Goal: Information Seeking & Learning: Learn about a topic

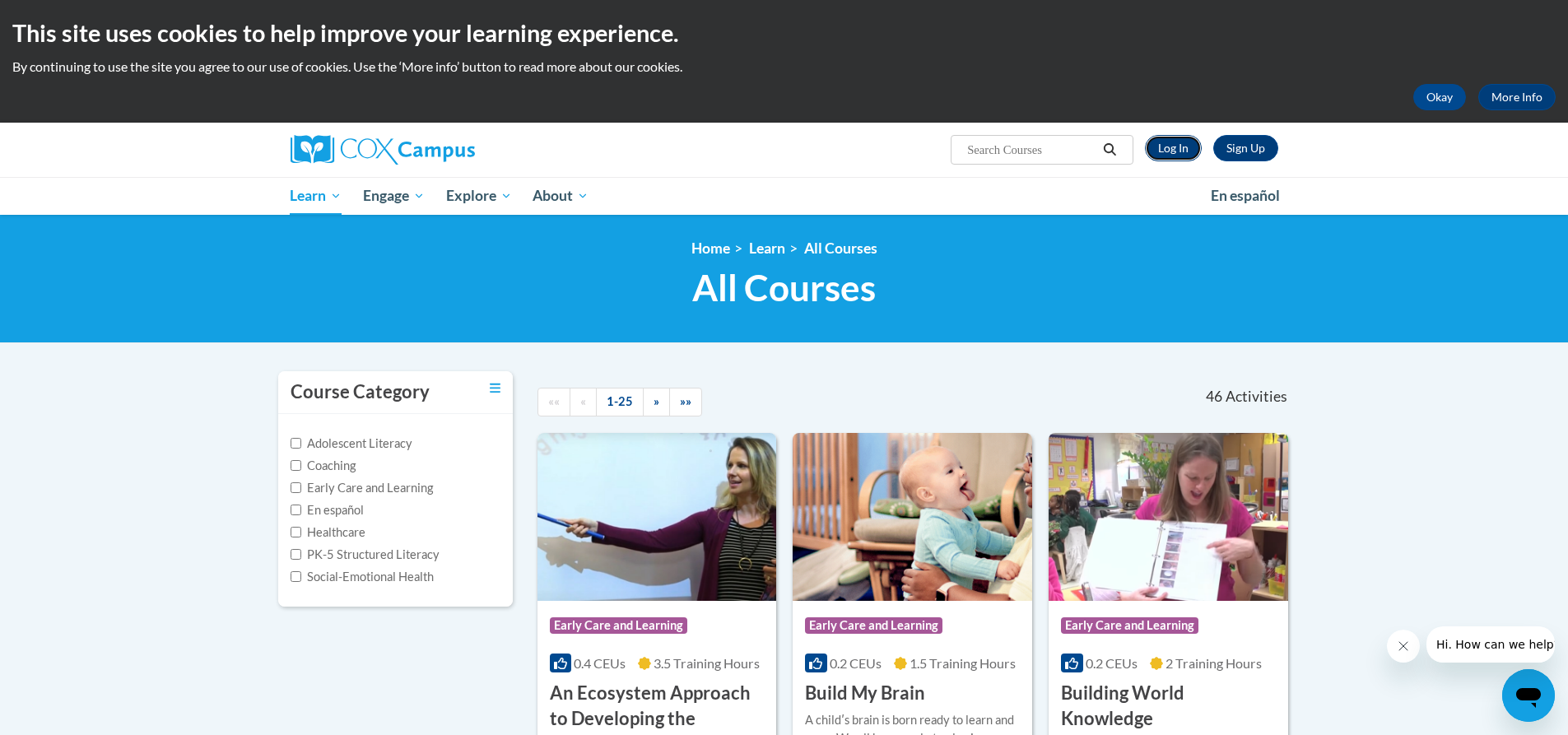
click at [1169, 145] on link "Log In" at bounding box center [1173, 148] width 57 height 26
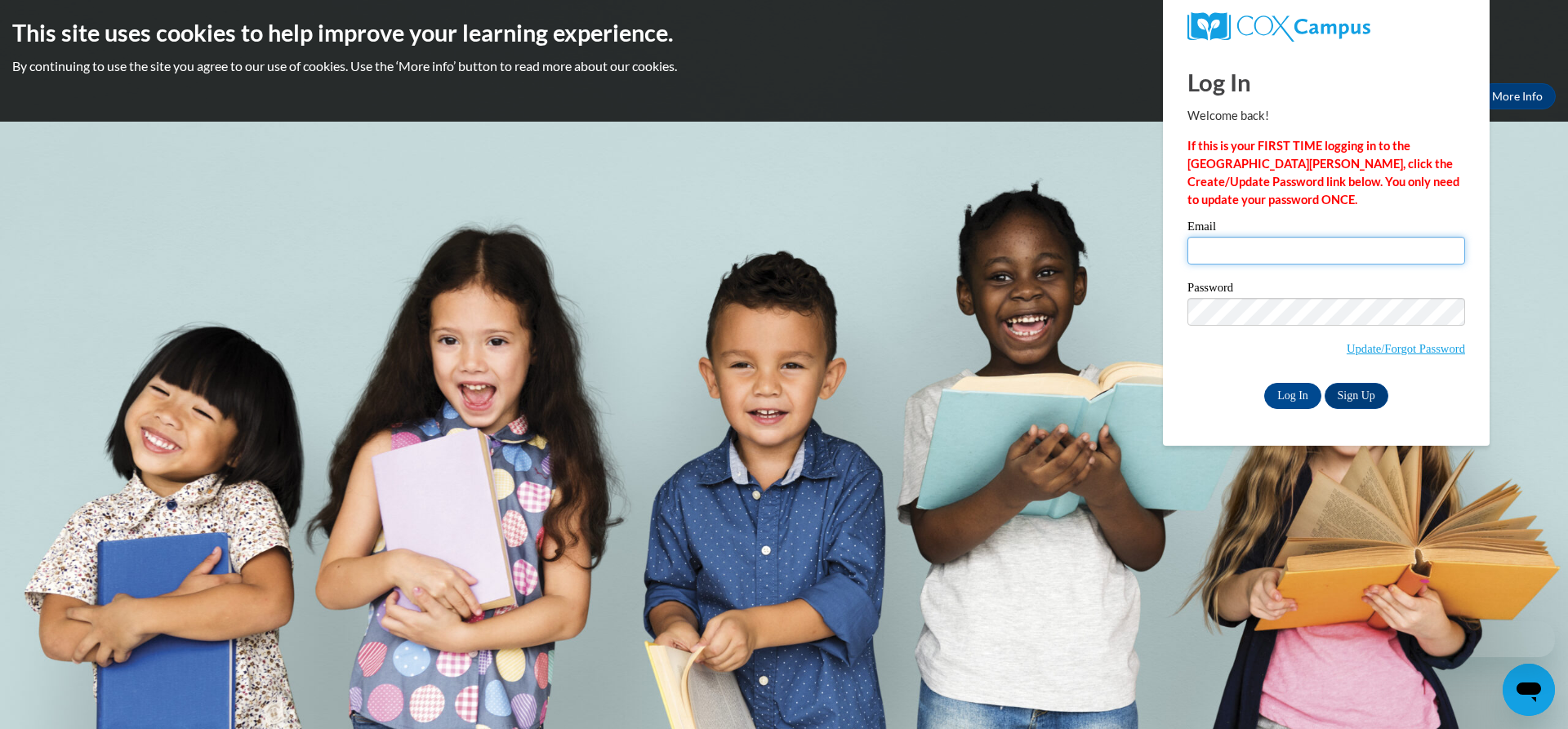
click at [1268, 259] on input "Email" at bounding box center [1326, 251] width 277 height 27
type input "chadwickfarm374@gmail.com"
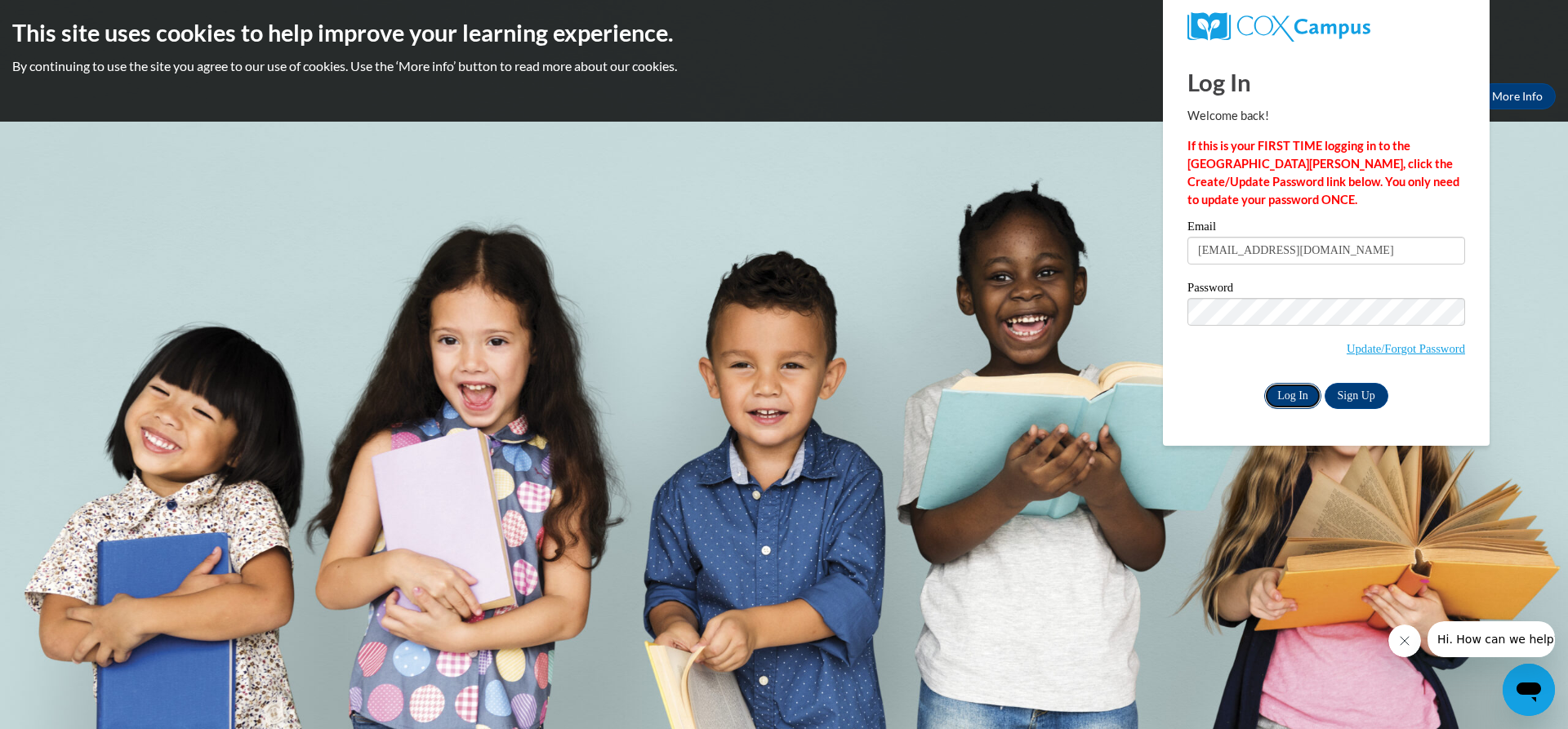
click at [1272, 392] on input "Log In" at bounding box center [1292, 396] width 58 height 26
click at [1273, 394] on input "Log In" at bounding box center [1292, 396] width 58 height 26
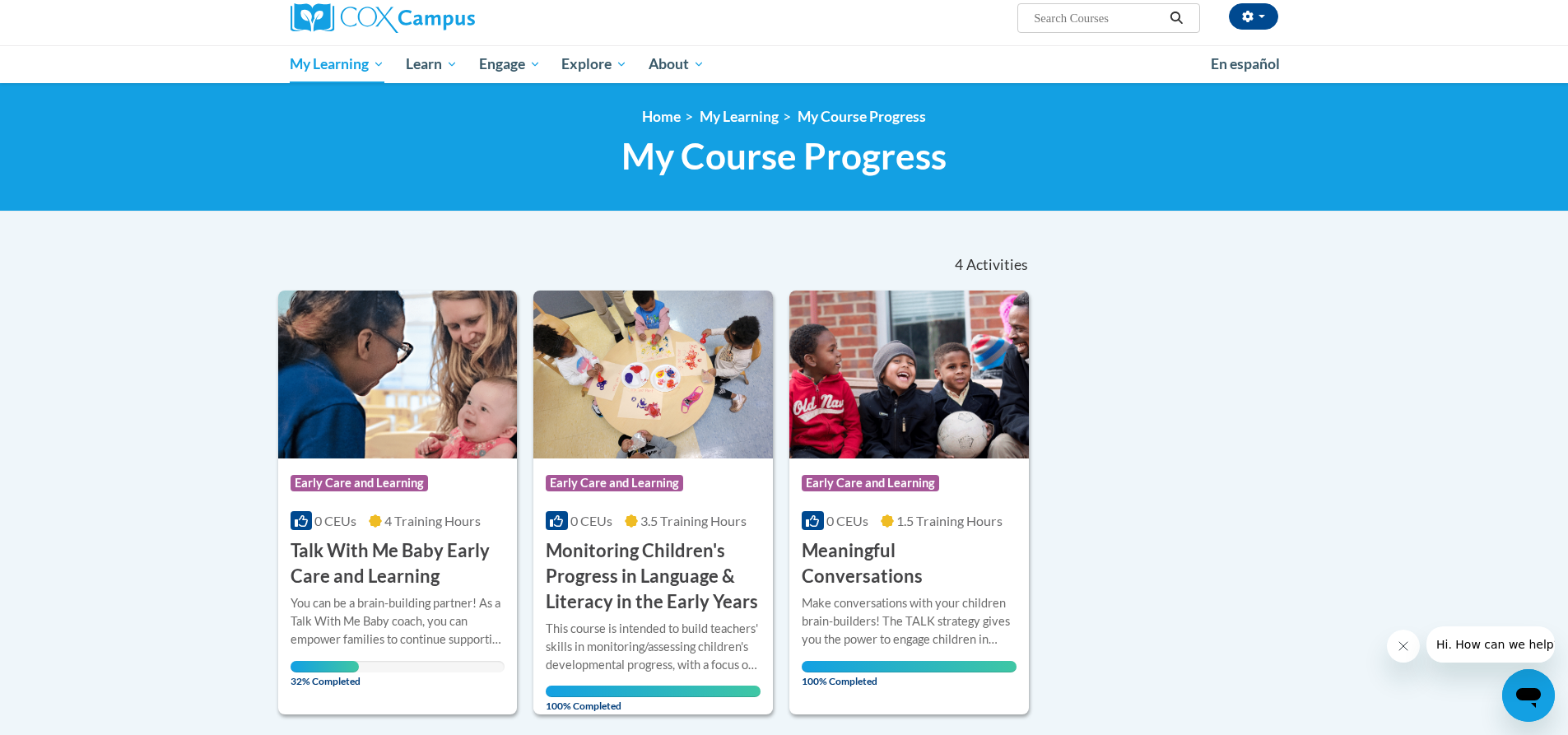
scroll to position [164, 0]
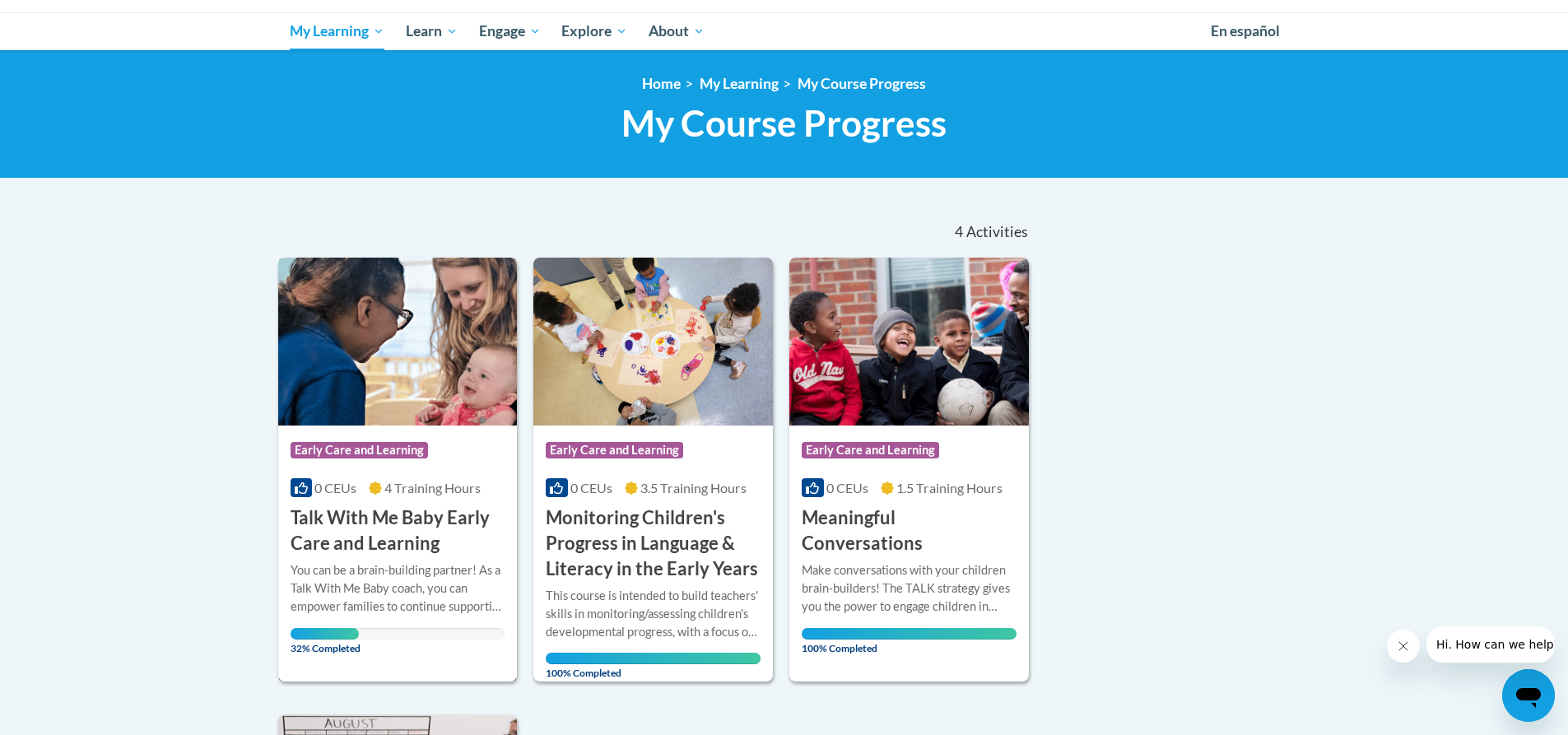
click at [327, 540] on h3 "Talk With Me Baby Early Care and Learning" at bounding box center [398, 531] width 215 height 51
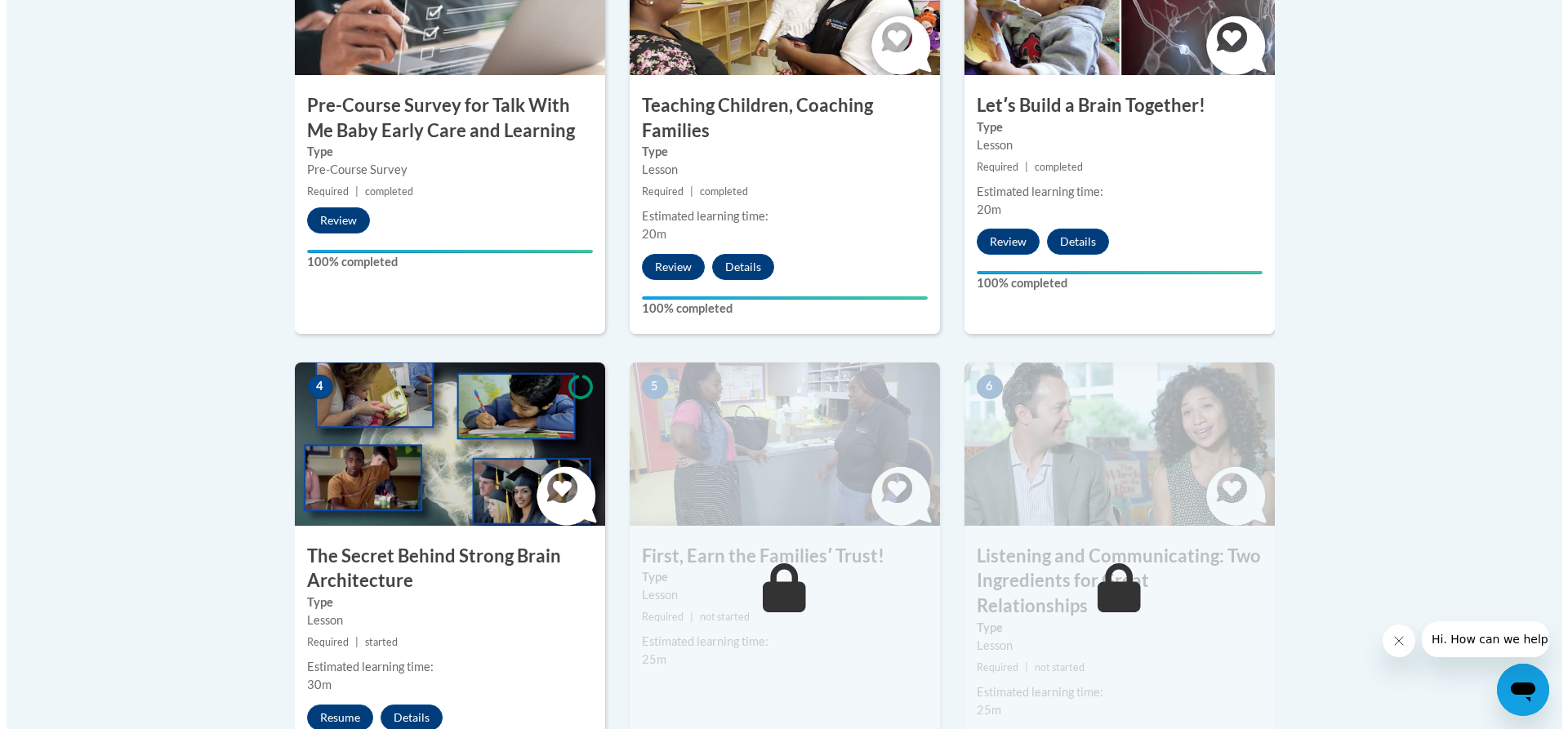
scroll to position [653, 0]
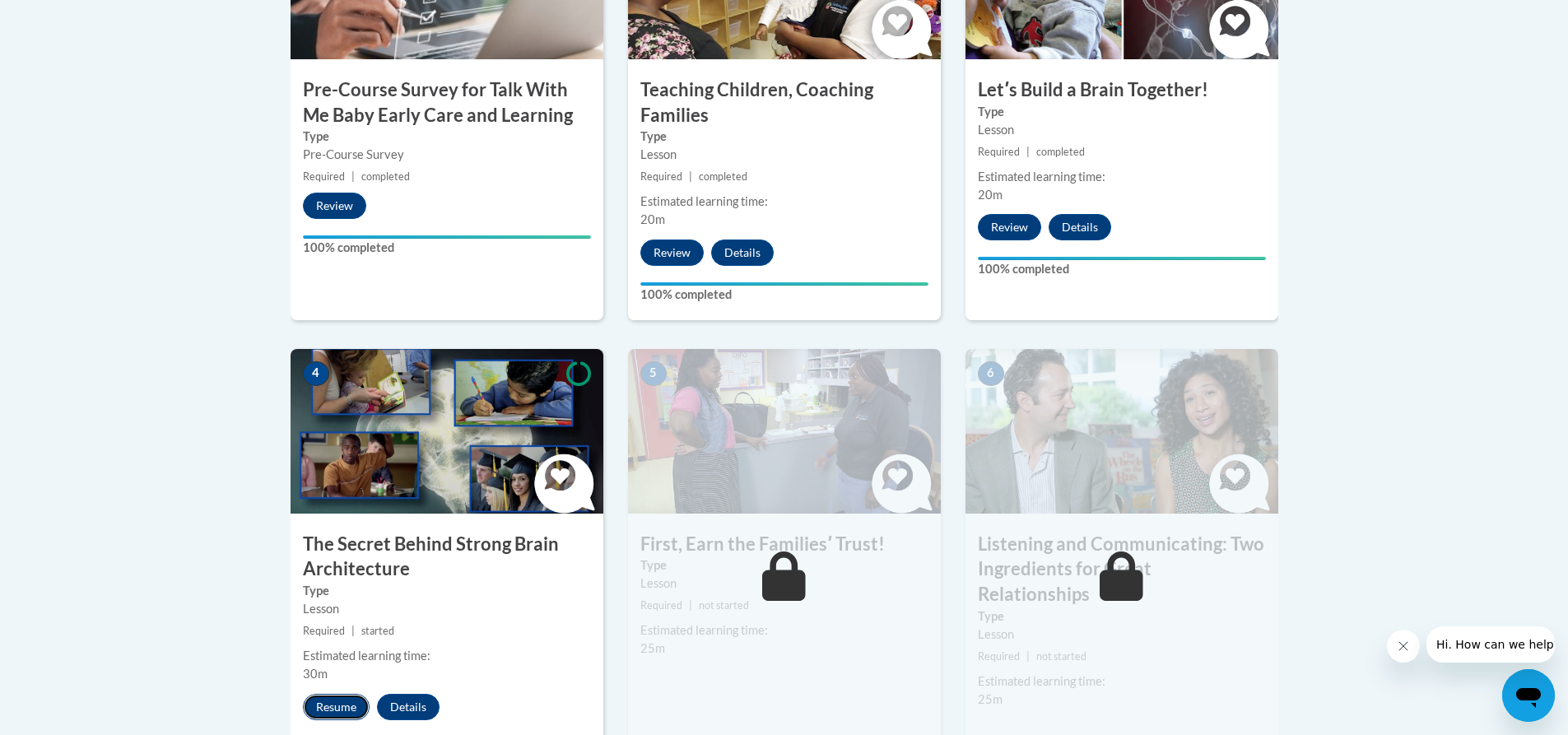
click at [335, 714] on button "Resume" at bounding box center [336, 707] width 67 height 26
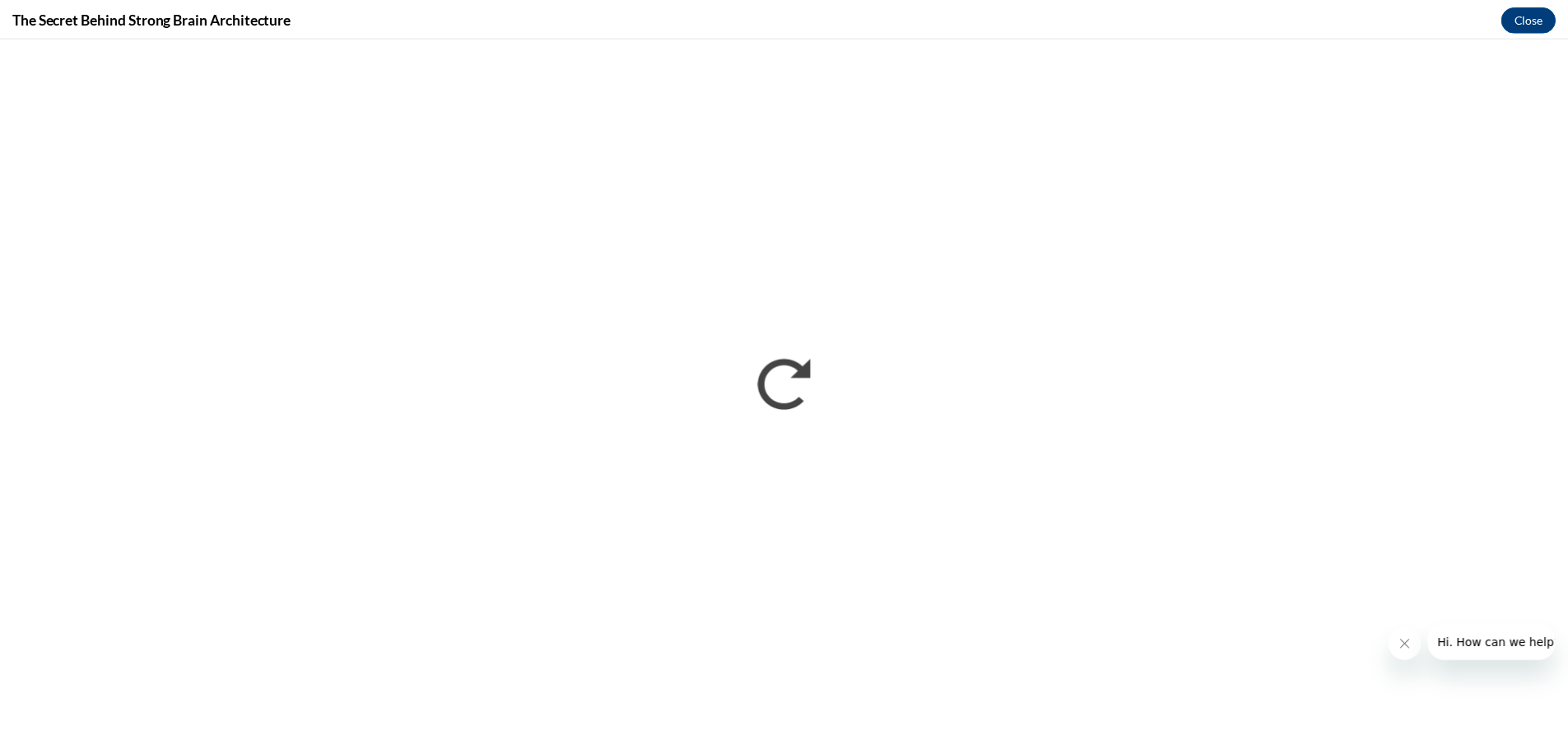
scroll to position [0, 0]
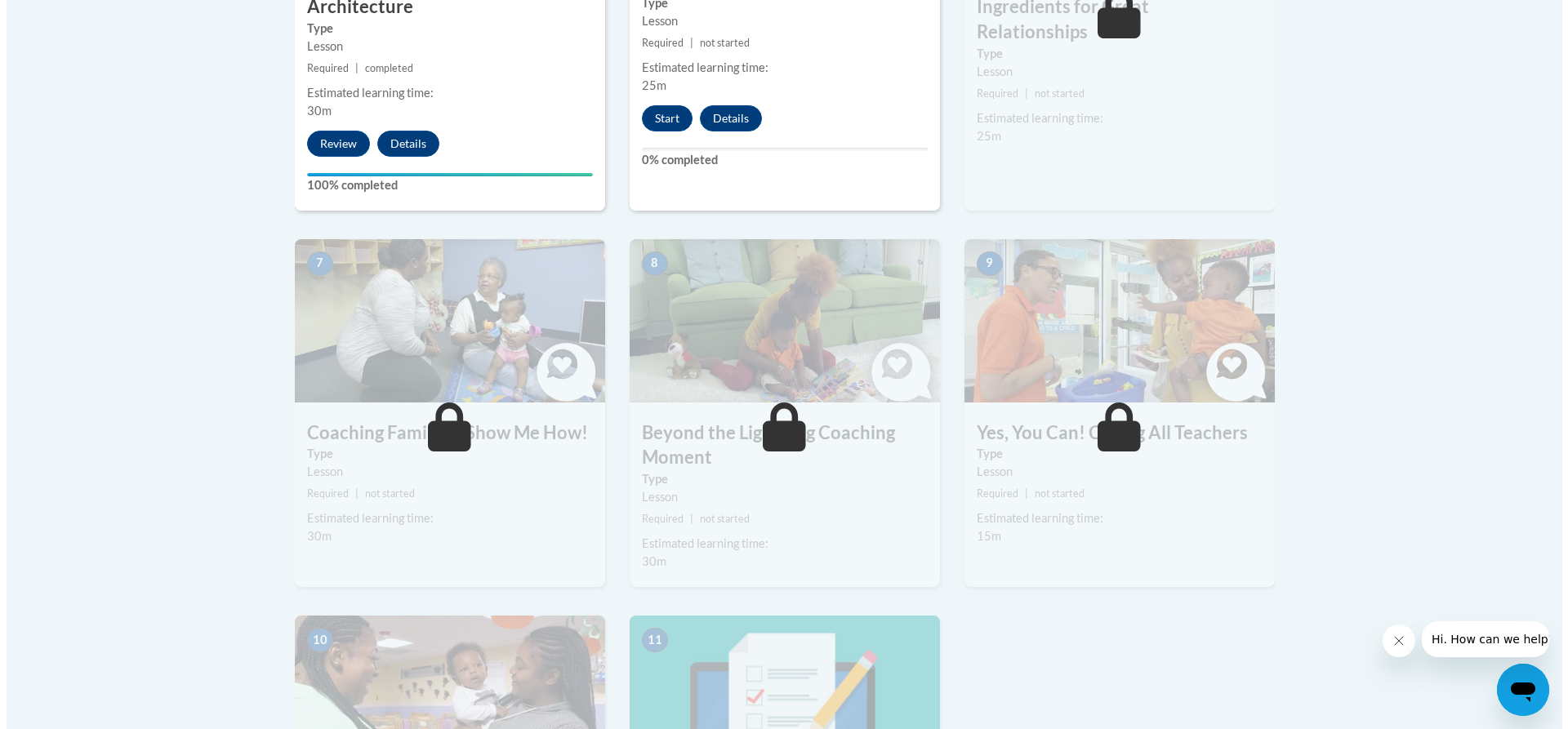
scroll to position [1036, 0]
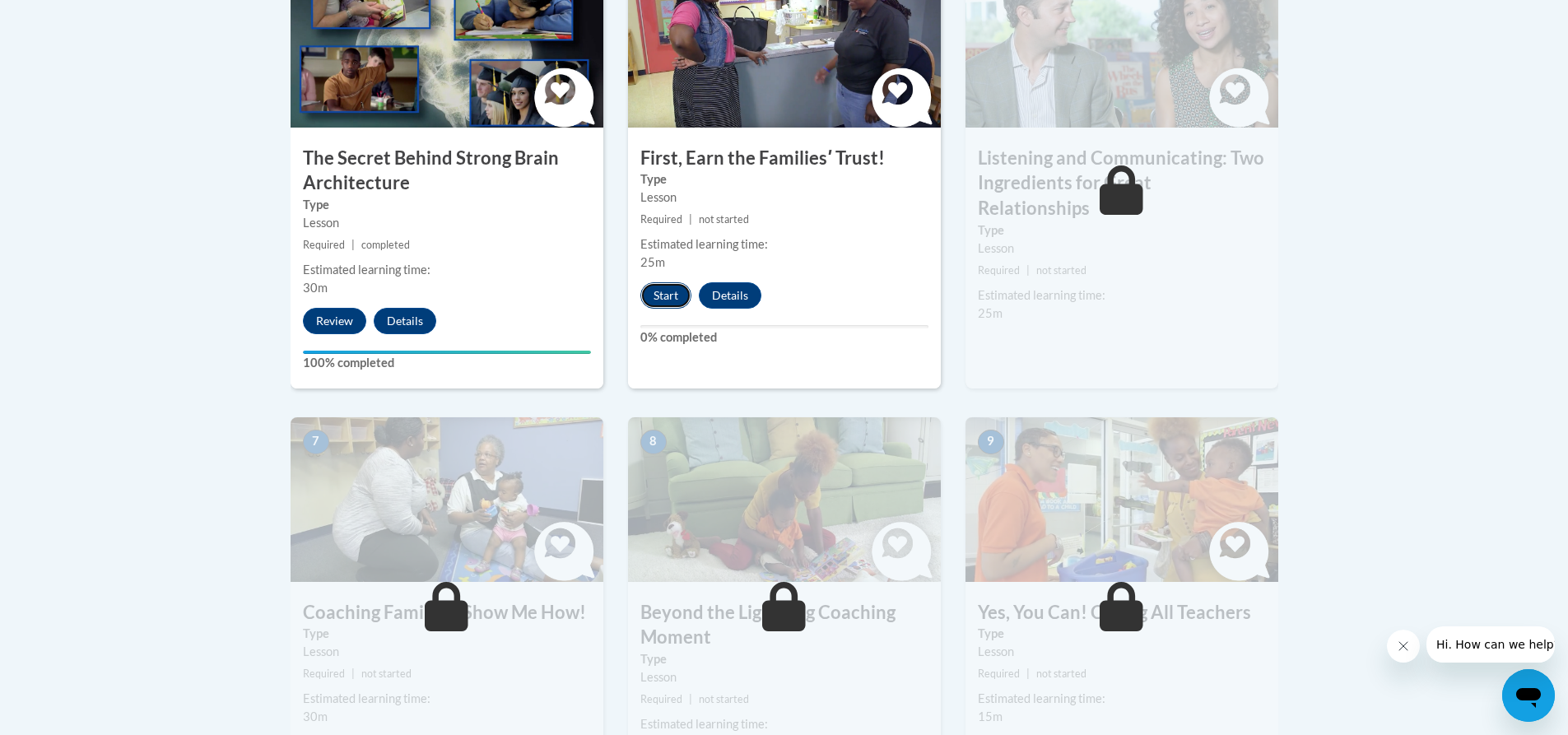
click at [672, 304] on button "Start" at bounding box center [665, 295] width 51 height 26
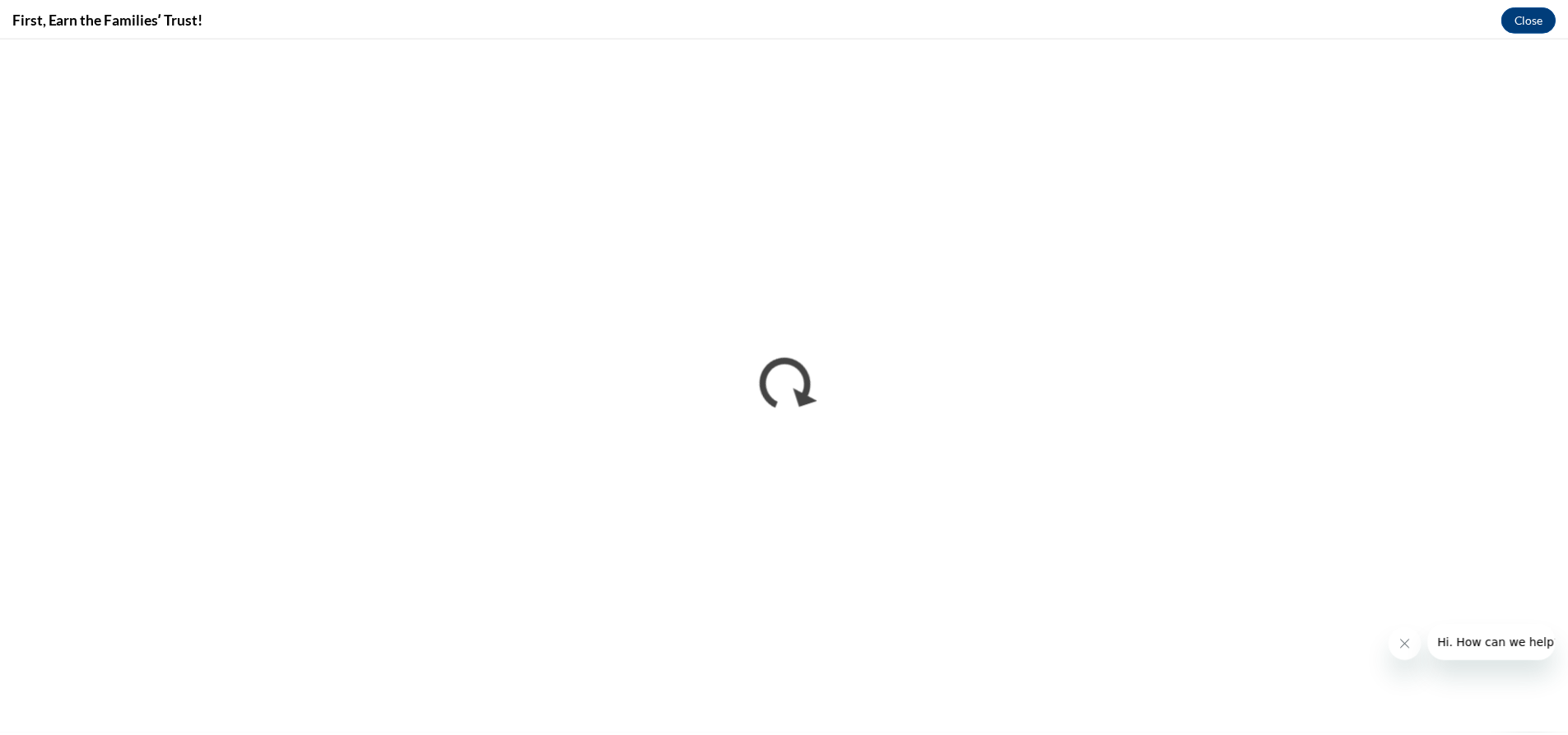
scroll to position [0, 0]
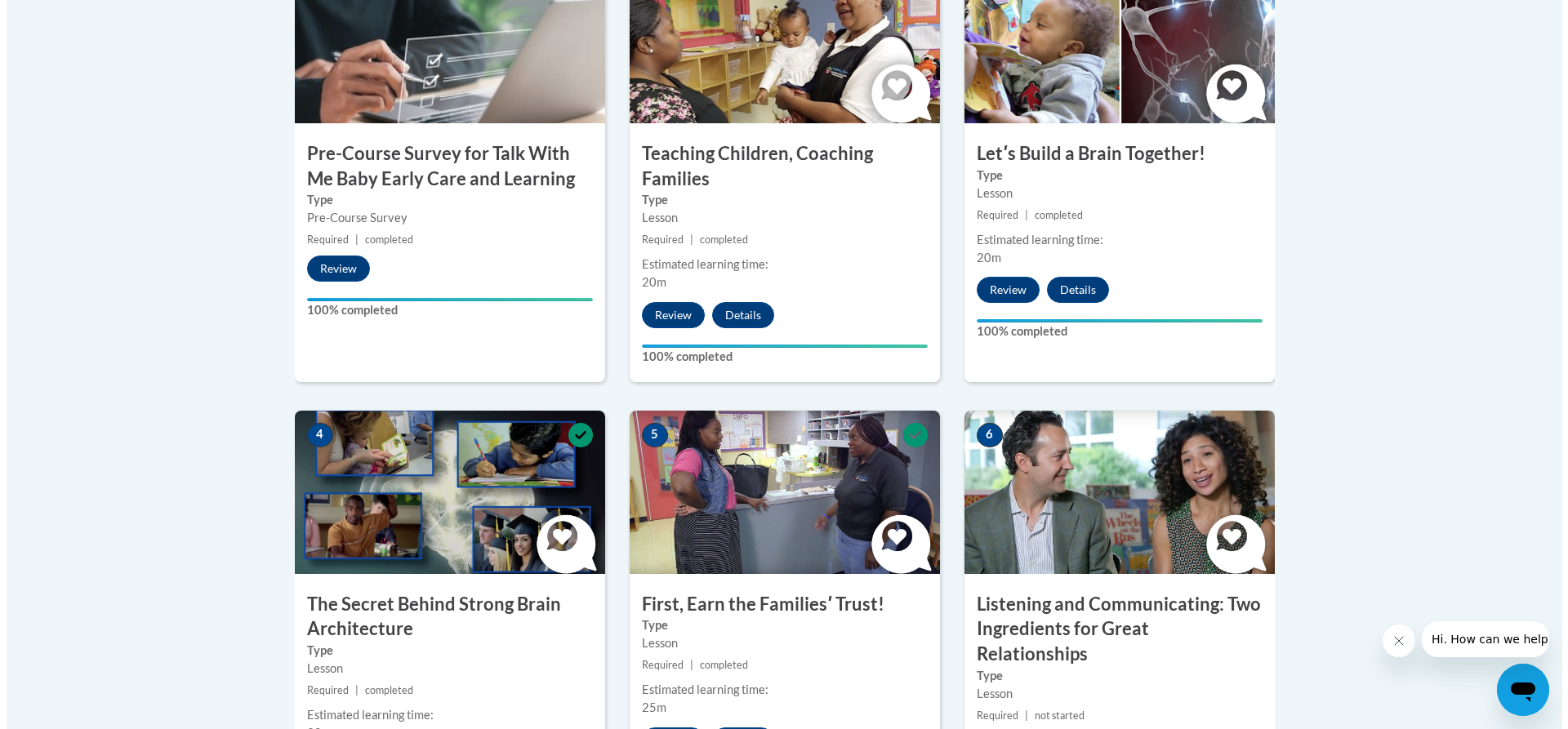
scroll to position [735, 0]
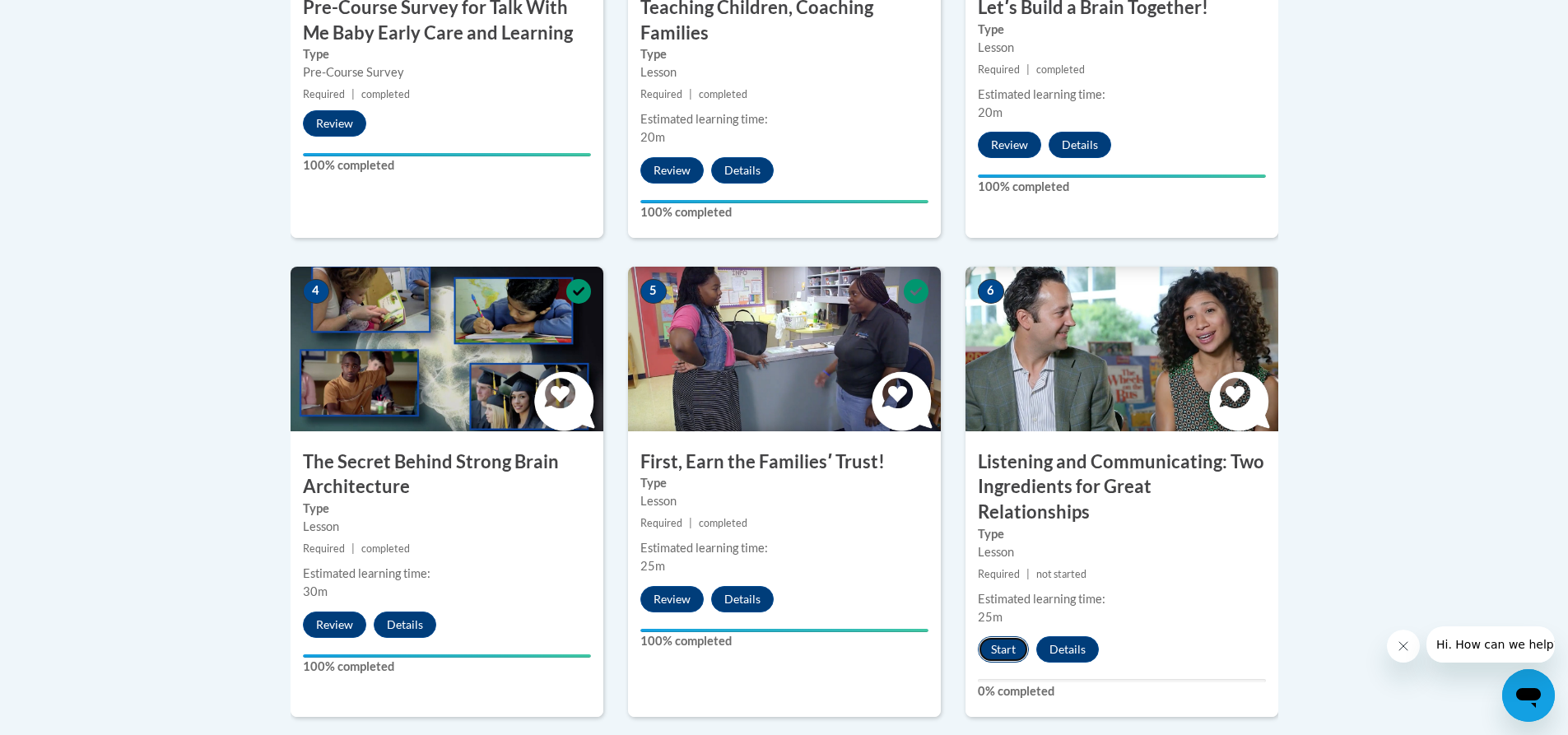
click at [990, 636] on button "Start" at bounding box center [1003, 649] width 51 height 26
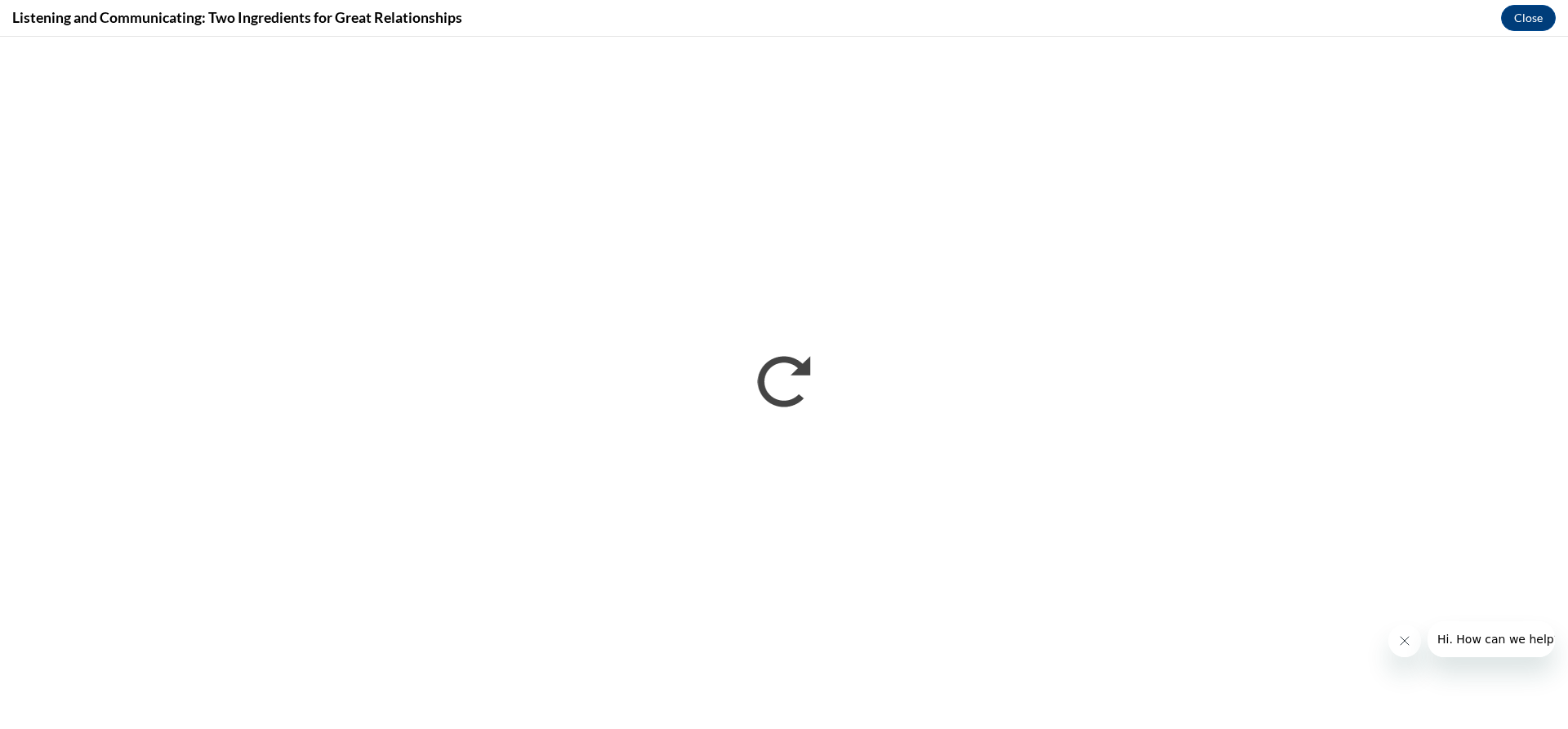
scroll to position [0, 0]
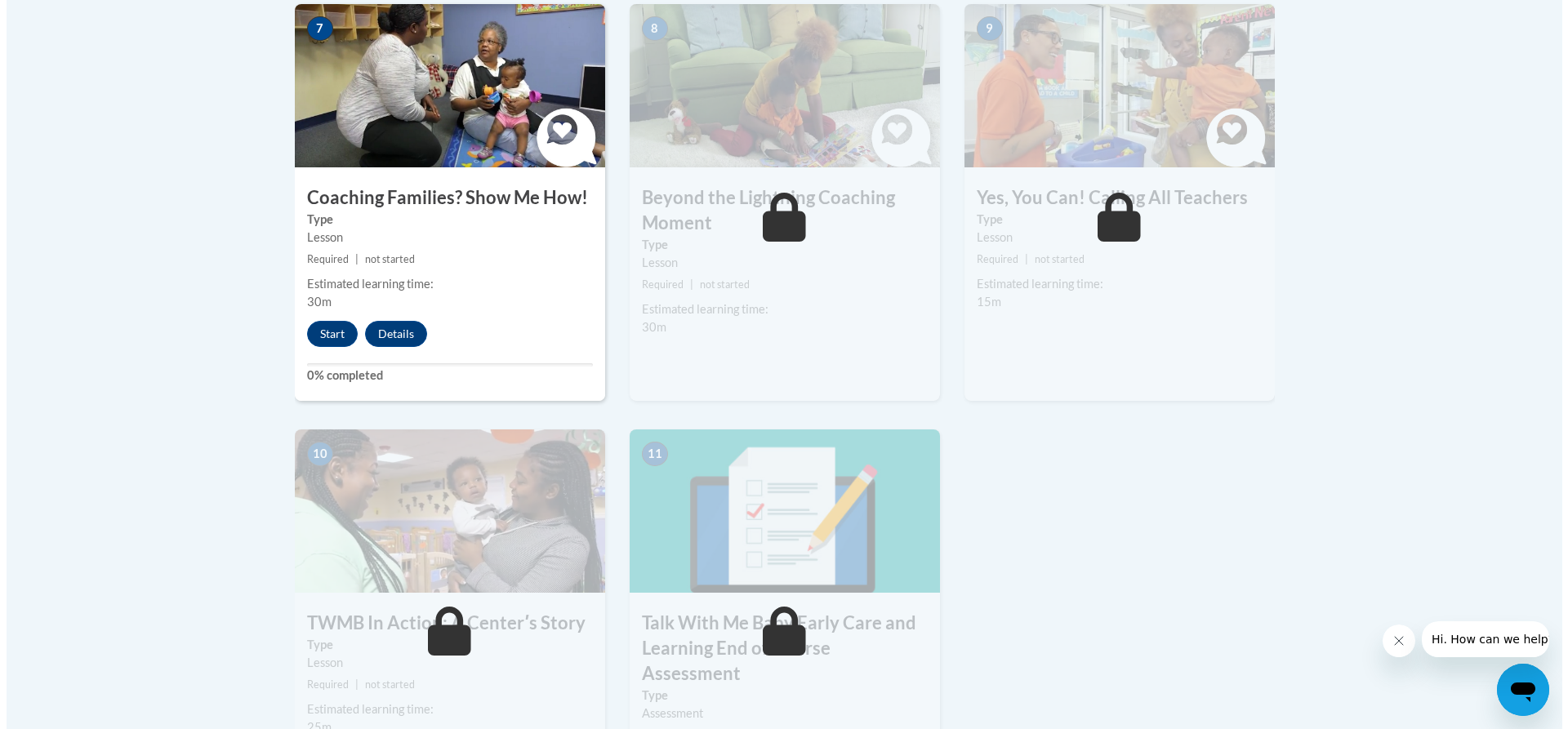
scroll to position [1470, 0]
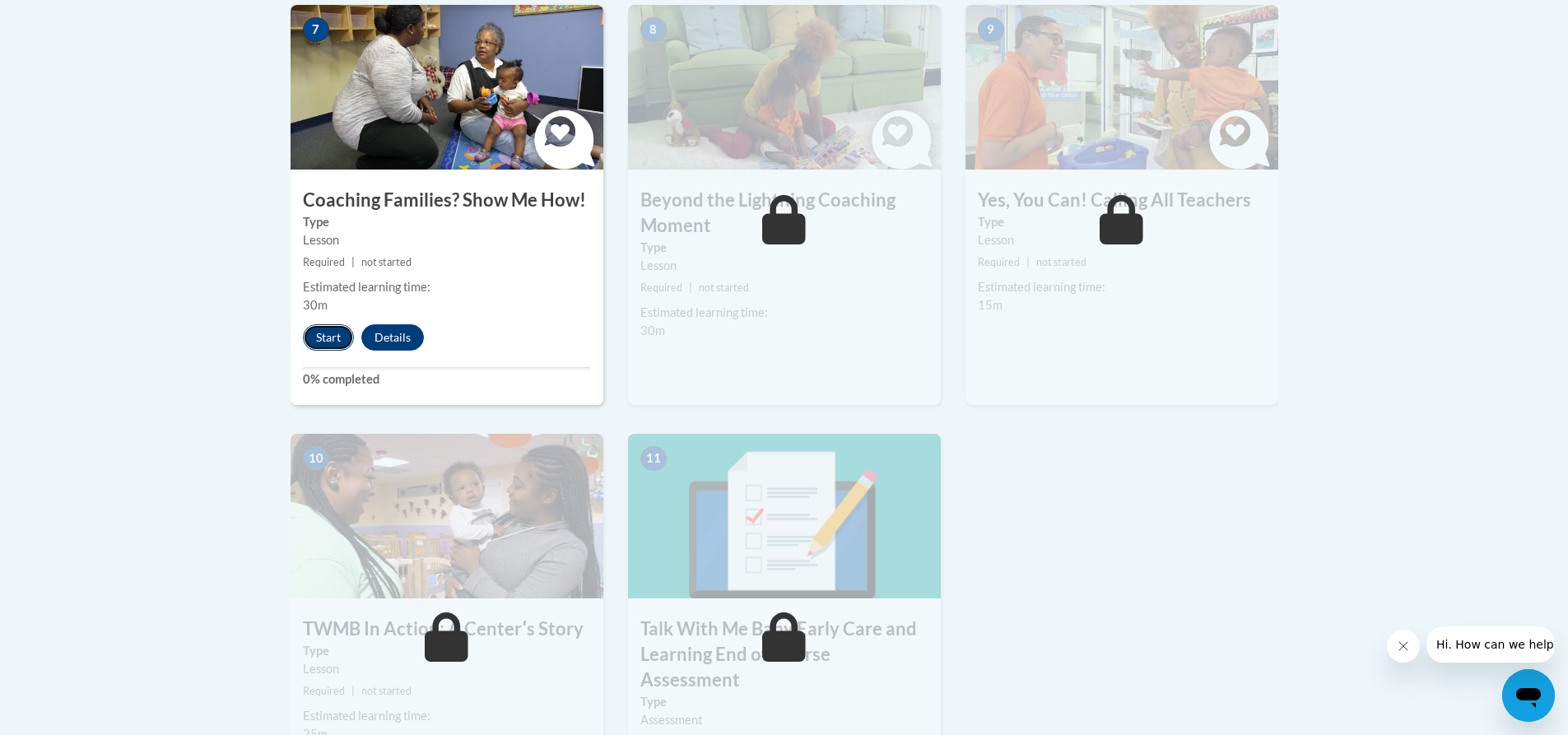
click at [325, 325] on button "Start" at bounding box center [328, 338] width 51 height 26
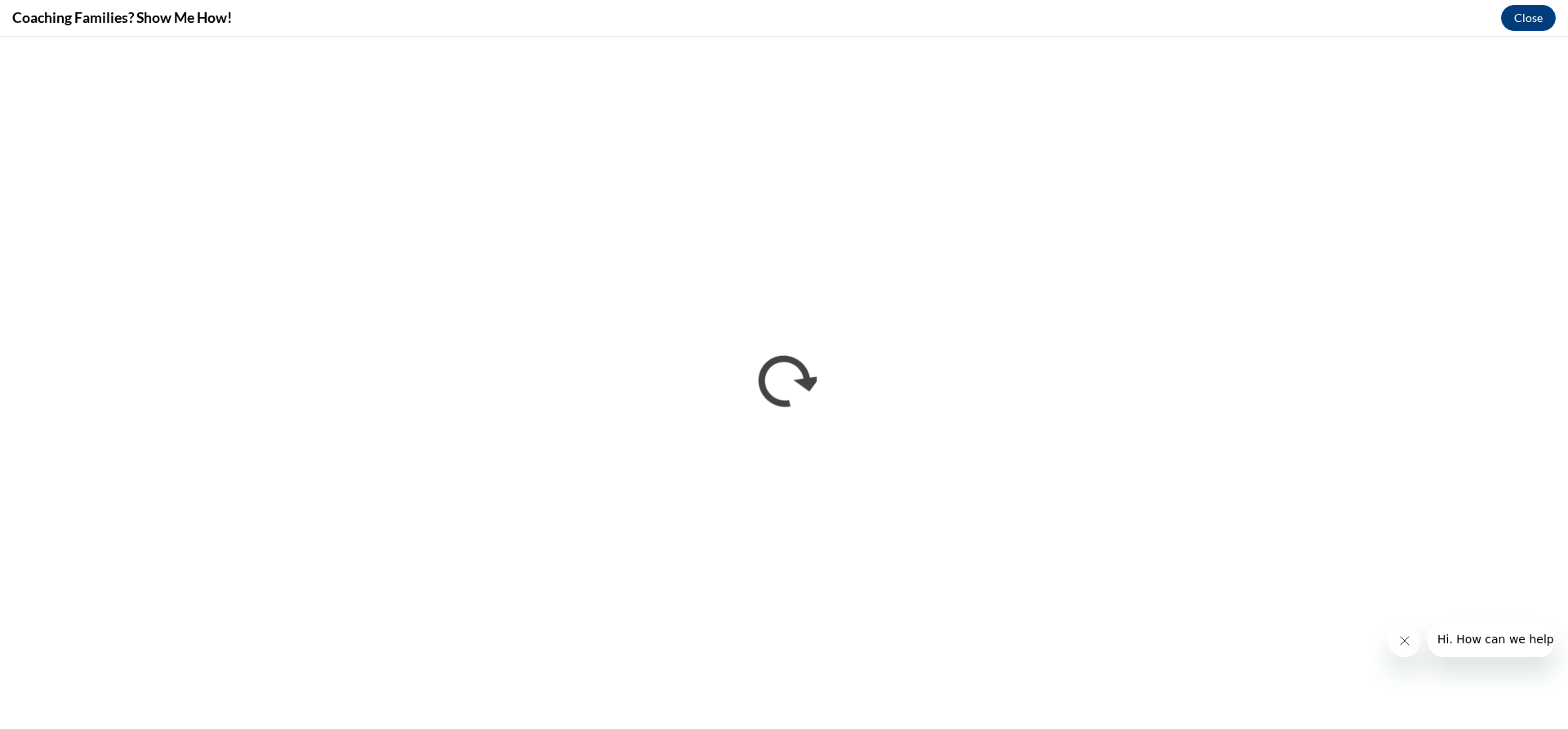
scroll to position [0, 0]
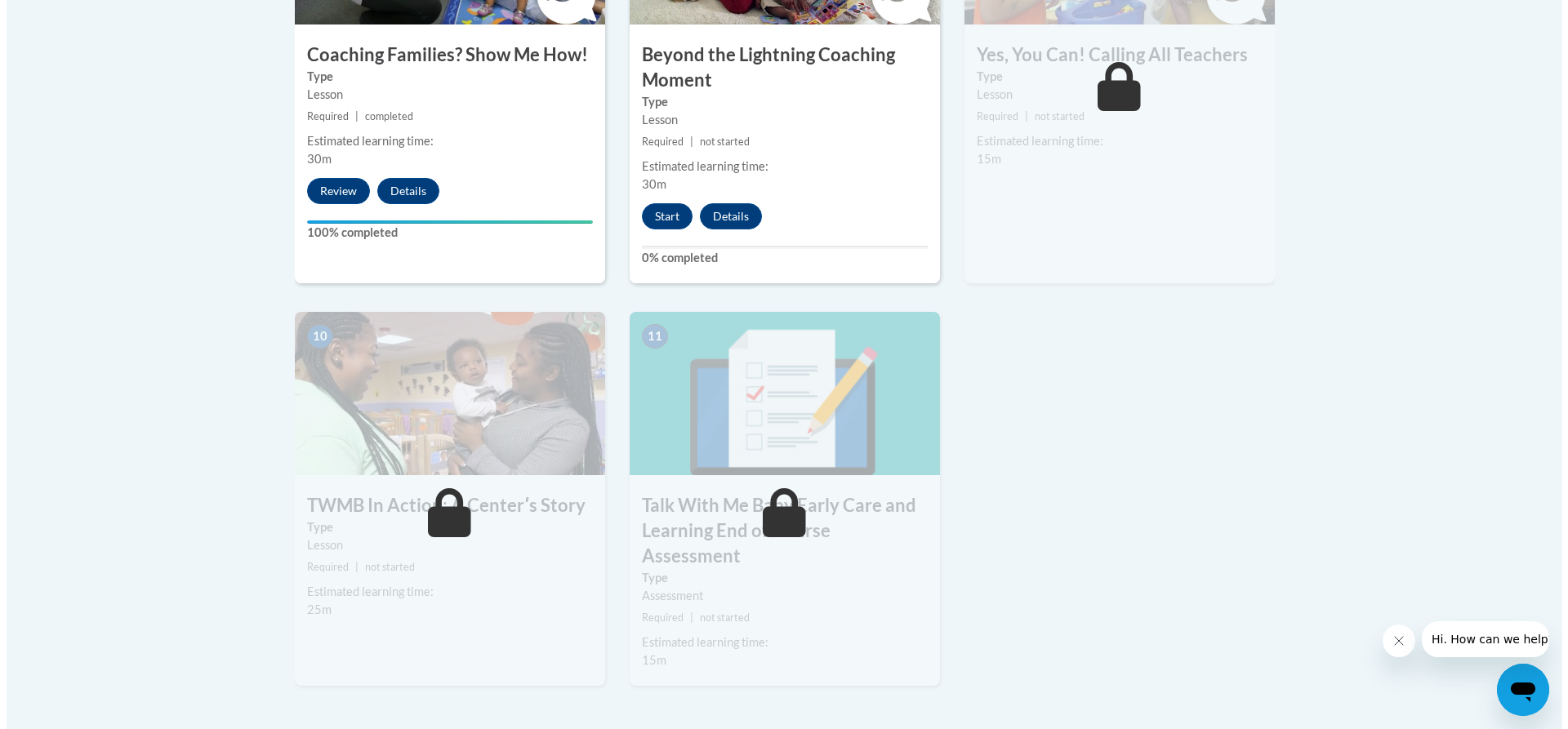
scroll to position [1633, 0]
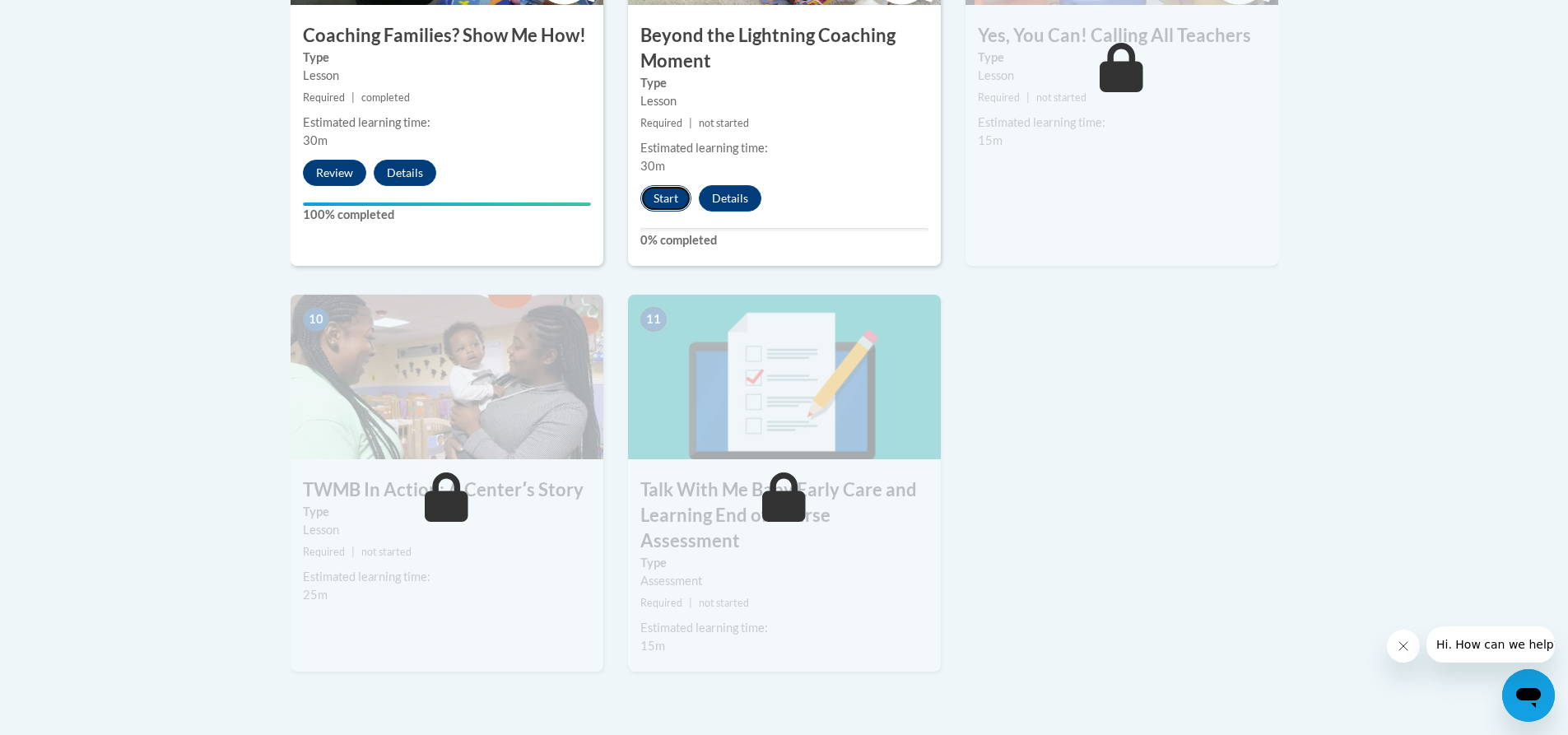
drag, startPoint x: 666, startPoint y: 172, endPoint x: 679, endPoint y: 166, distance: 14.3
click at [679, 185] on button "Start" at bounding box center [665, 198] width 51 height 26
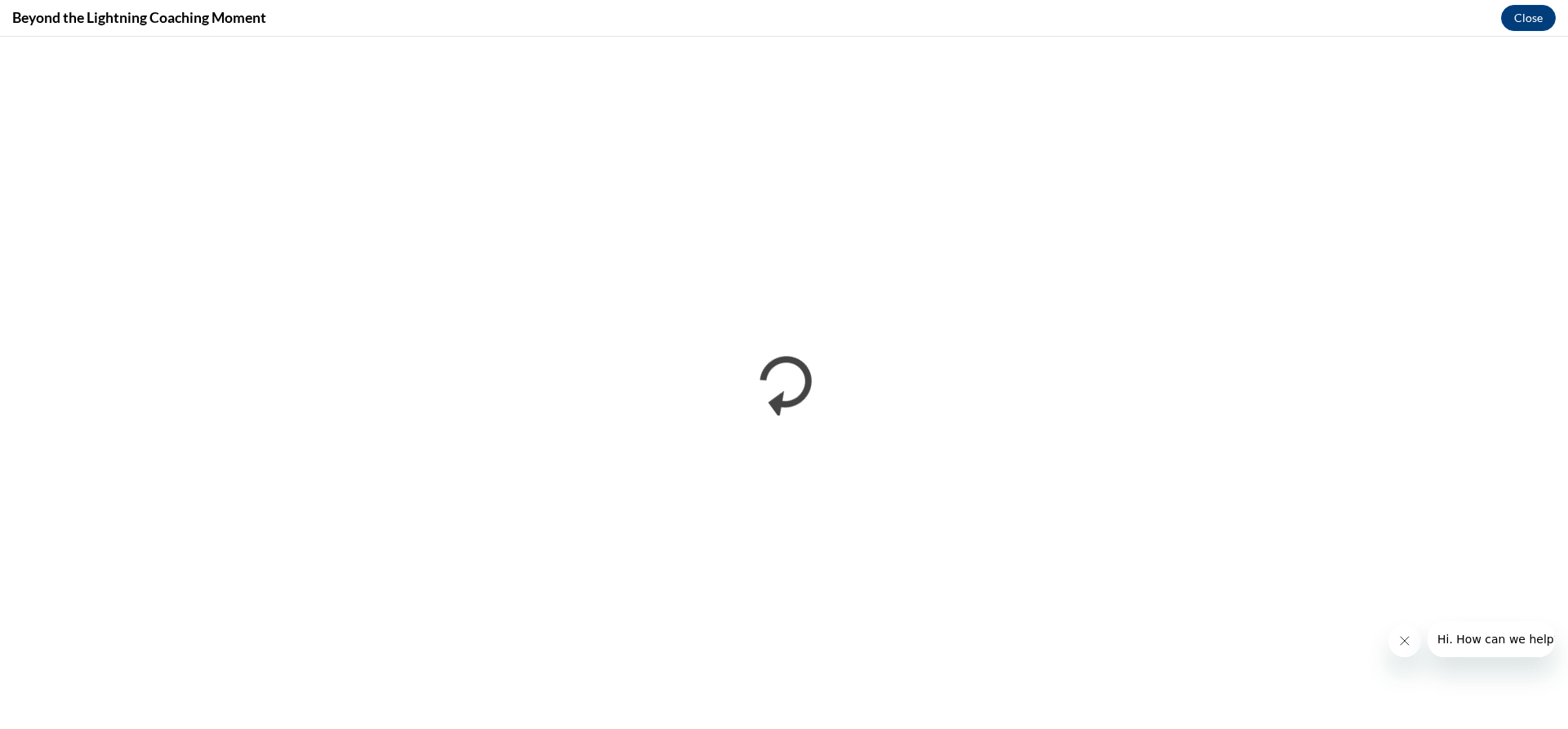
scroll to position [0, 0]
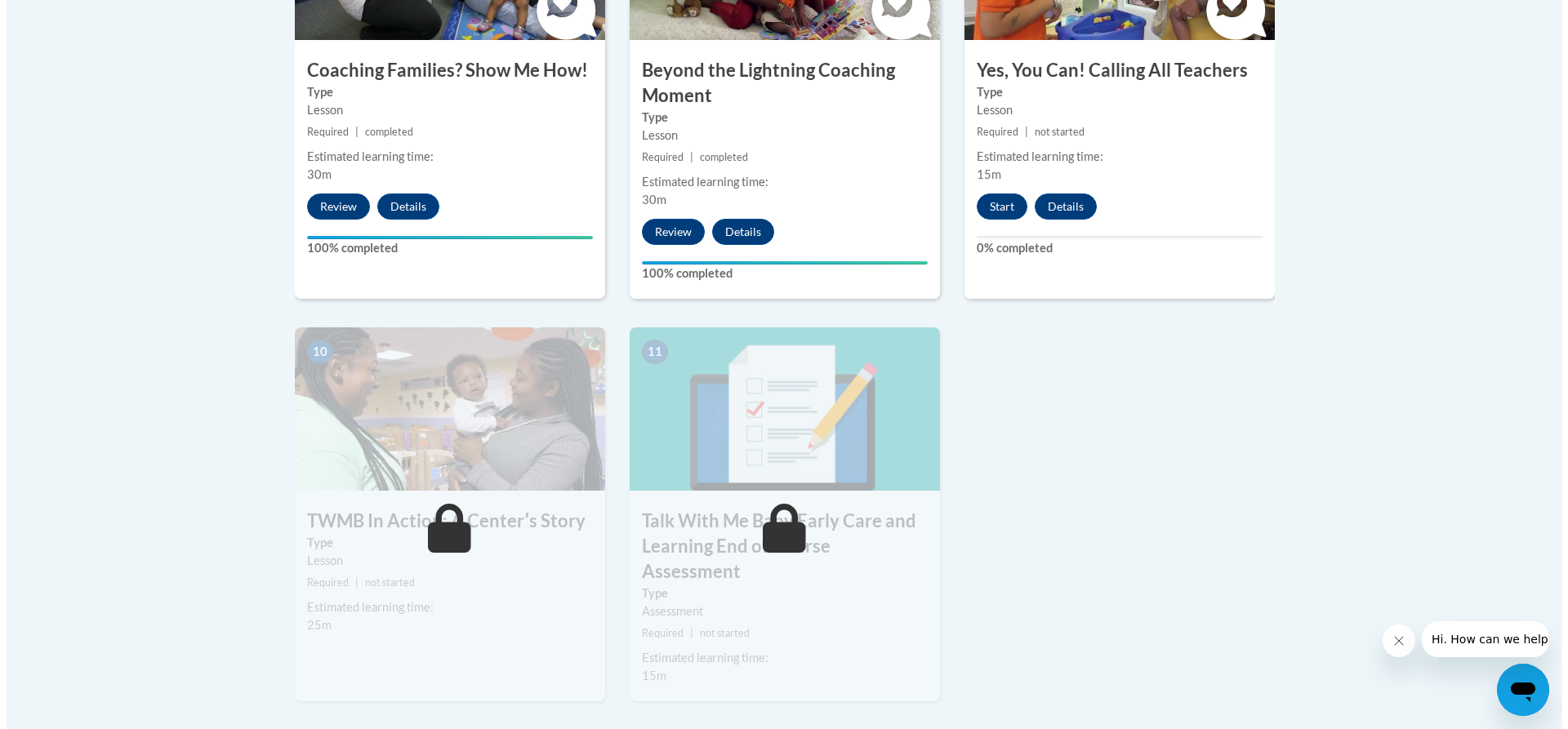
scroll to position [1633, 0]
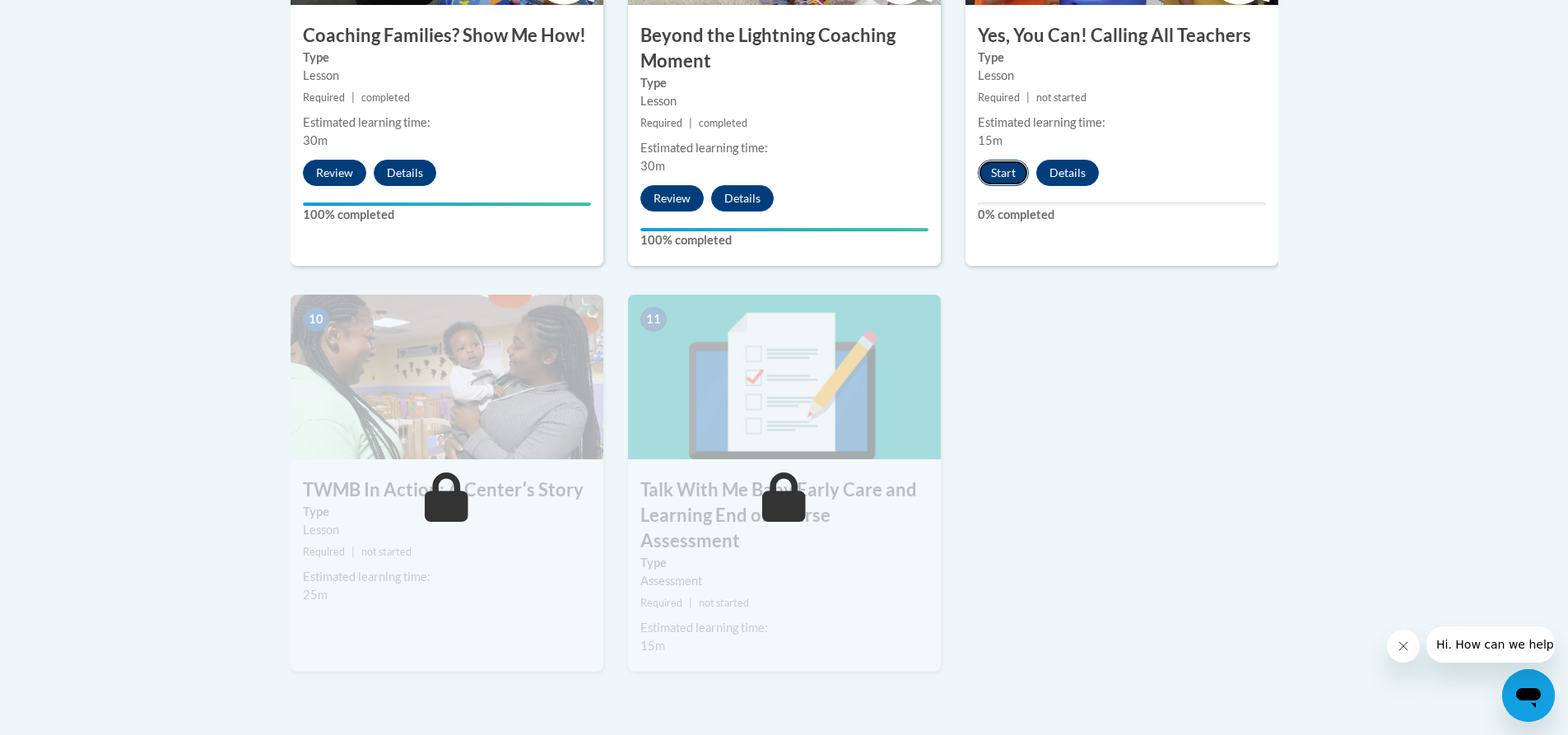
click at [1007, 160] on button "Start" at bounding box center [1003, 173] width 51 height 26
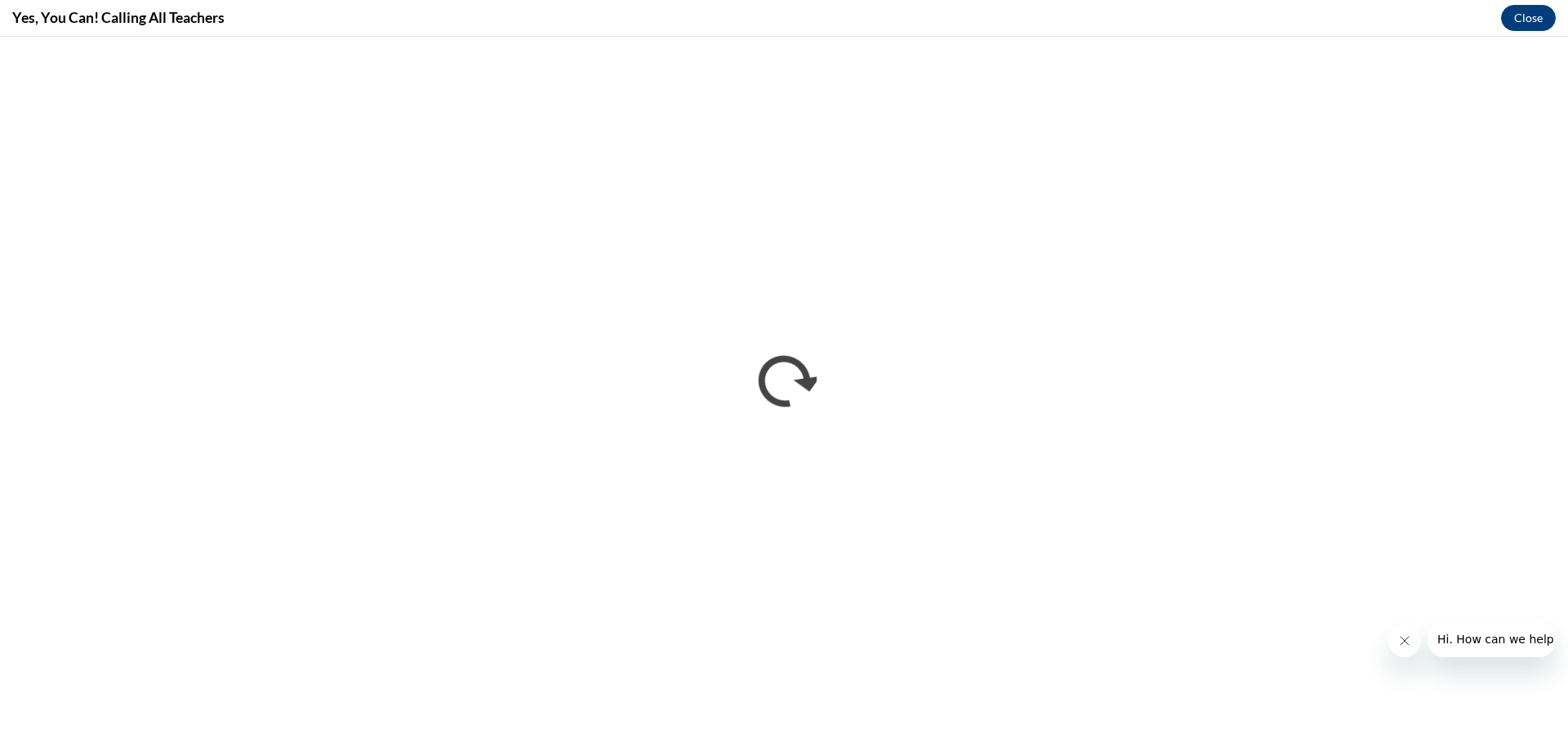
scroll to position [0, 0]
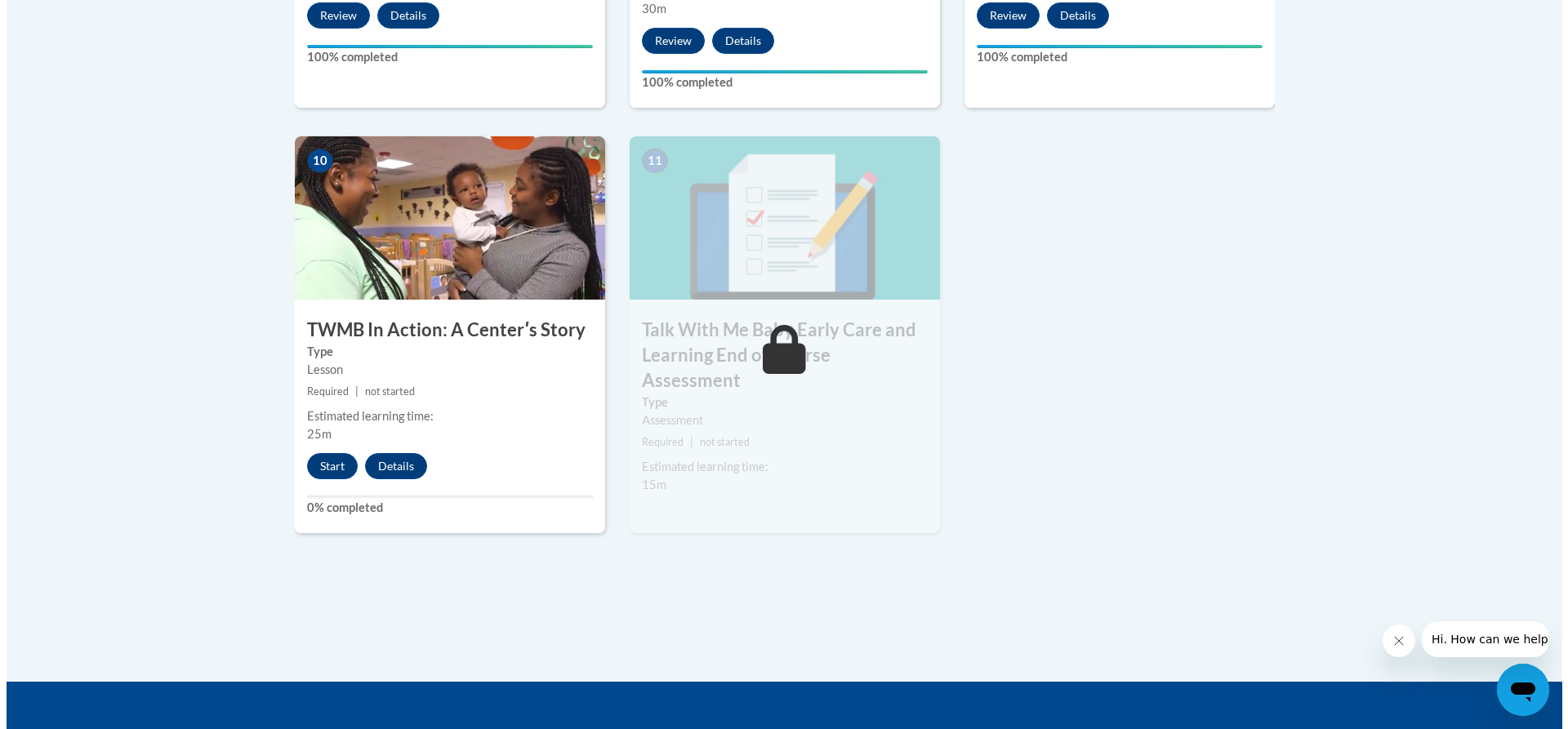
scroll to position [1797, 0]
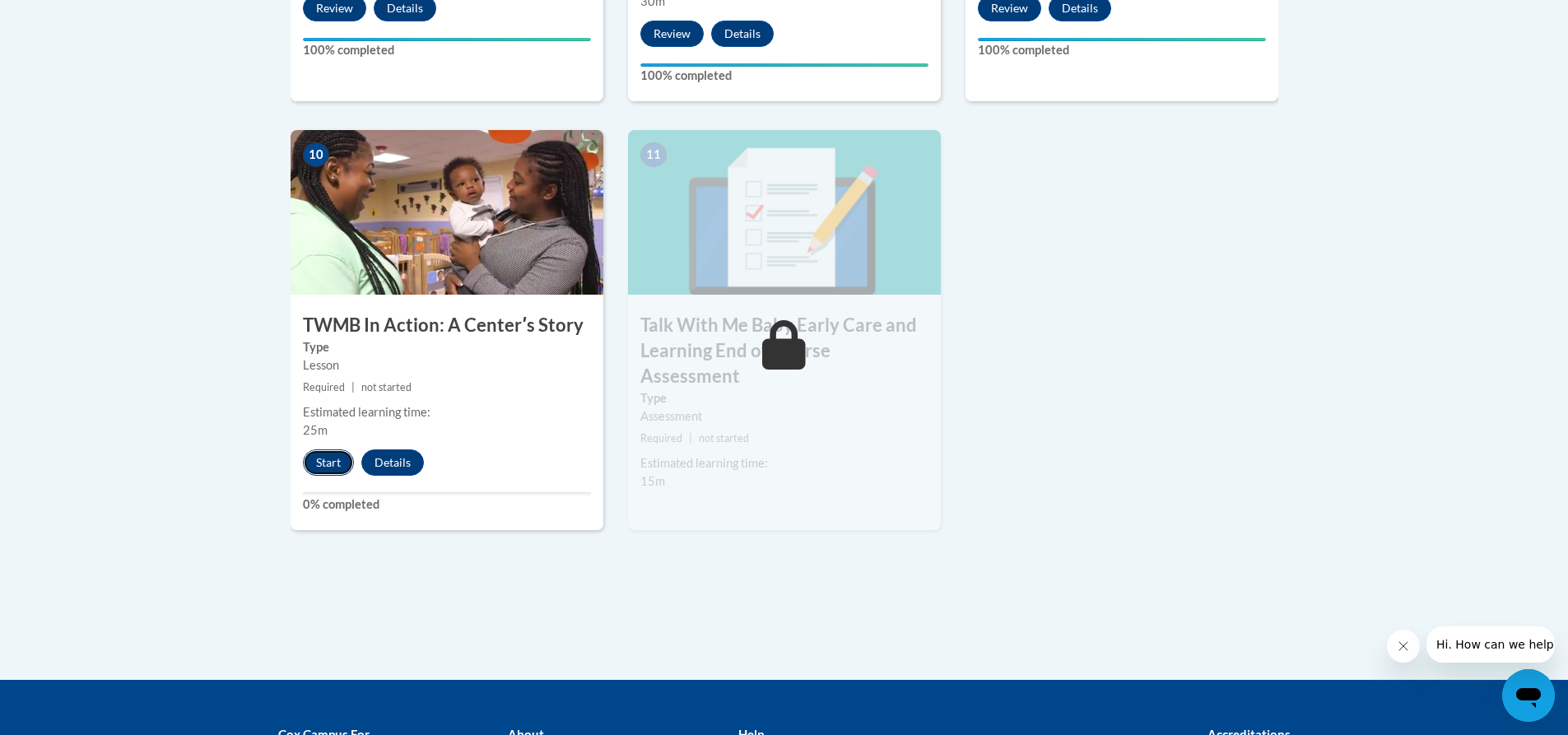
click at [328, 449] on button "Start" at bounding box center [328, 462] width 51 height 26
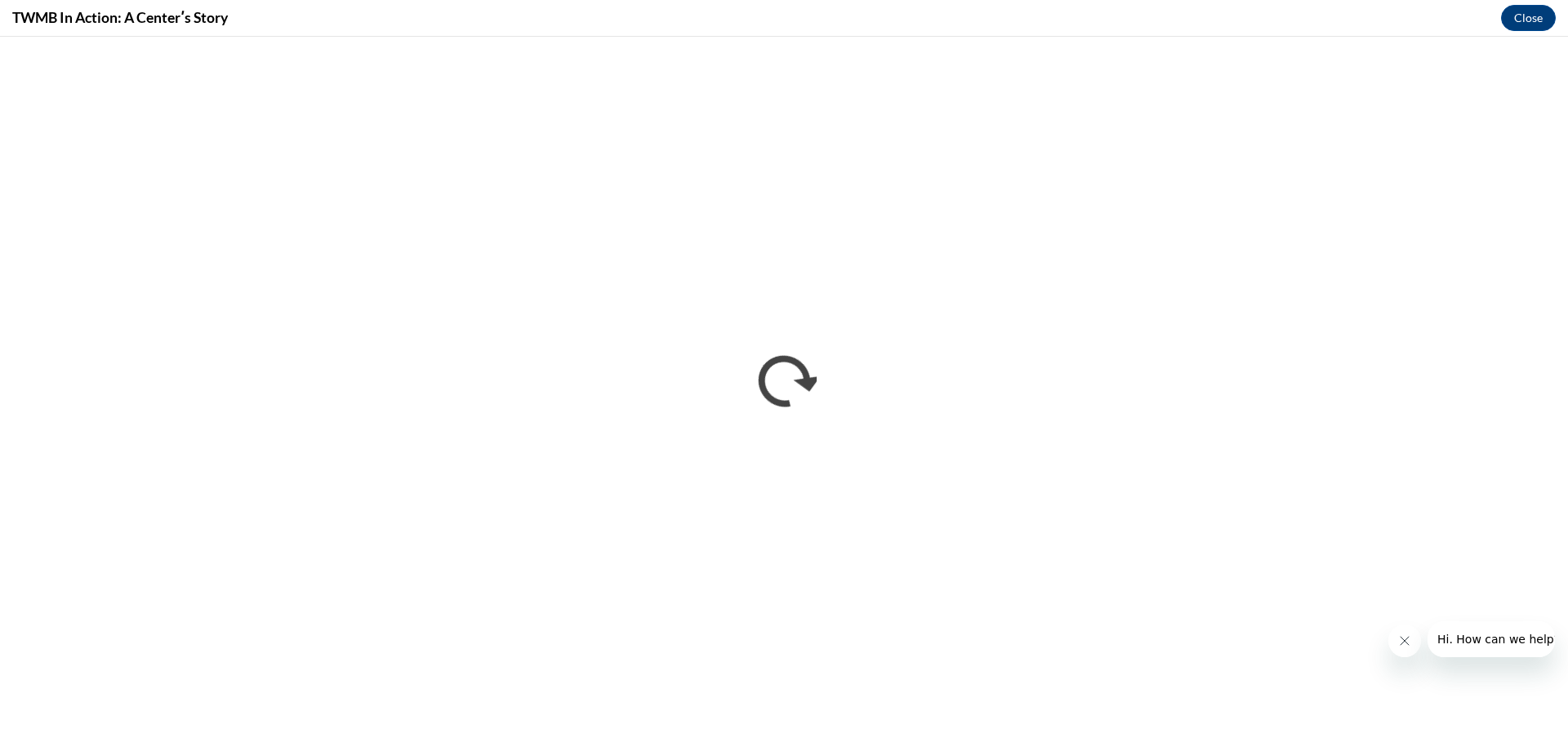
scroll to position [0, 0]
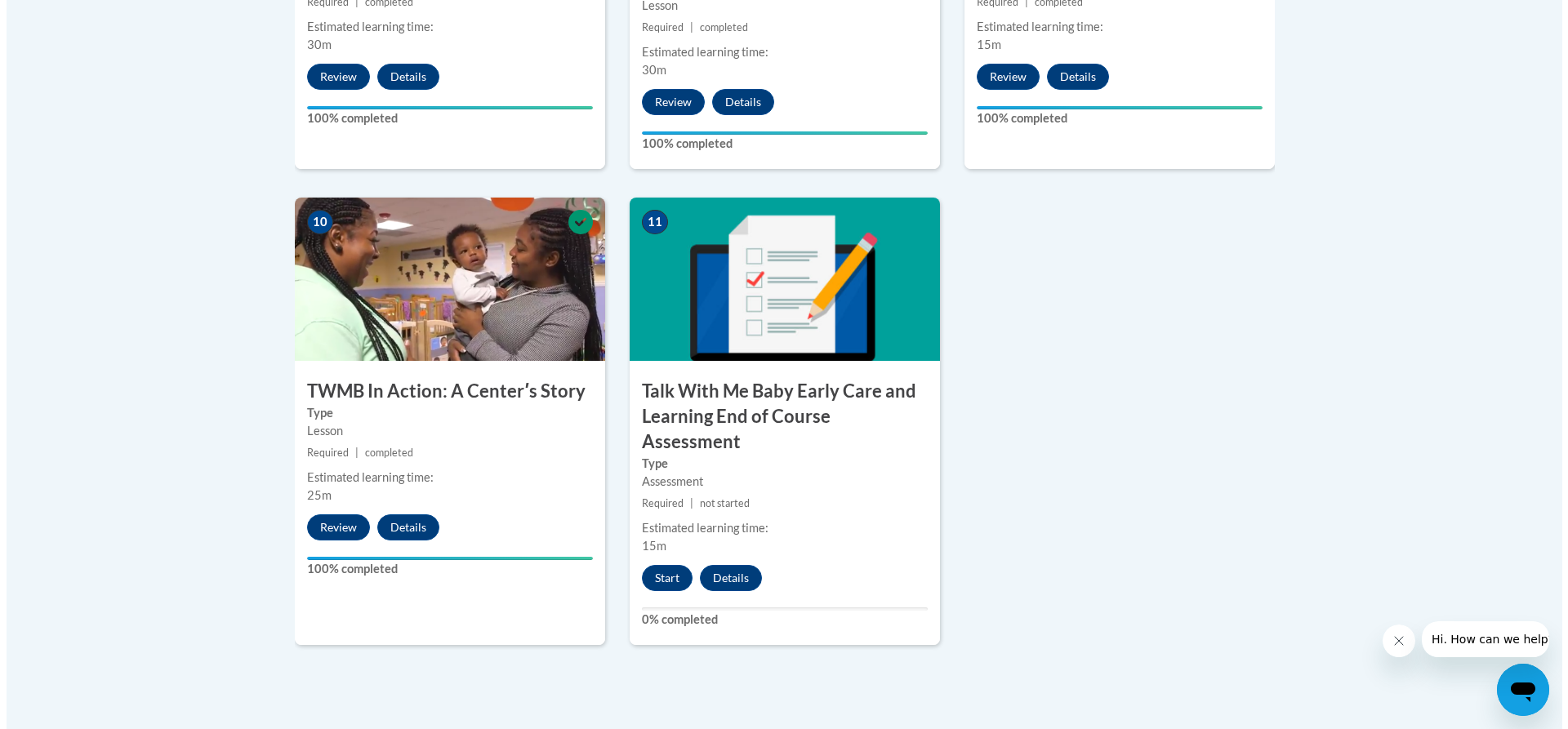
scroll to position [1797, 0]
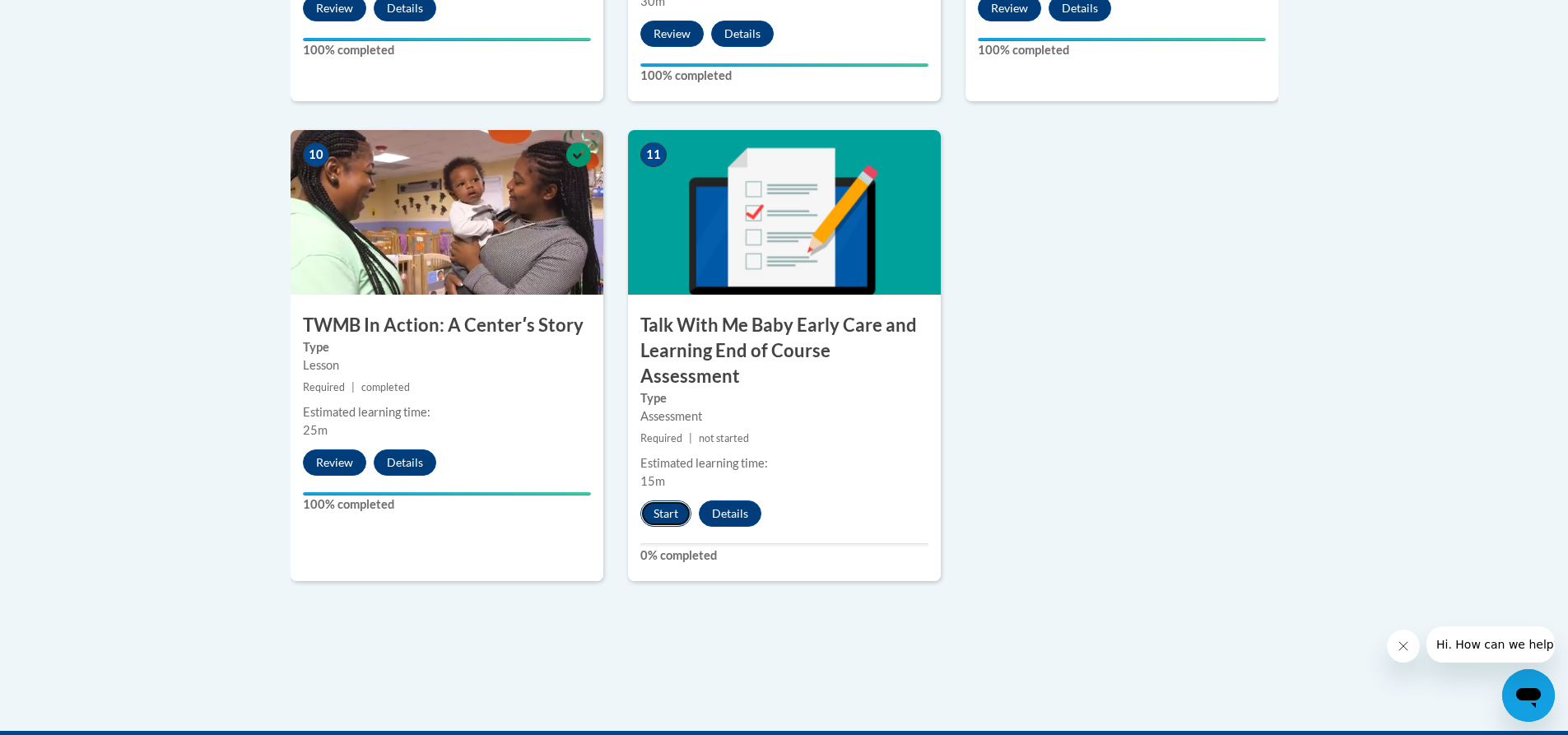
click at [671, 500] on button "Start" at bounding box center [665, 513] width 51 height 26
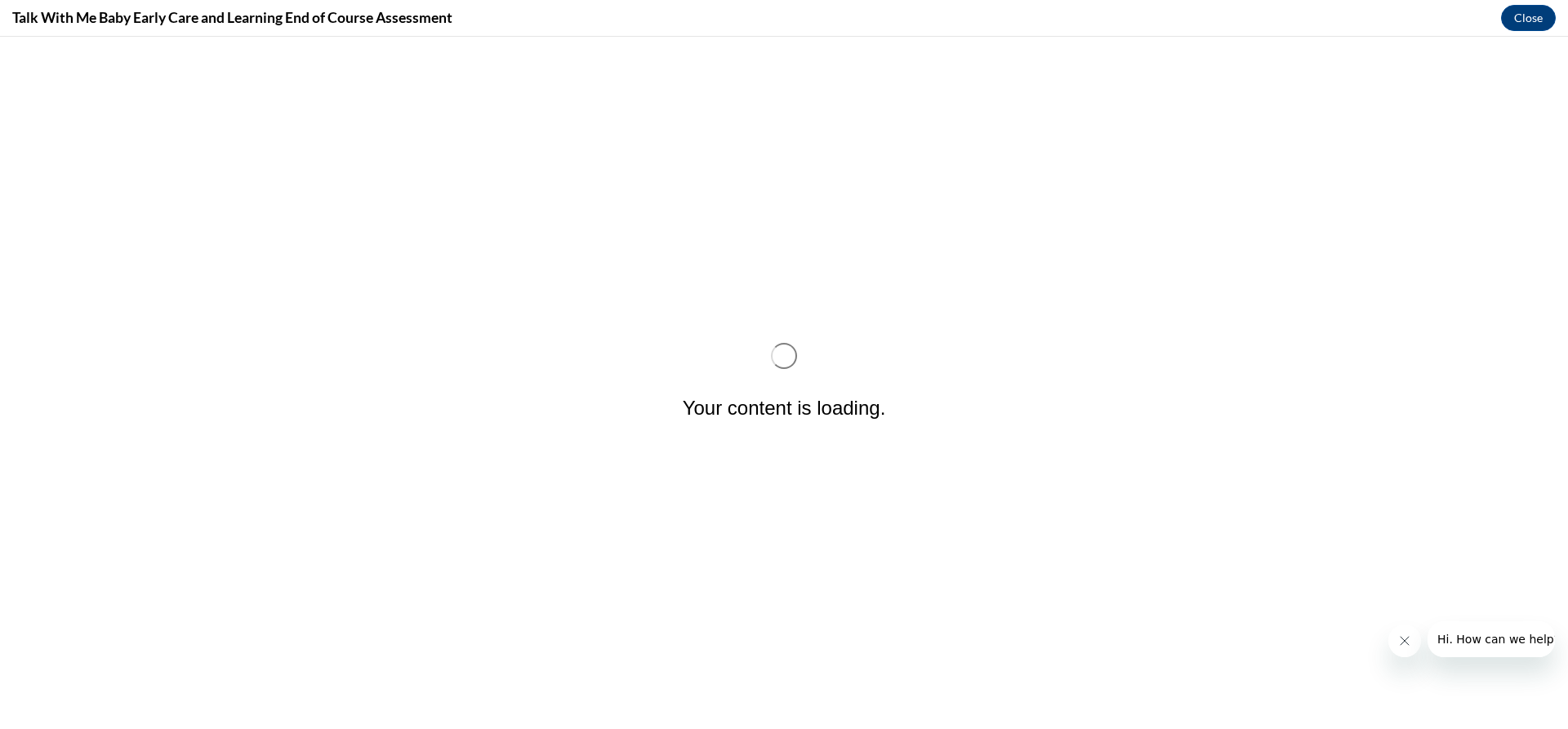
scroll to position [0, 0]
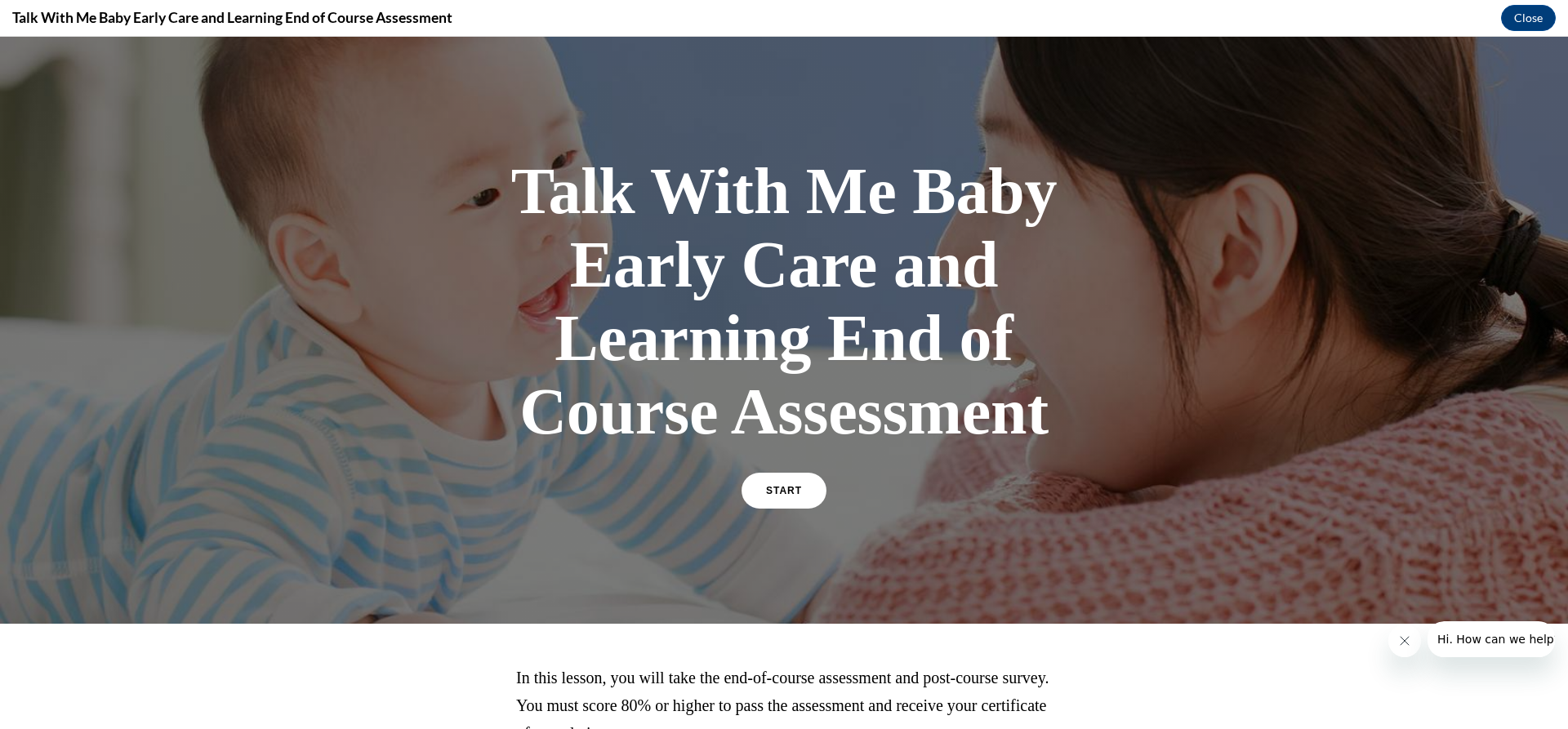
click at [796, 467] on div "Talk With Me Baby Early Care and Learning End of Course Assessment START" at bounding box center [784, 331] width 572 height 385
click at [792, 487] on span "START" at bounding box center [784, 491] width 38 height 12
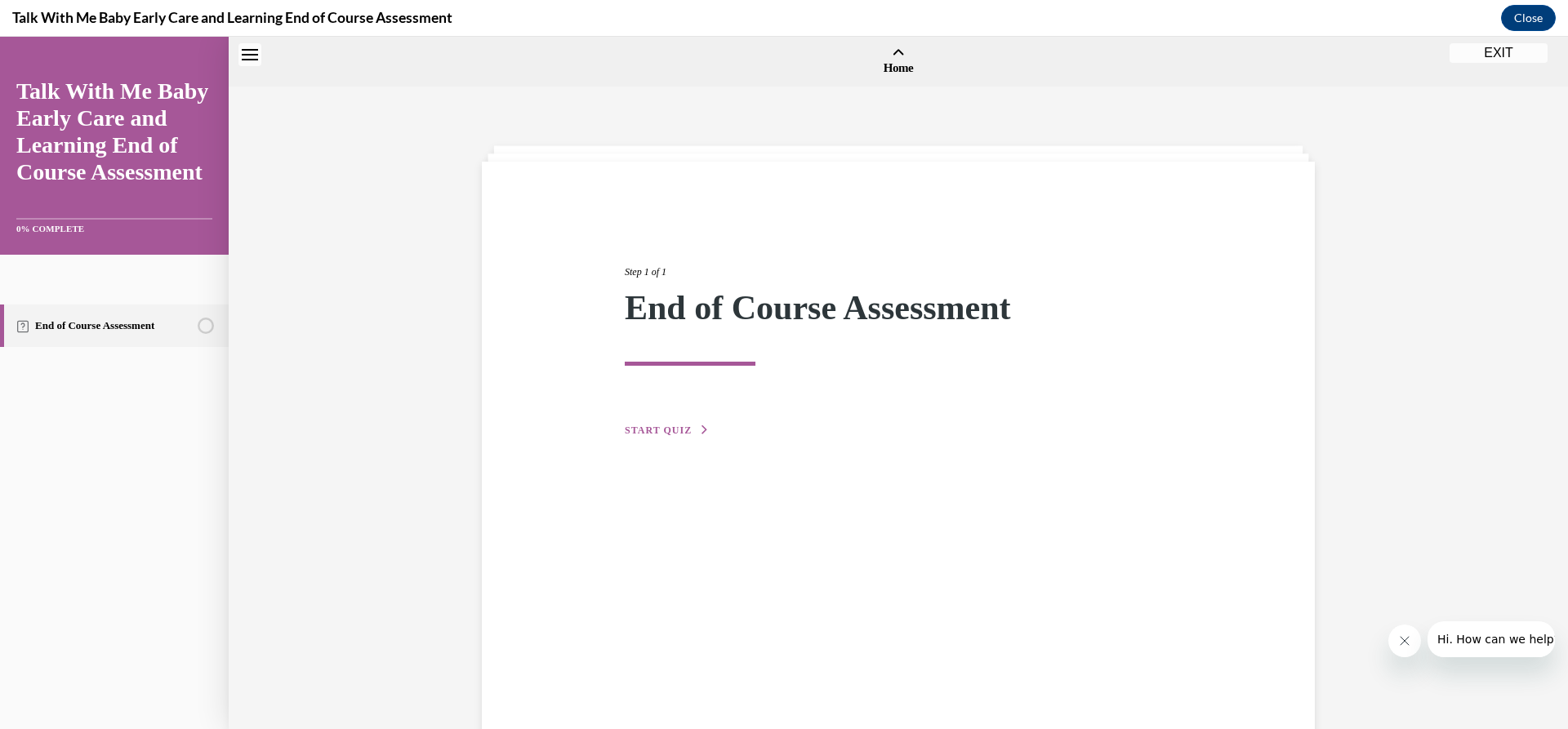
scroll to position [51, 0]
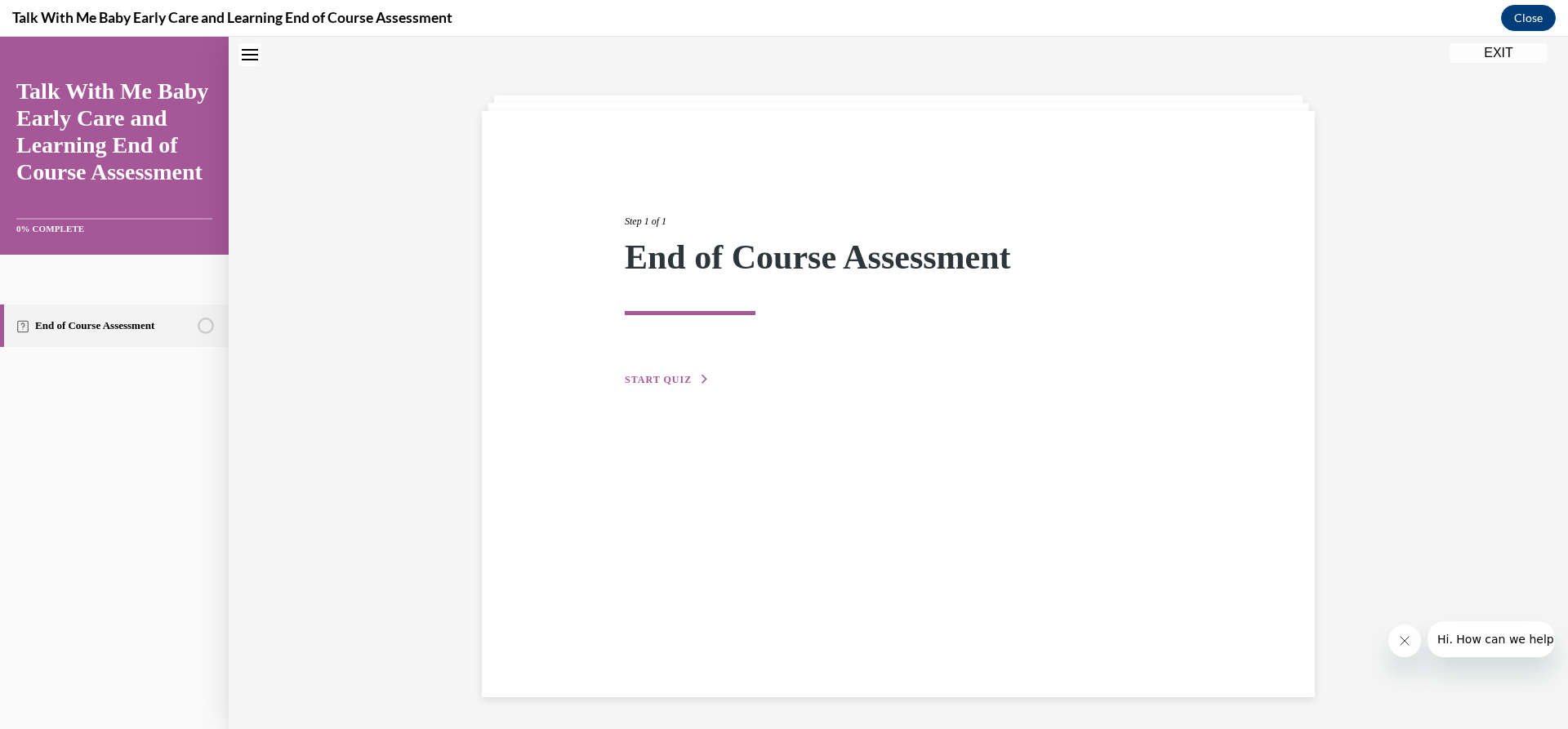
click at [682, 374] on button "START QUIZ" at bounding box center [667, 380] width 85 height 15
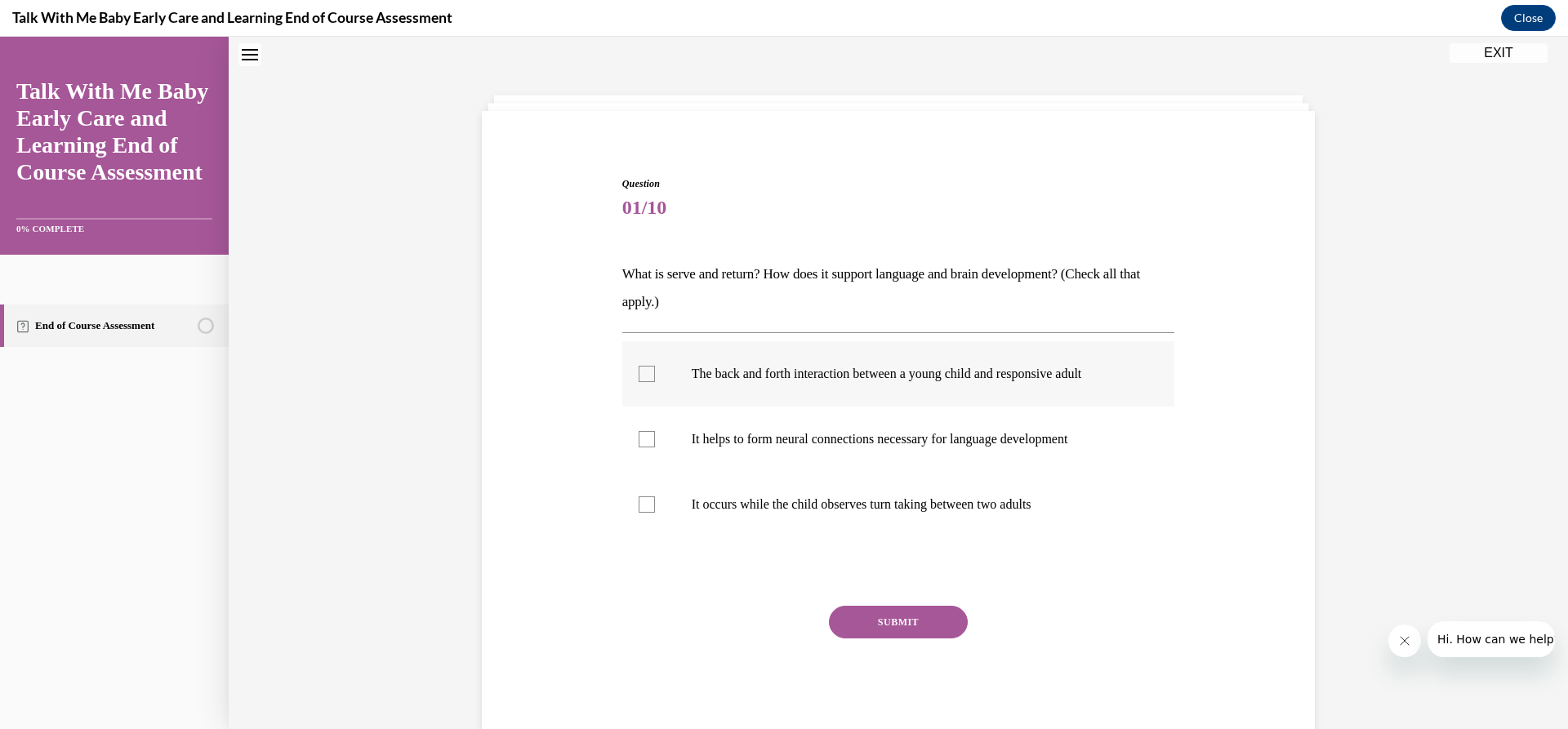
click at [754, 372] on p "The back and forth interaction between a young child and responsive adult" at bounding box center [914, 374] width 443 height 16
click at [655, 372] on input "The back and forth interaction between a young child and responsive adult" at bounding box center [647, 374] width 16 height 16
checkbox input "true"
click at [789, 427] on label "It helps to form neural connections necessary for language development" at bounding box center [899, 440] width 553 height 65
click at [788, 447] on p "It helps to form neural connections necessary for language development" at bounding box center [914, 439] width 443 height 16
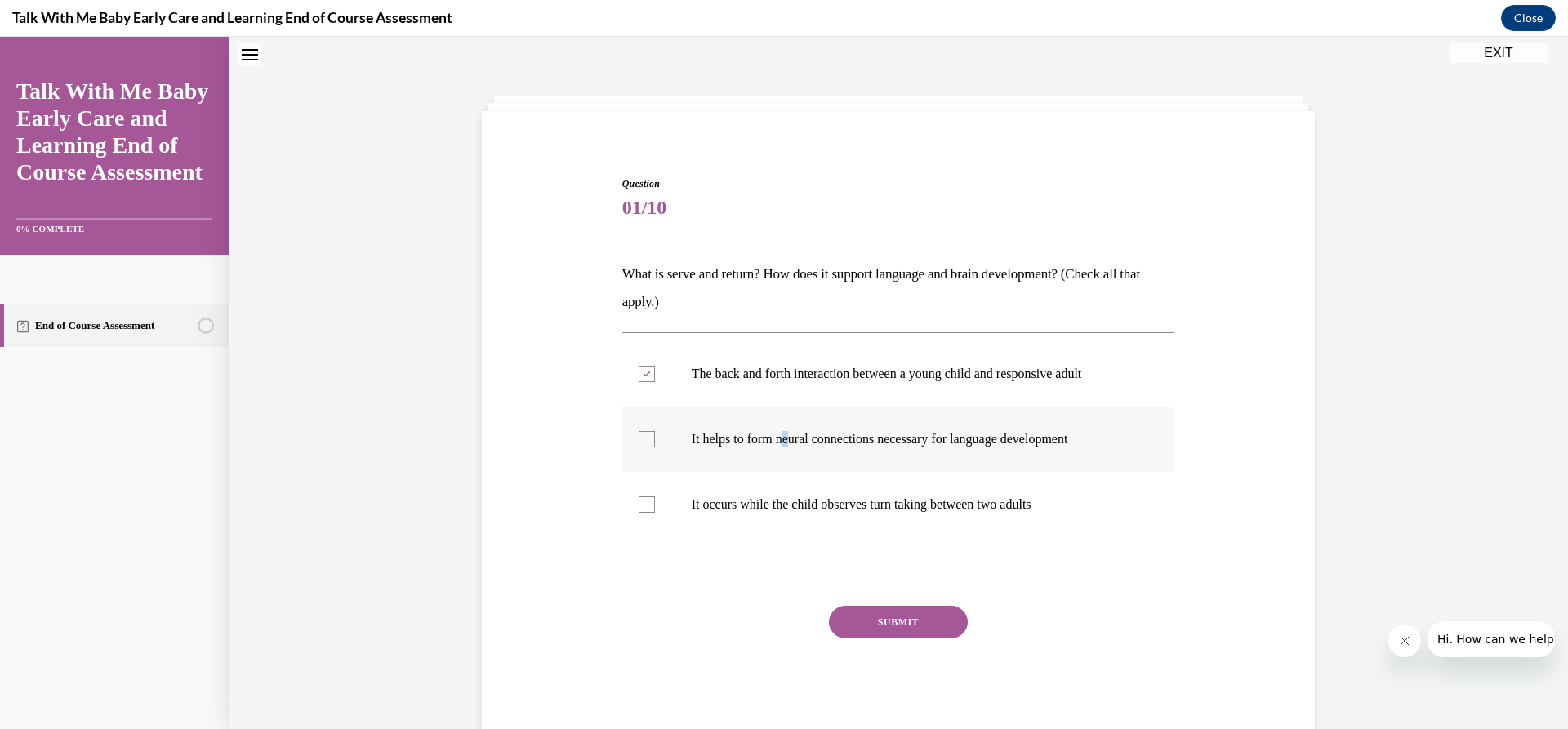
click at [655, 447] on input "It helps to form neural connections necessary for language development" at bounding box center [647, 439] width 16 height 16
checkbox input "true"
click at [929, 627] on button "SUBMIT" at bounding box center [898, 623] width 139 height 33
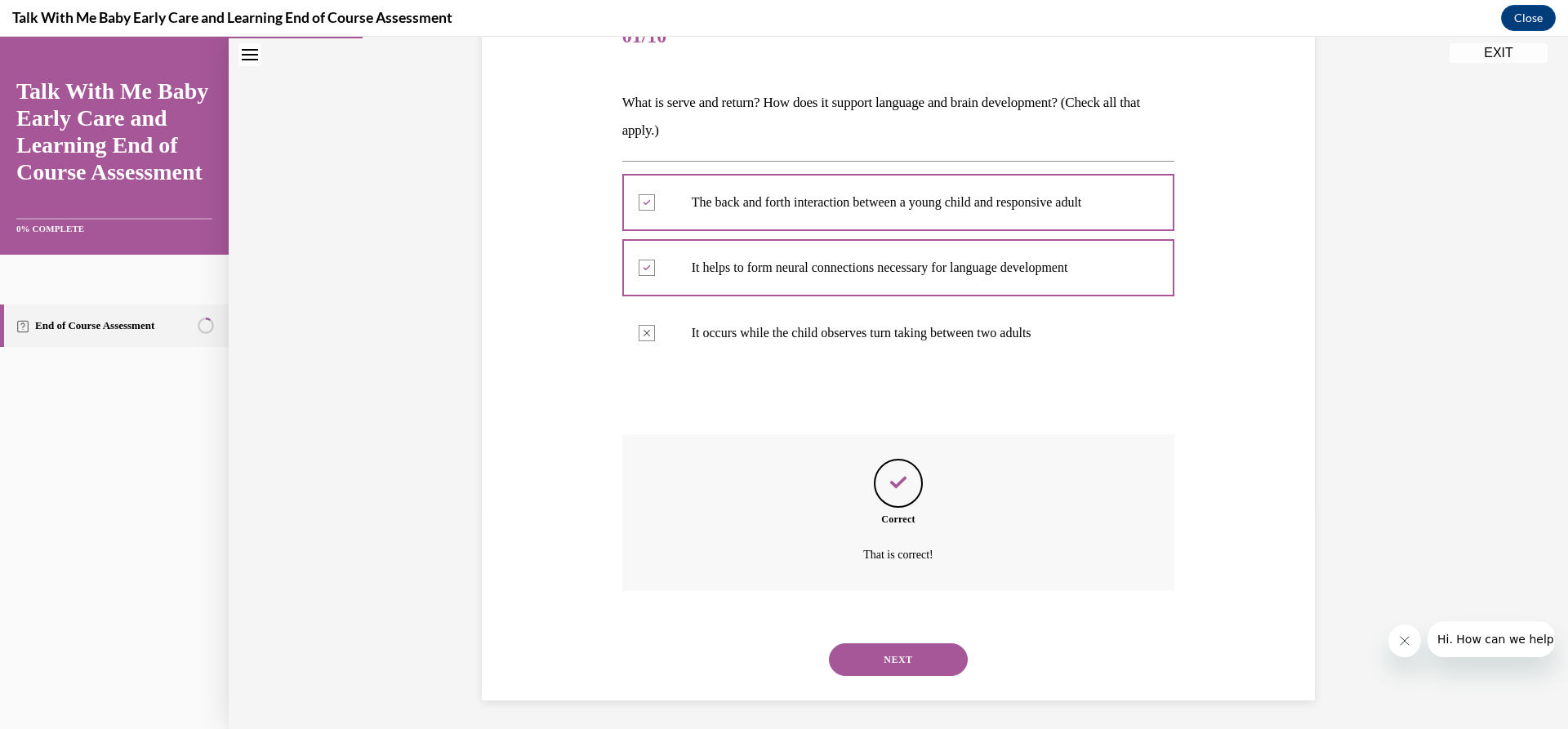
scroll to position [226, 0]
click at [912, 649] on button "NEXT" at bounding box center [898, 656] width 139 height 33
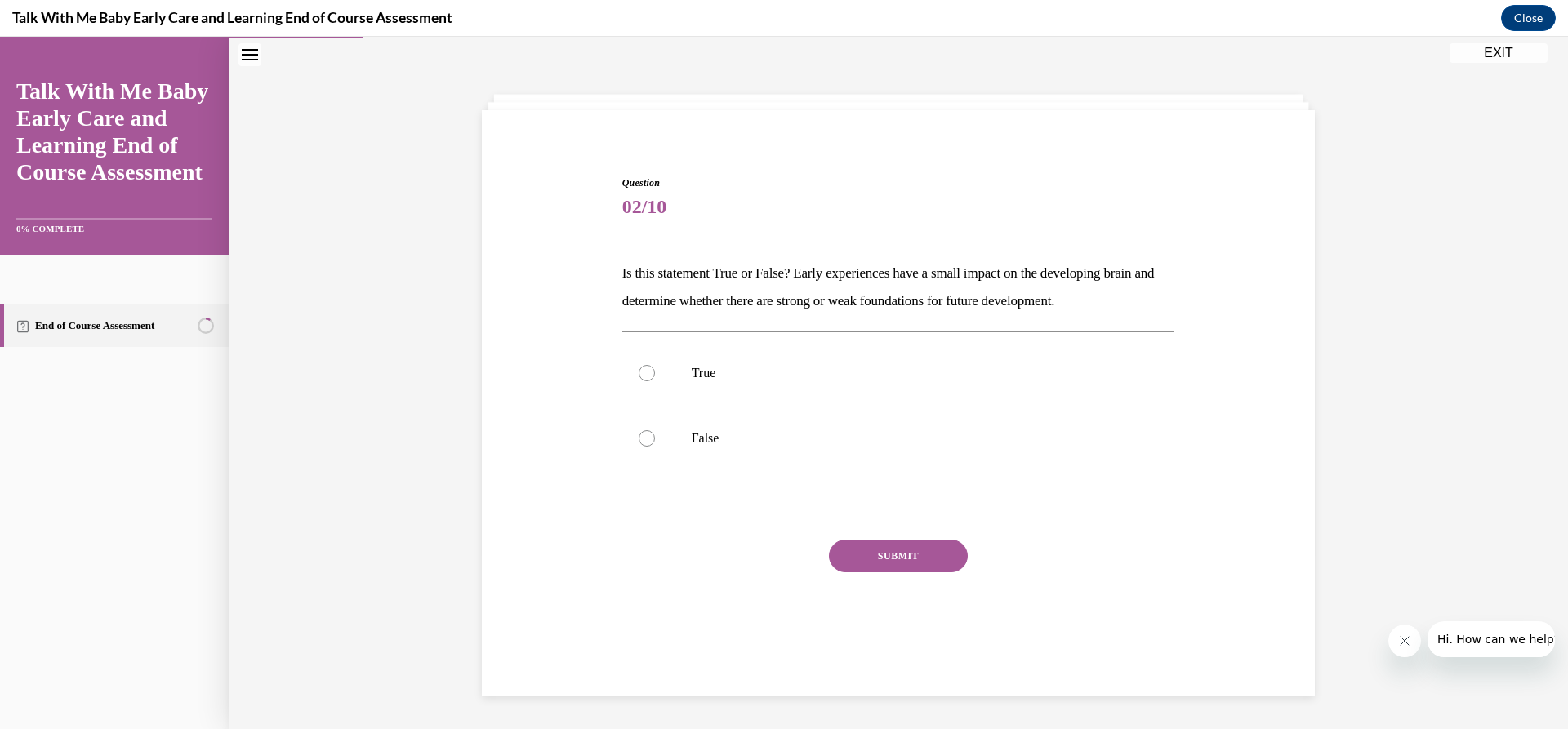
scroll to position [52, 0]
click at [704, 417] on label "False" at bounding box center [899, 439] width 553 height 65
click at [655, 430] on input "False" at bounding box center [647, 438] width 16 height 16
radio input "true"
click at [930, 552] on button "SUBMIT" at bounding box center [898, 556] width 139 height 33
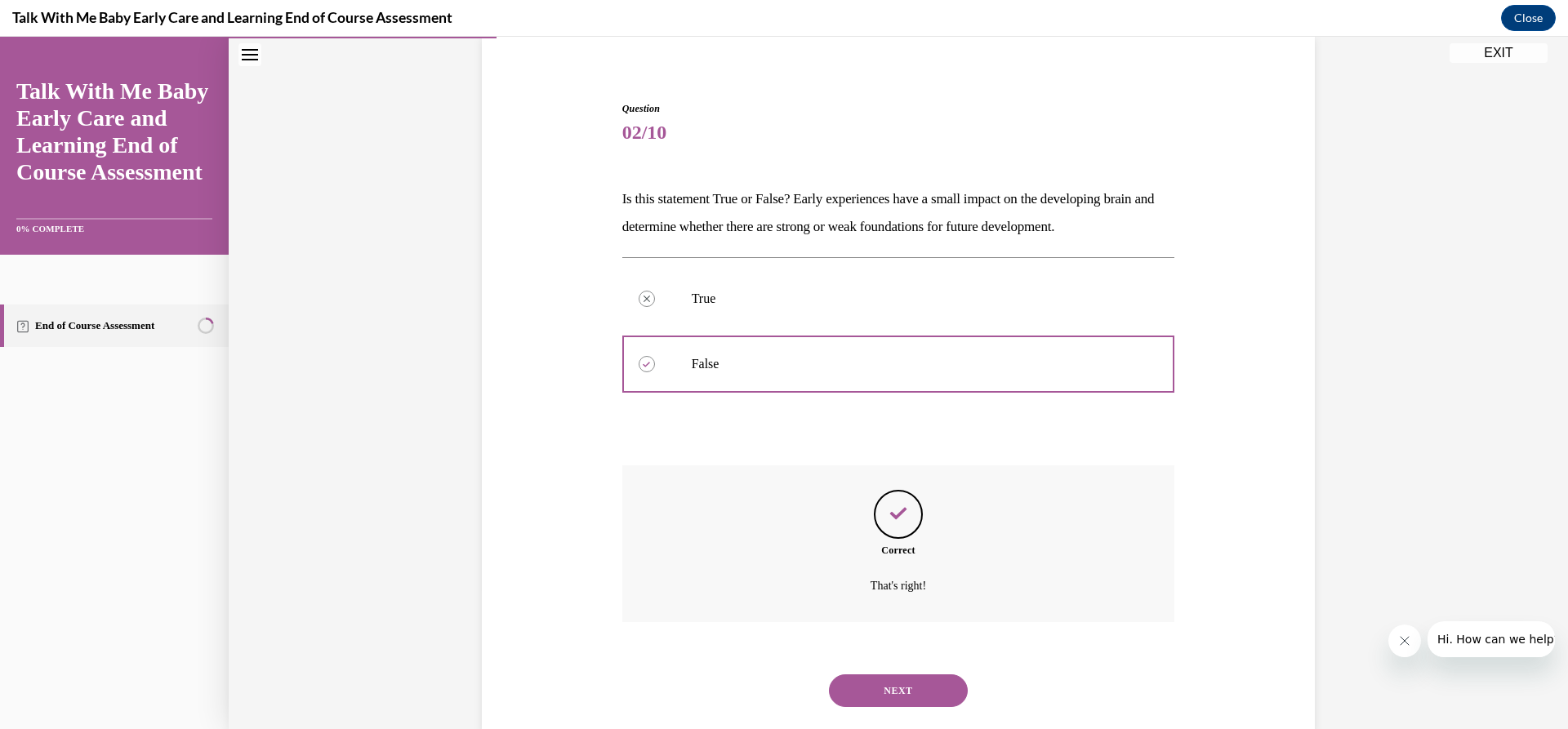
scroll to position [161, 0]
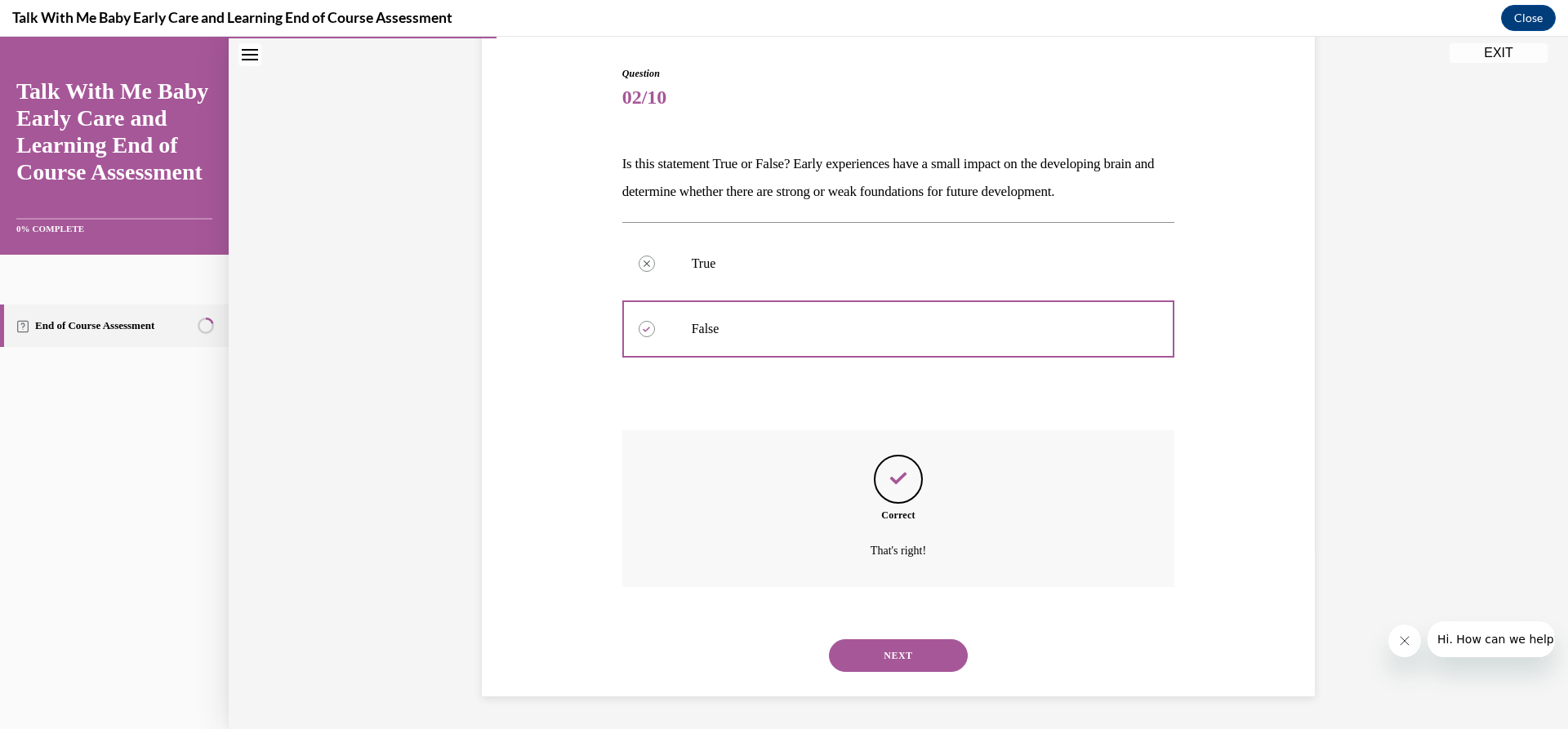
click at [903, 659] on button "NEXT" at bounding box center [898, 656] width 139 height 33
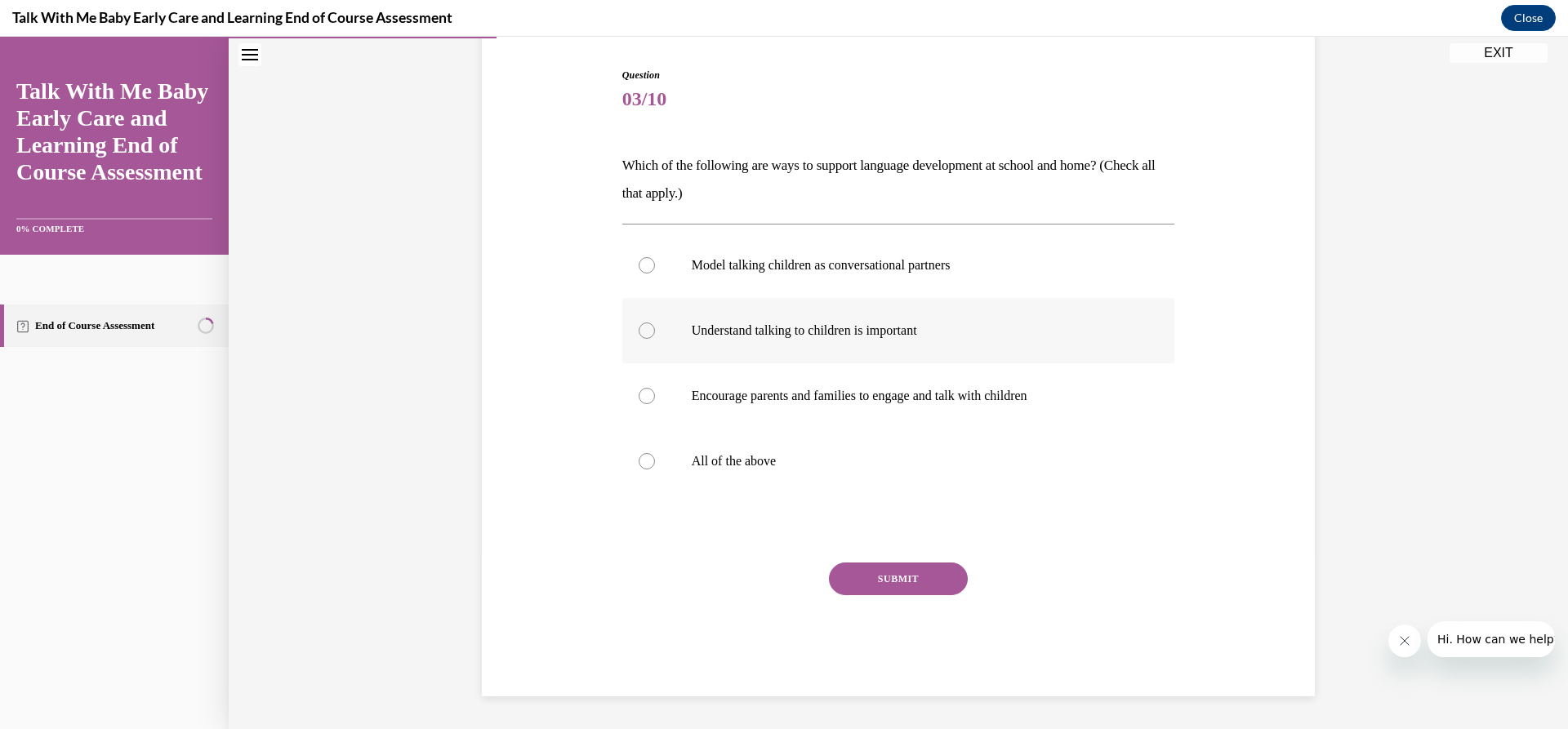
scroll to position [84, 0]
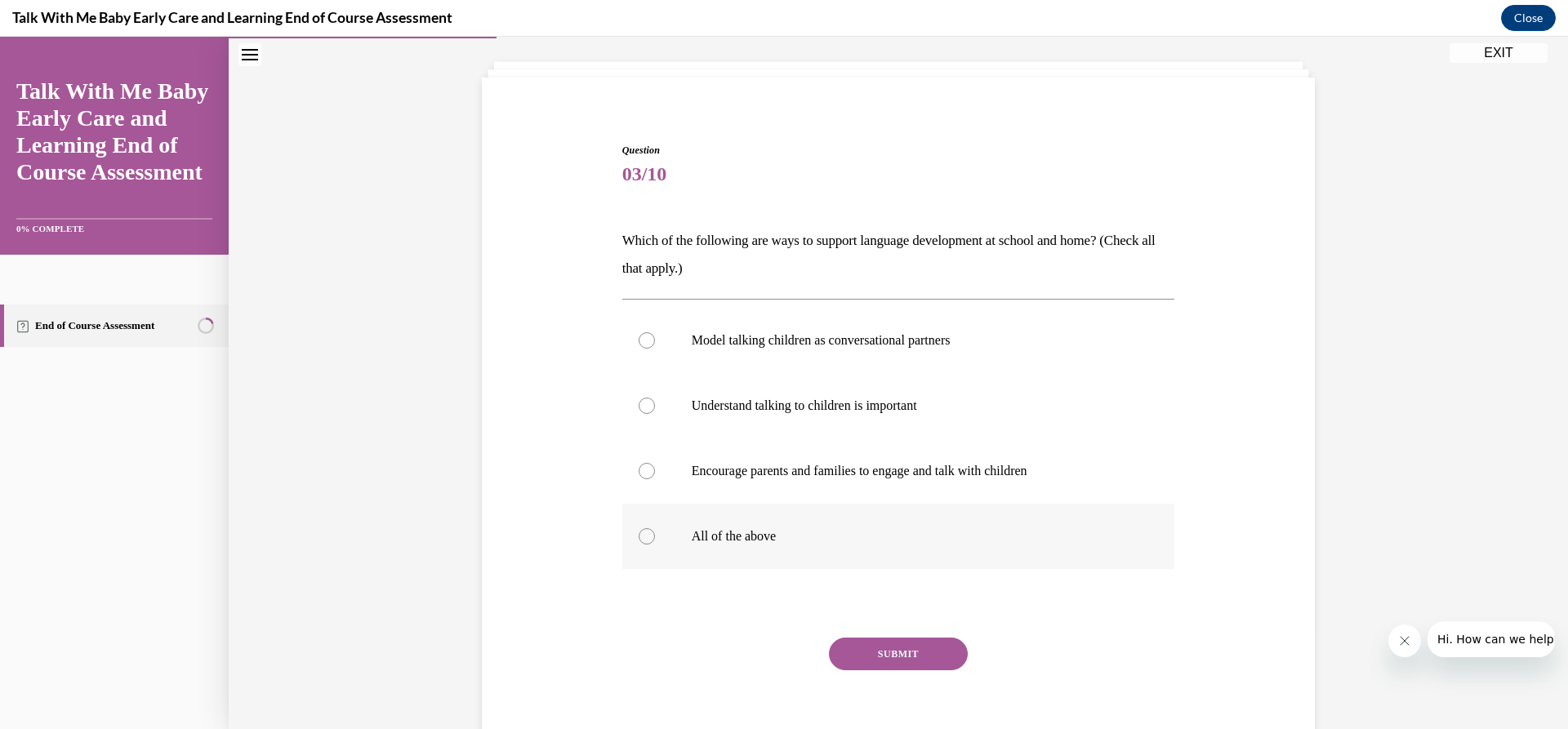
click at [780, 535] on p "All of the above" at bounding box center [914, 536] width 443 height 16
click at [655, 535] on input "All of the above" at bounding box center [647, 536] width 16 height 16
radio input "true"
click at [913, 657] on button "SUBMIT" at bounding box center [898, 654] width 139 height 33
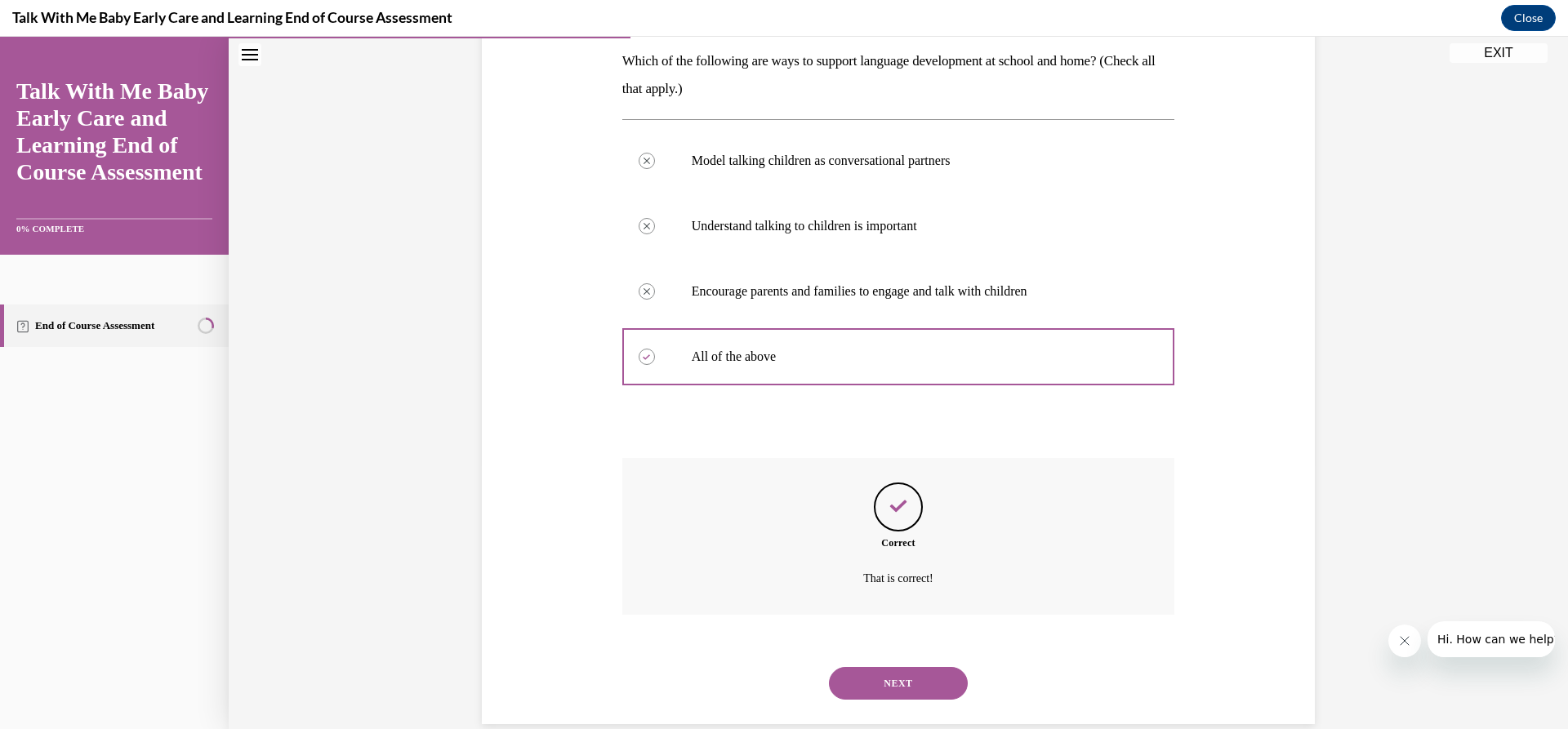
scroll to position [292, 0]
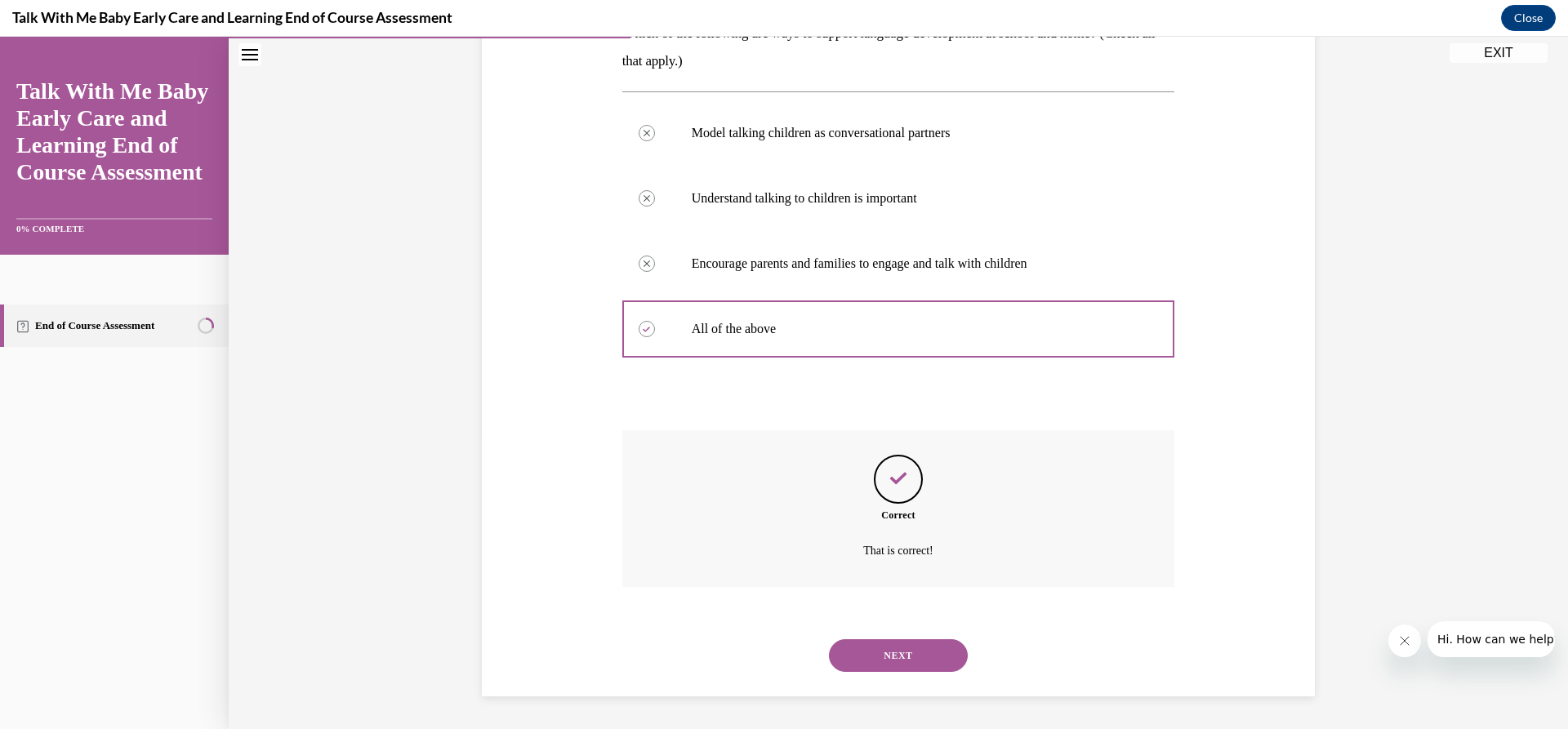
click at [923, 641] on button "NEXT" at bounding box center [898, 656] width 139 height 33
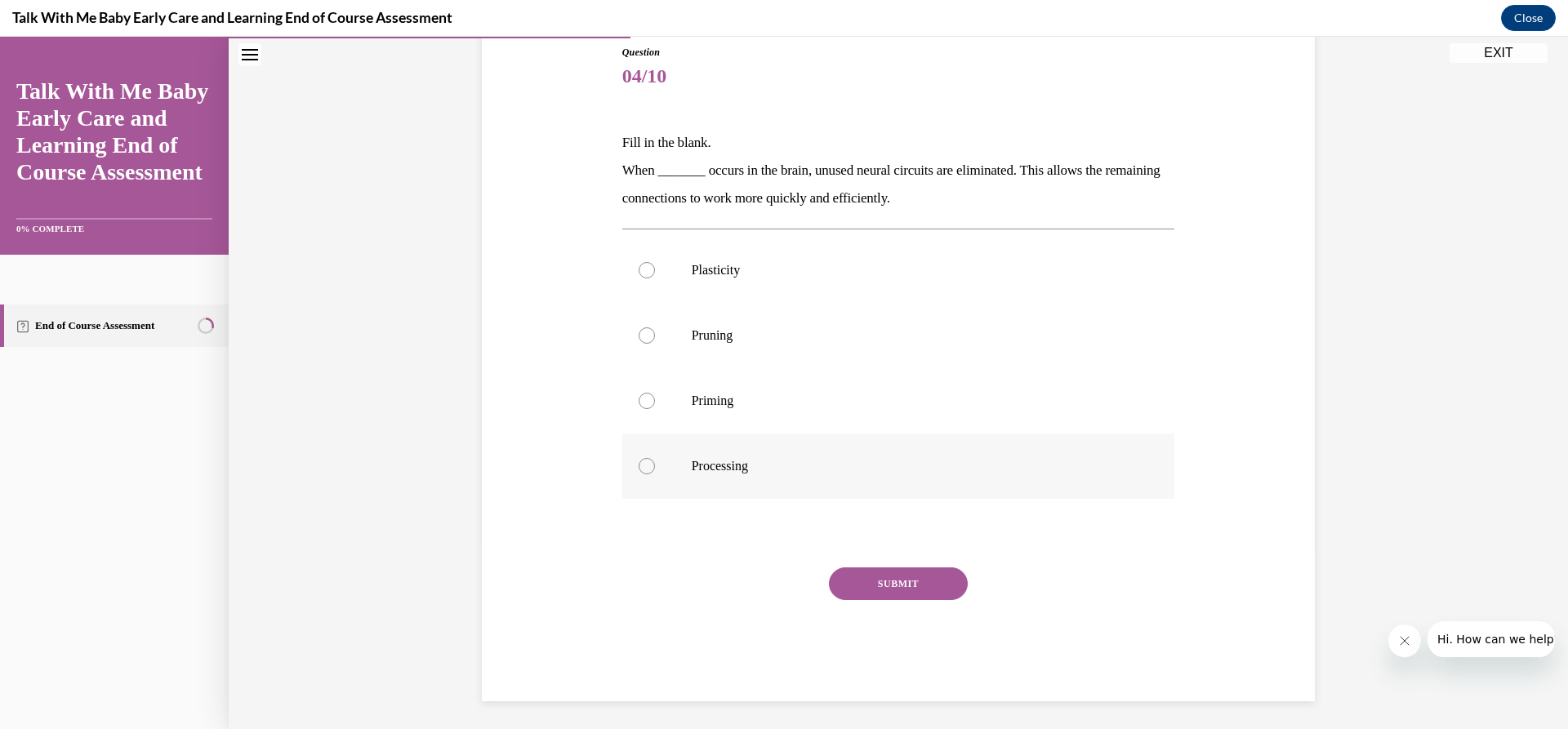
click at [738, 474] on p "Processing" at bounding box center [914, 466] width 443 height 16
click at [655, 474] on input "Processing" at bounding box center [647, 466] width 16 height 16
radio input "true"
click at [937, 585] on button "SUBMIT" at bounding box center [898, 584] width 139 height 33
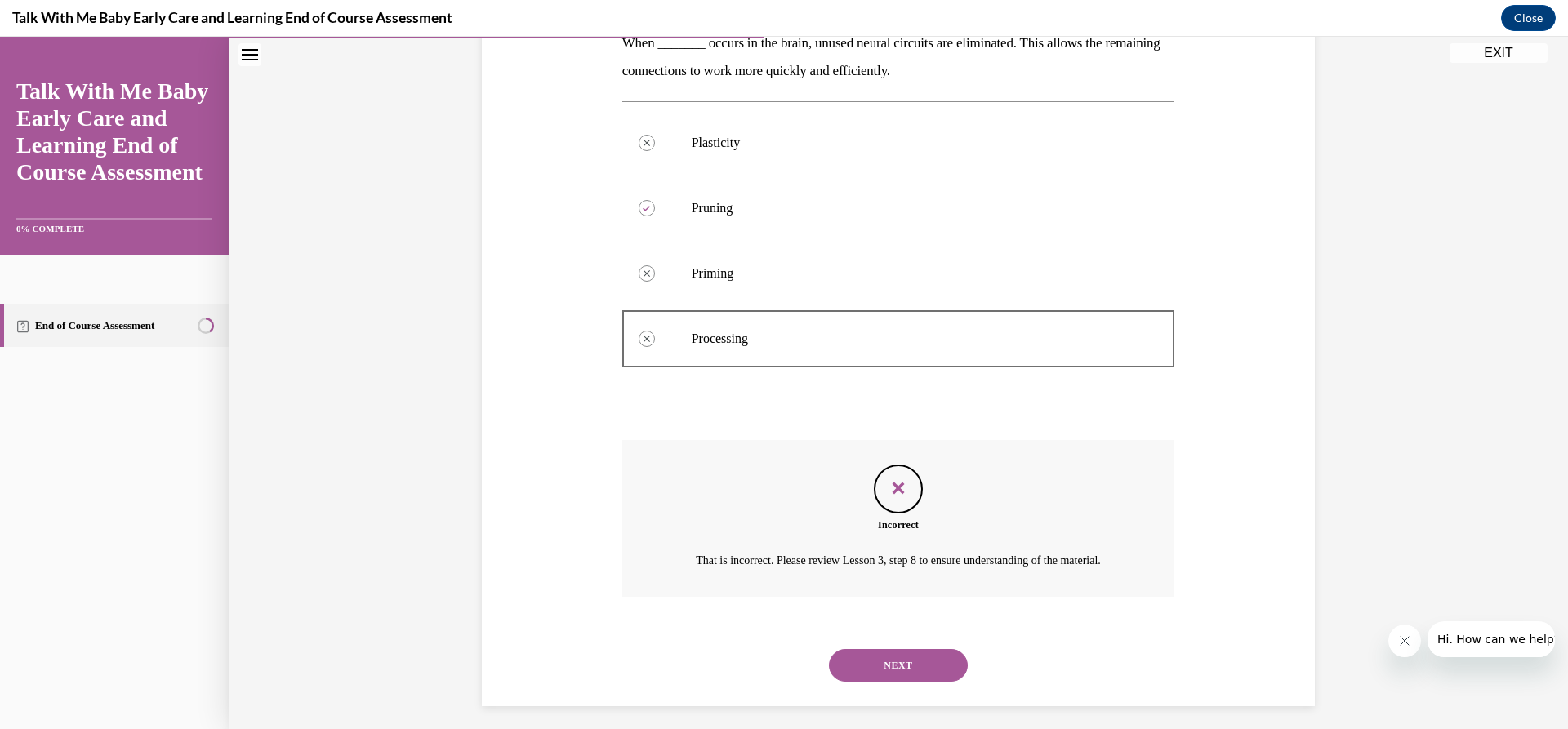
scroll to position [339, 0]
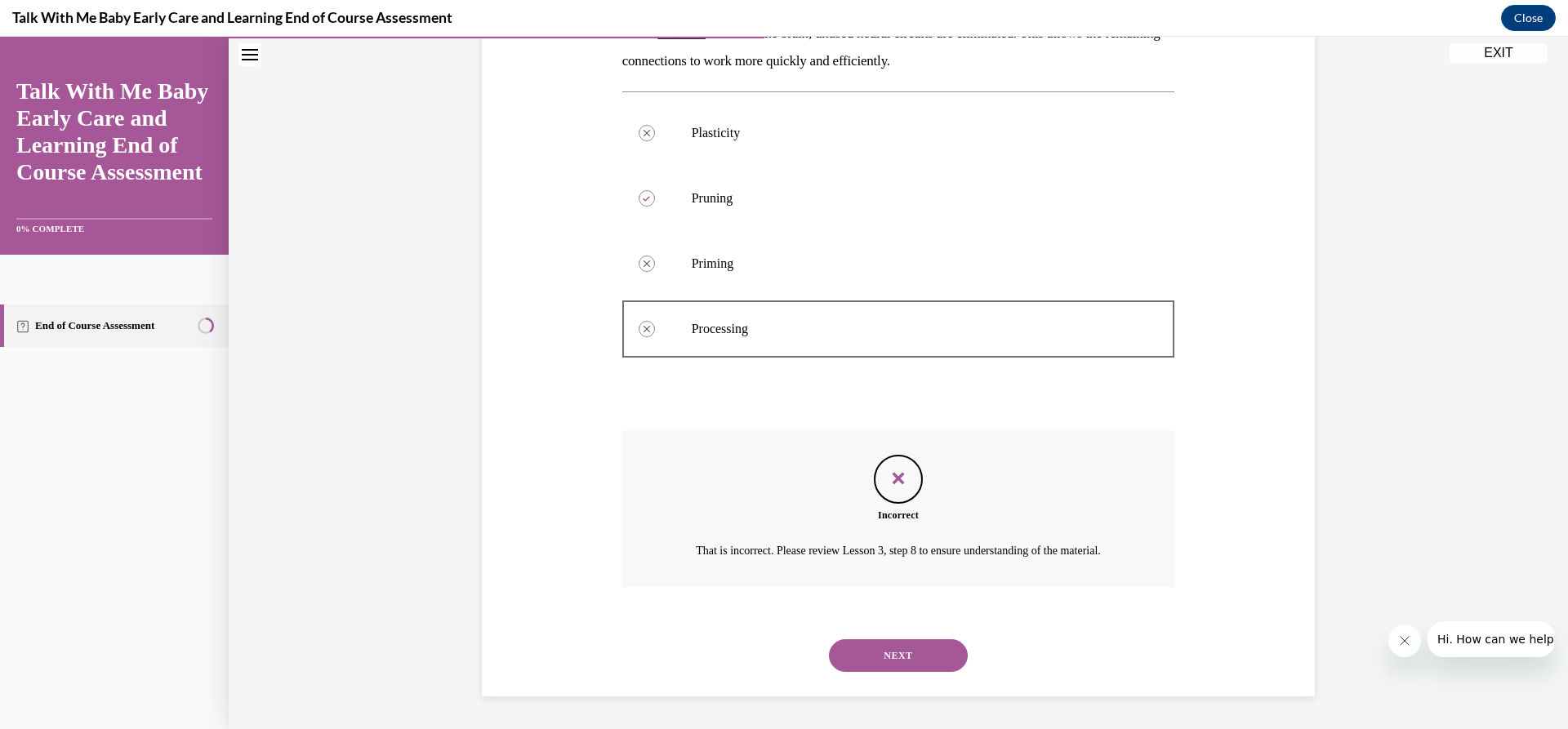
click at [923, 655] on button "NEXT" at bounding box center [898, 656] width 139 height 33
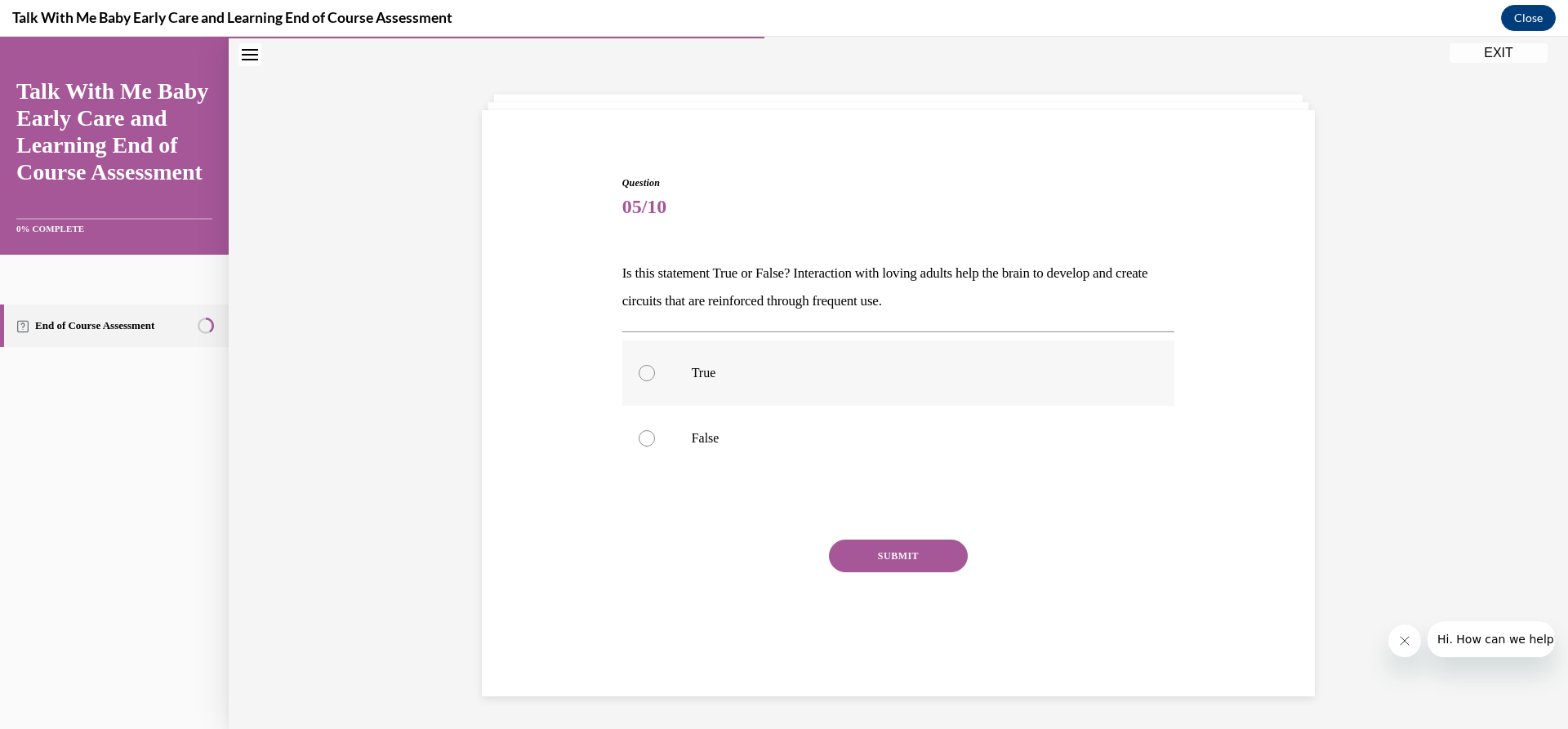
click at [728, 362] on label "True" at bounding box center [899, 374] width 553 height 65
click at [655, 365] on input "True" at bounding box center [647, 373] width 16 height 16
radio input "true"
click at [893, 561] on button "SUBMIT" at bounding box center [898, 556] width 139 height 33
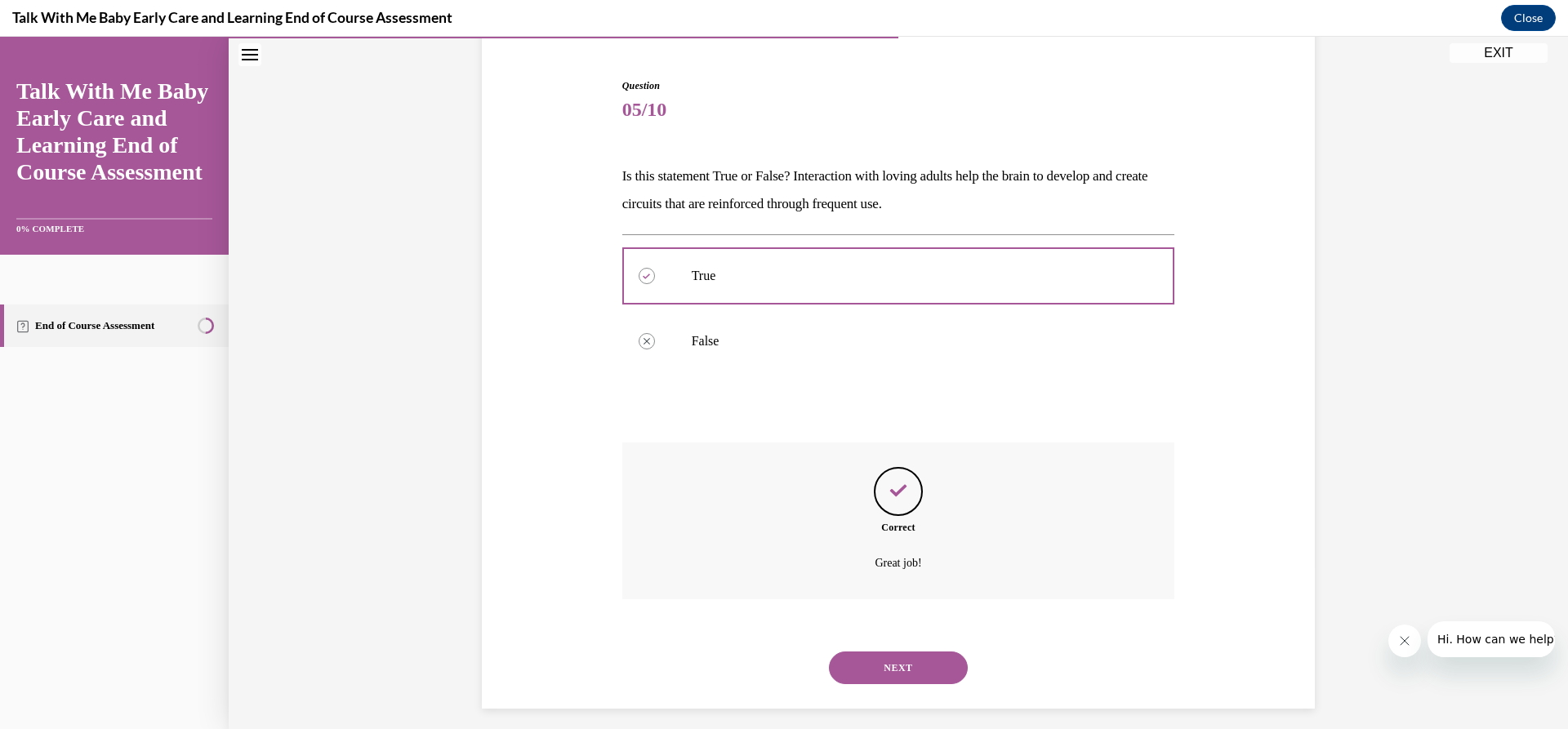
scroll to position [161, 0]
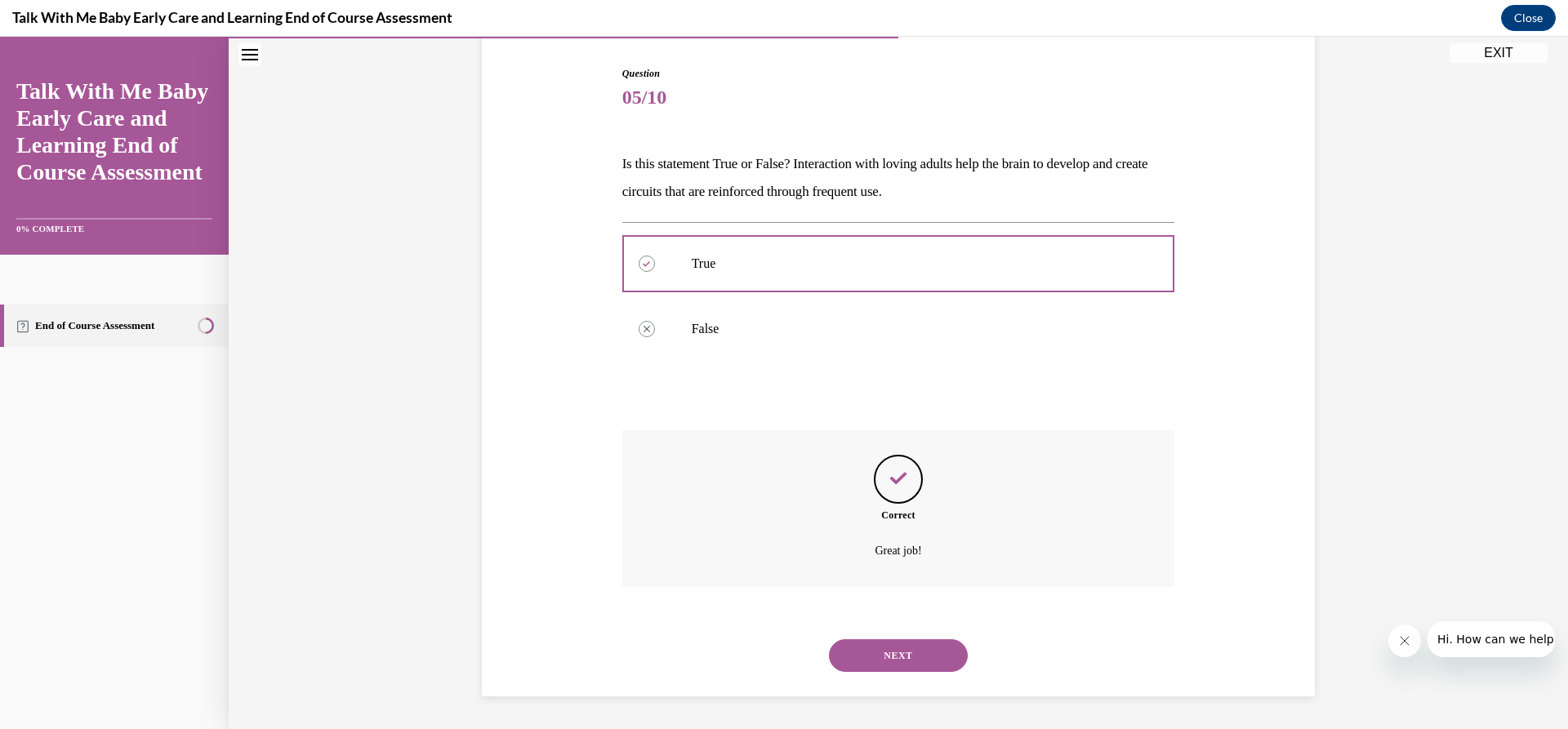
click at [891, 652] on button "NEXT" at bounding box center [898, 656] width 139 height 33
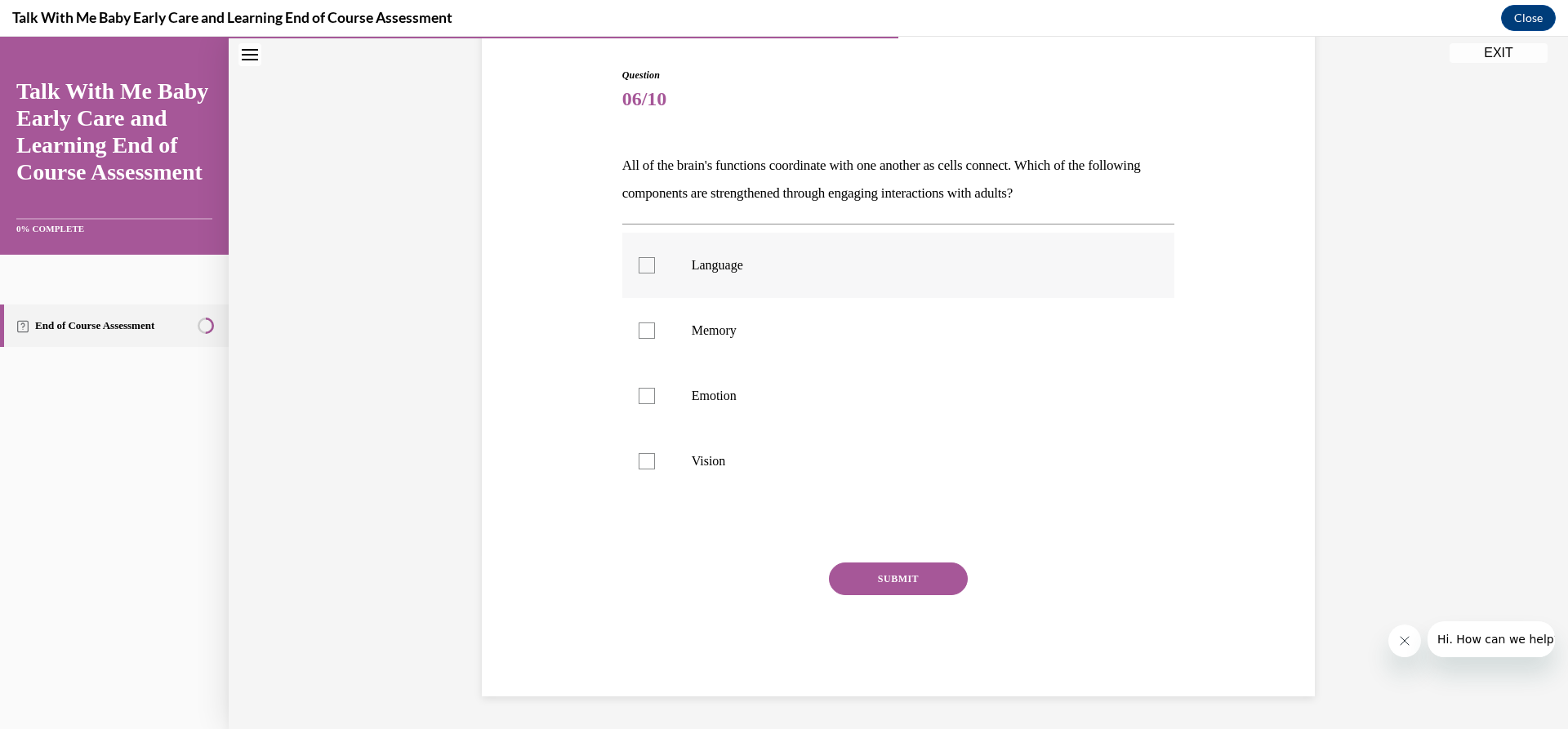
scroll to position [84, 0]
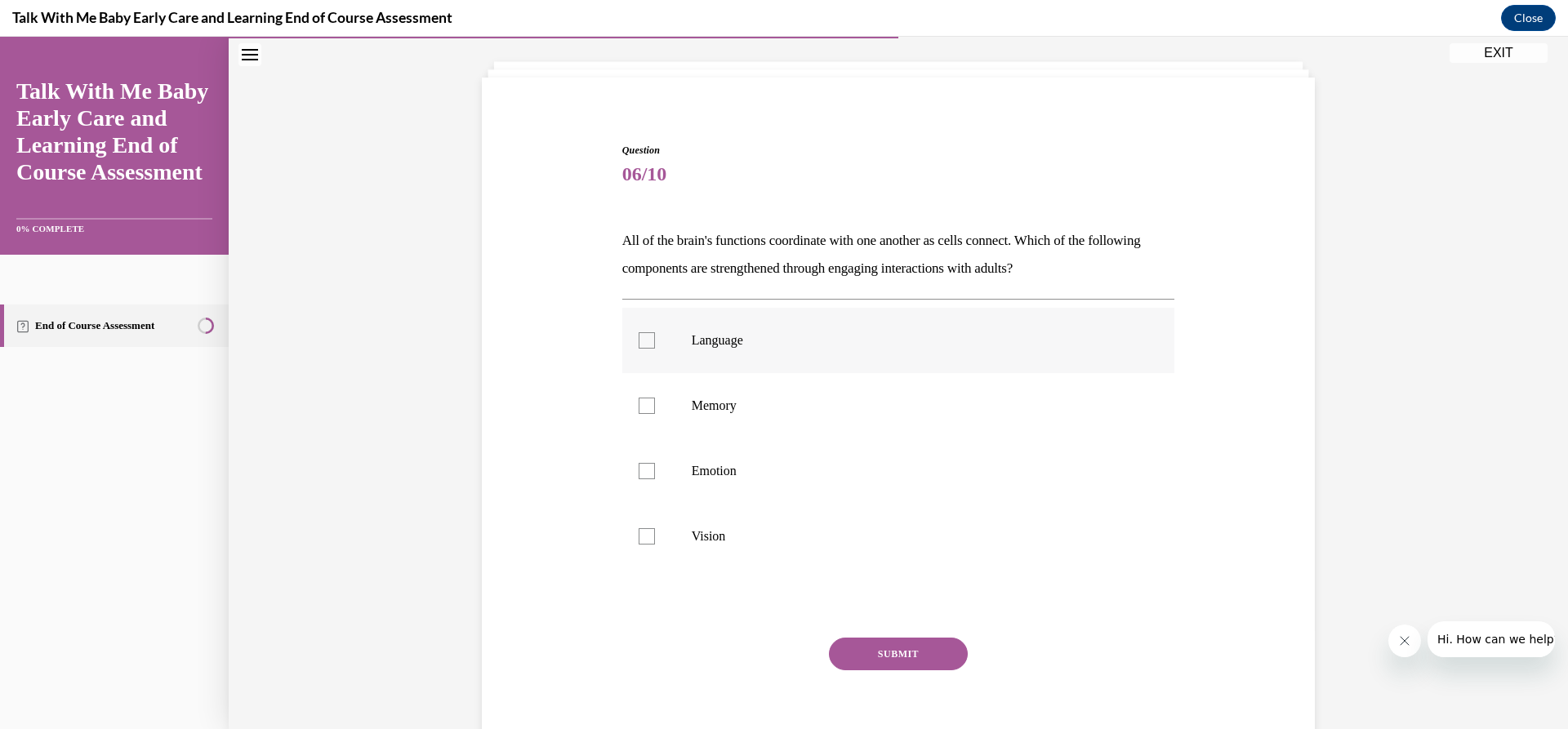
click at [734, 344] on p "Language" at bounding box center [914, 340] width 443 height 16
click at [655, 344] on input "Language" at bounding box center [647, 340] width 16 height 16
checkbox input "true"
click at [712, 401] on p "Memory" at bounding box center [914, 405] width 443 height 16
click at [655, 401] on input "Memory" at bounding box center [647, 405] width 16 height 16
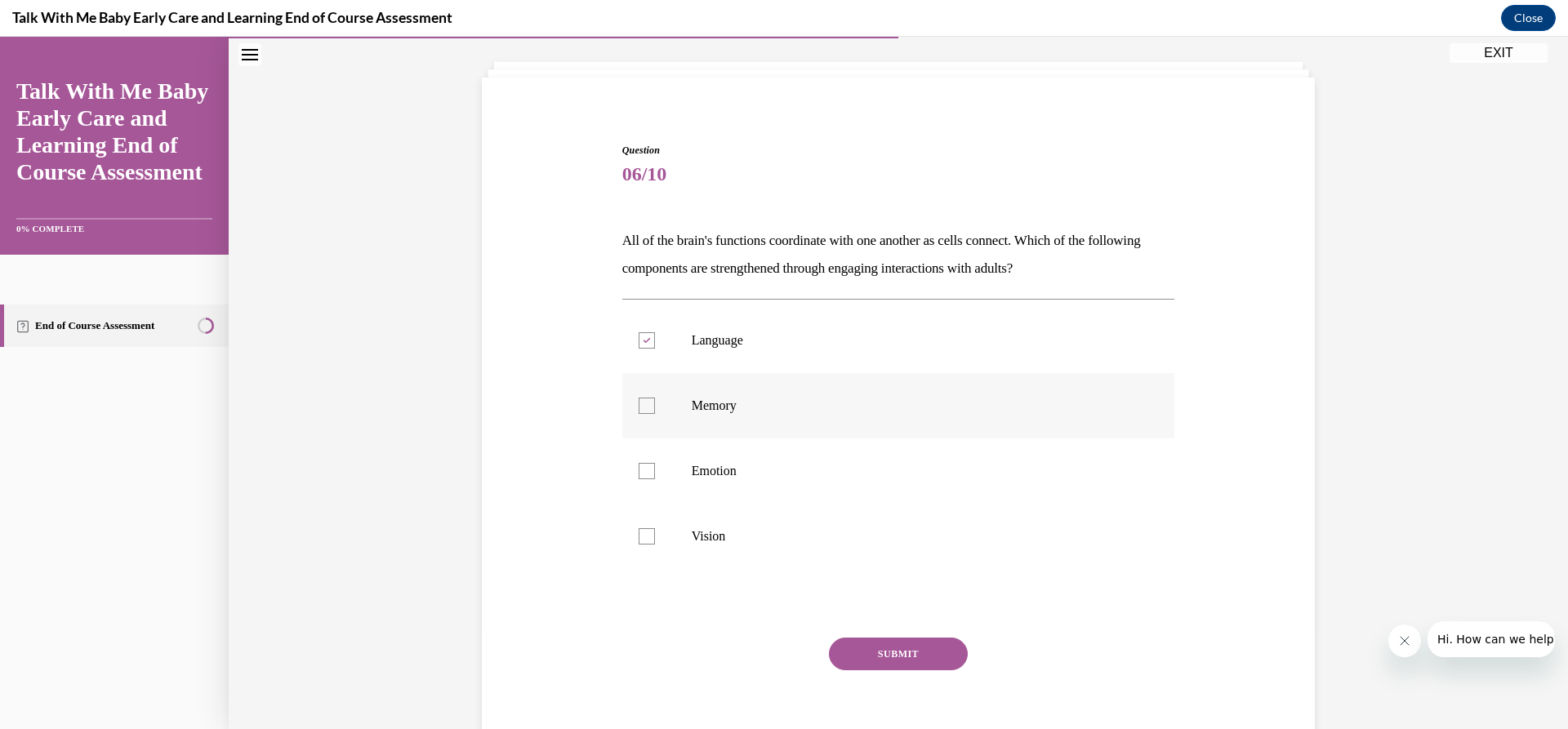
checkbox input "true"
click at [757, 478] on p "Emotion" at bounding box center [914, 471] width 443 height 16
click at [655, 478] on input "Emotion" at bounding box center [647, 471] width 16 height 16
checkbox input "true"
drag, startPoint x: 758, startPoint y: 555, endPoint x: 865, endPoint y: 639, distance: 136.0
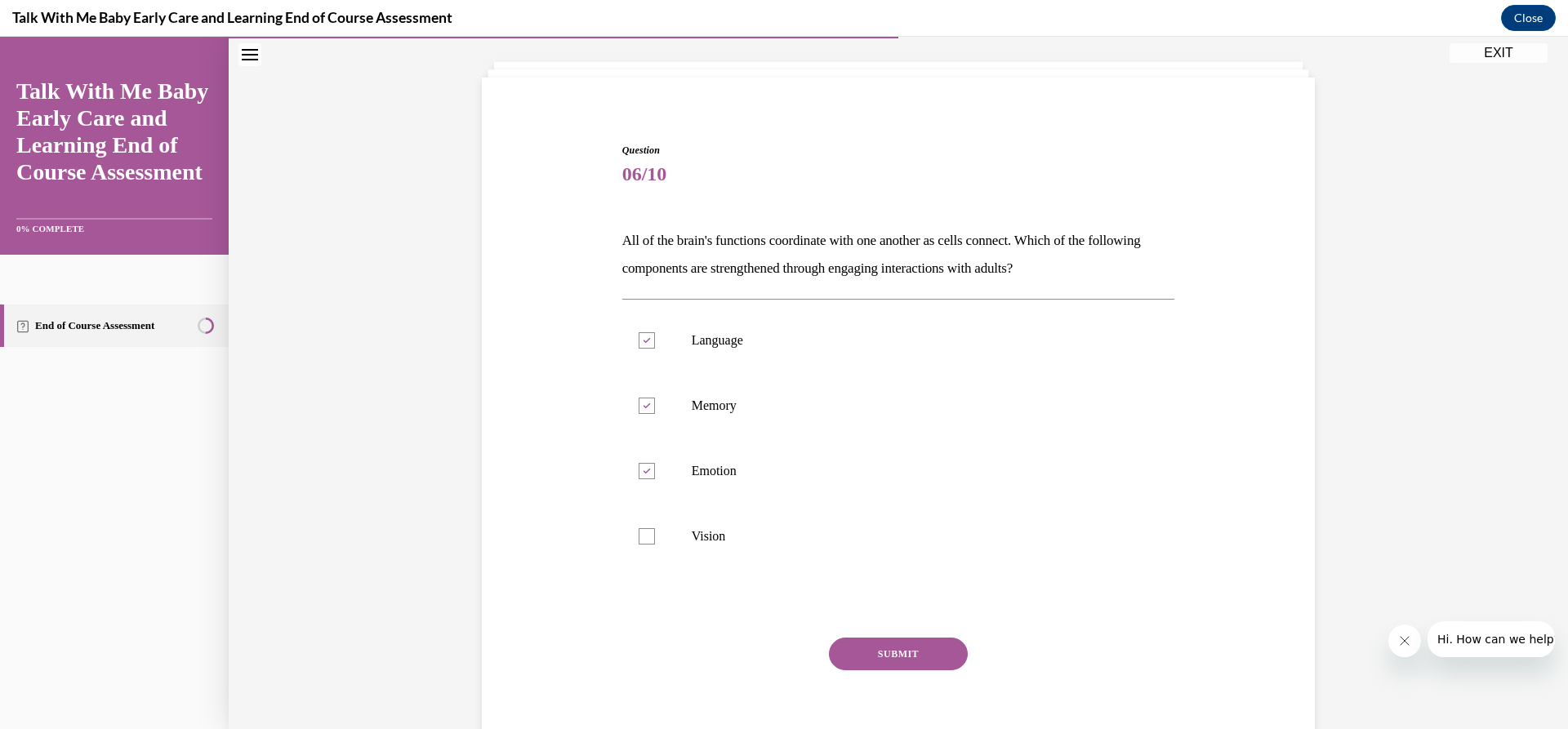
click at [763, 555] on label "Vision" at bounding box center [899, 537] width 553 height 65
click at [655, 544] on input "Vision" at bounding box center [647, 536] width 16 height 16
checkbox input "true"
click at [913, 647] on button "SUBMIT" at bounding box center [898, 654] width 139 height 33
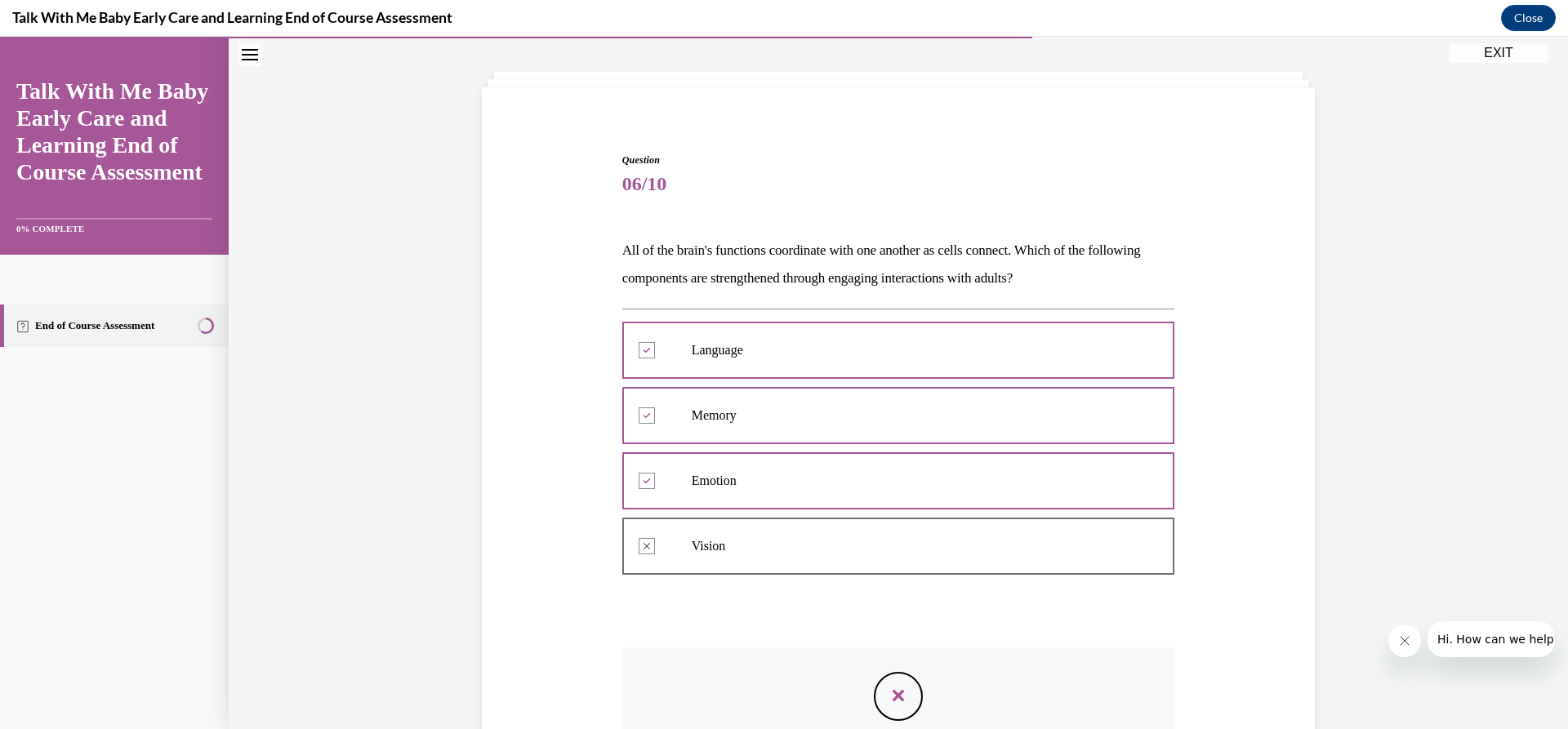
scroll to position [66, 0]
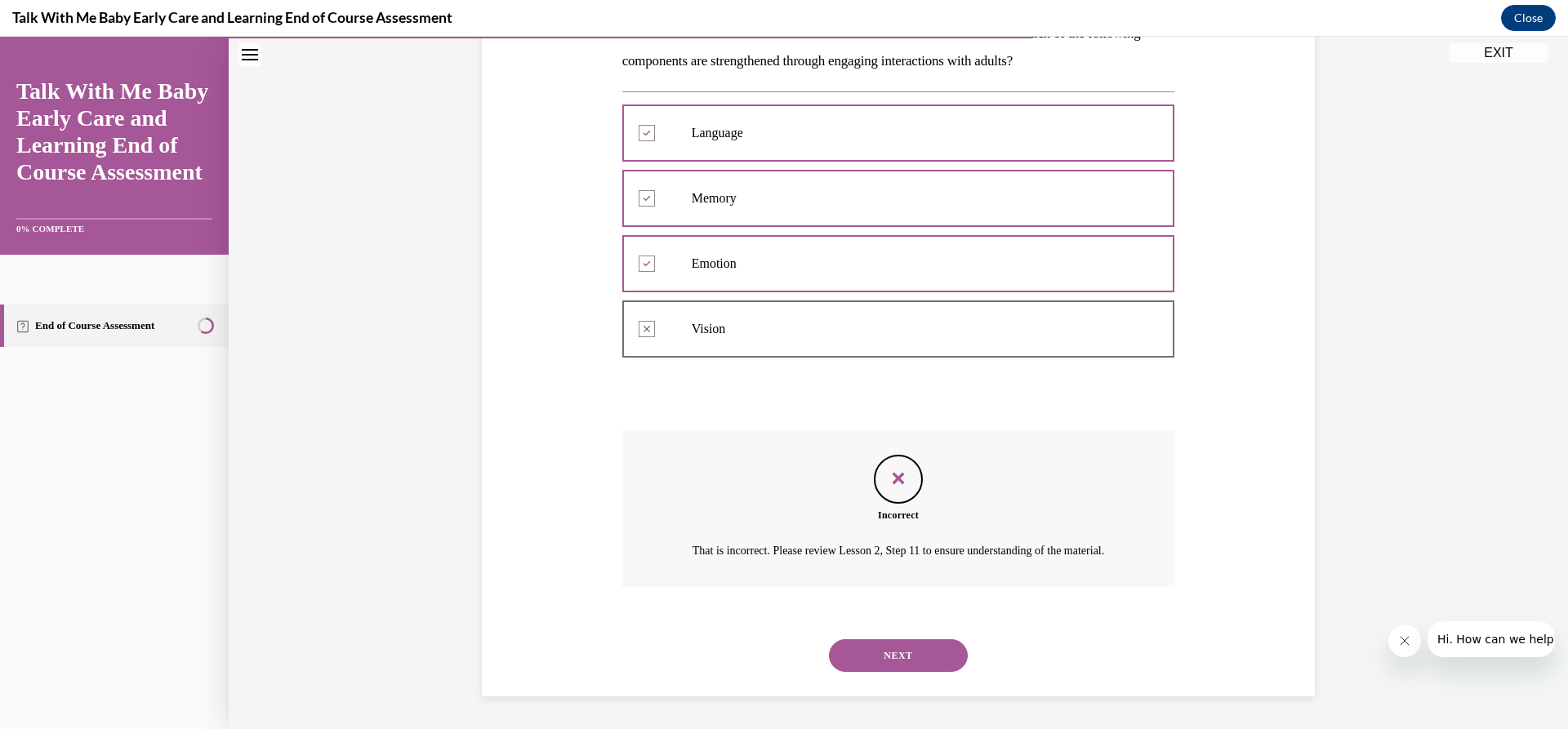
click at [927, 653] on button "NEXT" at bounding box center [898, 656] width 139 height 33
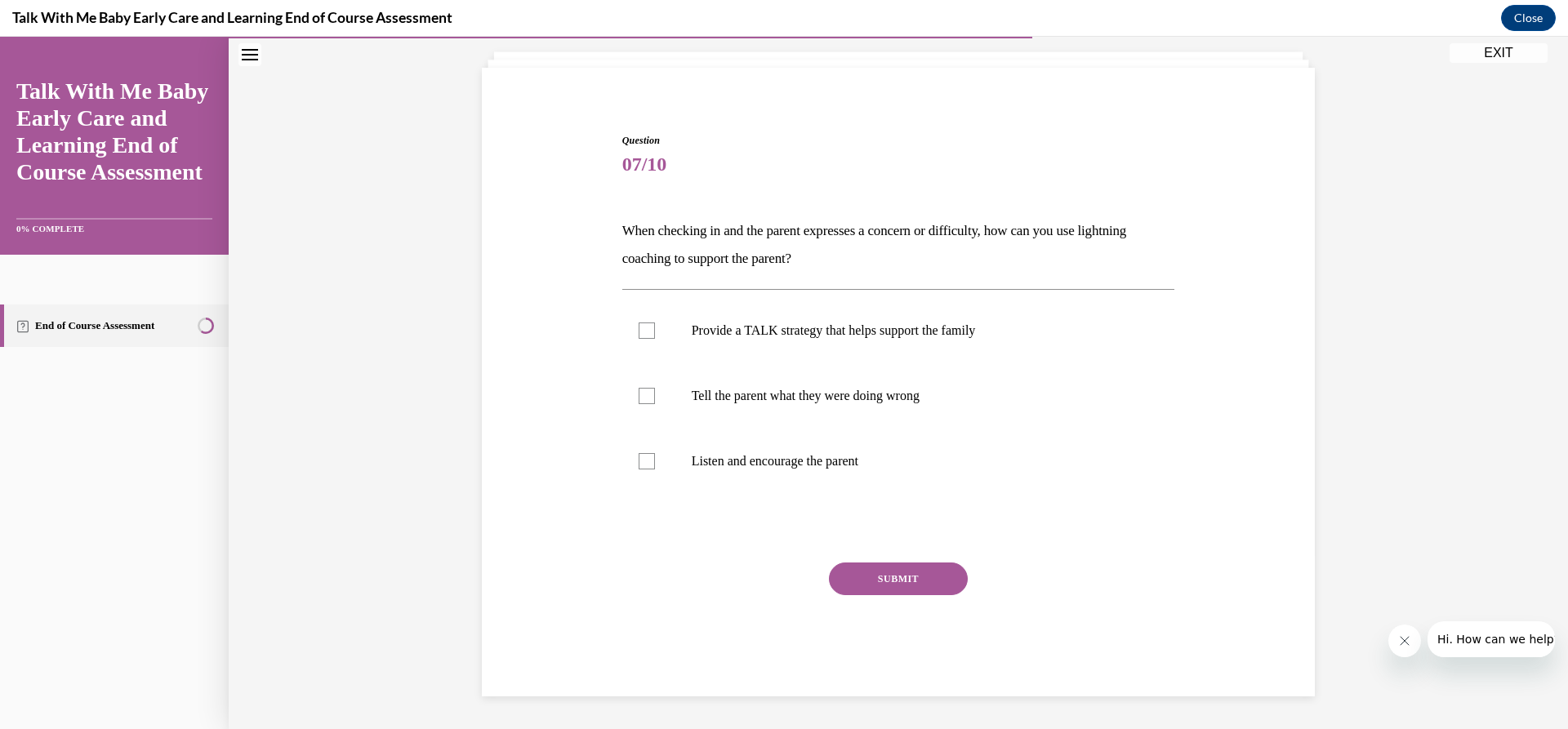
scroll to position [94, 0]
click at [736, 337] on p "Provide a TALK strategy that helps support the family" at bounding box center [914, 331] width 443 height 16
click at [655, 337] on input "Provide a TALK strategy that helps support the family" at bounding box center [647, 331] width 16 height 16
checkbox input "true"
click at [909, 580] on button "SUBMIT" at bounding box center [898, 579] width 139 height 33
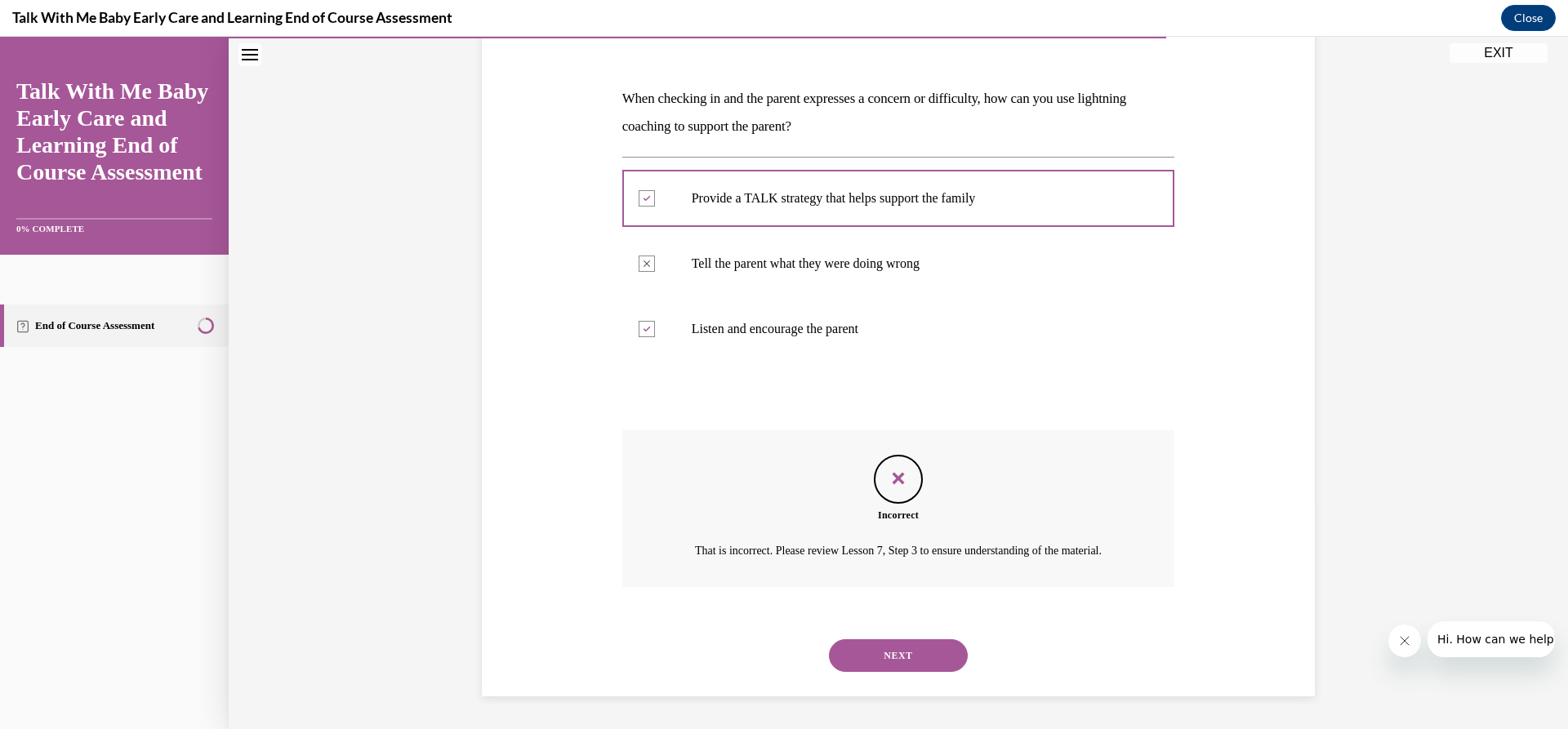
scroll to position [246, 0]
click at [876, 642] on button "NEXT" at bounding box center [898, 656] width 139 height 33
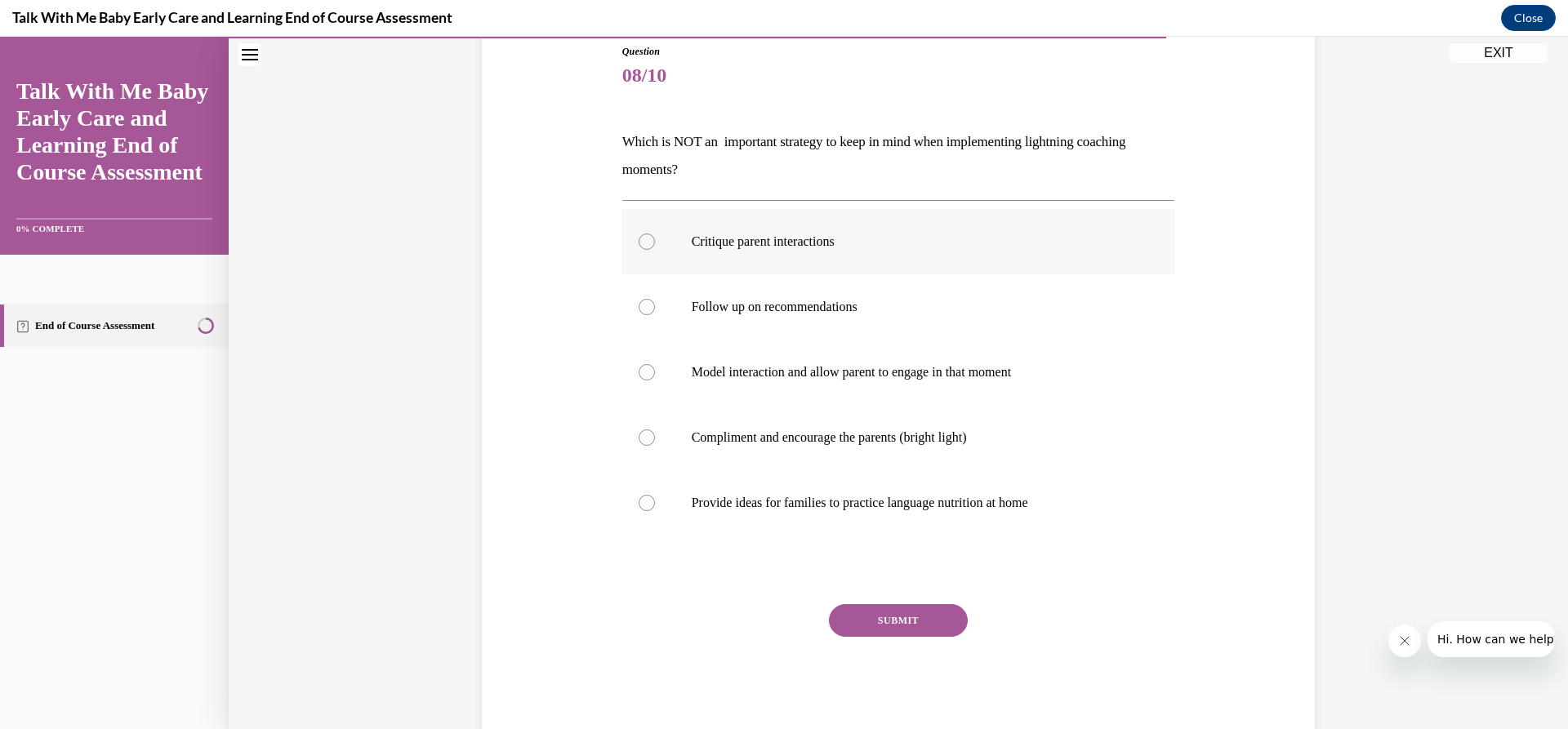
click at [750, 252] on label "Critique parent interactions" at bounding box center [899, 242] width 553 height 65
click at [655, 250] on input "Critique parent interactions" at bounding box center [647, 241] width 16 height 16
radio input "true"
click at [886, 631] on button "SUBMIT" at bounding box center [898, 621] width 139 height 33
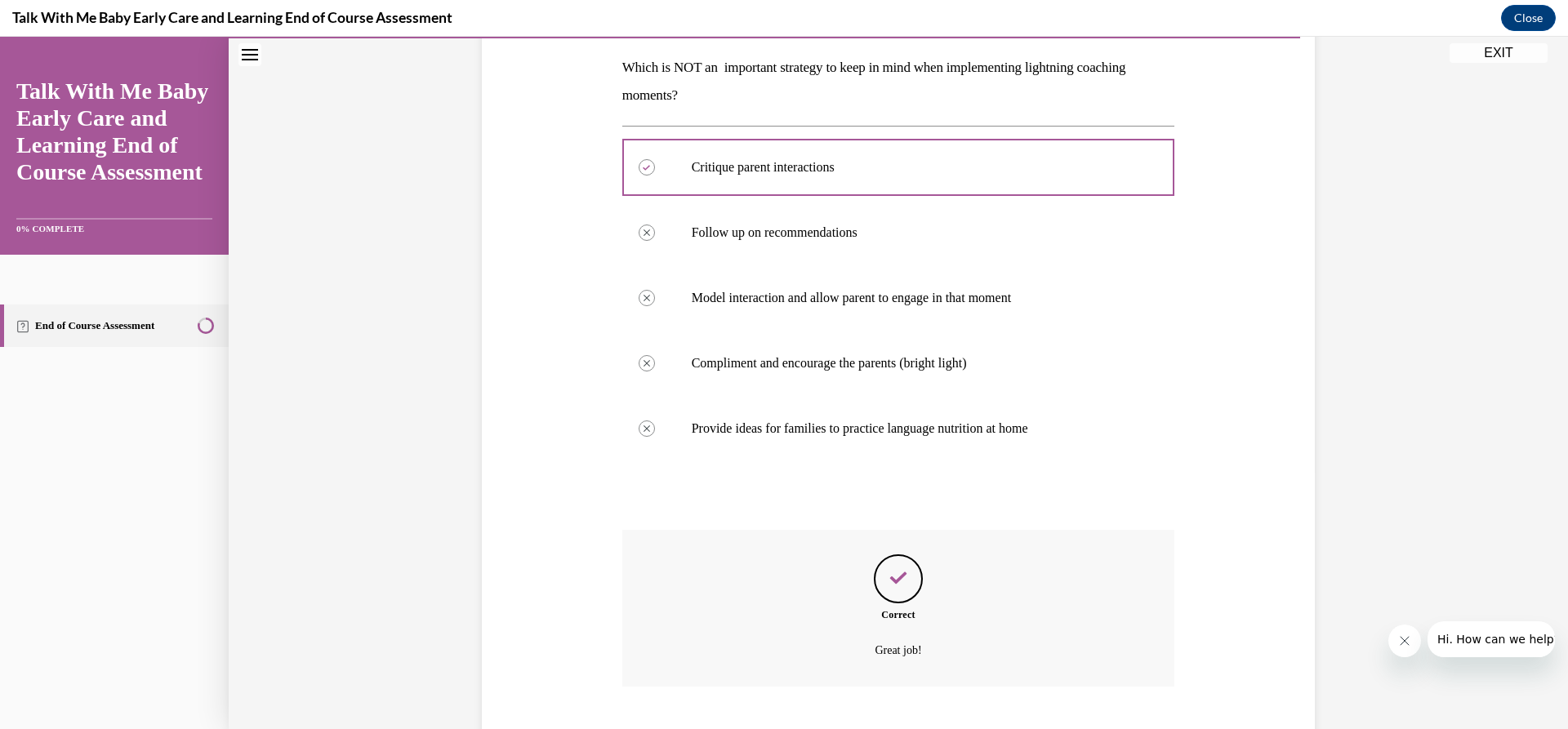
scroll to position [357, 0]
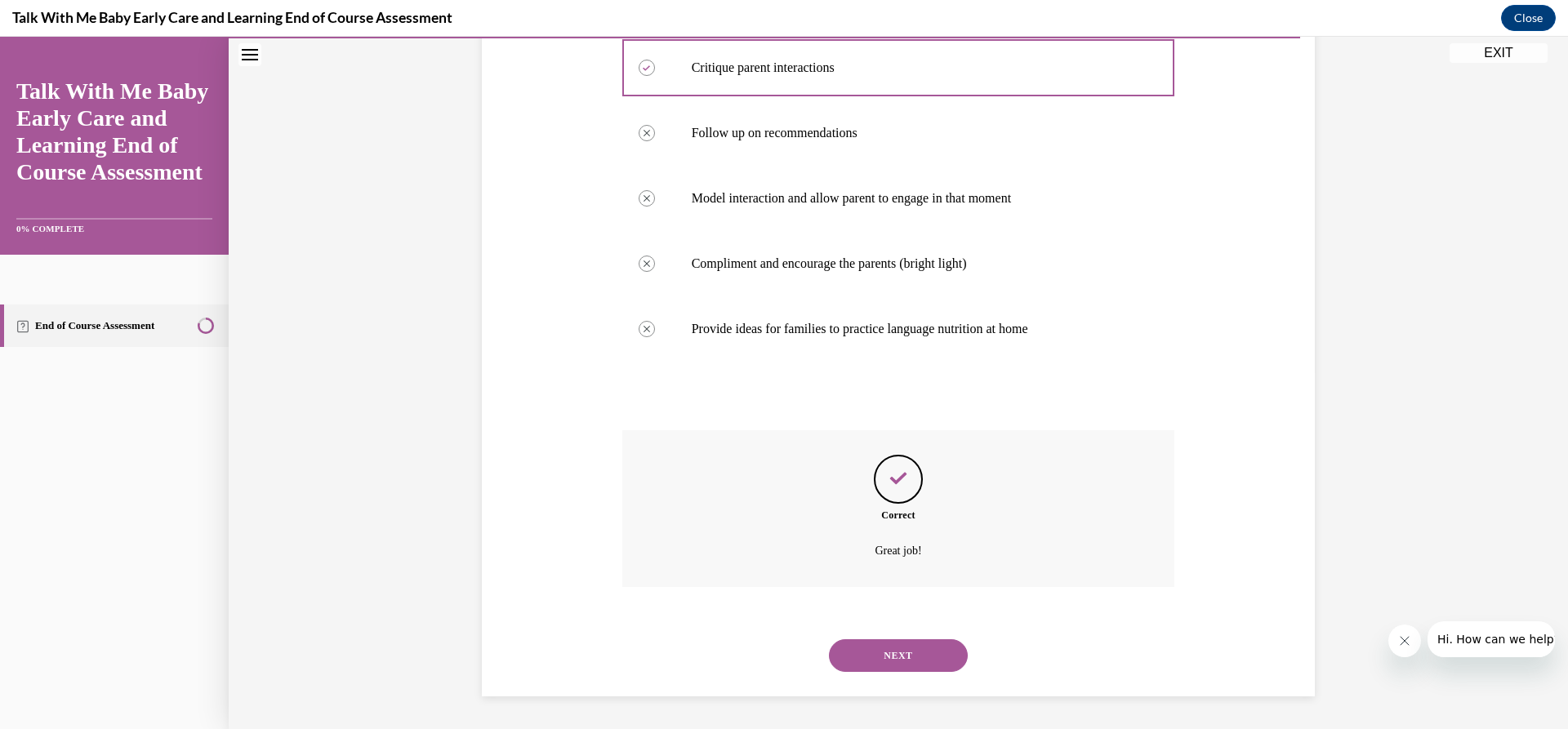
click at [893, 658] on button "NEXT" at bounding box center [898, 656] width 139 height 33
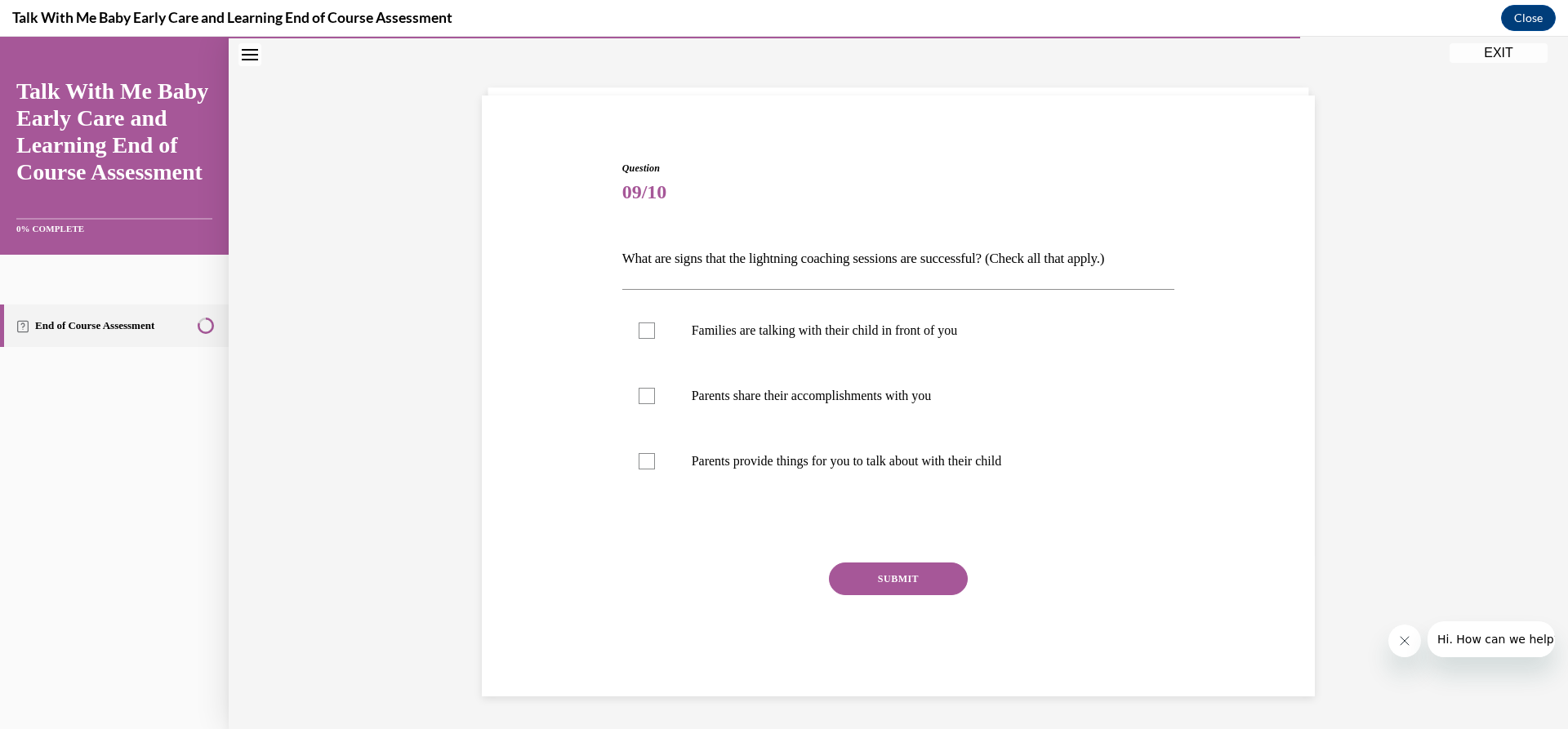
scroll to position [66, 0]
click at [791, 344] on label "Families are talking with their child in front of you" at bounding box center [899, 331] width 553 height 65
click at [655, 339] on input "Families are talking with their child in front of you" at bounding box center [647, 331] width 16 height 16
checkbox input "true"
click at [810, 401] on p "Parents share their accomplishments with you" at bounding box center [914, 396] width 443 height 16
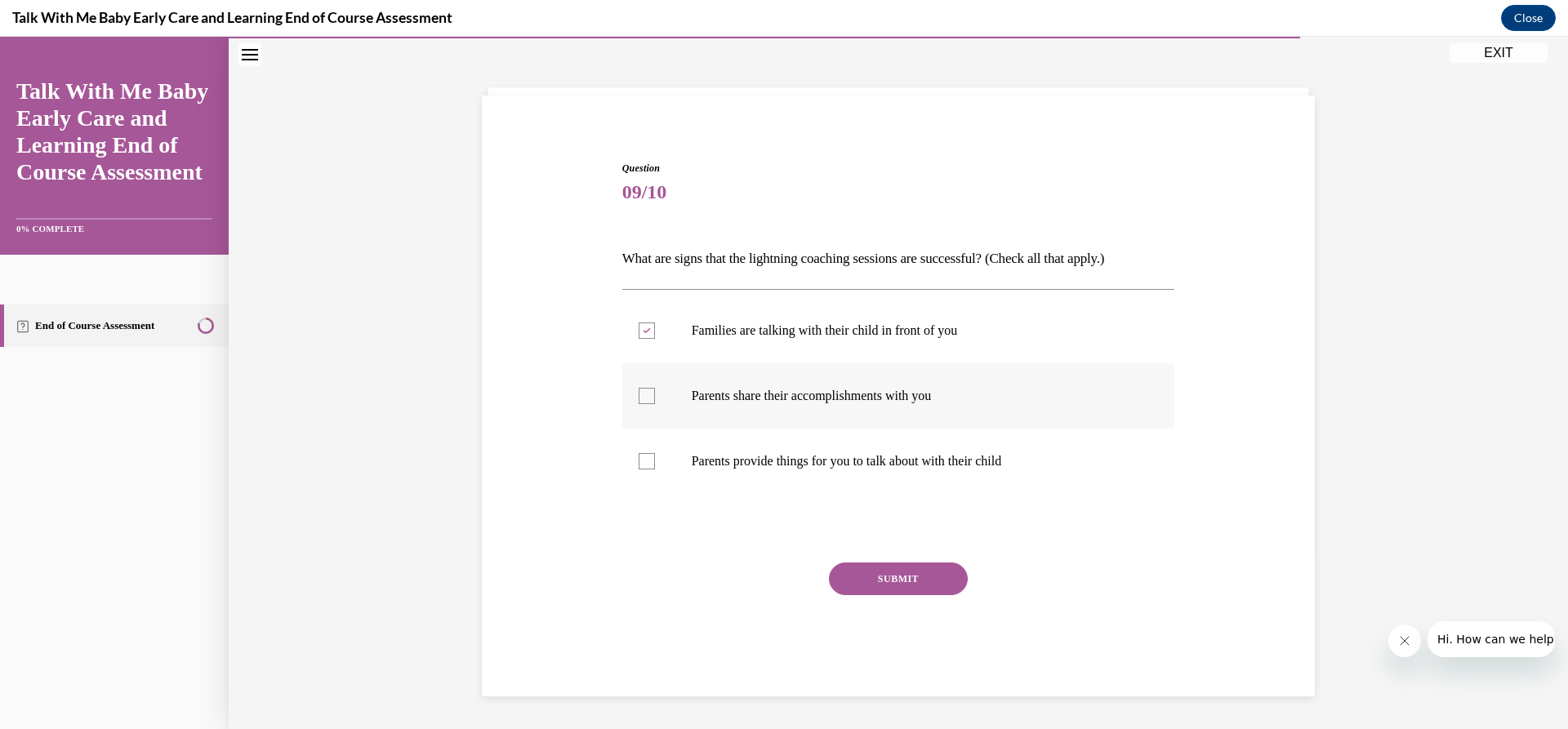
click at [655, 401] on input "Parents share their accomplishments with you" at bounding box center [647, 396] width 16 height 16
checkbox input "true"
click at [830, 471] on label "Parents provide things for you to talk about with their child" at bounding box center [899, 461] width 553 height 65
click at [655, 470] on input "Parents provide things for you to talk about with their child" at bounding box center [647, 461] width 16 height 16
checkbox input "true"
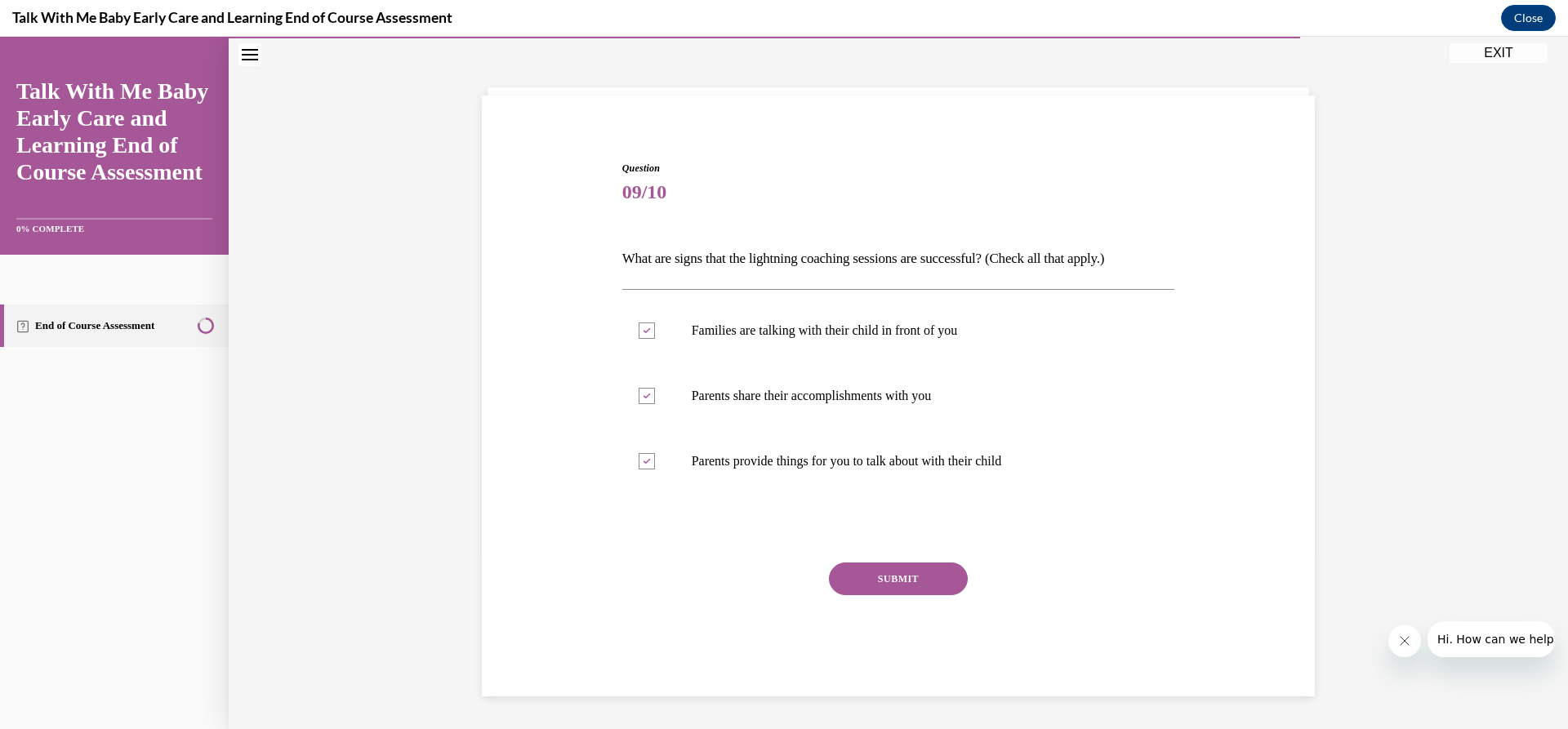
click at [861, 580] on button "SUBMIT" at bounding box center [898, 579] width 139 height 33
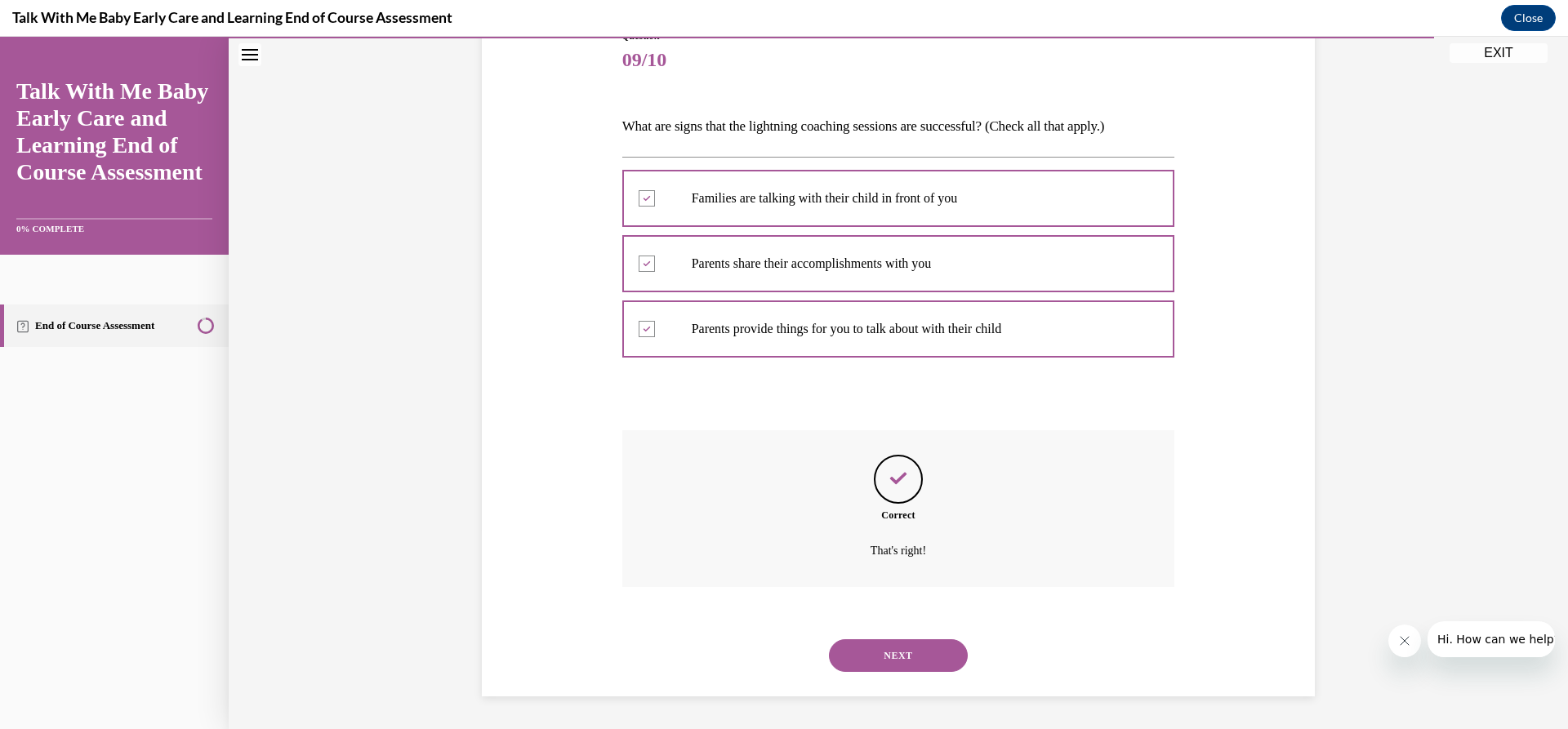
scroll to position [198, 0]
click at [900, 644] on button "NEXT" at bounding box center [898, 656] width 139 height 33
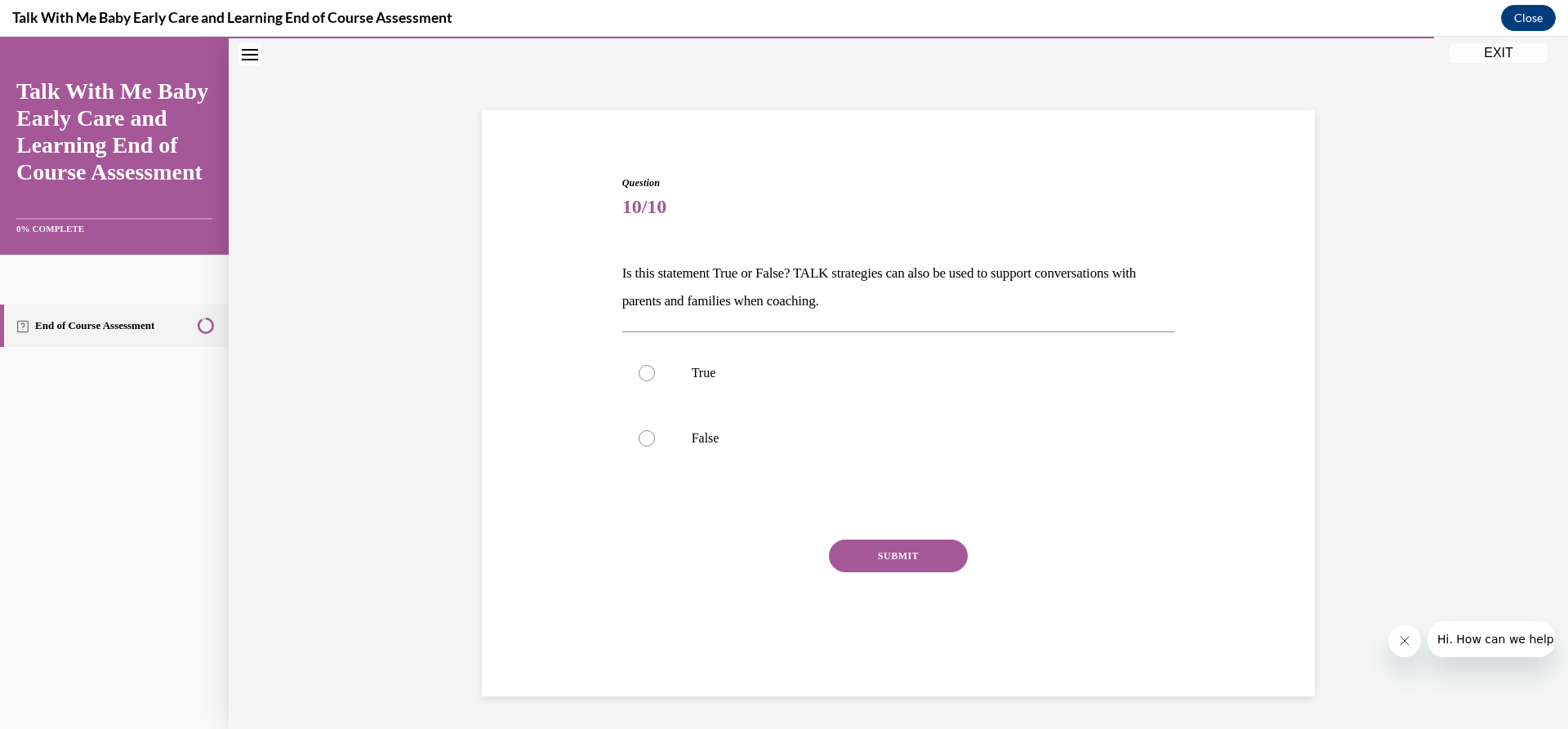
scroll to position [52, 0]
click at [673, 380] on label "True" at bounding box center [899, 374] width 553 height 65
click at [655, 380] on input "True" at bounding box center [647, 373] width 16 height 16
radio input "true"
click at [866, 556] on button "SUBMIT" at bounding box center [898, 556] width 139 height 33
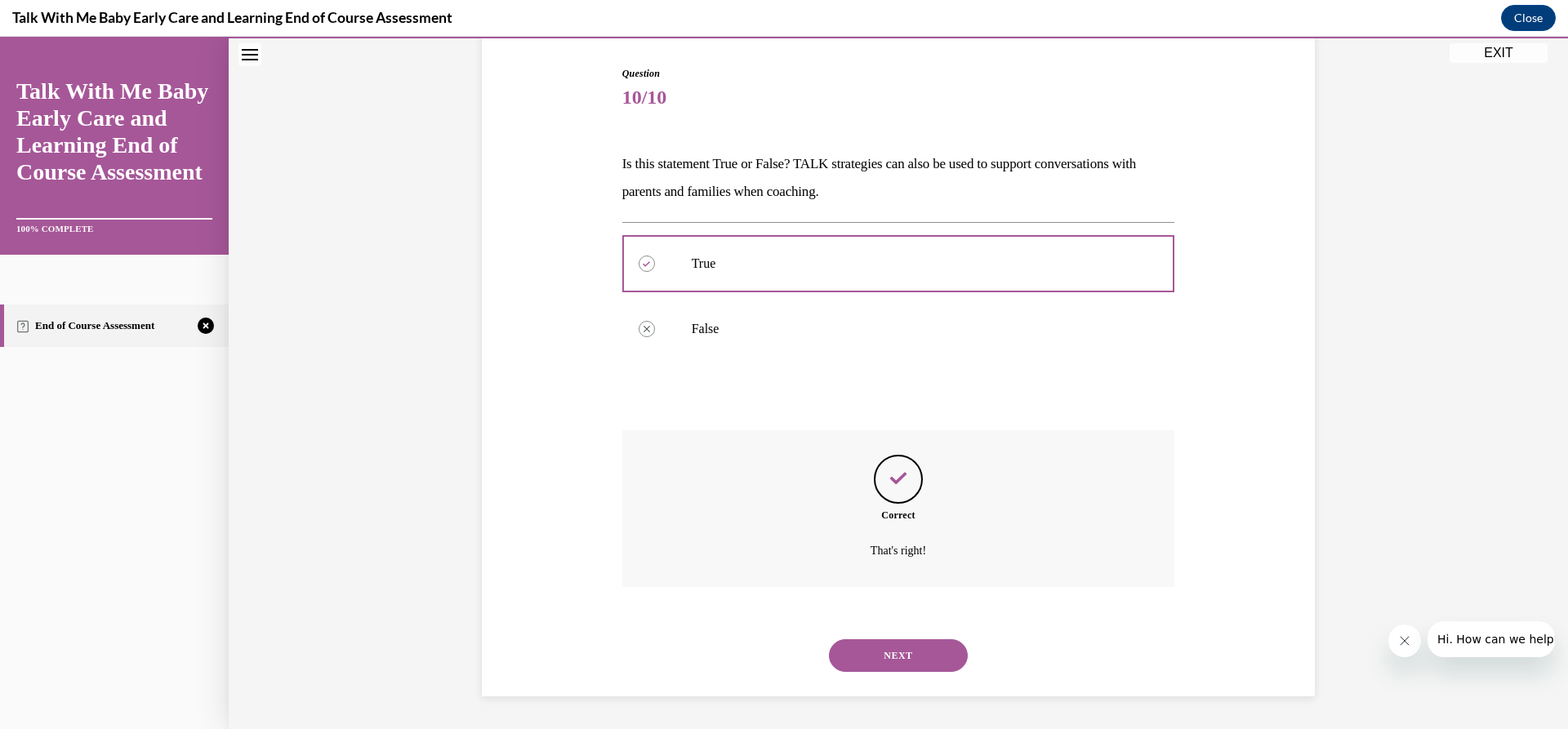
click at [888, 654] on button "NEXT" at bounding box center [898, 656] width 139 height 33
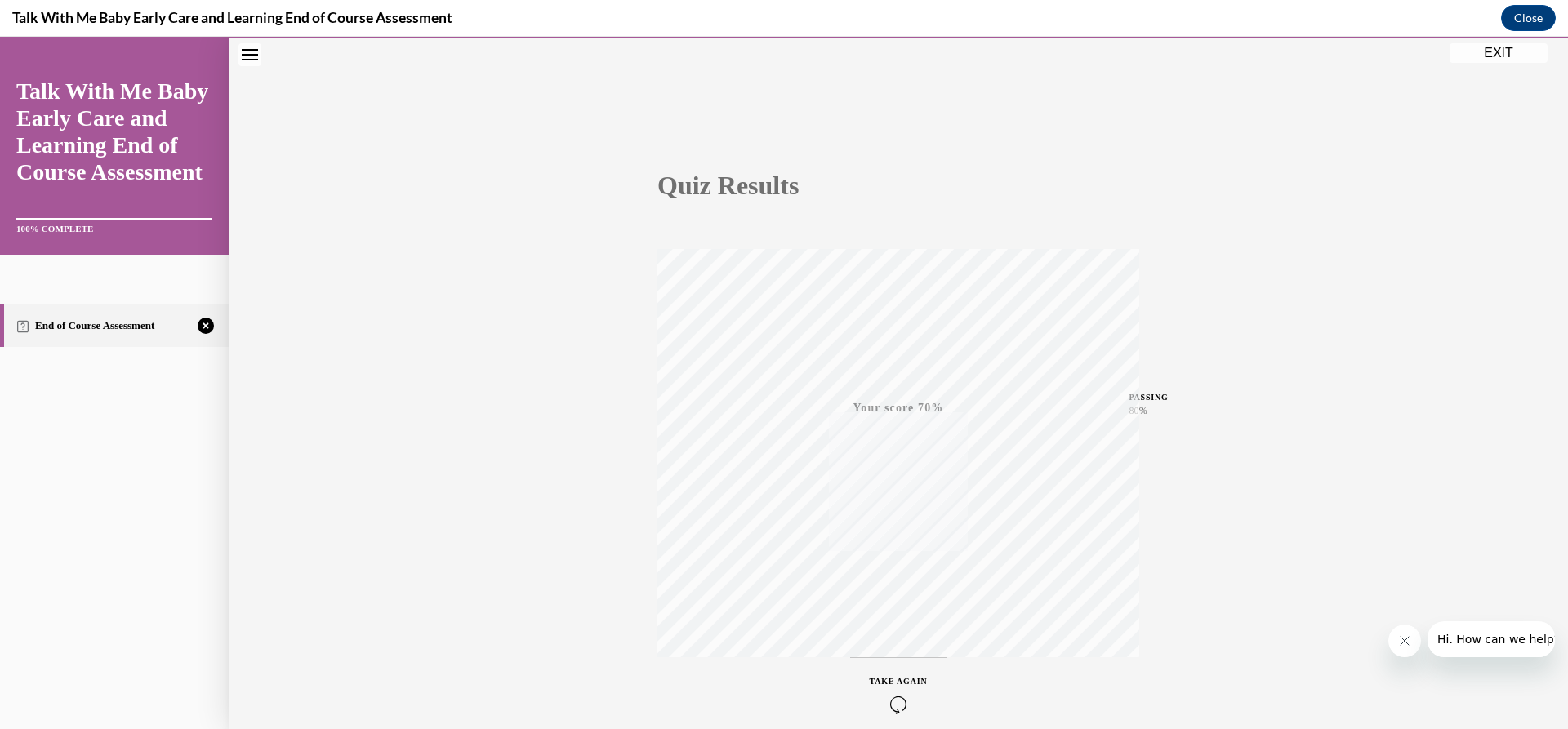
scroll to position [144, 0]
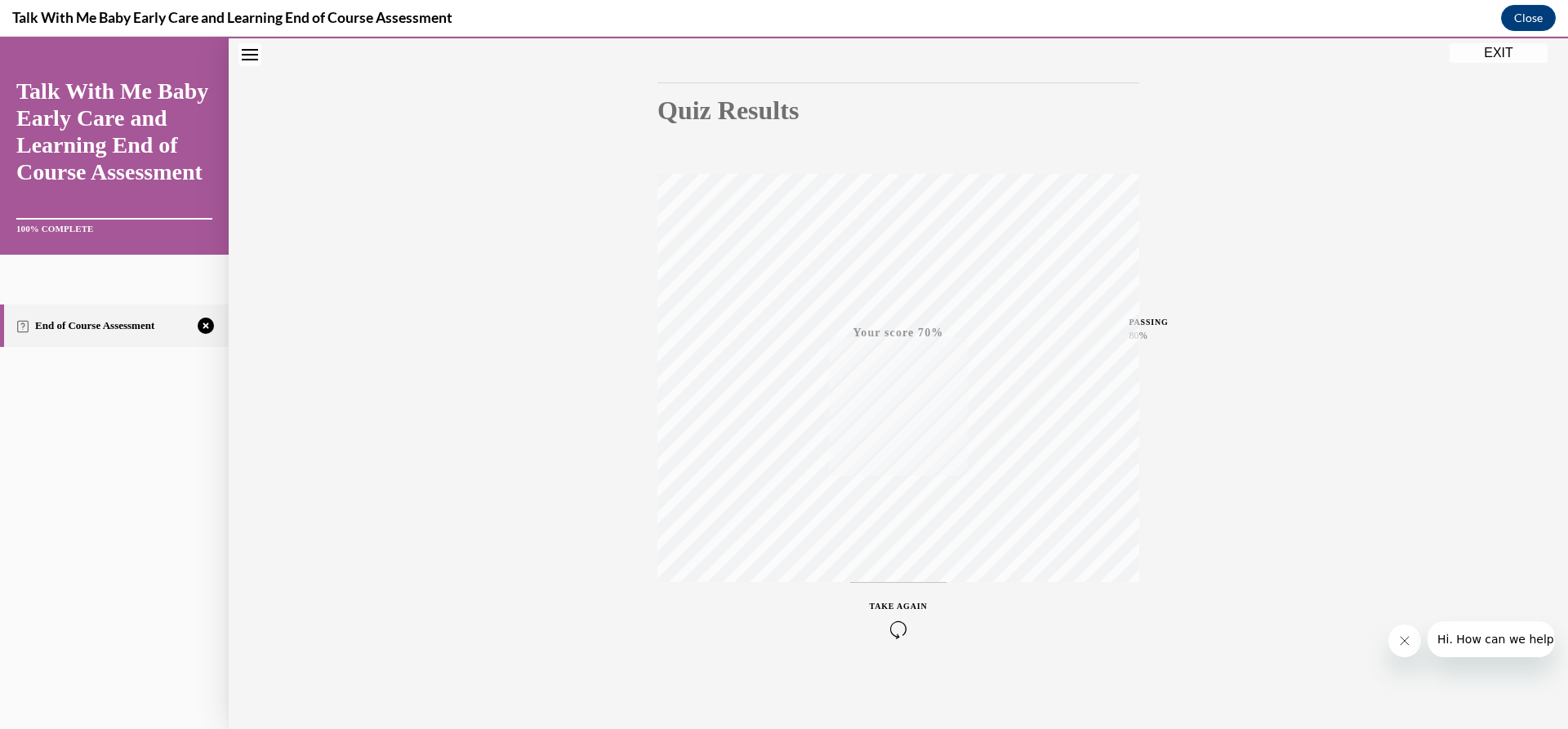
click at [897, 616] on div "TAKE AGAIN" at bounding box center [899, 619] width 58 height 39
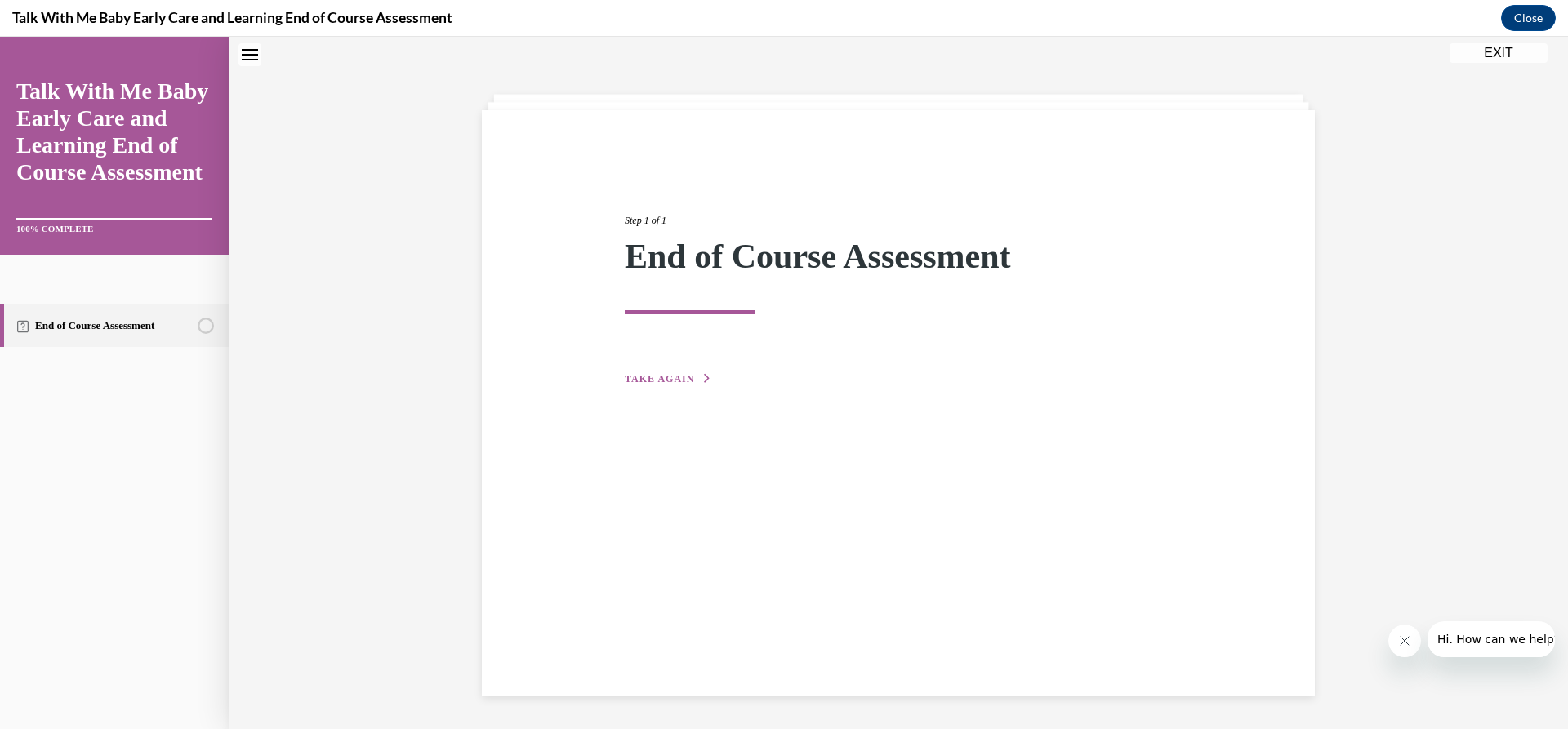
scroll to position [52, 0]
click at [665, 360] on div "Step 1 of 1 End of Course Assessment TAKE AGAIN" at bounding box center [898, 282] width 572 height 212
click at [664, 391] on div "Step 1 of 1 End of Course Assessment TAKE AGAIN" at bounding box center [898, 403] width 833 height 586
click at [668, 374] on button "TAKE AGAIN" at bounding box center [669, 379] width 88 height 15
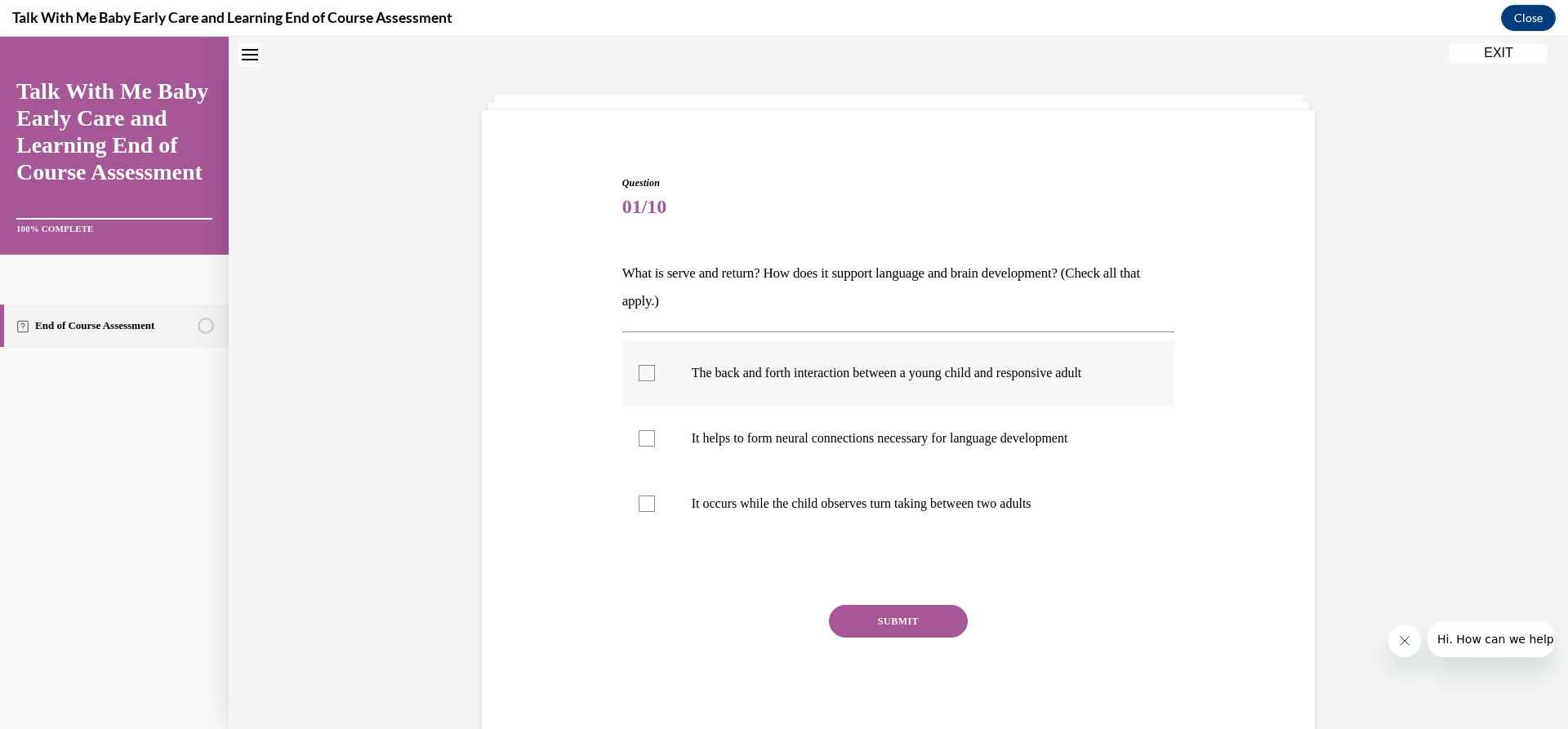
click at [996, 389] on label "The back and forth interaction between a young child and responsive adult" at bounding box center [899, 374] width 553 height 65
click at [655, 381] on input "The back and forth interaction between a young child and responsive adult" at bounding box center [647, 373] width 16 height 16
checkbox input "true"
click at [1016, 445] on p "It helps to form neural connections necessary for language development" at bounding box center [914, 438] width 443 height 16
click at [655, 445] on input "It helps to form neural connections necessary for language development" at bounding box center [647, 438] width 16 height 16
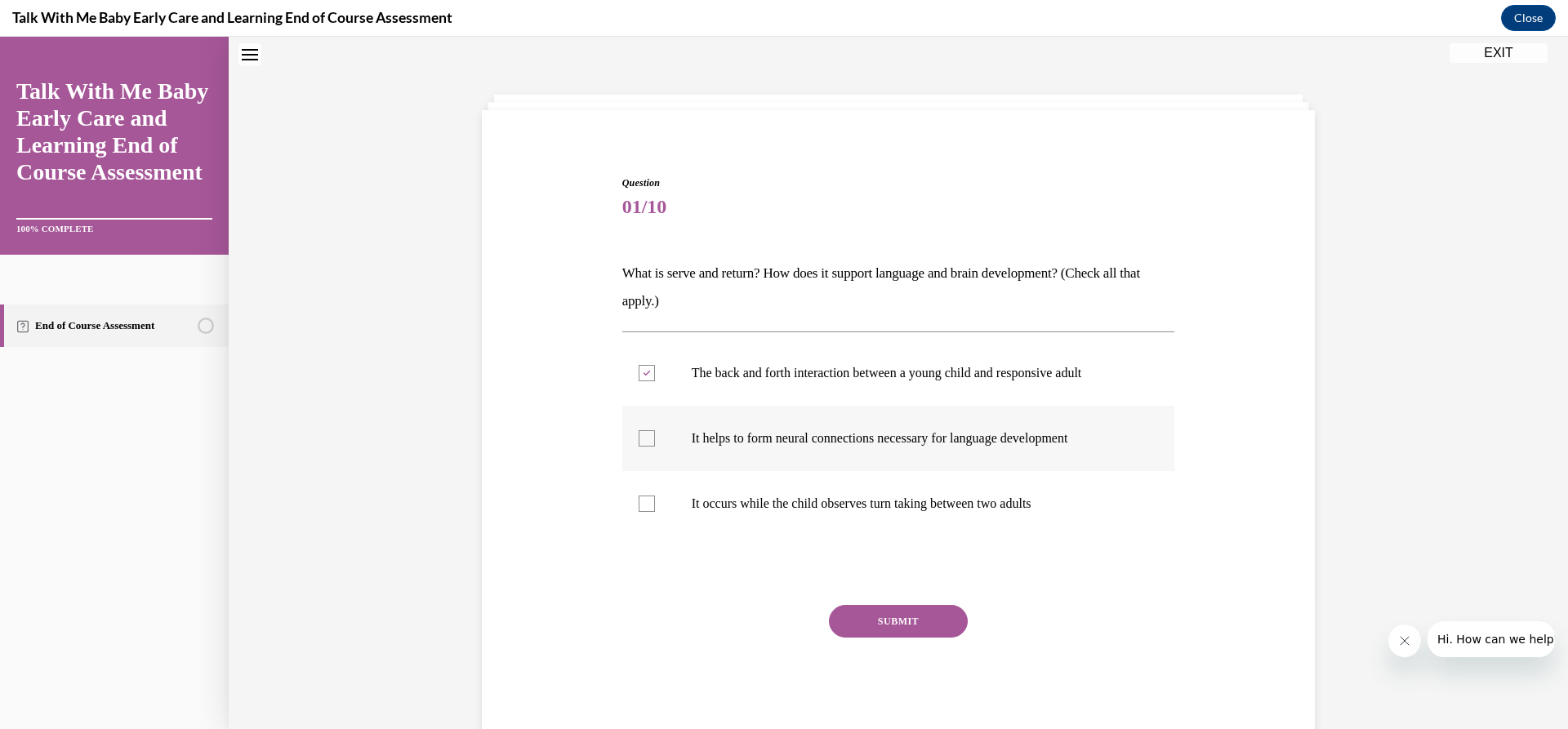
checkbox input "true"
click at [921, 617] on button "SUBMIT" at bounding box center [898, 622] width 139 height 33
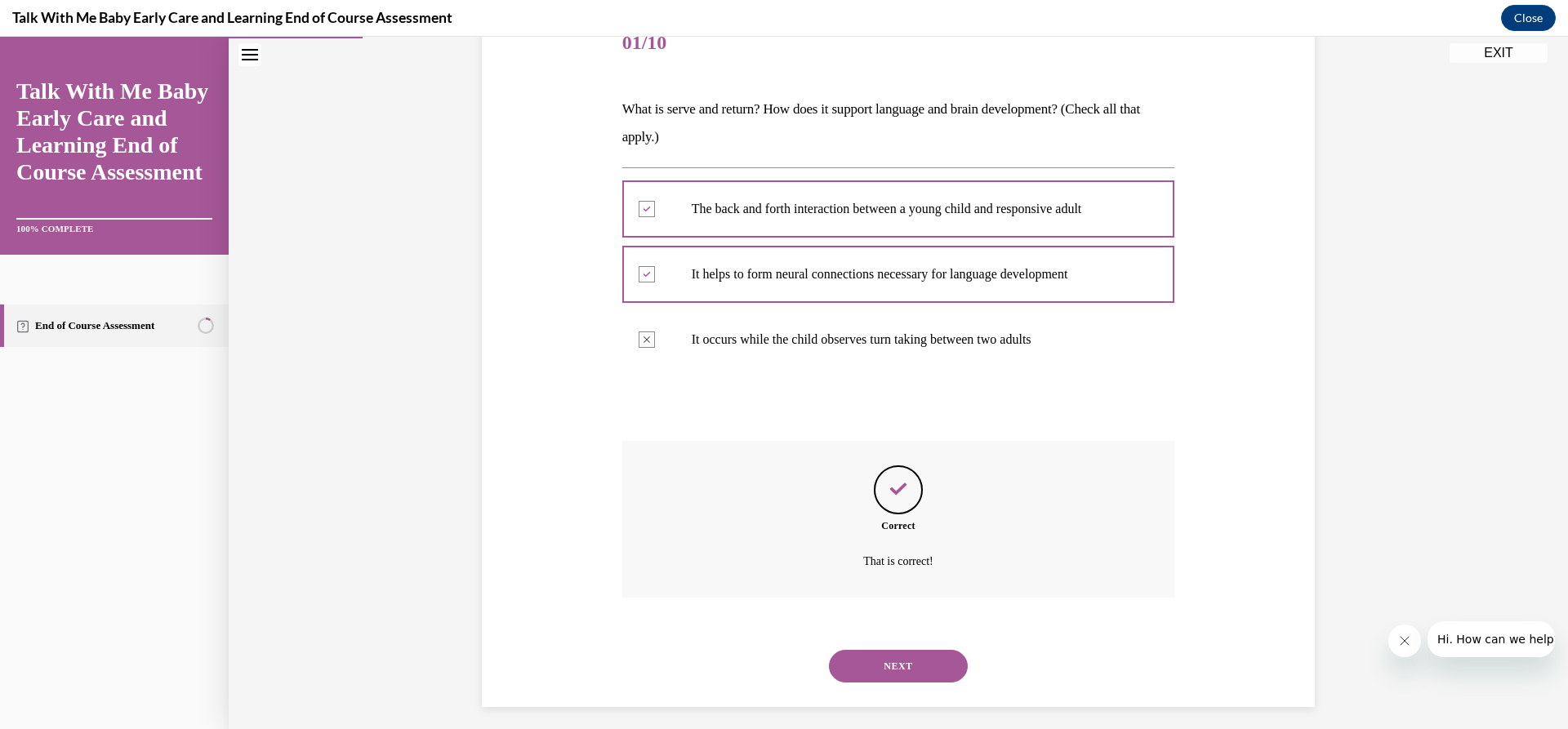
scroll to position [226, 0]
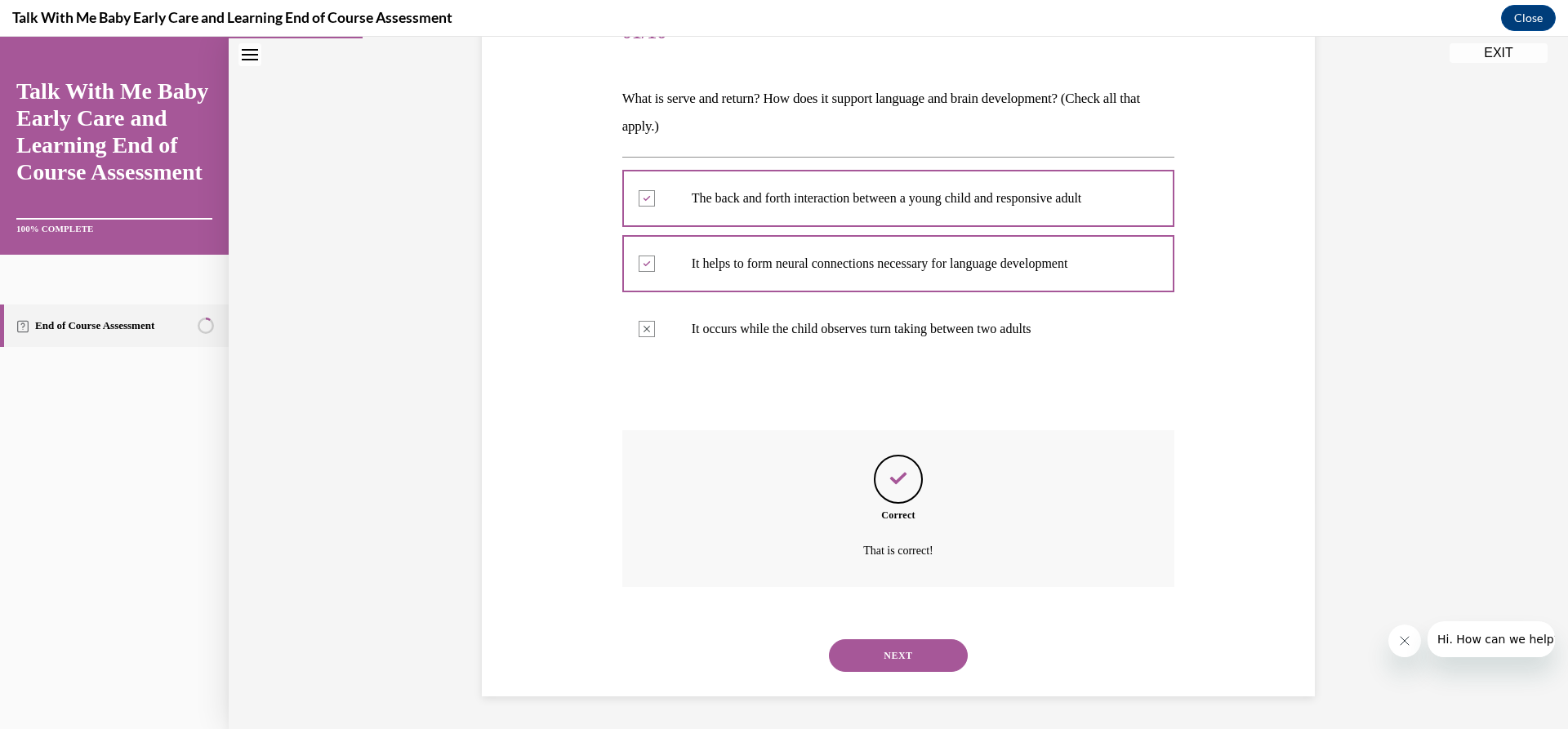
click at [872, 661] on button "NEXT" at bounding box center [898, 656] width 139 height 33
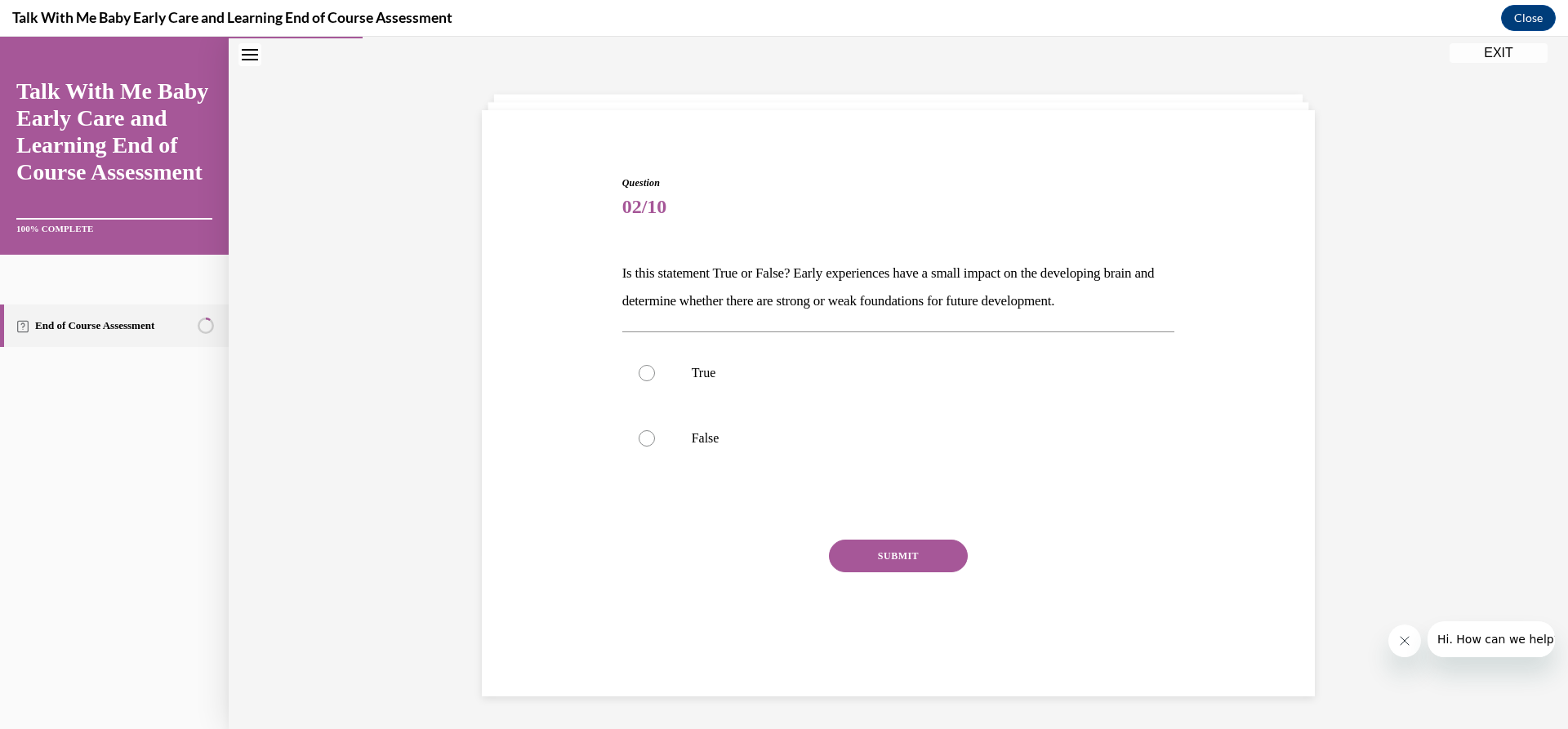
scroll to position [52, 0]
click at [759, 451] on label "False" at bounding box center [899, 439] width 553 height 65
click at [655, 447] on input "False" at bounding box center [647, 438] width 16 height 16
radio input "true"
click at [894, 552] on button "SUBMIT" at bounding box center [898, 556] width 139 height 33
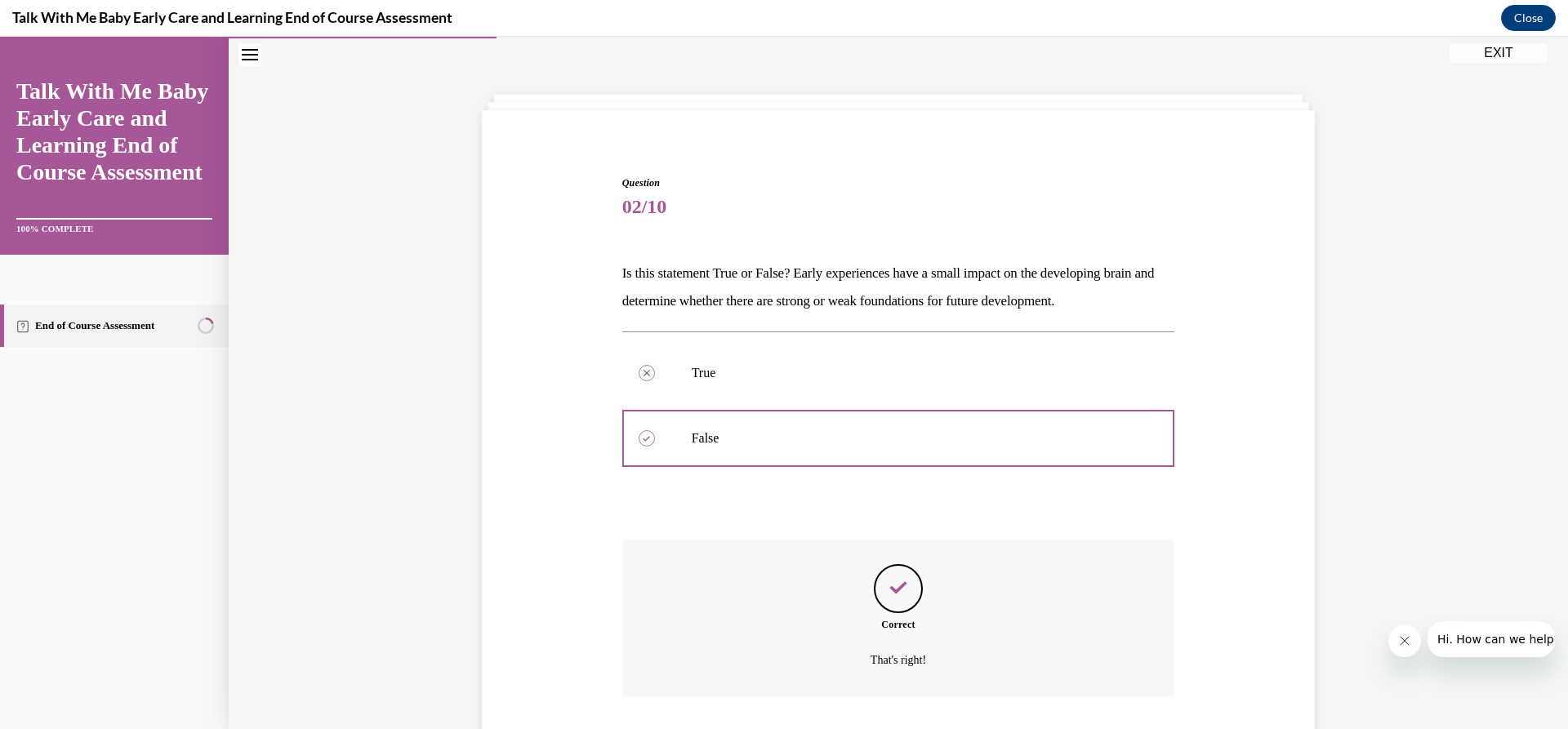
scroll to position [161, 0]
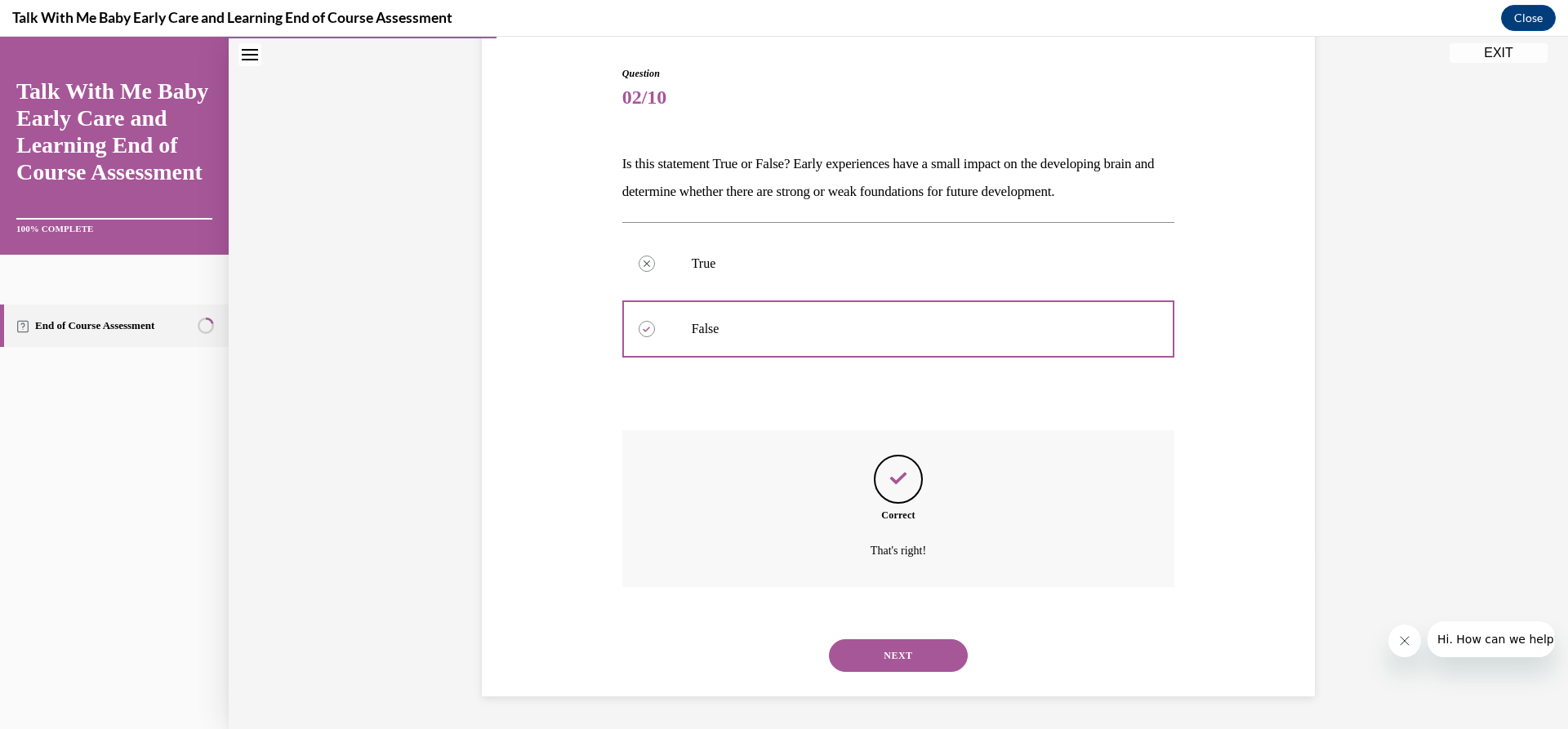
click at [903, 653] on button "NEXT" at bounding box center [898, 656] width 139 height 33
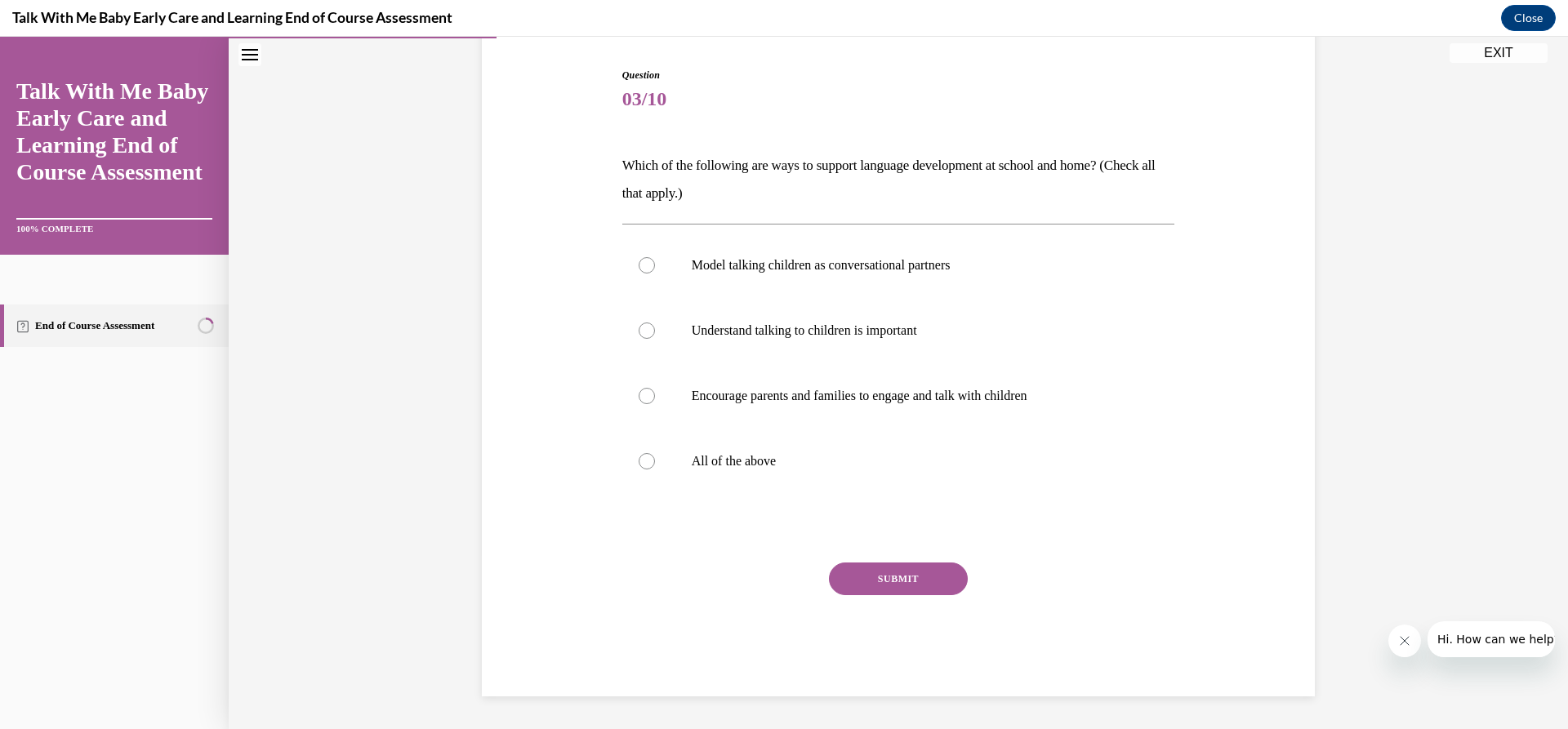
scroll to position [84, 0]
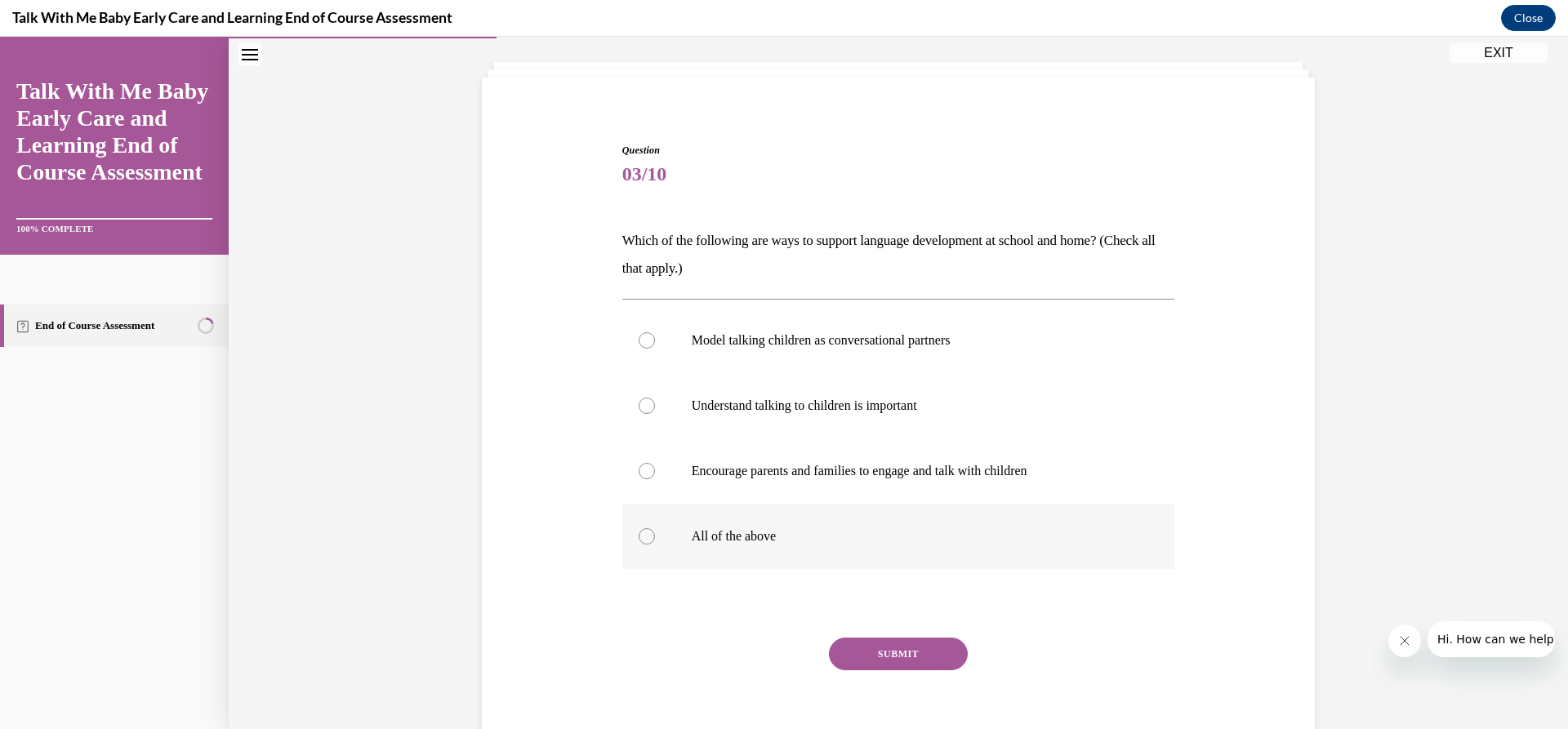
click at [695, 519] on label "All of the above" at bounding box center [899, 537] width 553 height 65
click at [655, 528] on input "All of the above" at bounding box center [647, 536] width 16 height 16
radio input "true"
click at [861, 649] on button "SUBMIT" at bounding box center [898, 654] width 139 height 33
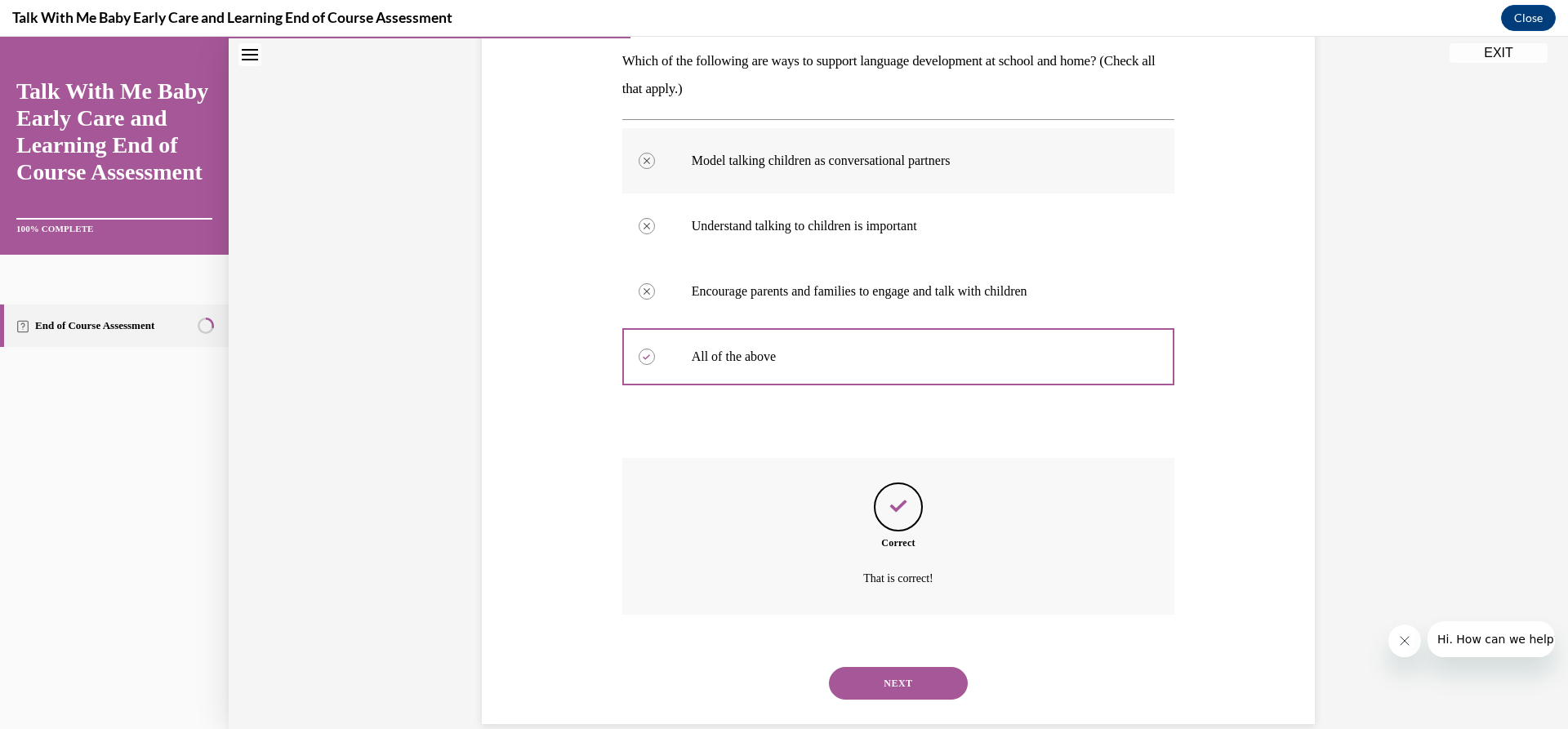
scroll to position [292, 0]
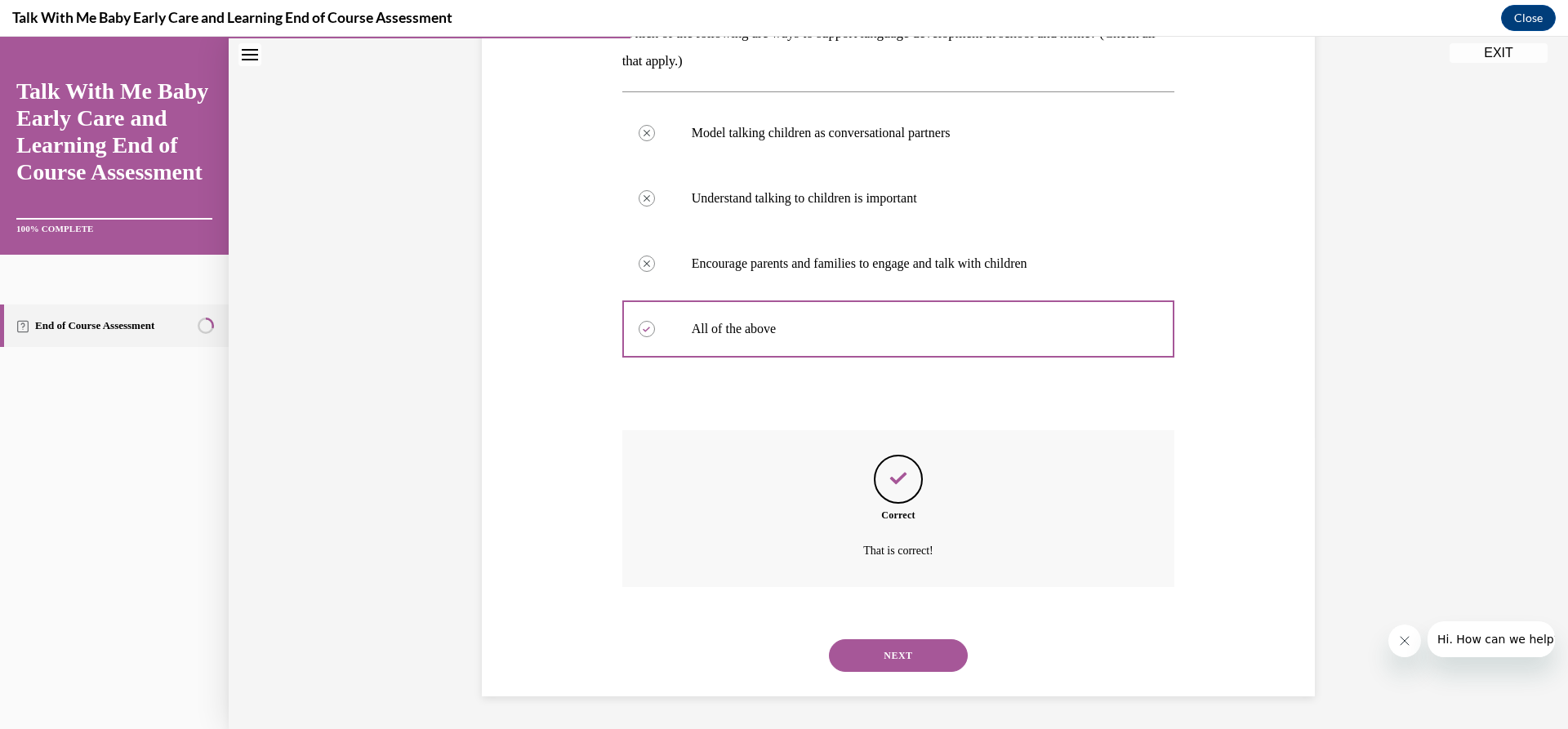
click at [878, 652] on button "NEXT" at bounding box center [898, 656] width 139 height 33
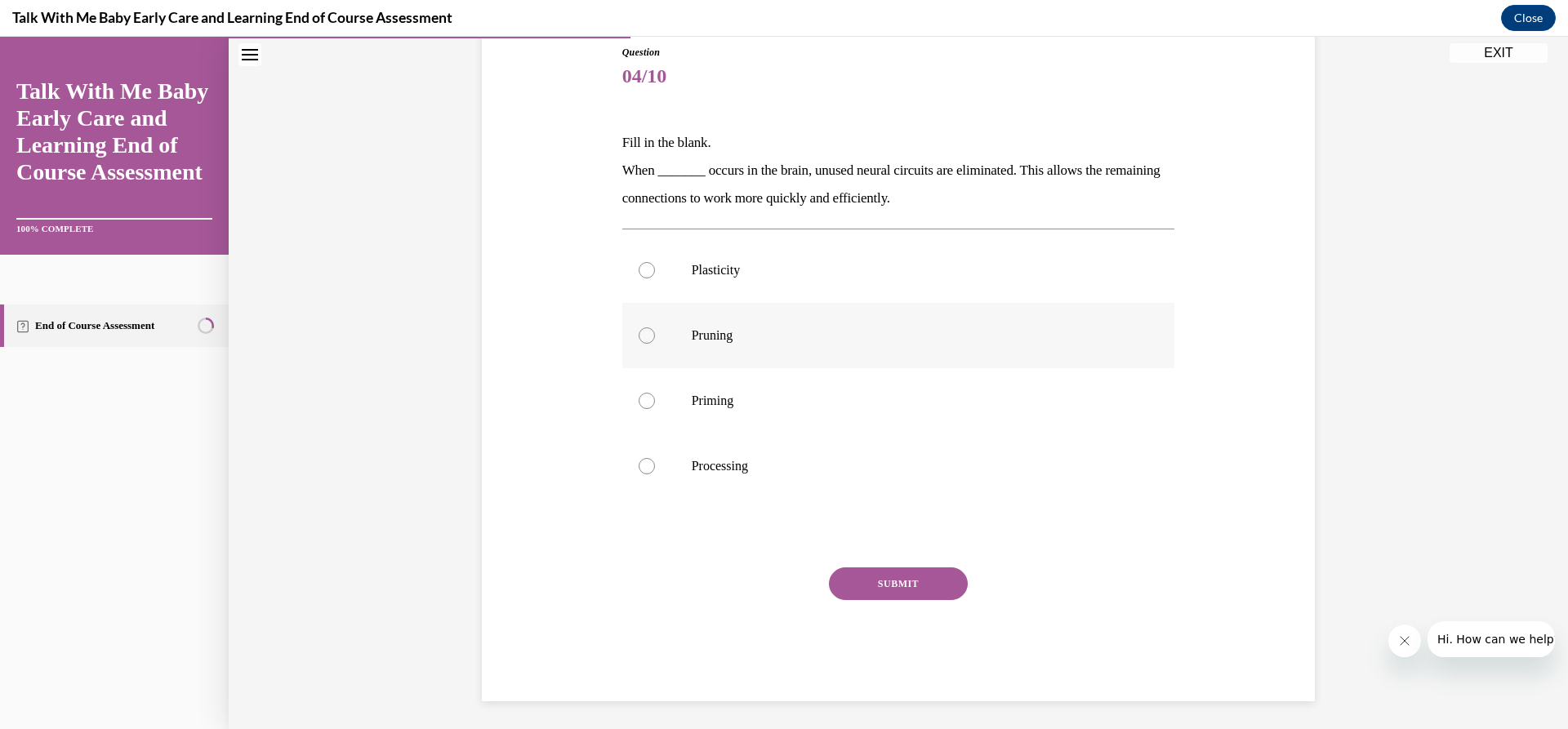
click at [786, 329] on p "Pruning" at bounding box center [914, 335] width 443 height 16
click at [655, 329] on input "Pruning" at bounding box center [647, 335] width 16 height 16
radio input "true"
click at [885, 551] on div "Question 04/10 Fill in the blank. When _______ occurs in the brain, unused neur…" at bounding box center [899, 373] width 553 height 657
click at [878, 586] on button "SUBMIT" at bounding box center [898, 584] width 139 height 33
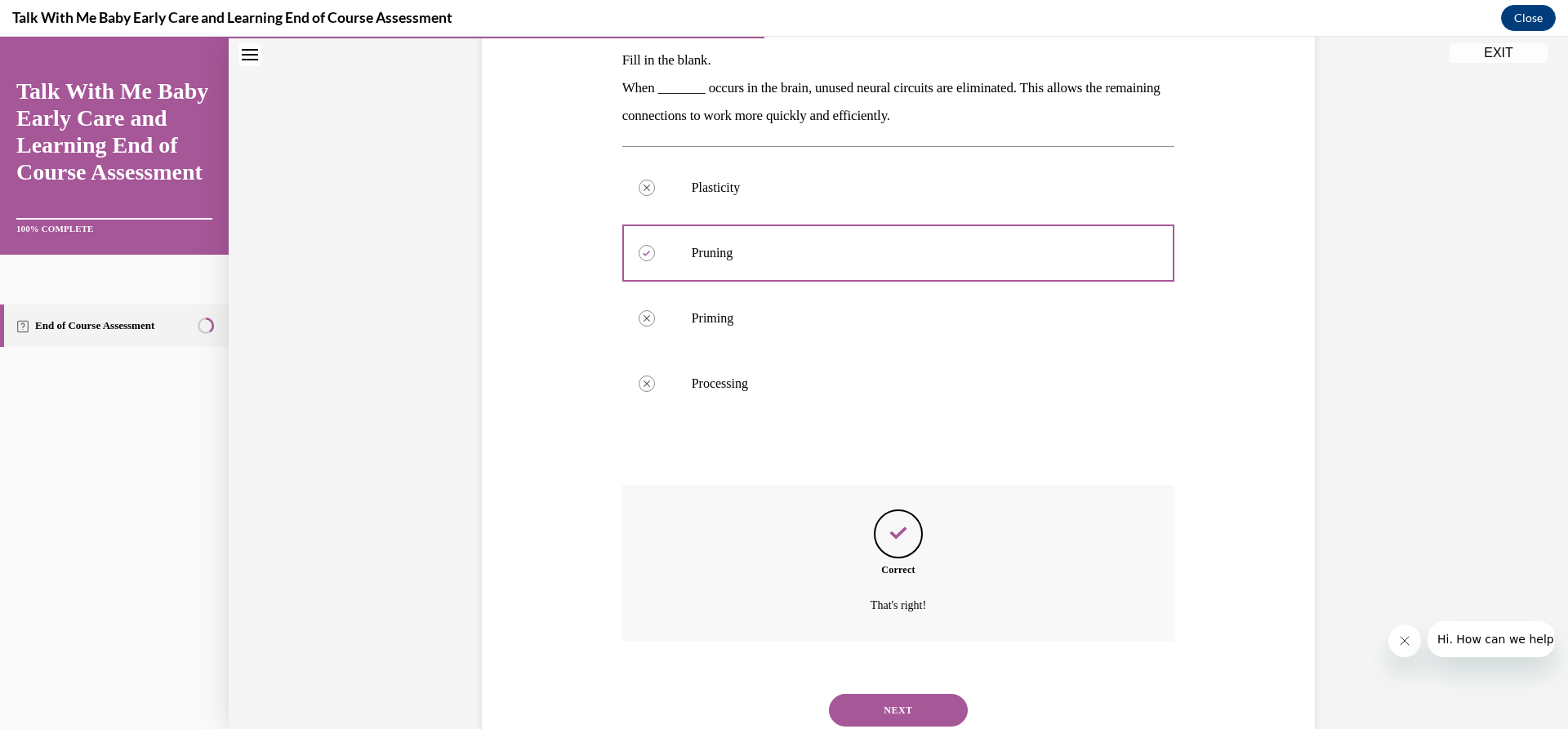
scroll to position [319, 0]
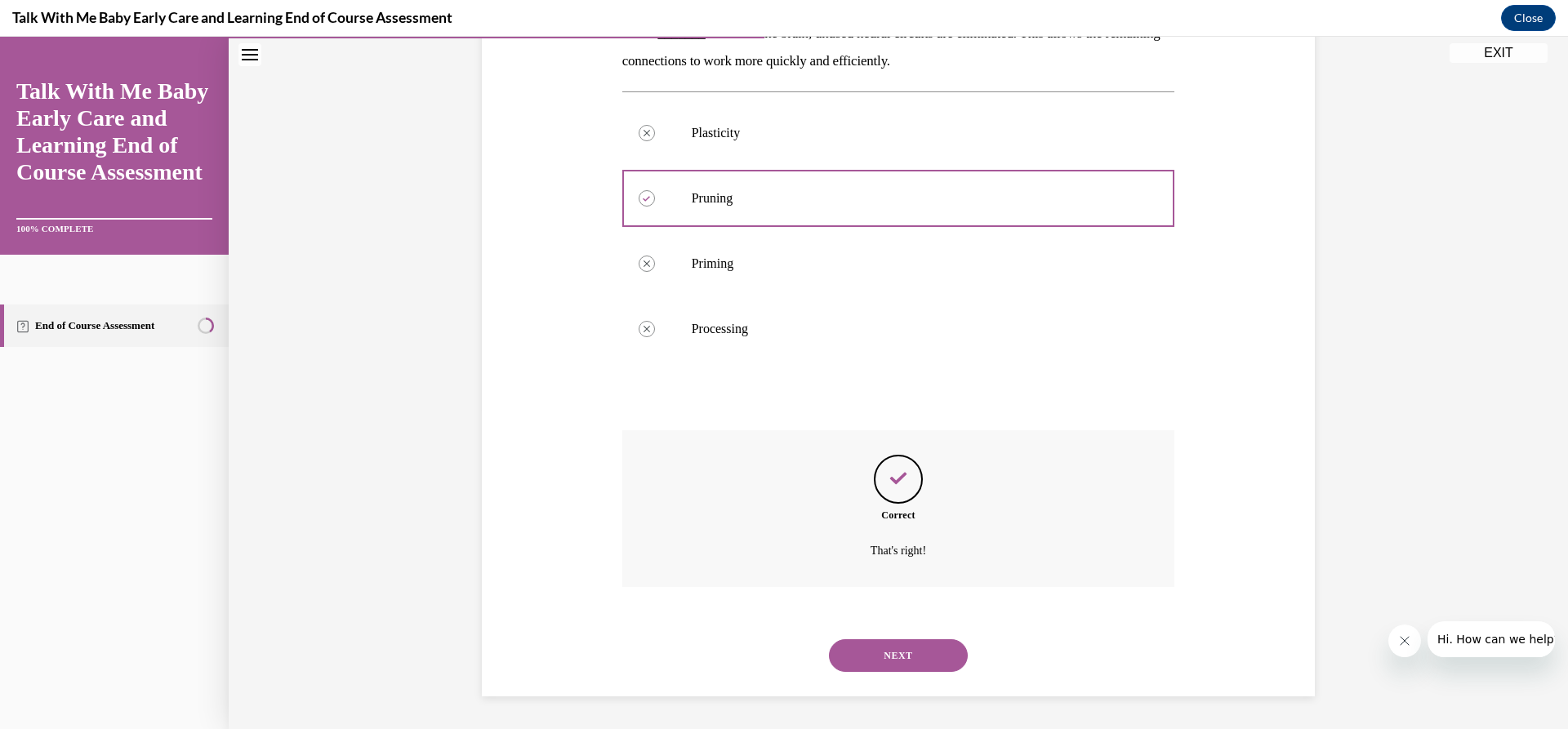
click at [903, 650] on button "NEXT" at bounding box center [898, 656] width 139 height 33
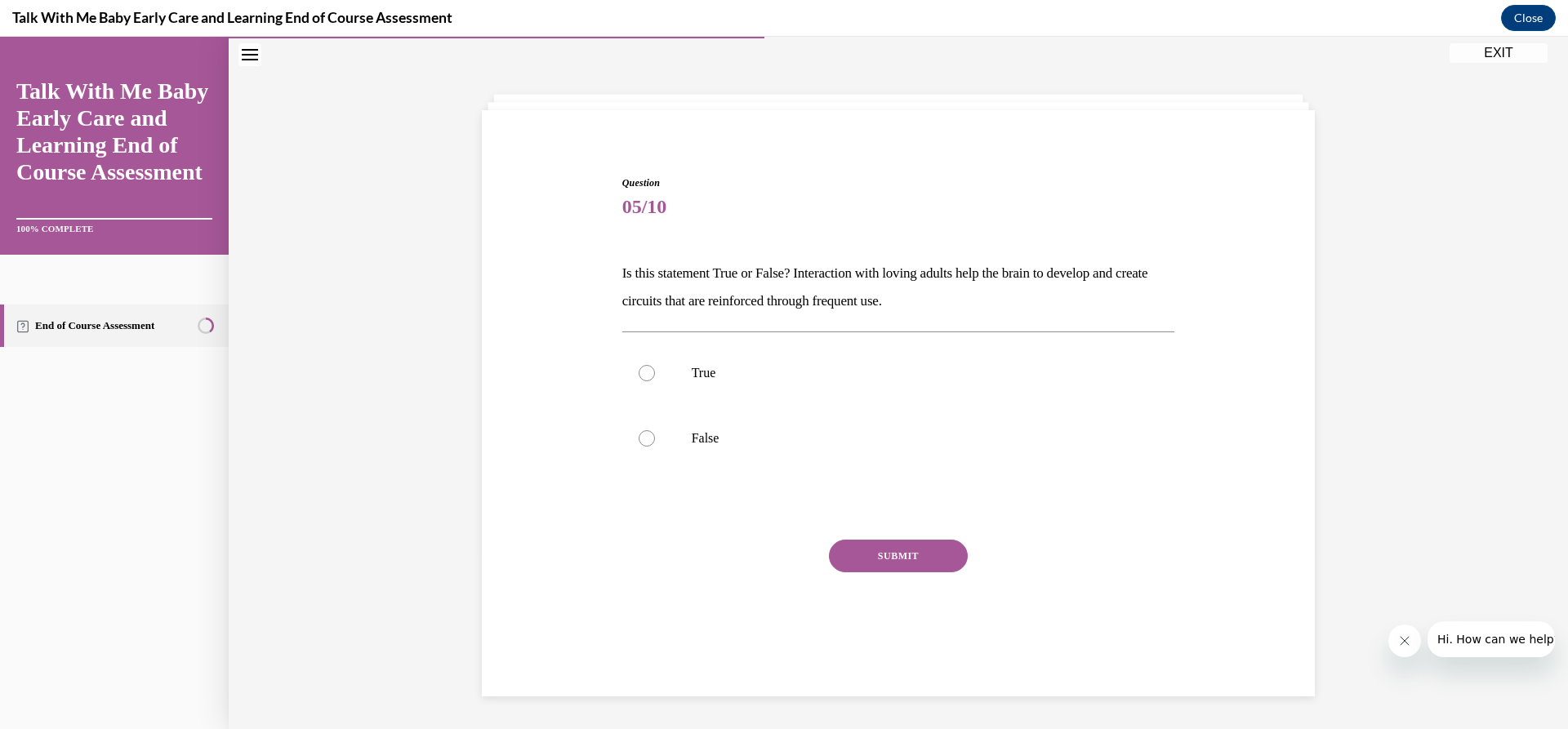
scroll to position [52, 0]
click at [878, 407] on label "False" at bounding box center [899, 439] width 553 height 65
click at [655, 430] on input "False" at bounding box center [647, 438] width 16 height 16
radio input "true"
click at [871, 370] on p "True" at bounding box center [914, 373] width 443 height 16
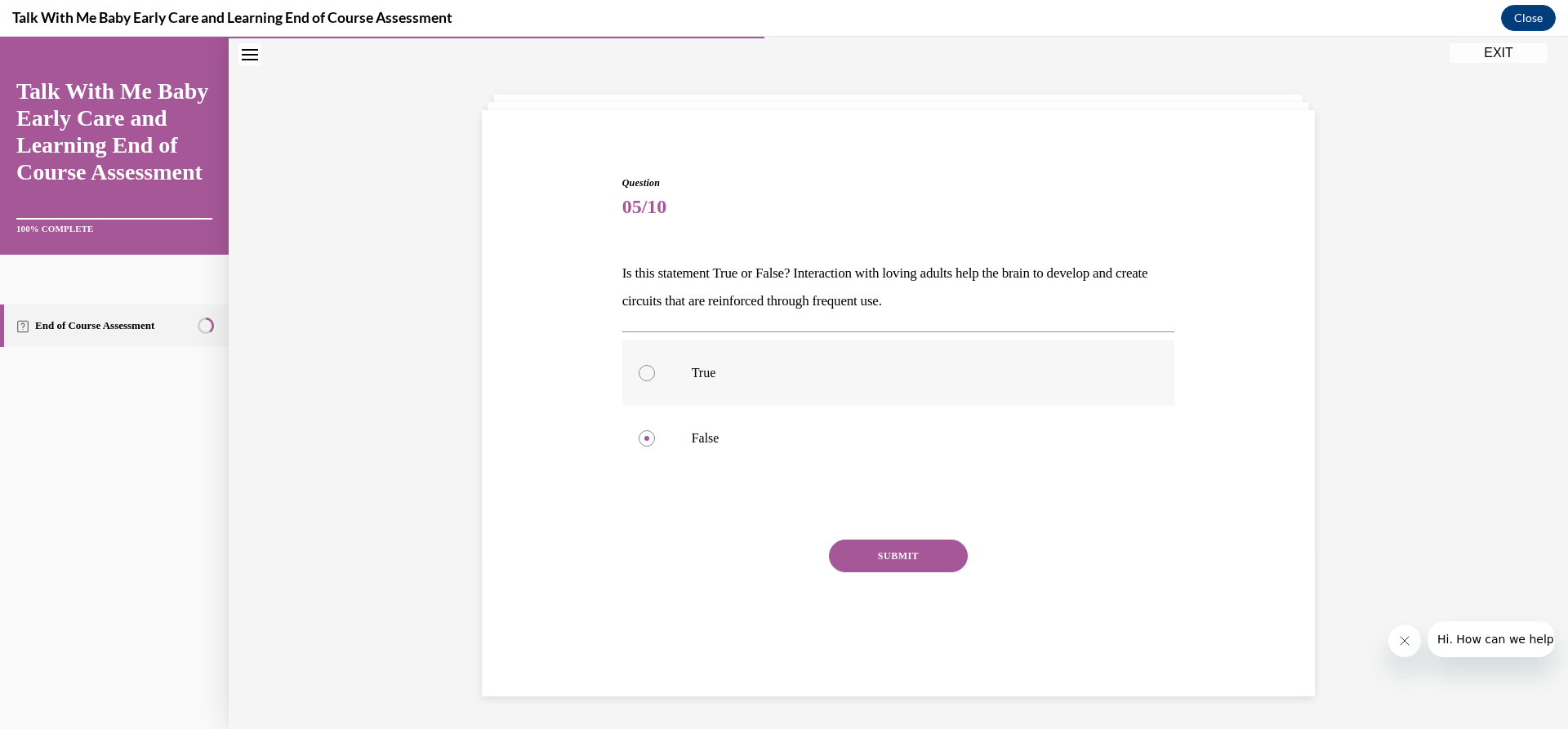
click at [655, 370] on input "True" at bounding box center [647, 373] width 16 height 16
radio input "true"
click at [863, 562] on button "SUBMIT" at bounding box center [898, 556] width 139 height 33
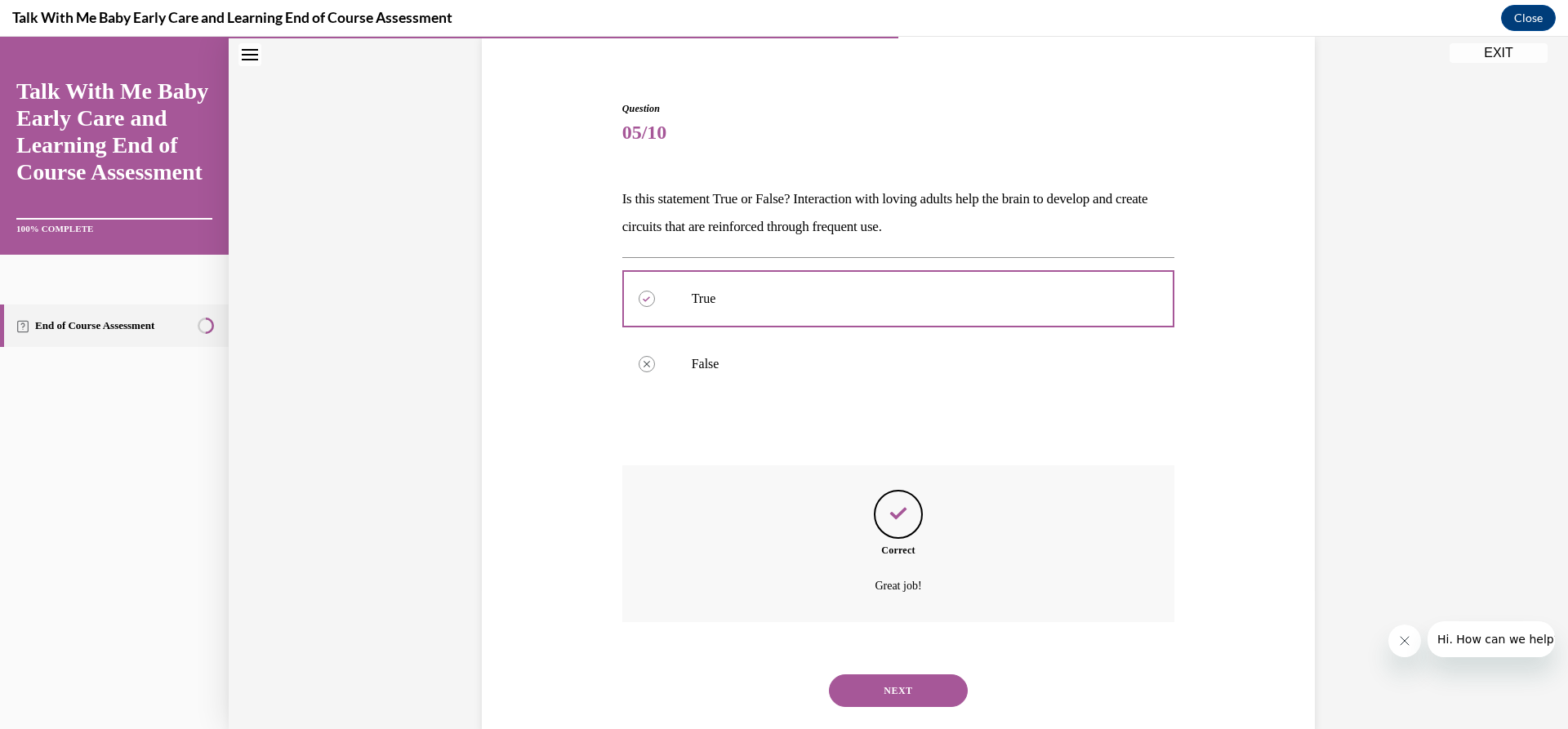
scroll to position [161, 0]
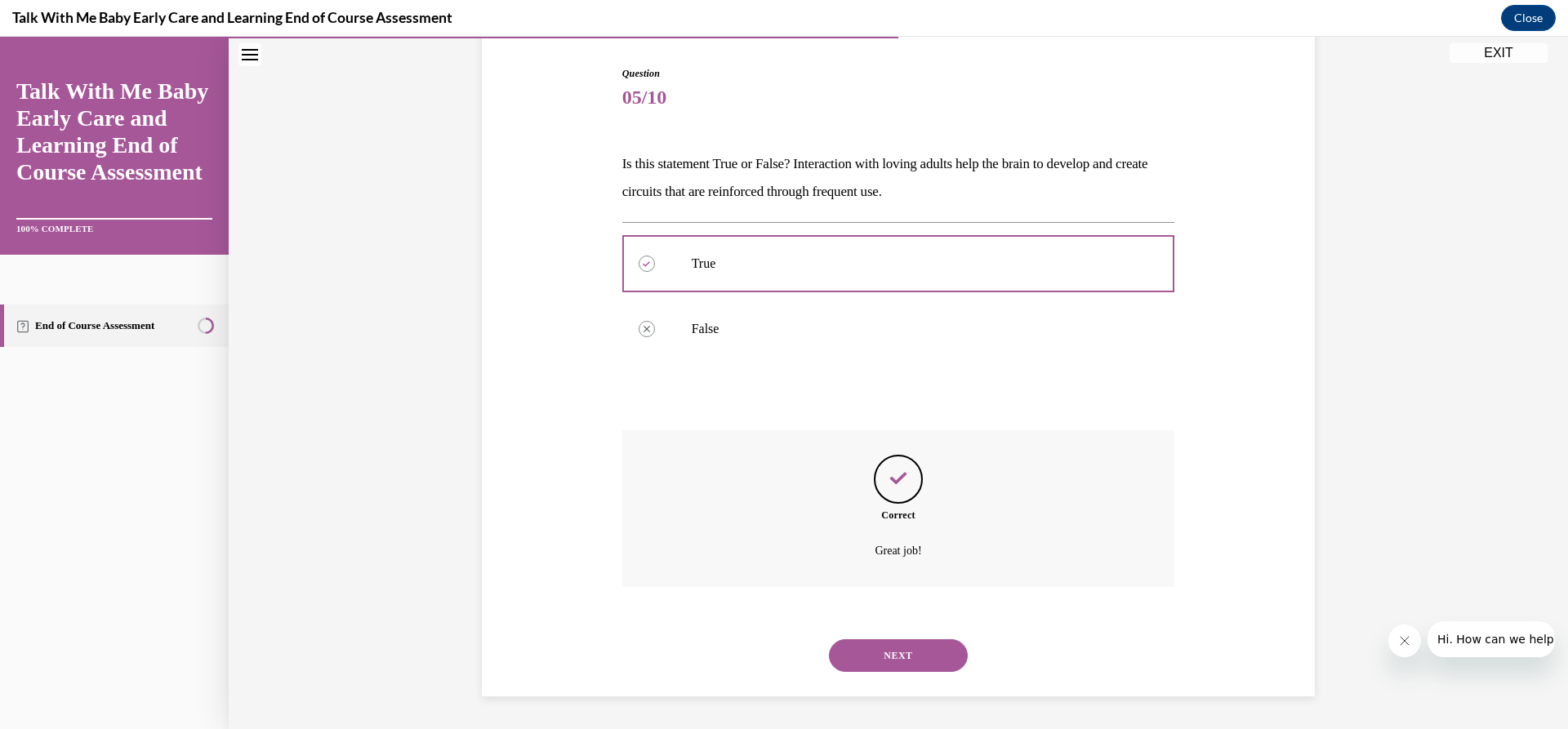
click at [889, 661] on button "NEXT" at bounding box center [898, 656] width 139 height 33
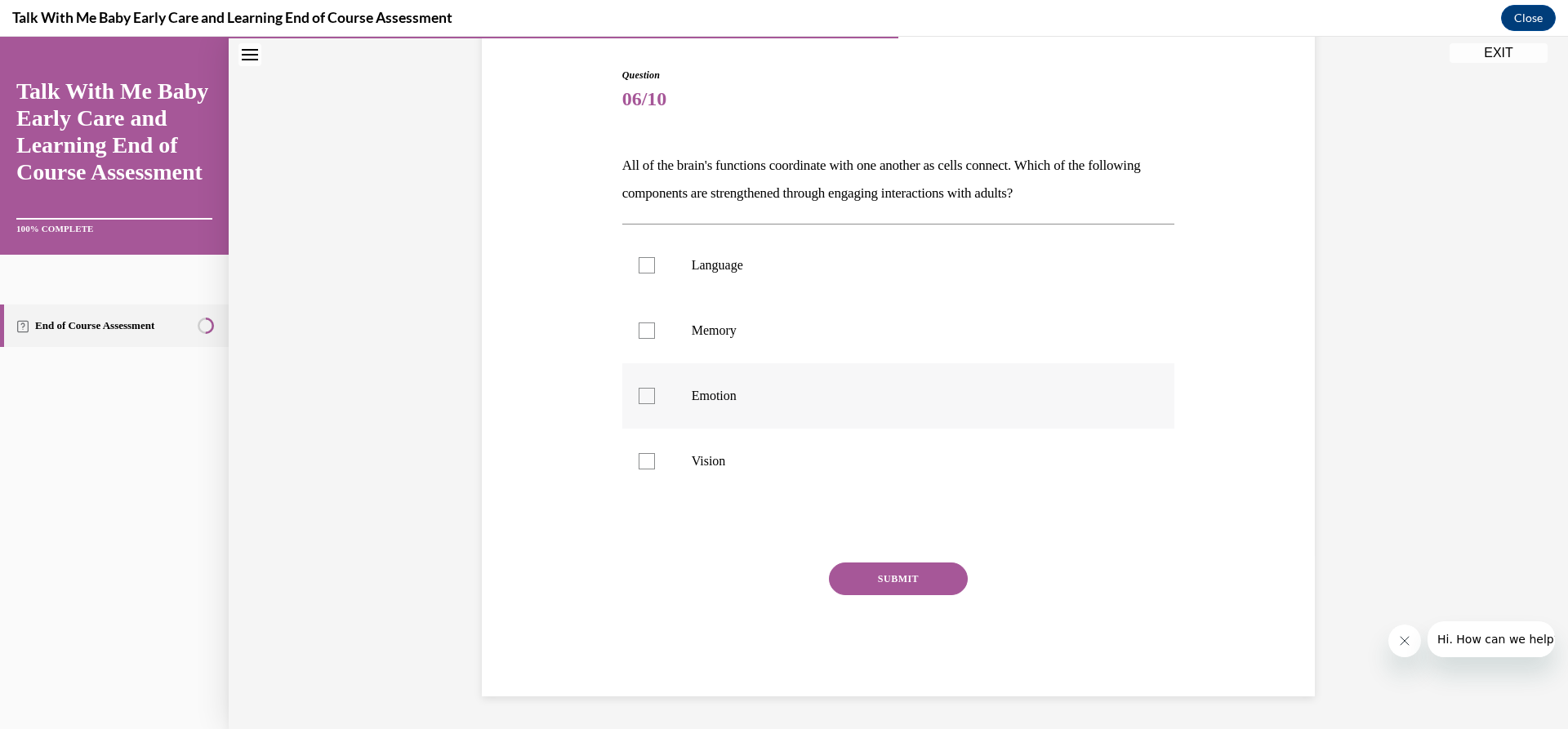
scroll to position [84, 0]
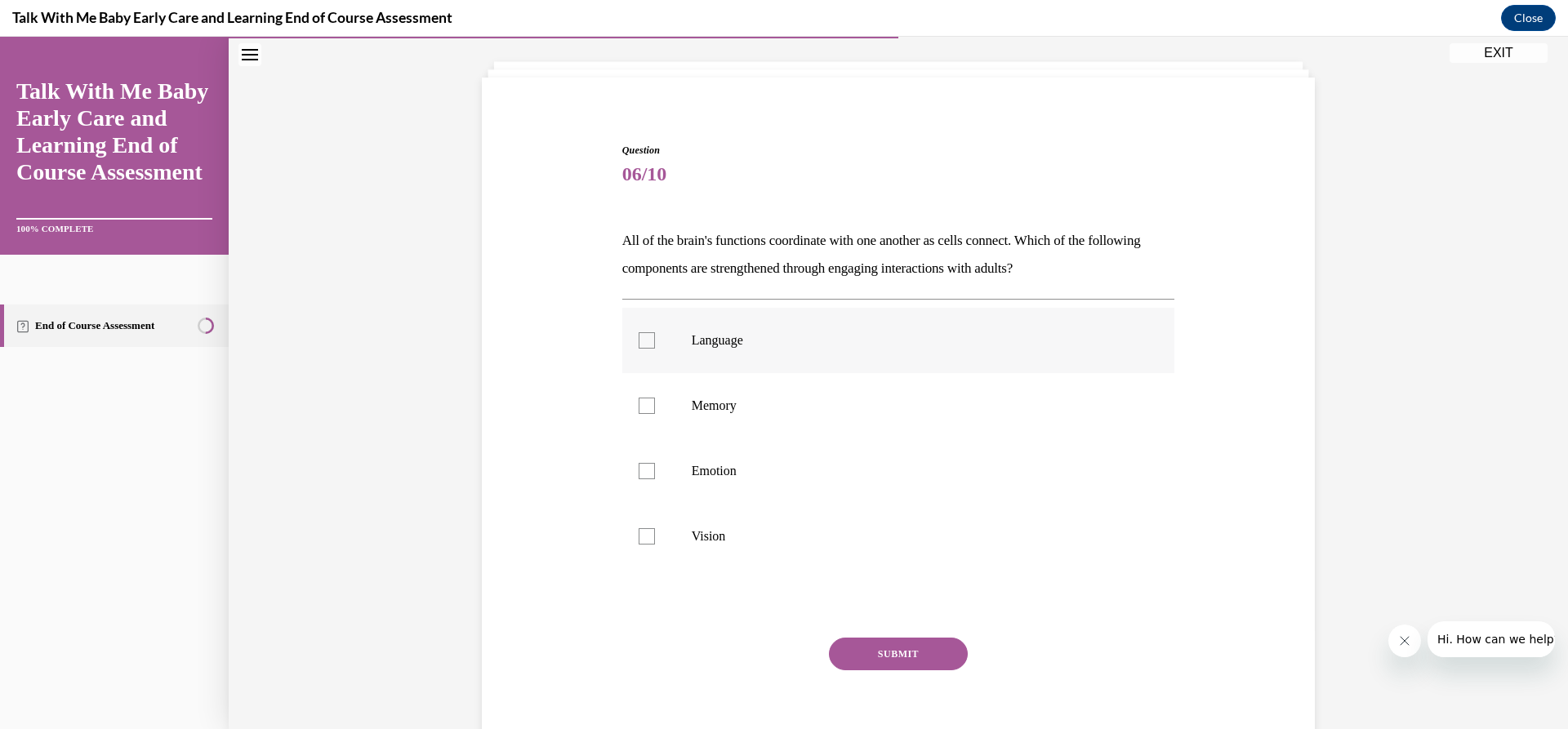
click at [799, 344] on p "Language" at bounding box center [914, 340] width 443 height 16
click at [655, 344] on input "Language" at bounding box center [647, 340] width 16 height 16
checkbox input "true"
click at [799, 400] on p "Memory" at bounding box center [914, 405] width 443 height 16
click at [655, 400] on input "Memory" at bounding box center [647, 405] width 16 height 16
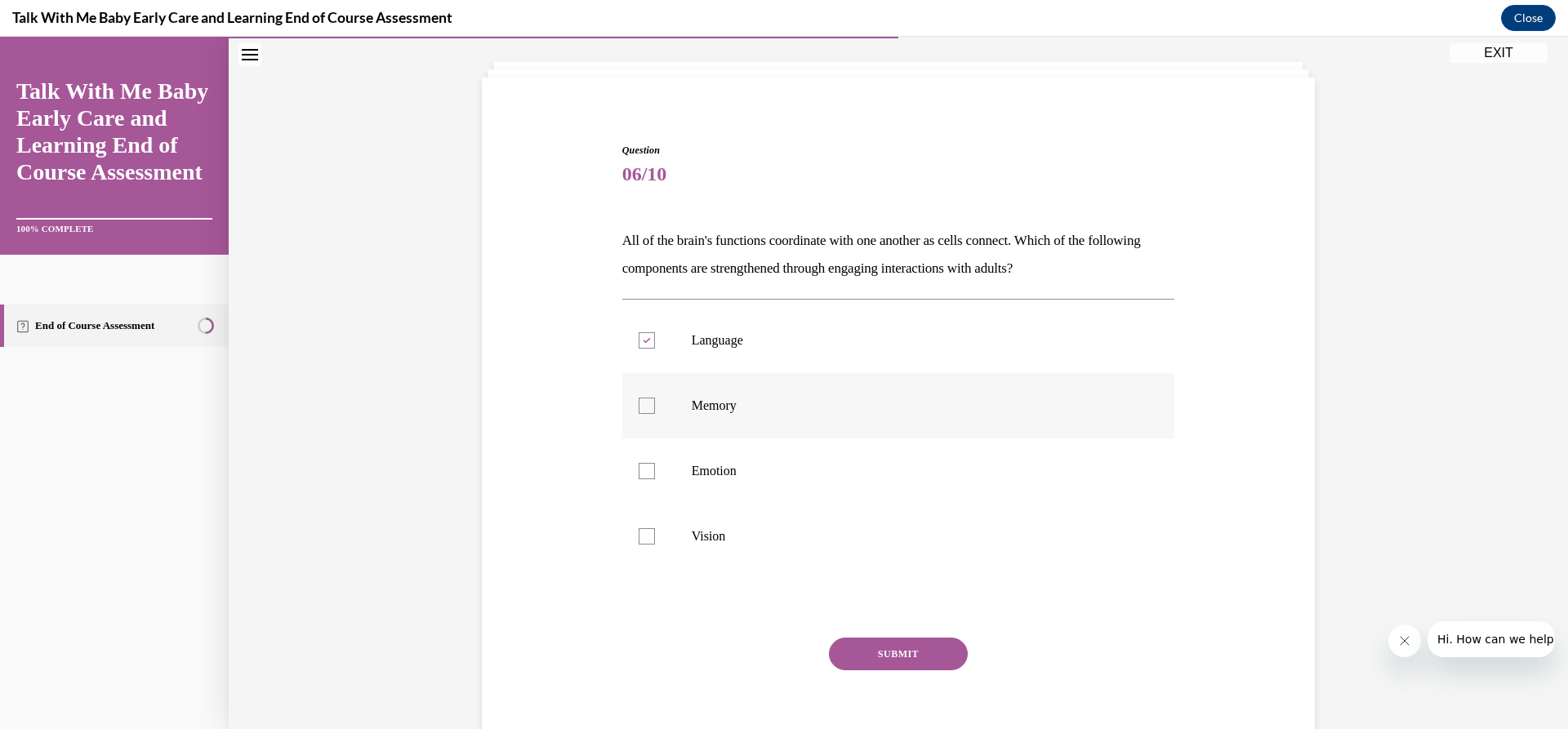
checkbox input "true"
click at [799, 464] on p "Emotion" at bounding box center [914, 471] width 443 height 16
click at [655, 464] on input "Emotion" at bounding box center [647, 471] width 16 height 16
checkbox input "true"
click at [883, 628] on div "Question 06/10 All of the brain's functions coordinate with one another as cell…" at bounding box center [899, 457] width 553 height 629
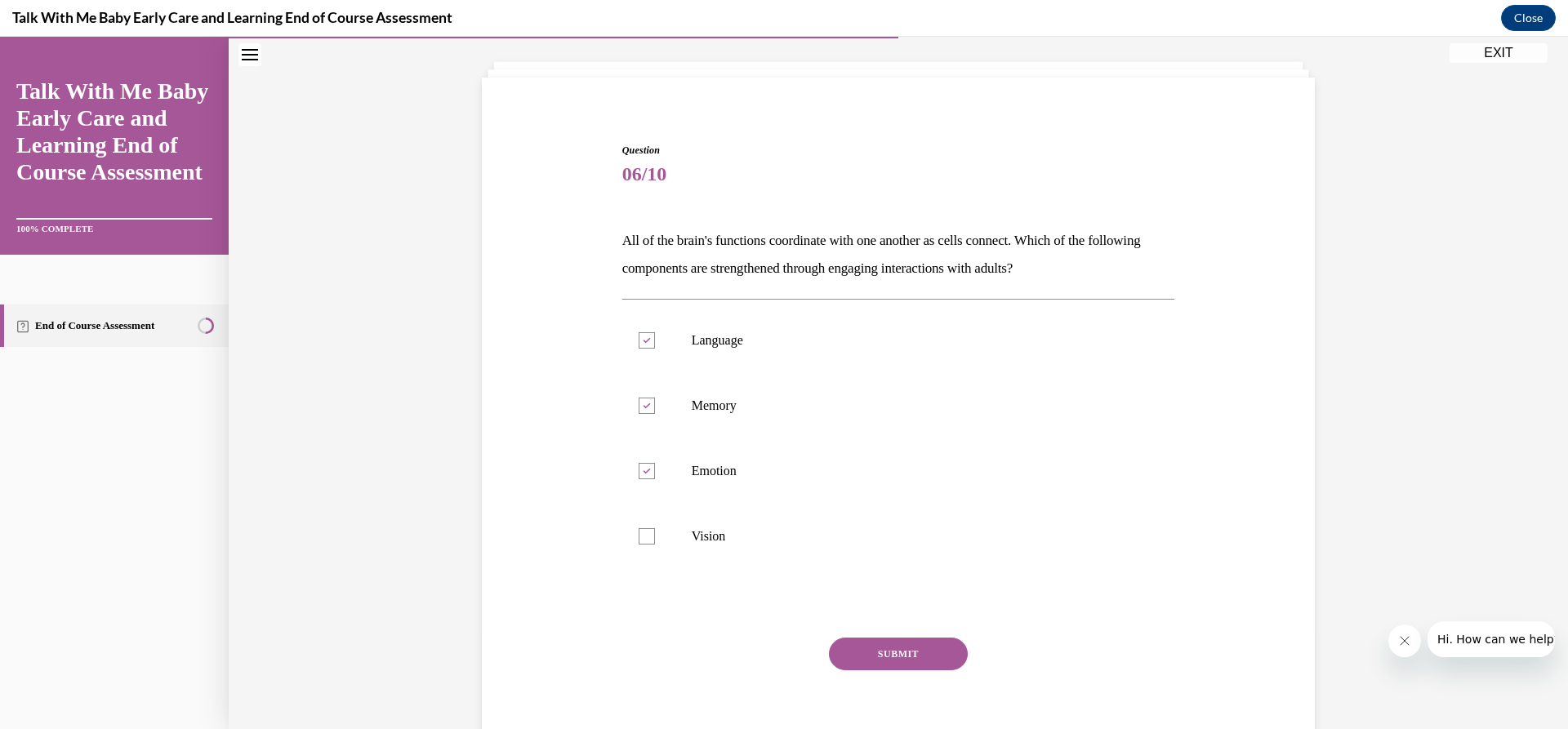
click at [883, 648] on button "SUBMIT" at bounding box center [898, 654] width 139 height 33
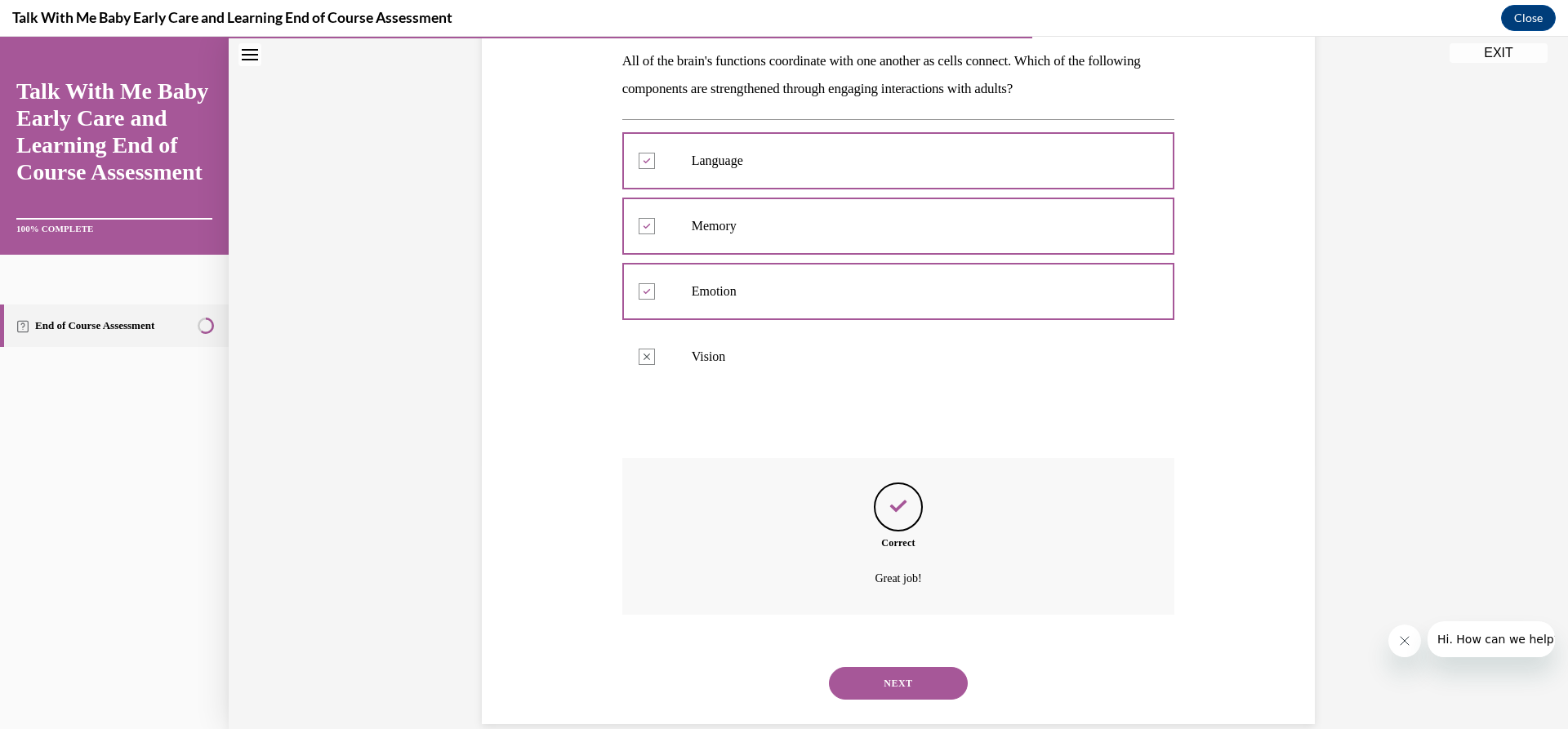
scroll to position [292, 0]
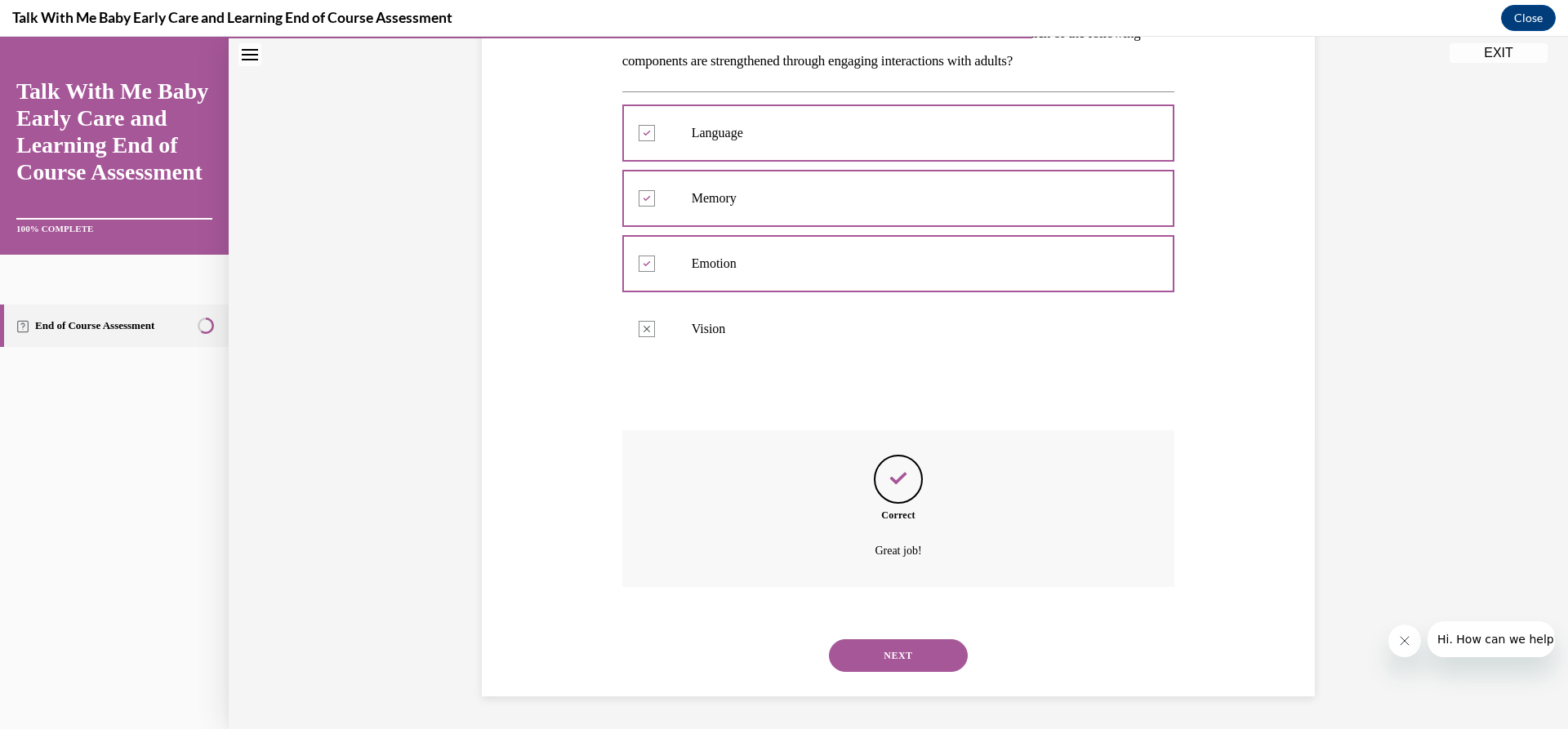
click at [879, 650] on button "NEXT" at bounding box center [898, 656] width 139 height 33
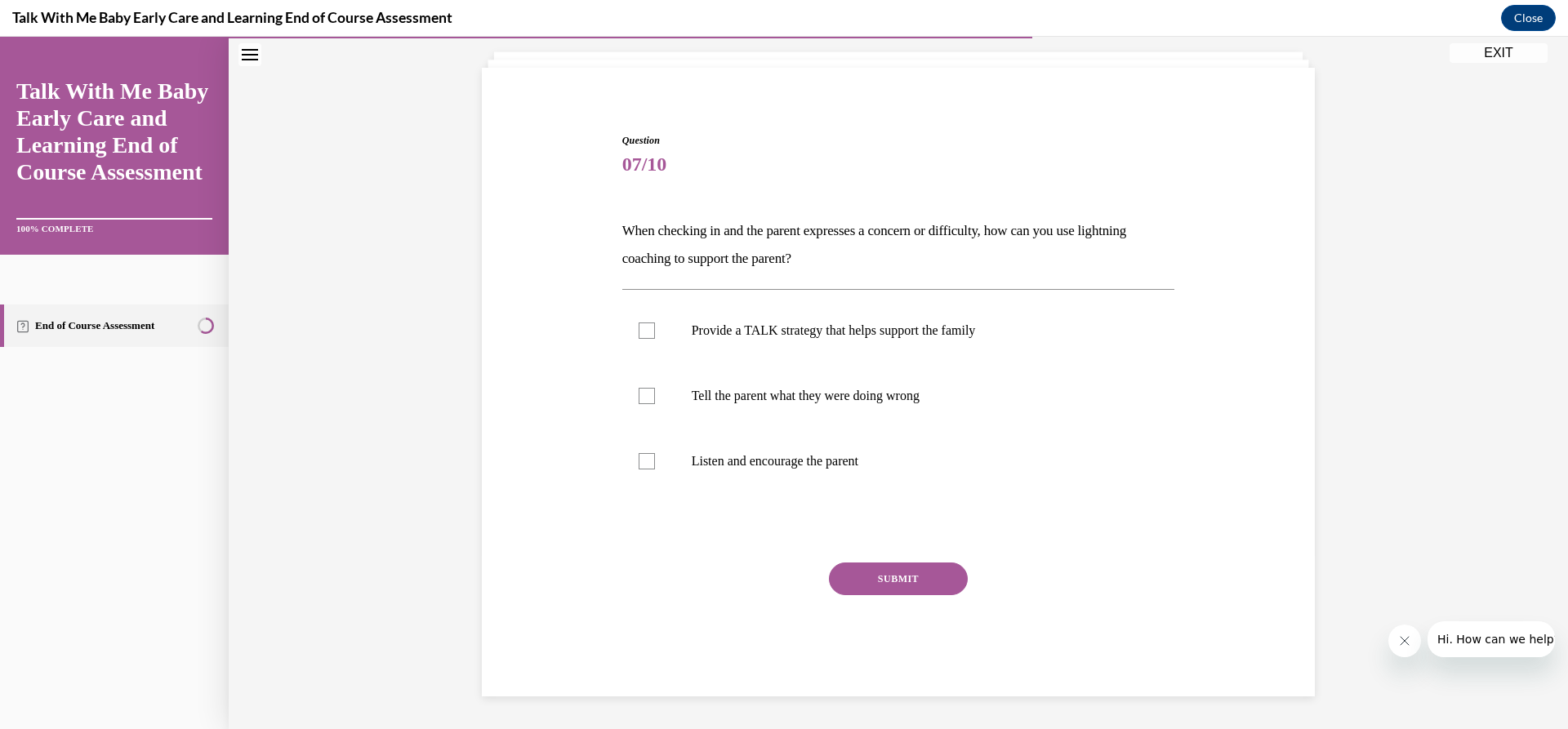
scroll to position [94, 0]
click at [761, 347] on label "Provide a TALK strategy that helps support the family" at bounding box center [899, 331] width 553 height 65
click at [655, 339] on input "Provide a TALK strategy that helps support the family" at bounding box center [647, 331] width 16 height 16
checkbox input "true"
click at [779, 471] on label "Listen and encourage the parent" at bounding box center [899, 461] width 553 height 65
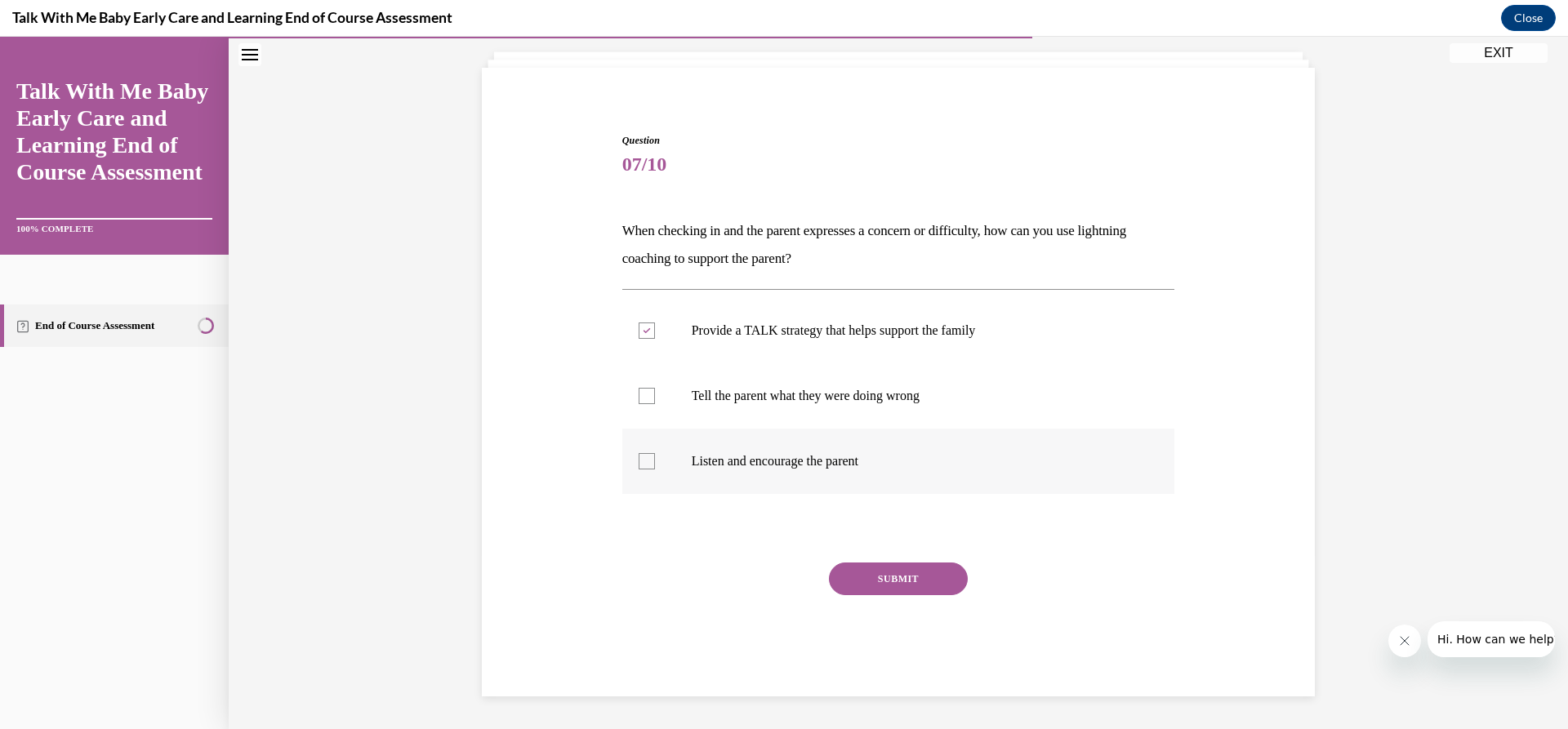
click at [655, 470] on input "Listen and encourage the parent" at bounding box center [647, 461] width 16 height 16
checkbox input "true"
click at [874, 589] on button "SUBMIT" at bounding box center [898, 579] width 139 height 33
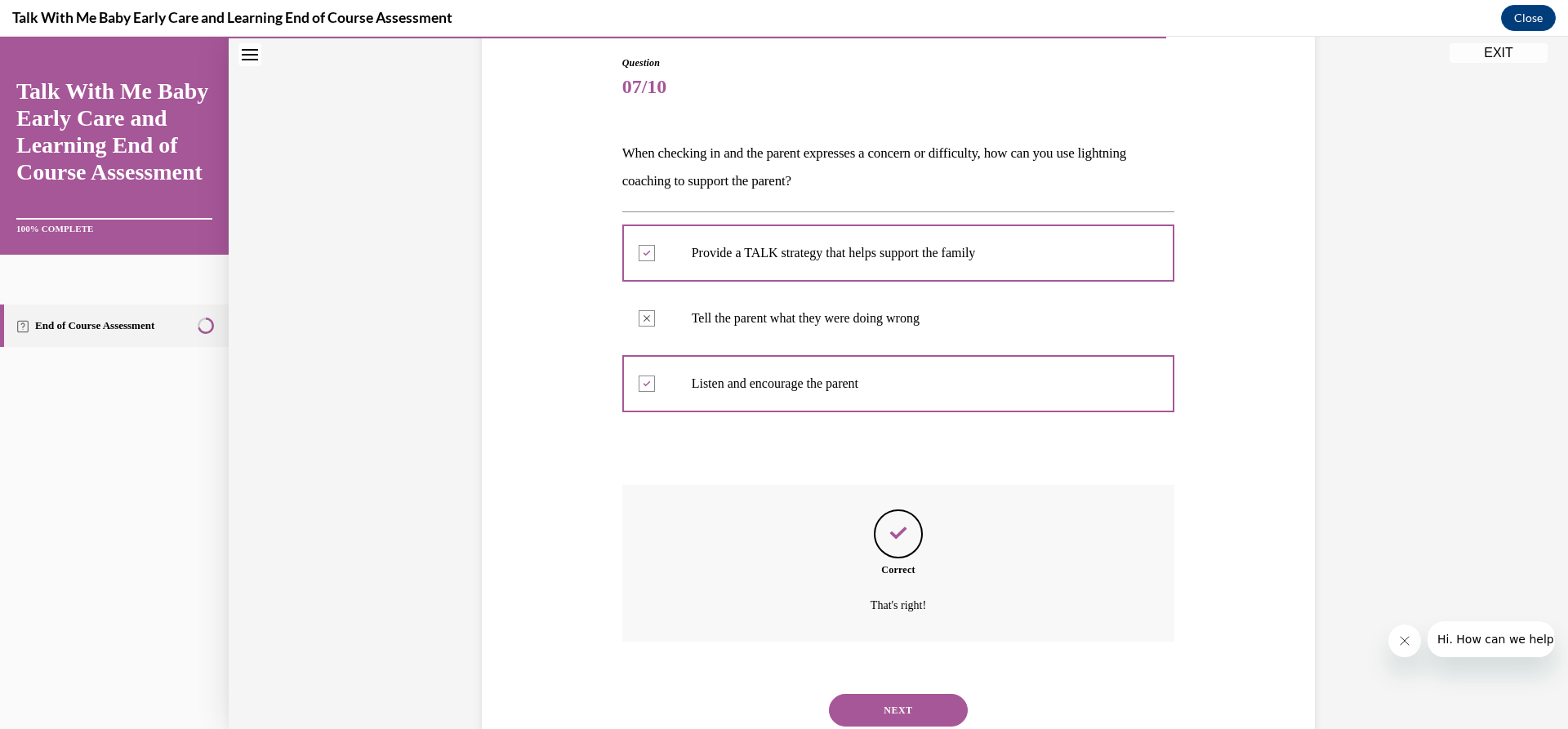
scroll to position [226, 0]
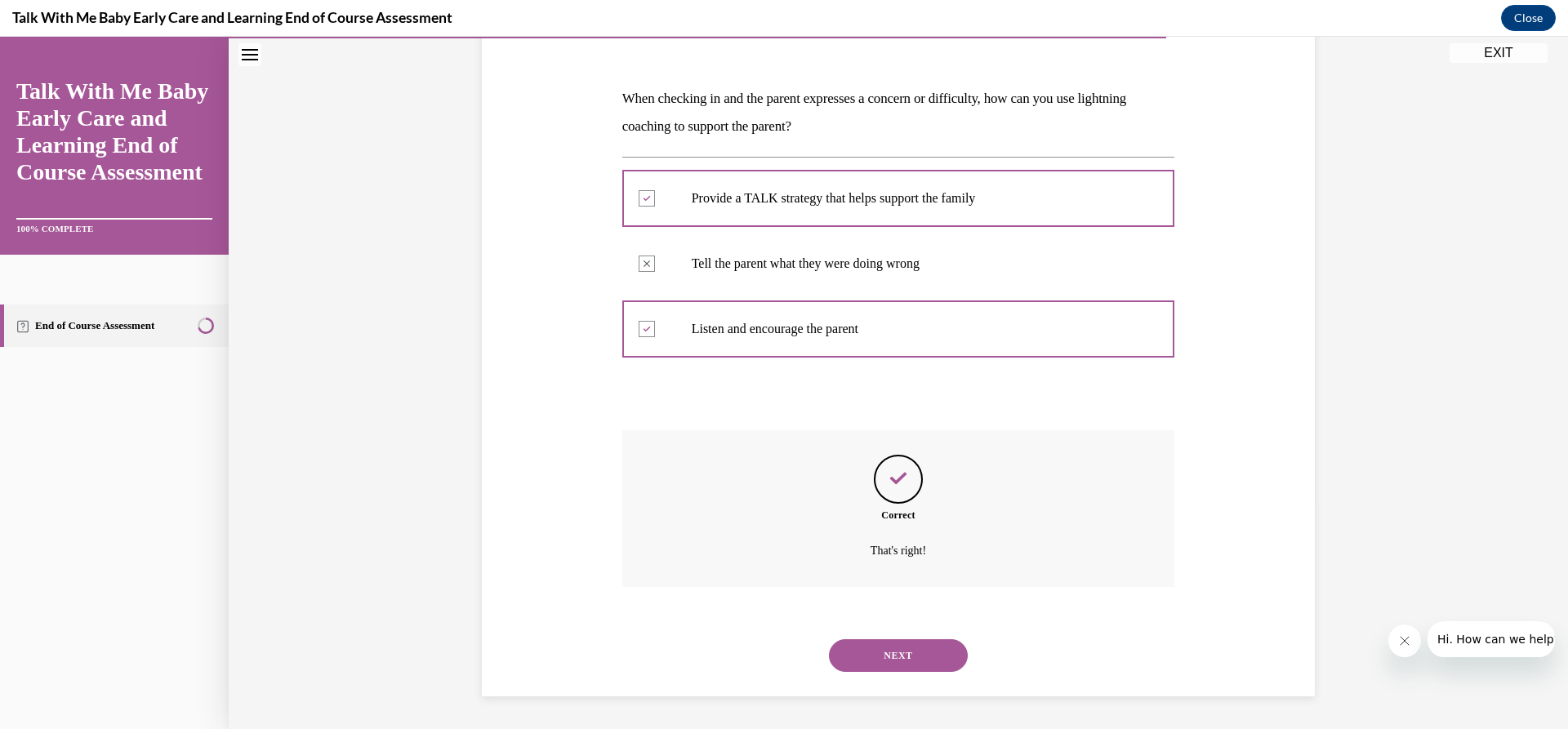
click at [896, 648] on button "NEXT" at bounding box center [898, 656] width 139 height 33
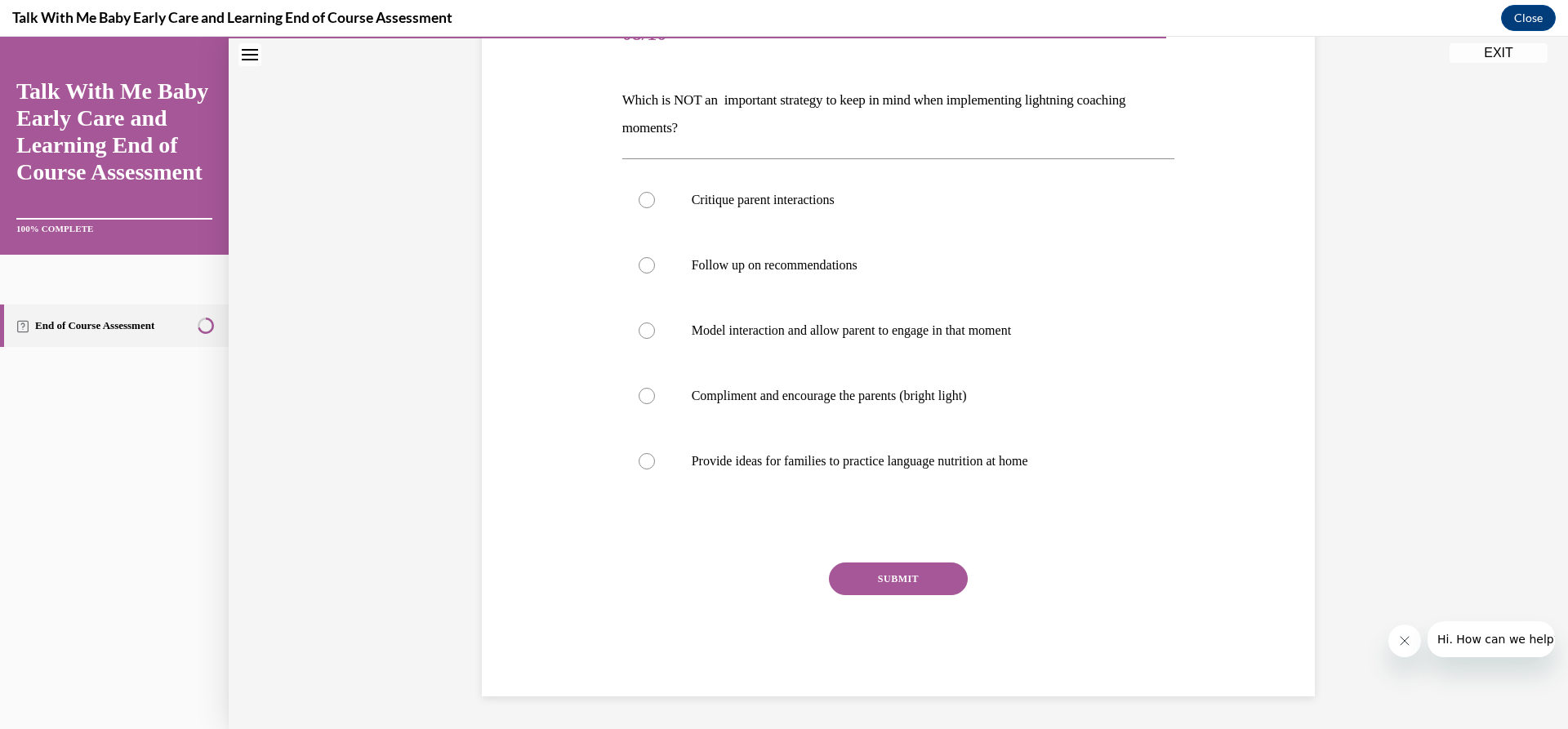
scroll to position [183, 0]
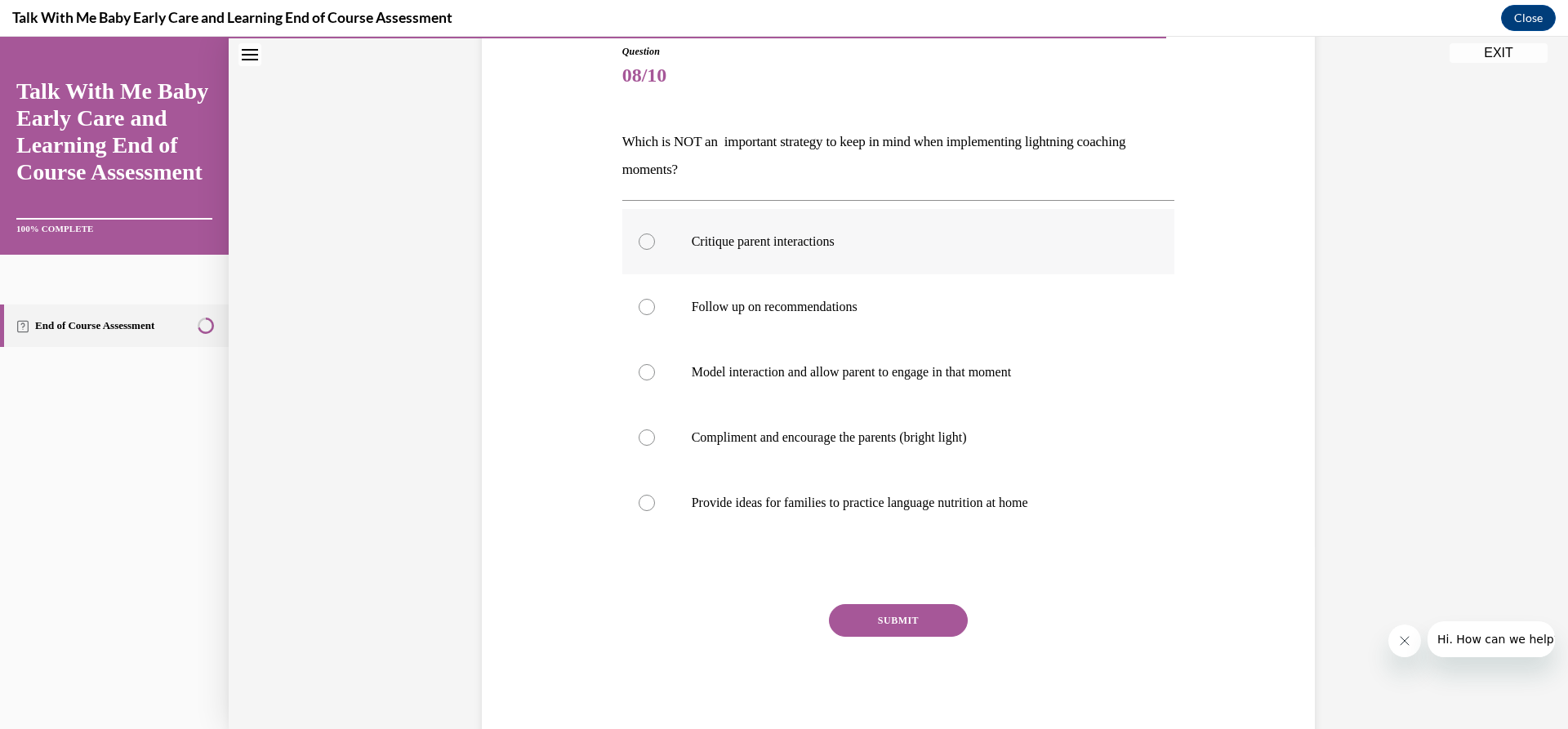
click at [868, 240] on p "Critique parent interactions" at bounding box center [914, 241] width 443 height 16
click at [655, 240] on input "Critique parent interactions" at bounding box center [647, 241] width 16 height 16
radio input "true"
click at [919, 602] on div "Question 08/10 Which is NOT an important strategy to keep in mind when implemen…" at bounding box center [899, 391] width 553 height 695
click at [915, 623] on button "SUBMIT" at bounding box center [898, 621] width 139 height 33
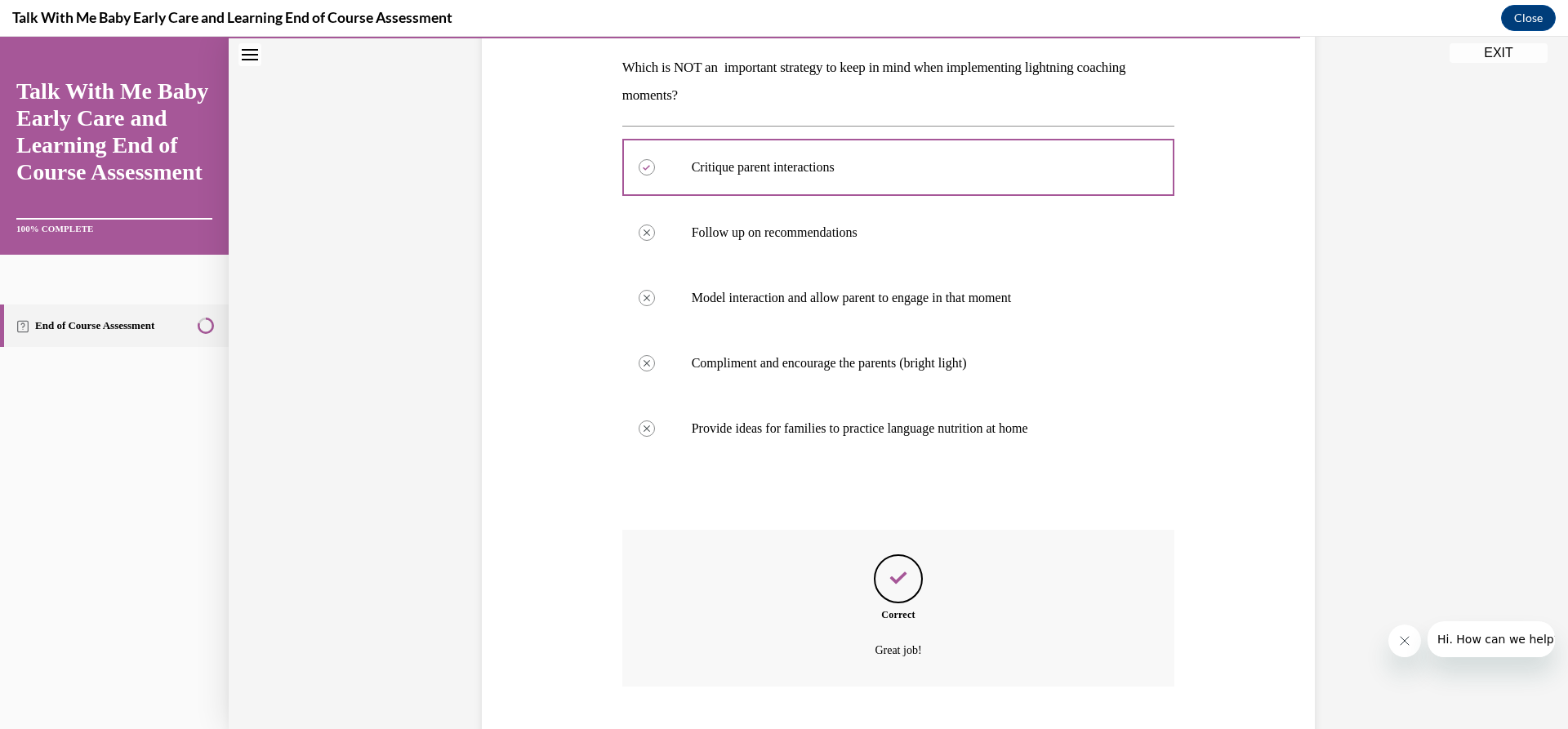
scroll to position [357, 0]
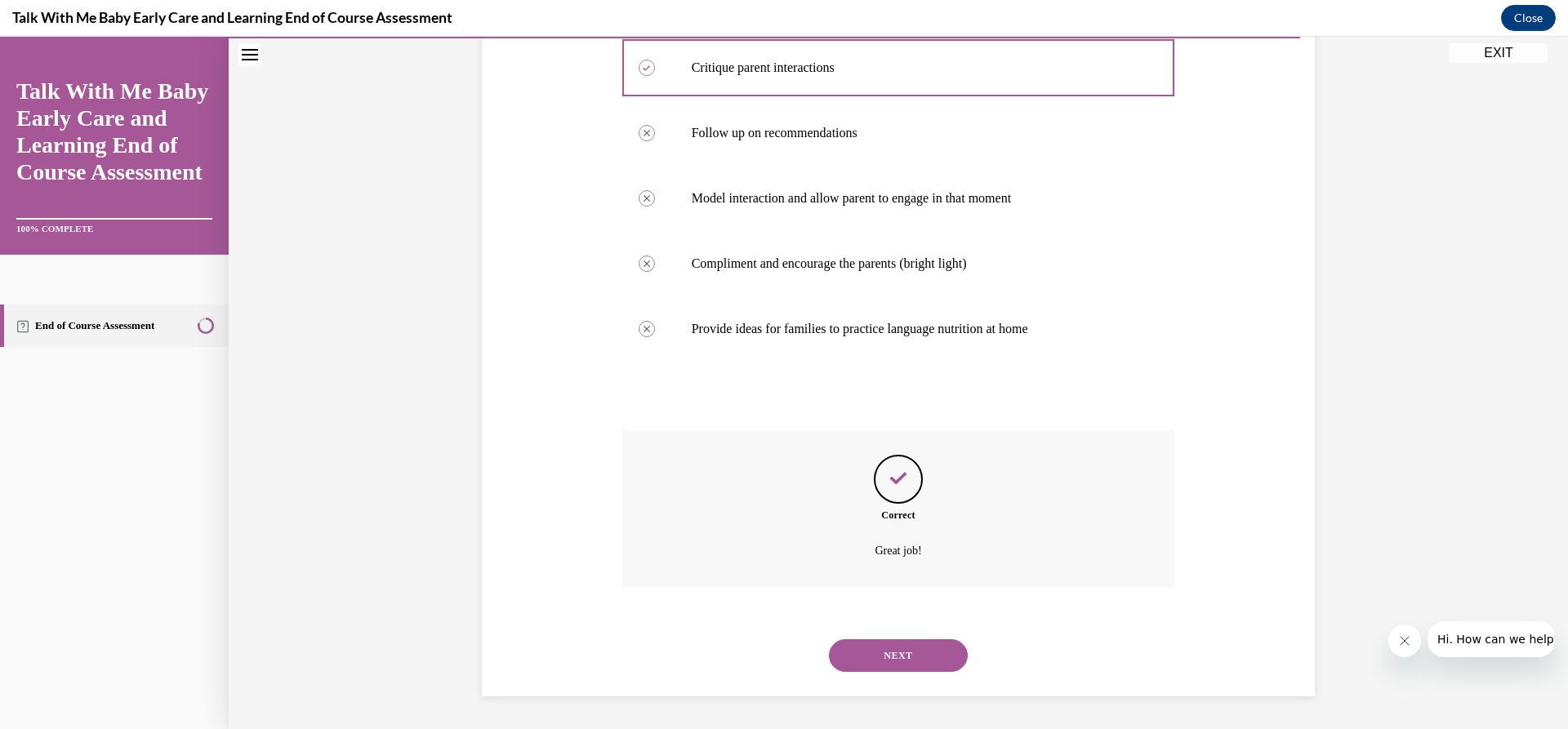
click at [885, 659] on button "NEXT" at bounding box center [898, 656] width 139 height 33
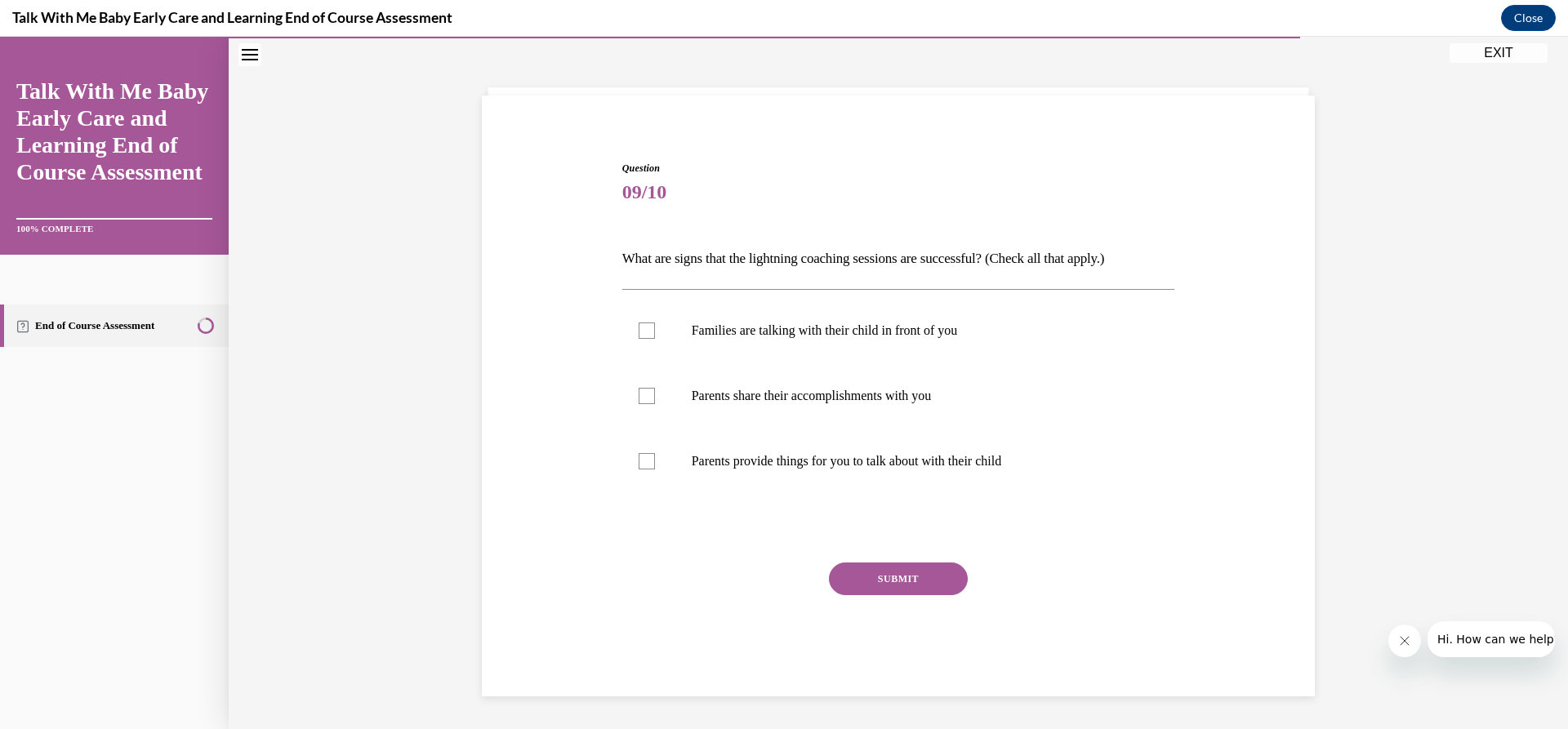
scroll to position [66, 0]
click at [915, 324] on p "Families are talking with their child in front of you" at bounding box center [914, 331] width 443 height 16
click at [655, 324] on input "Families are talking with their child in front of you" at bounding box center [647, 331] width 16 height 16
checkbox input "true"
click at [919, 399] on p "Parents share their accomplishments with you" at bounding box center [914, 396] width 443 height 16
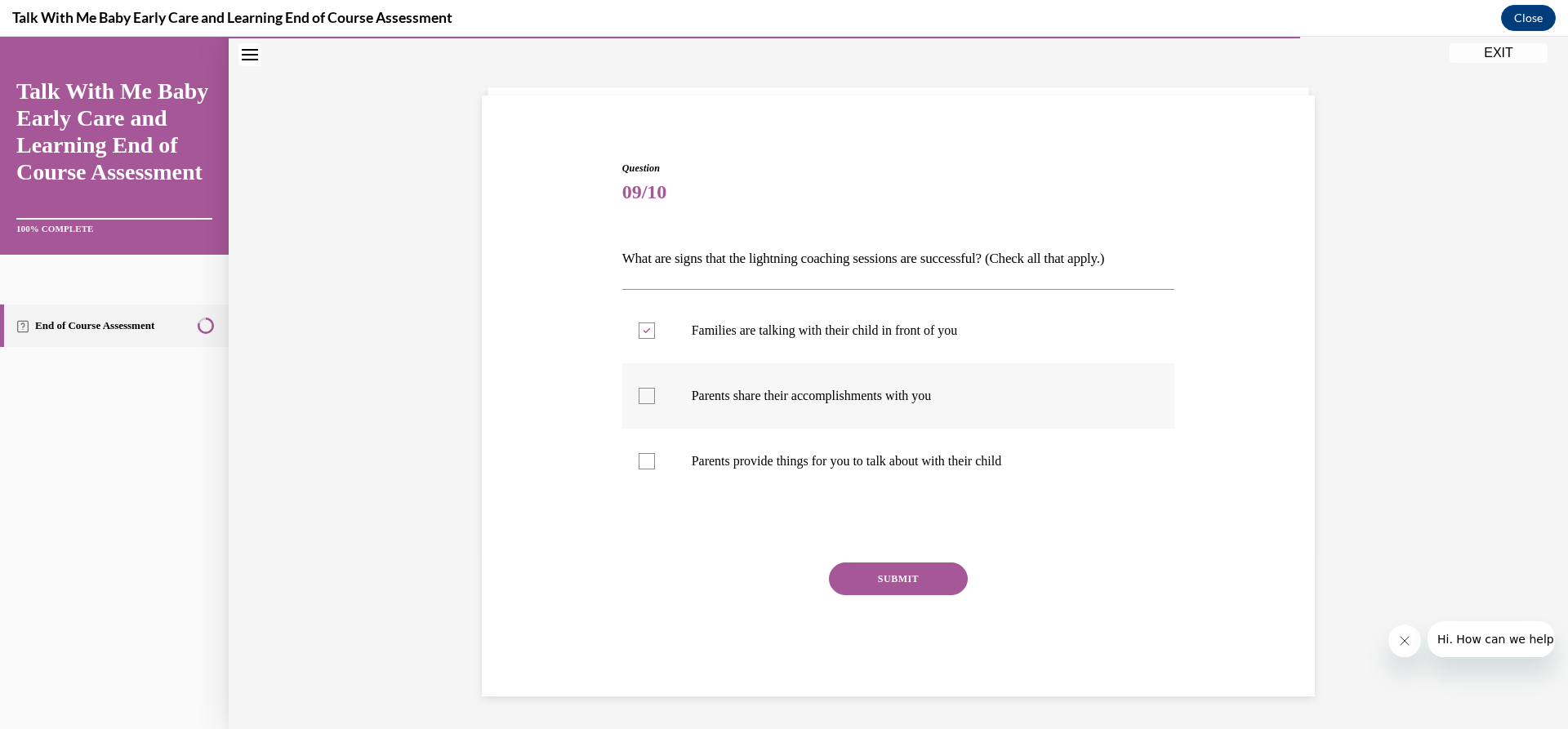
click at [655, 399] on input "Parents share their accomplishments with you" at bounding box center [647, 396] width 16 height 16
checkbox input "true"
click at [919, 465] on p "Parents provide things for you to talk about with their child" at bounding box center [914, 461] width 443 height 16
click at [655, 465] on input "Parents provide things for you to talk about with their child" at bounding box center [647, 461] width 16 height 16
checkbox input "true"
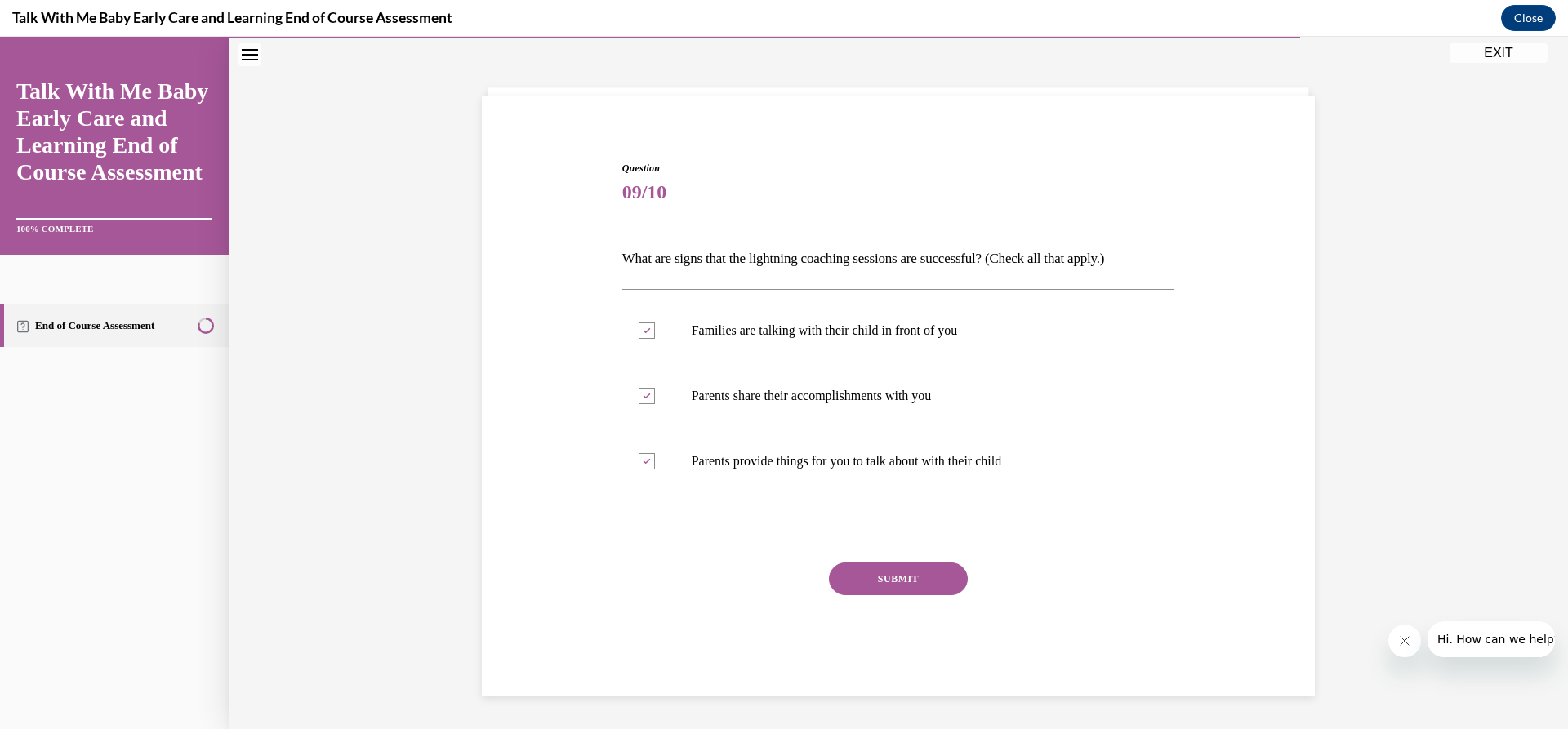
click at [921, 565] on button "SUBMIT" at bounding box center [898, 579] width 139 height 33
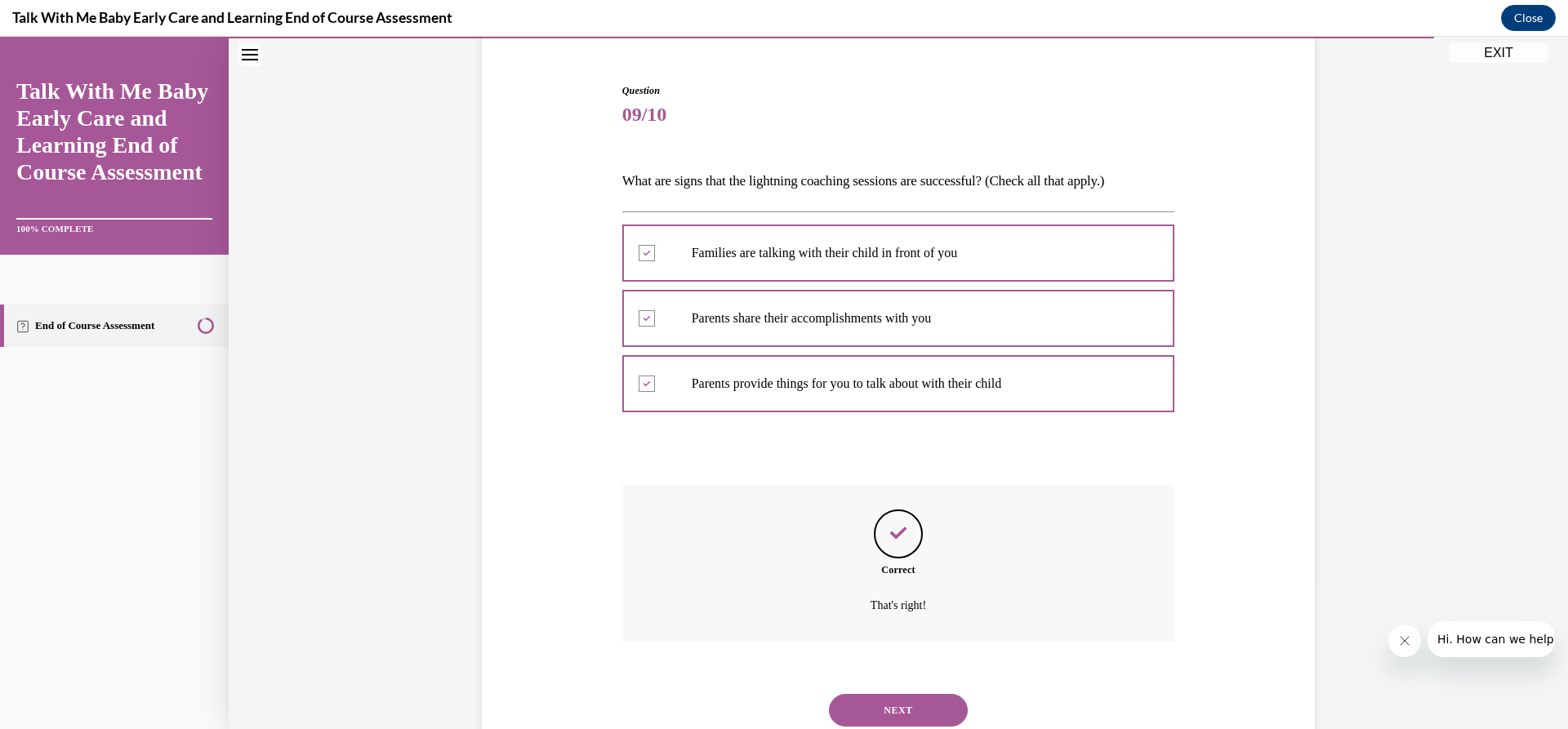
scroll to position [198, 0]
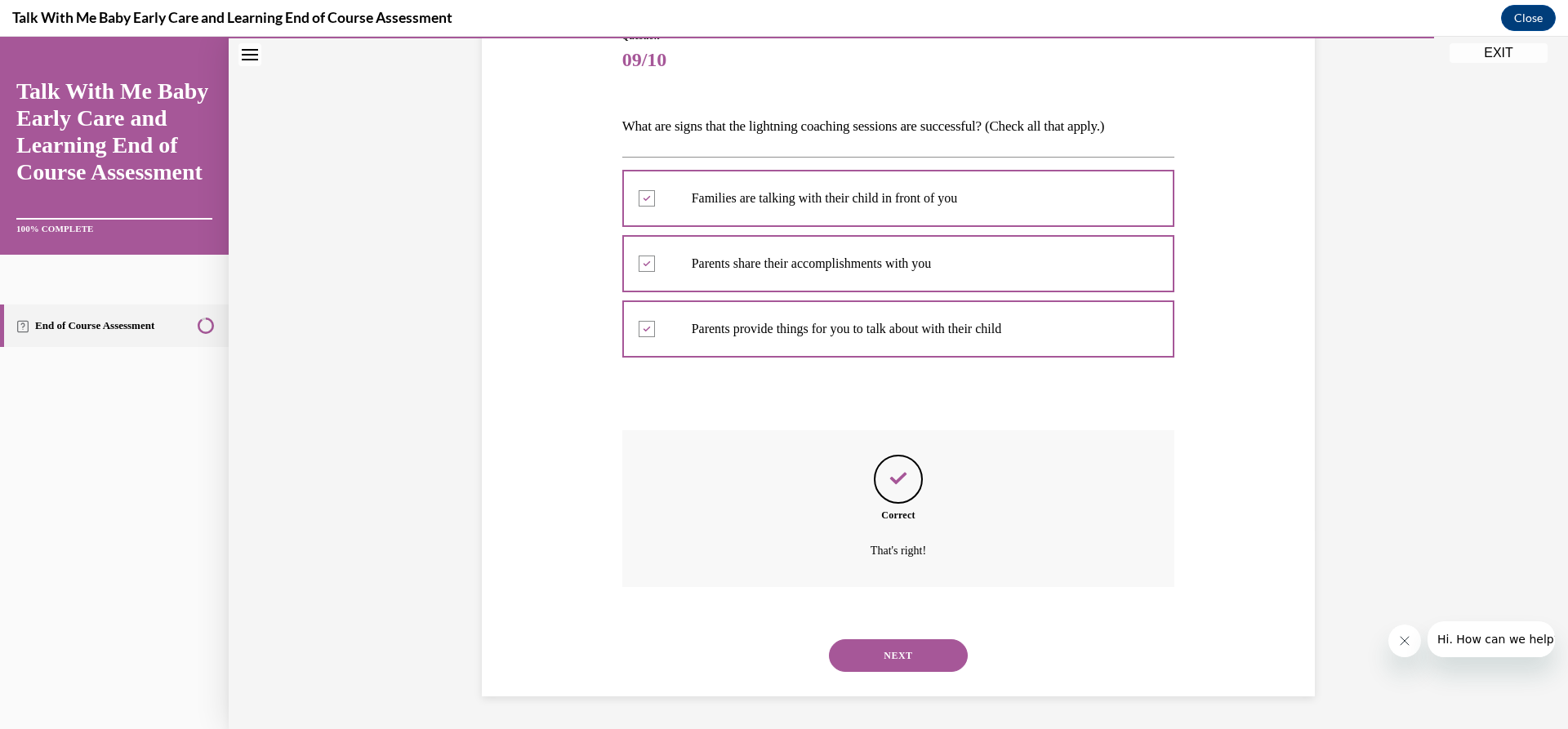
click at [862, 662] on button "NEXT" at bounding box center [898, 656] width 139 height 33
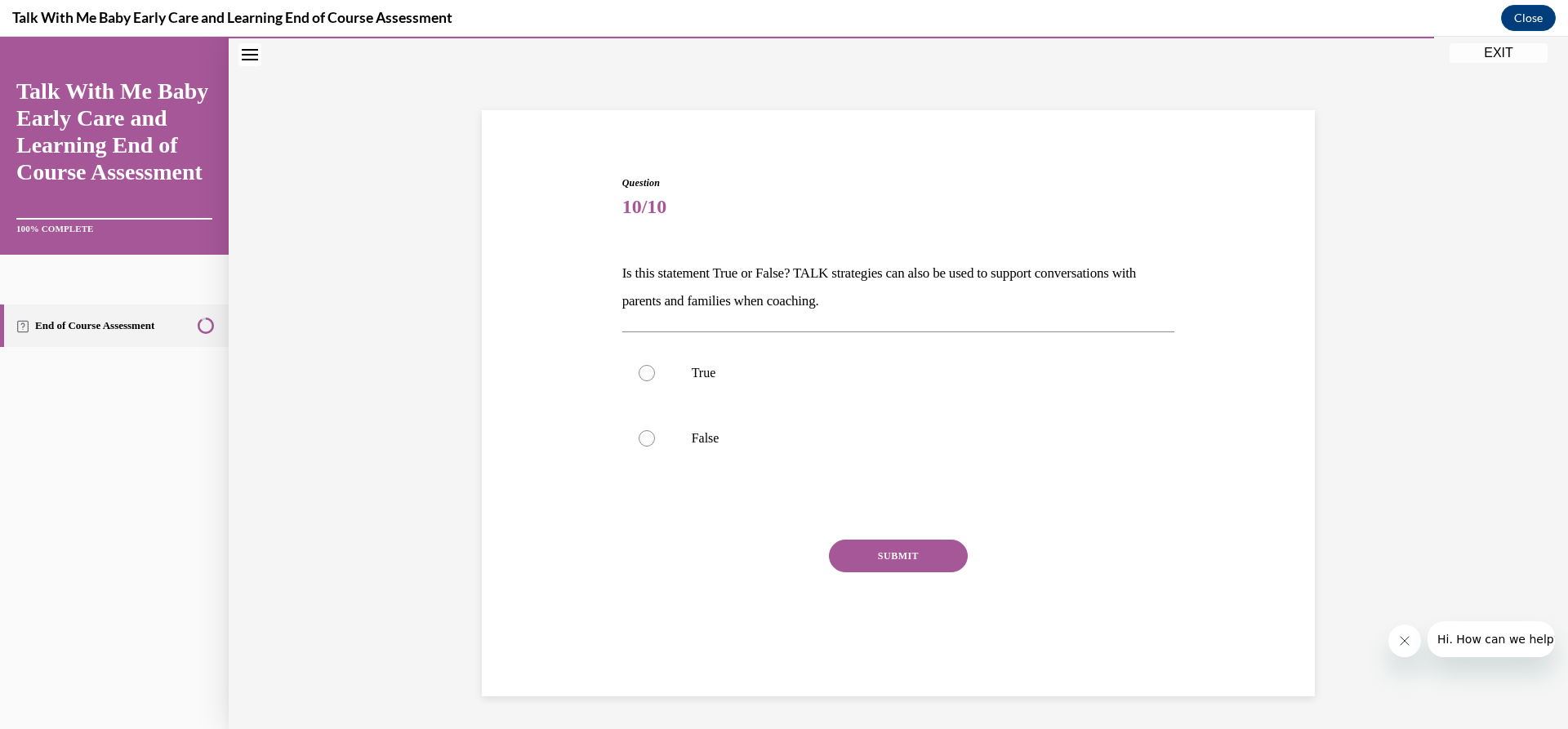
scroll to position [52, 0]
click at [981, 386] on label "True" at bounding box center [899, 374] width 553 height 65
click at [655, 381] on input "True" at bounding box center [647, 373] width 16 height 16
radio input "true"
click at [937, 554] on button "SUBMIT" at bounding box center [898, 556] width 139 height 33
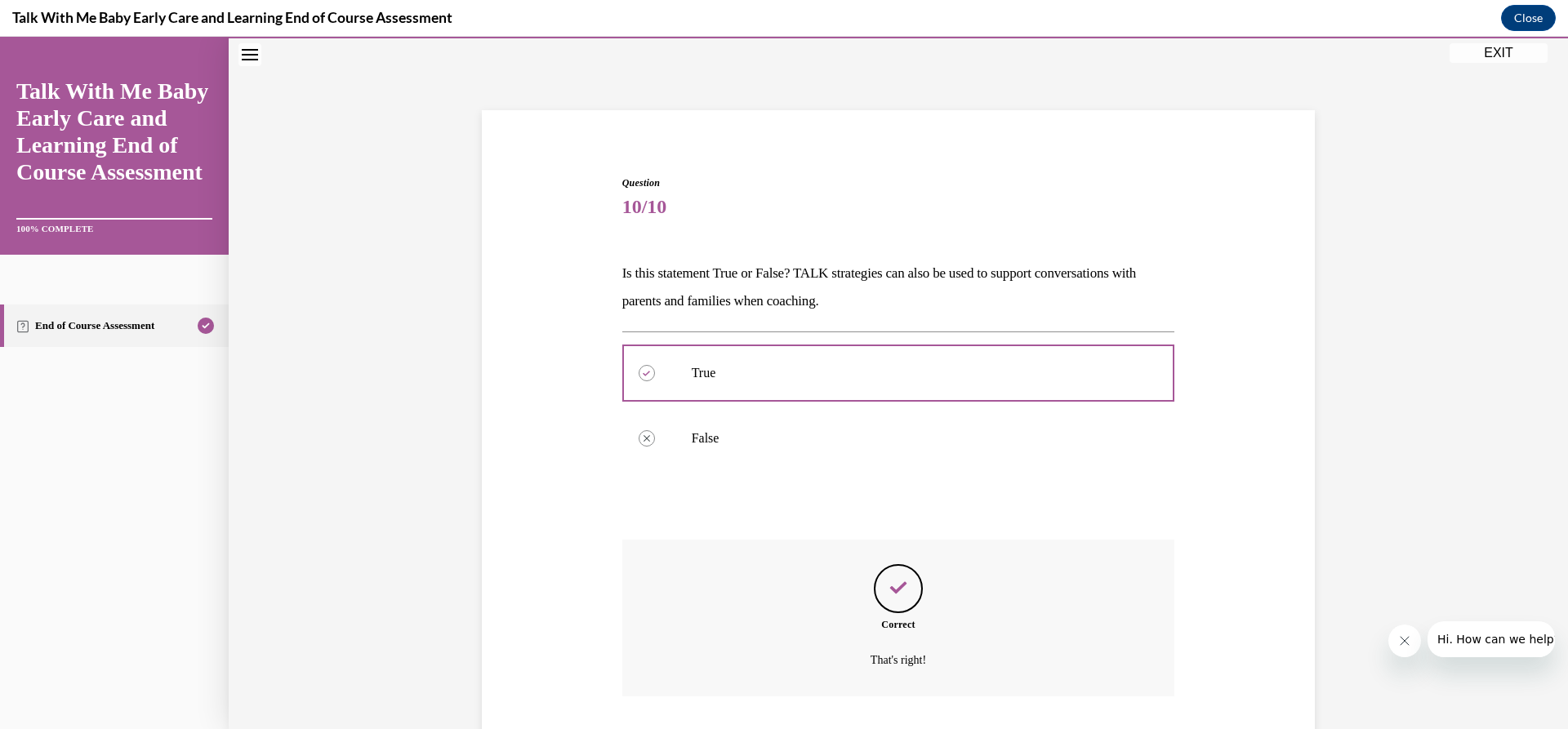
scroll to position [161, 0]
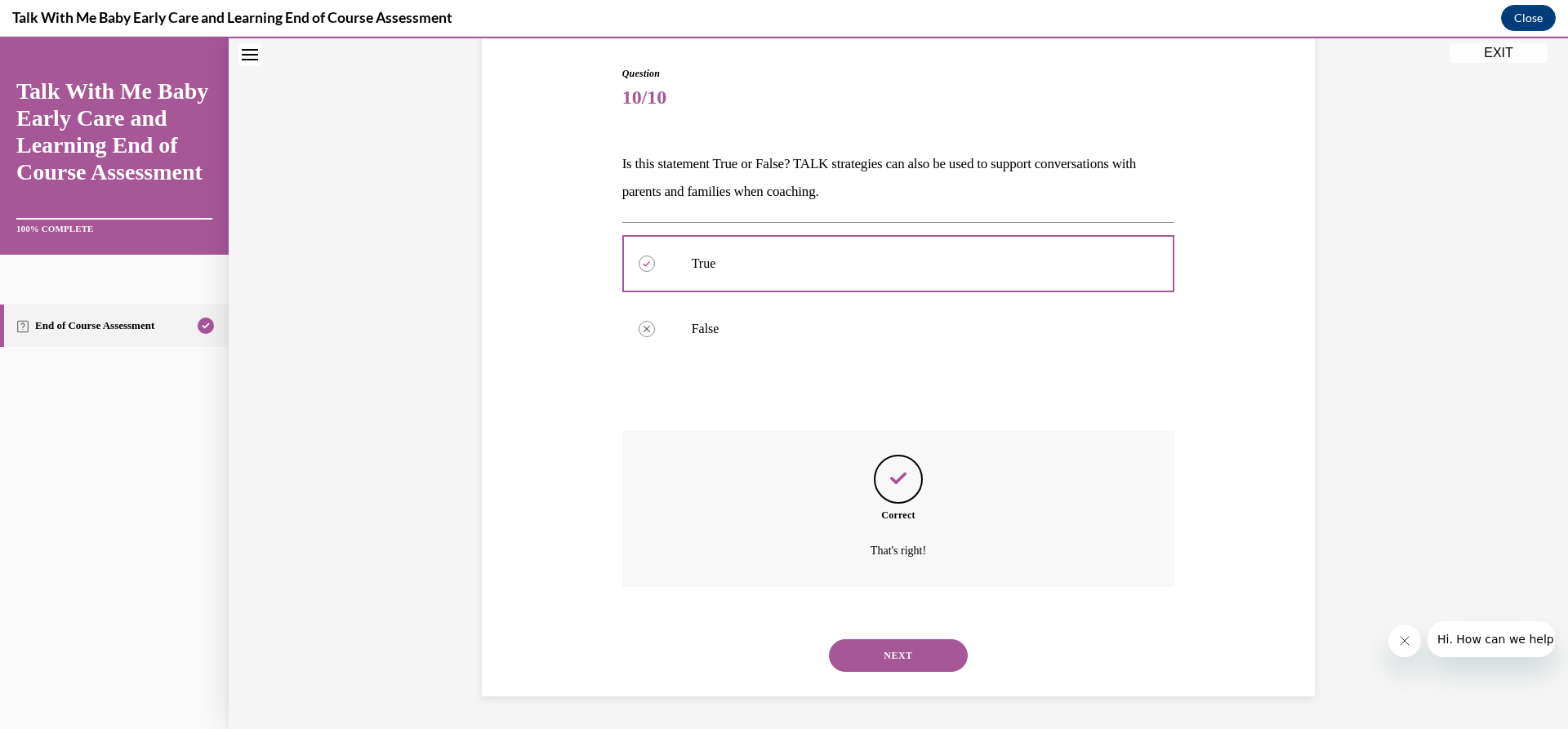
click at [867, 652] on button "NEXT" at bounding box center [898, 656] width 139 height 33
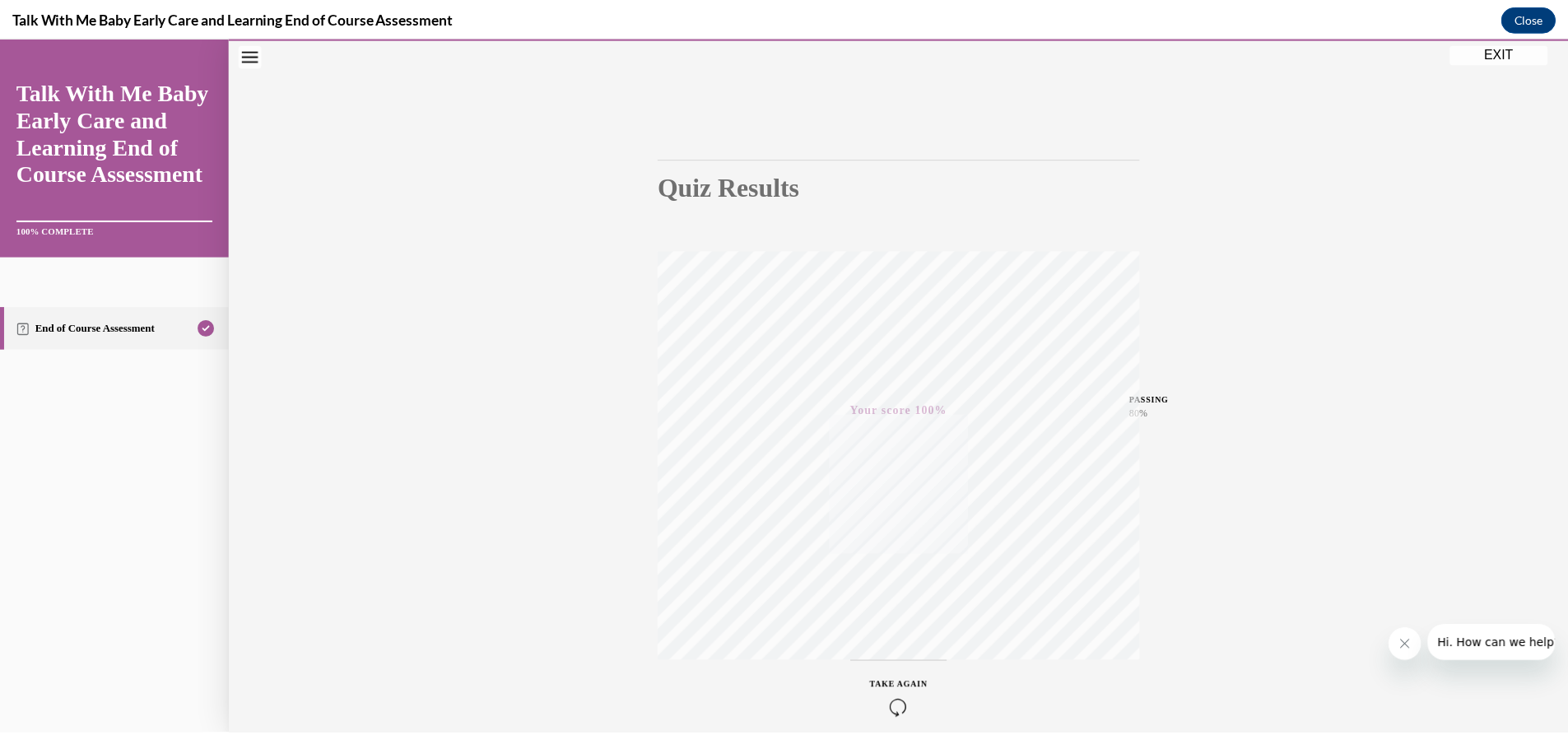
scroll to position [145, 0]
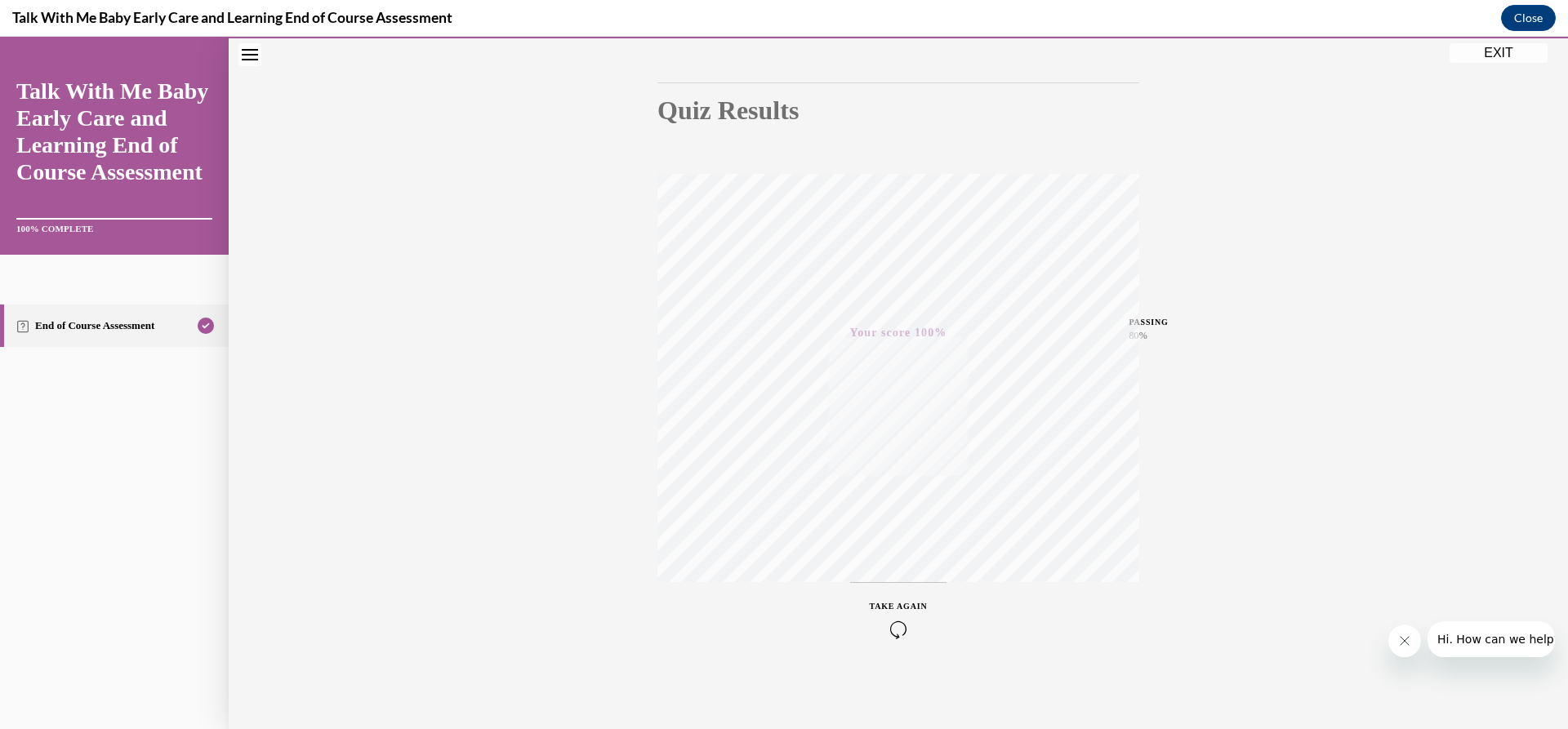
click at [1515, 53] on button "EXIT" at bounding box center [1498, 52] width 98 height 20
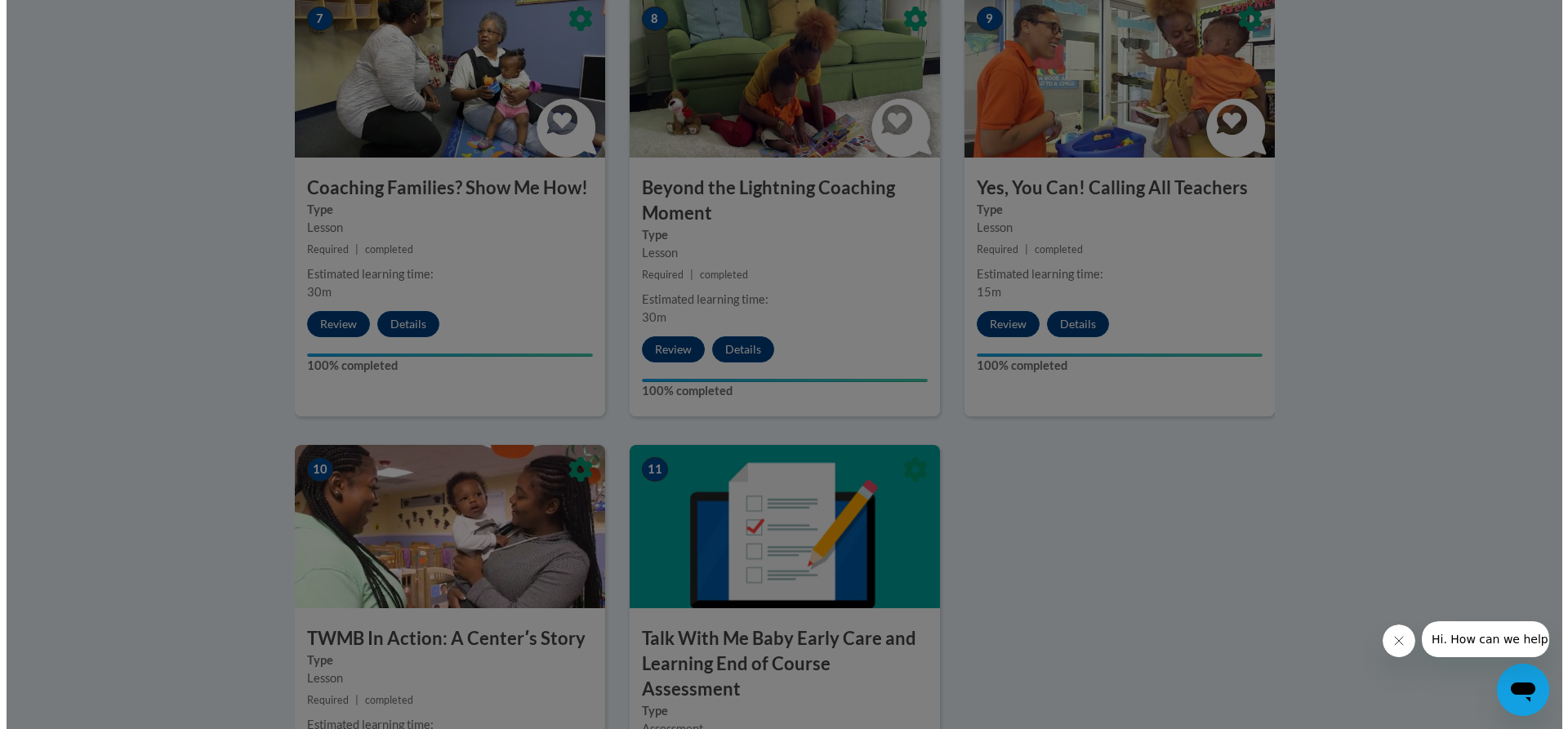
scroll to position [1470, 0]
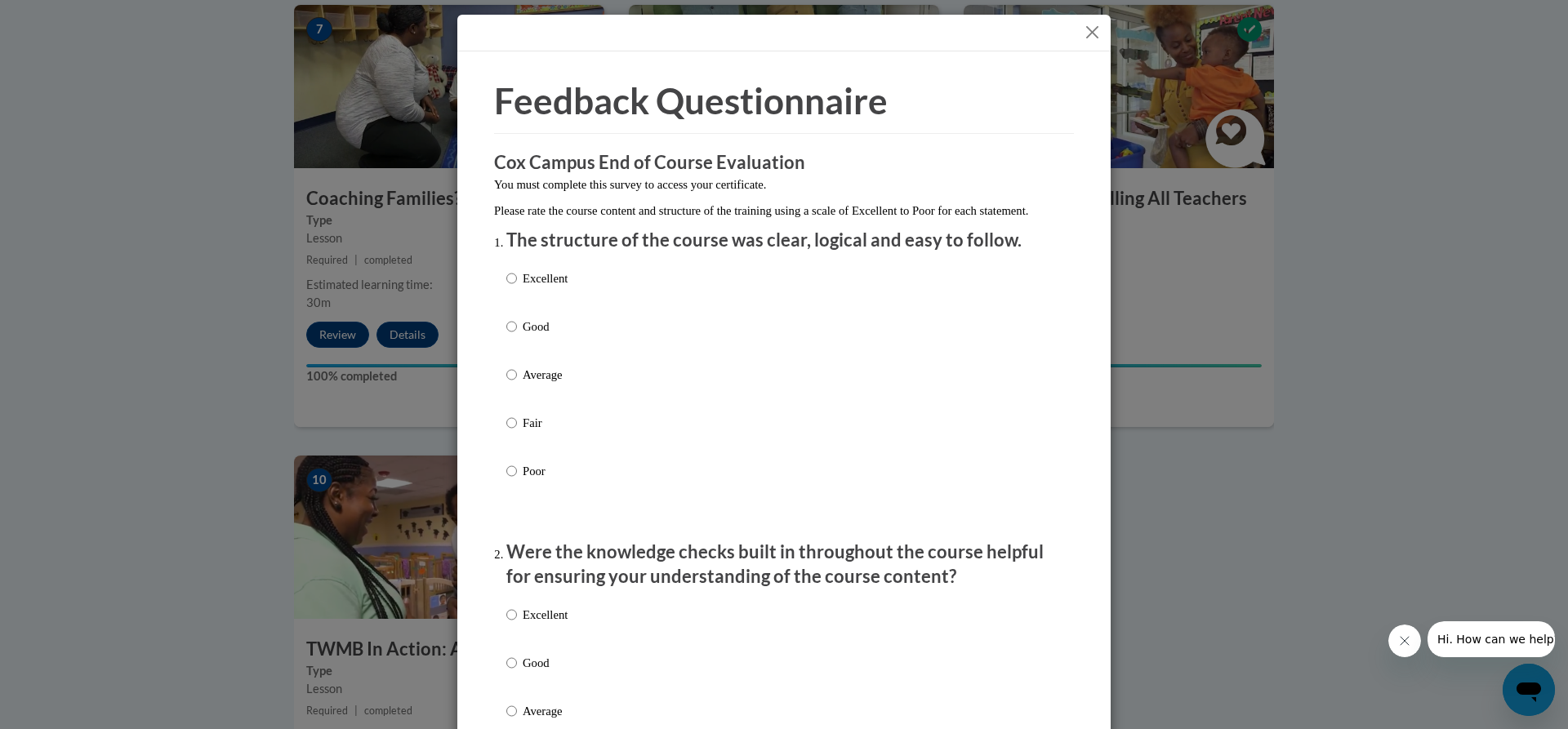
click at [581, 307] on div "Excellent Good Average Fair Poor" at bounding box center [784, 394] width 556 height 266
click at [585, 291] on div "Excellent Good Average Fair Poor" at bounding box center [784, 394] width 556 height 266
click at [534, 288] on p "Excellent" at bounding box center [545, 278] width 45 height 18
click at [517, 288] on input "Excellent" at bounding box center [512, 278] width 10 height 18
radio input "true"
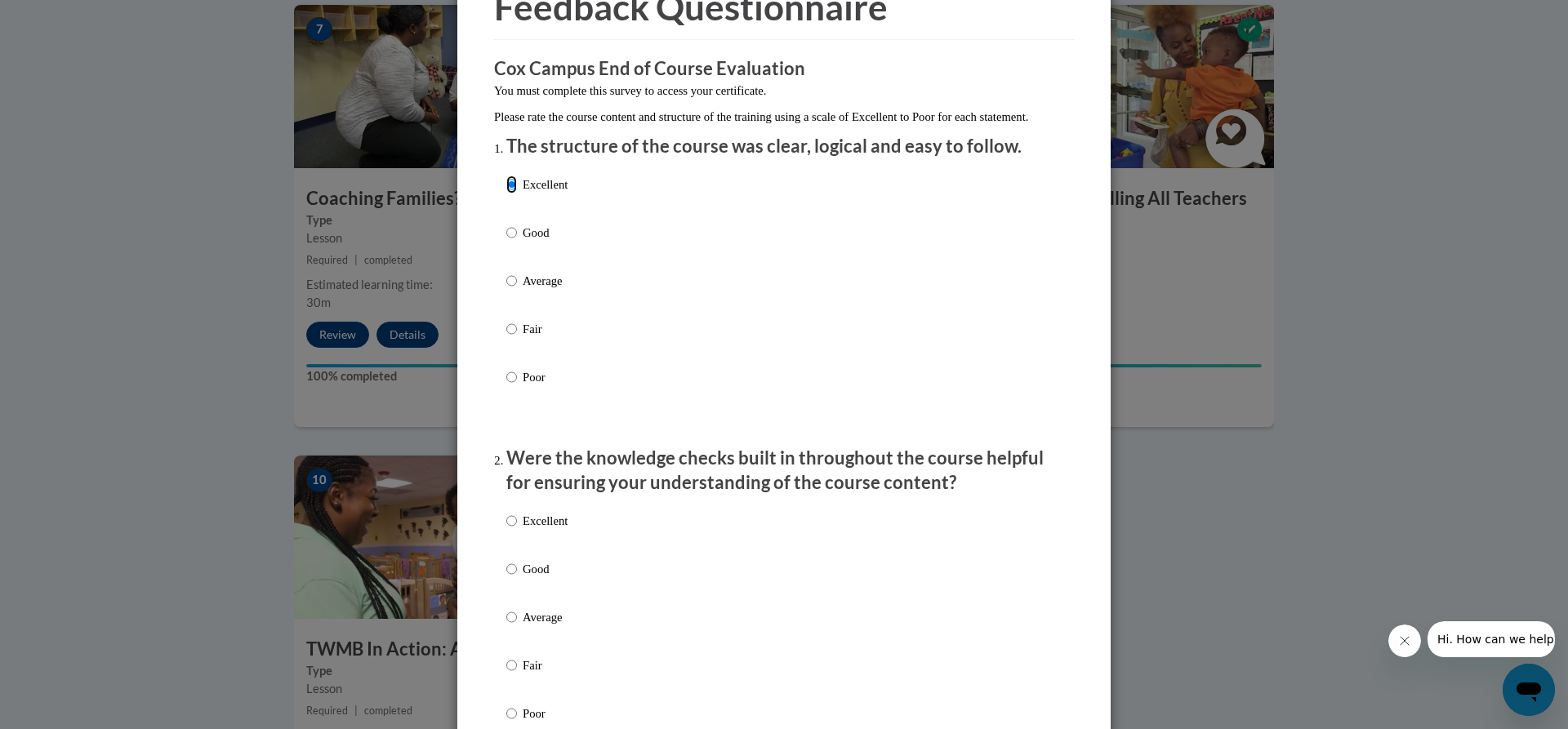
scroll to position [326, 0]
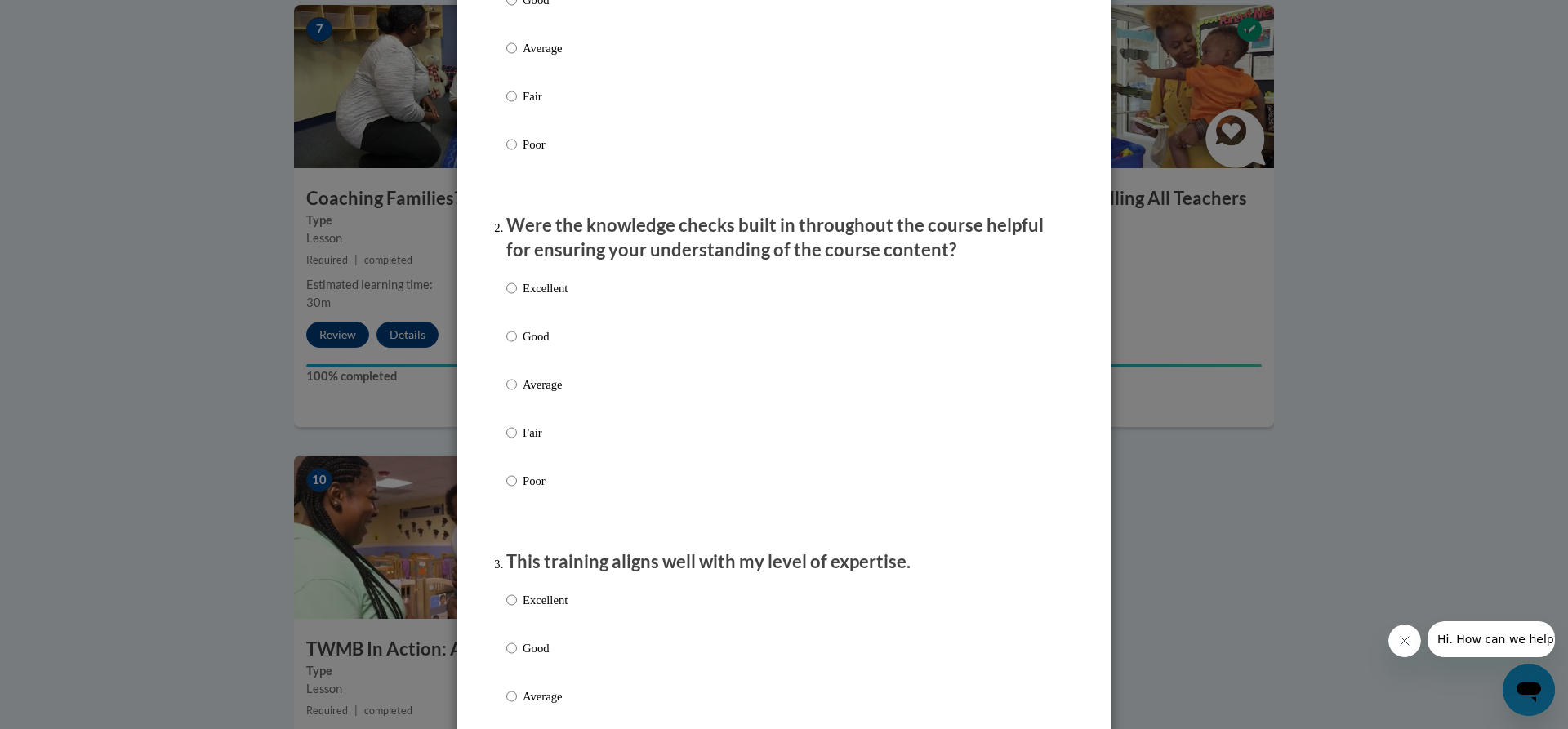
click at [557, 297] on p "Excellent" at bounding box center [545, 288] width 45 height 18
click at [517, 297] on input "Excellent" at bounding box center [512, 288] width 10 height 18
radio input "true"
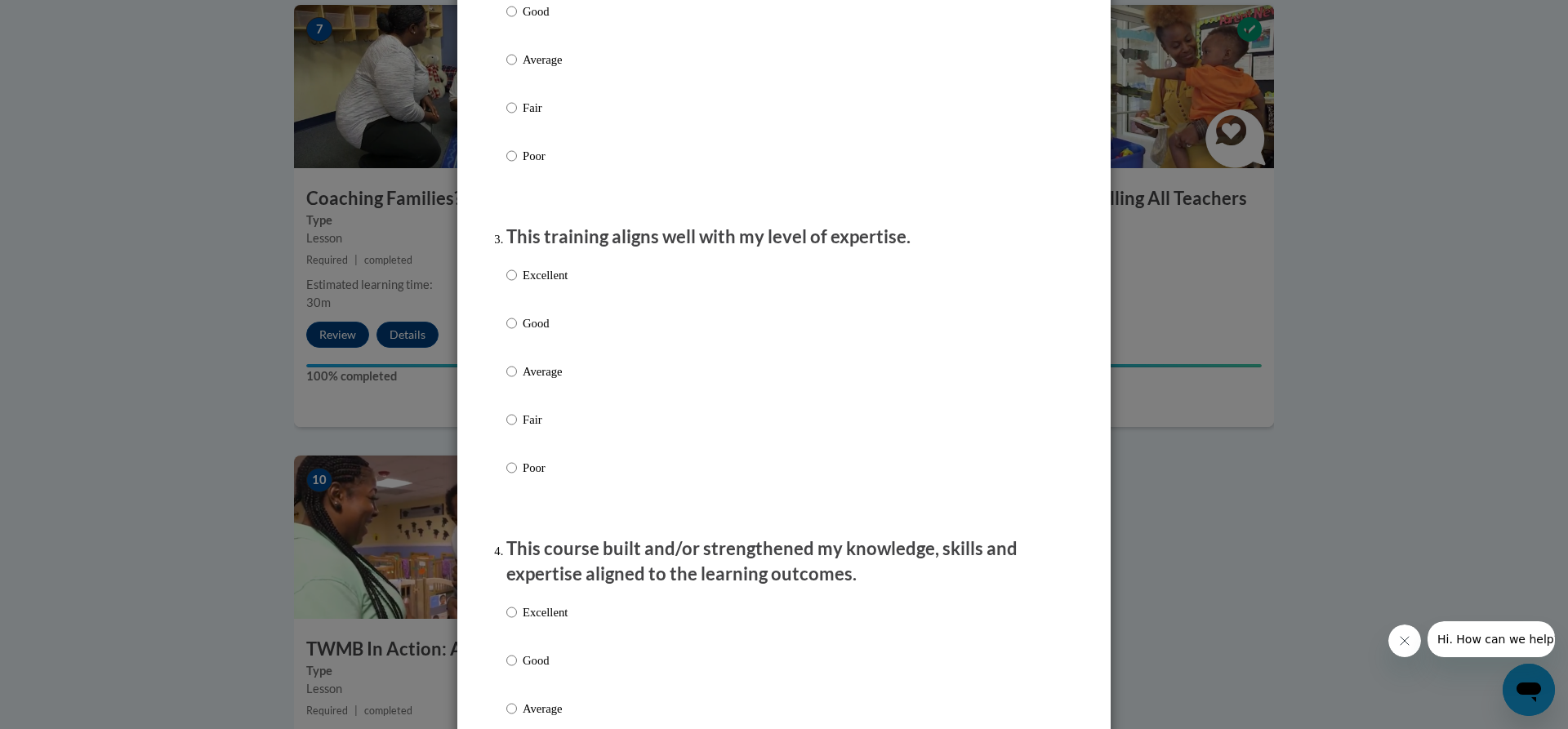
scroll to position [653, 0]
click at [535, 282] on p "Excellent" at bounding box center [545, 273] width 45 height 18
click at [517, 282] on input "Excellent" at bounding box center [512, 273] width 10 height 18
radio input "true"
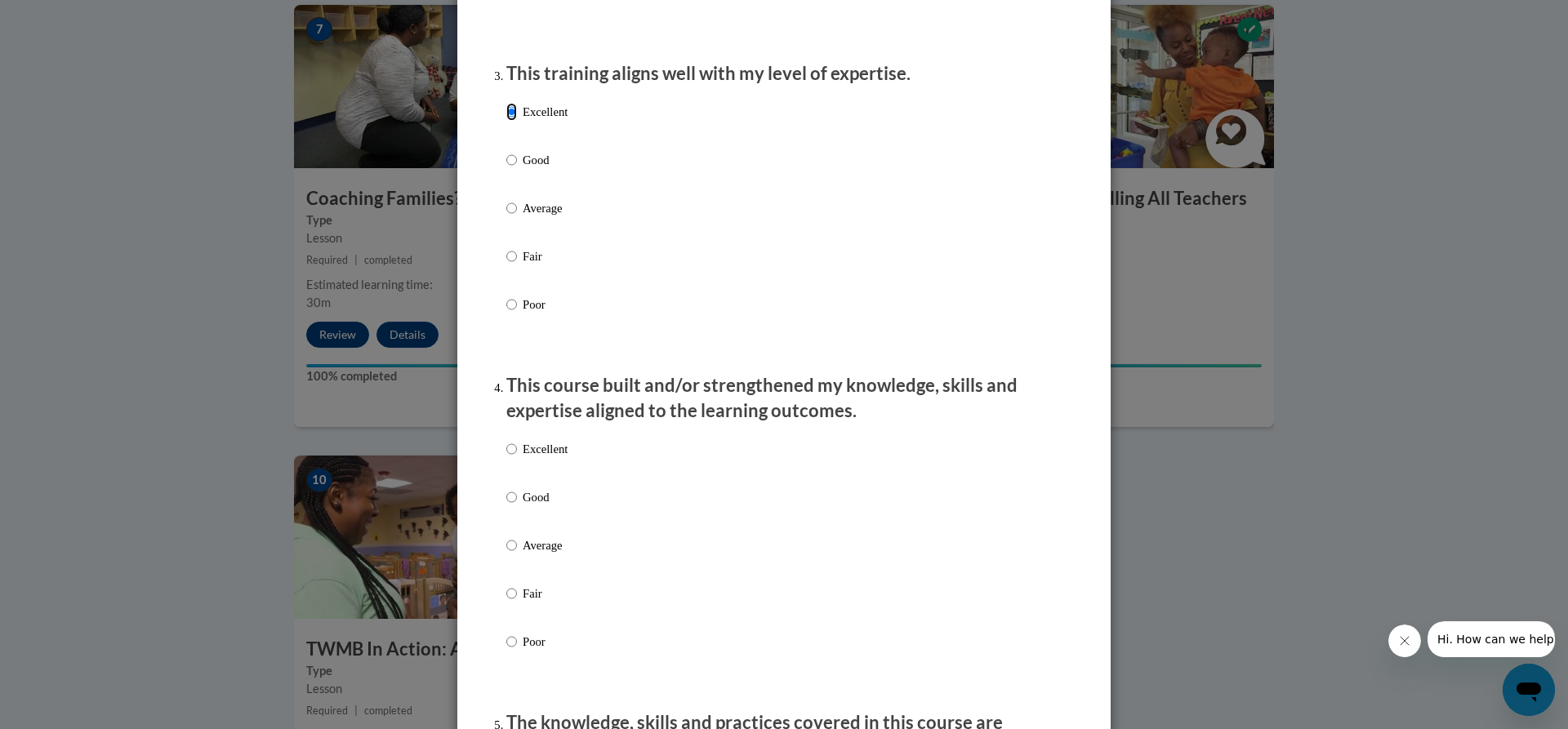
scroll to position [817, 0]
click at [541, 457] on p "Excellent" at bounding box center [545, 447] width 45 height 18
click at [517, 457] on input "Excellent" at bounding box center [512, 447] width 10 height 18
radio input "true"
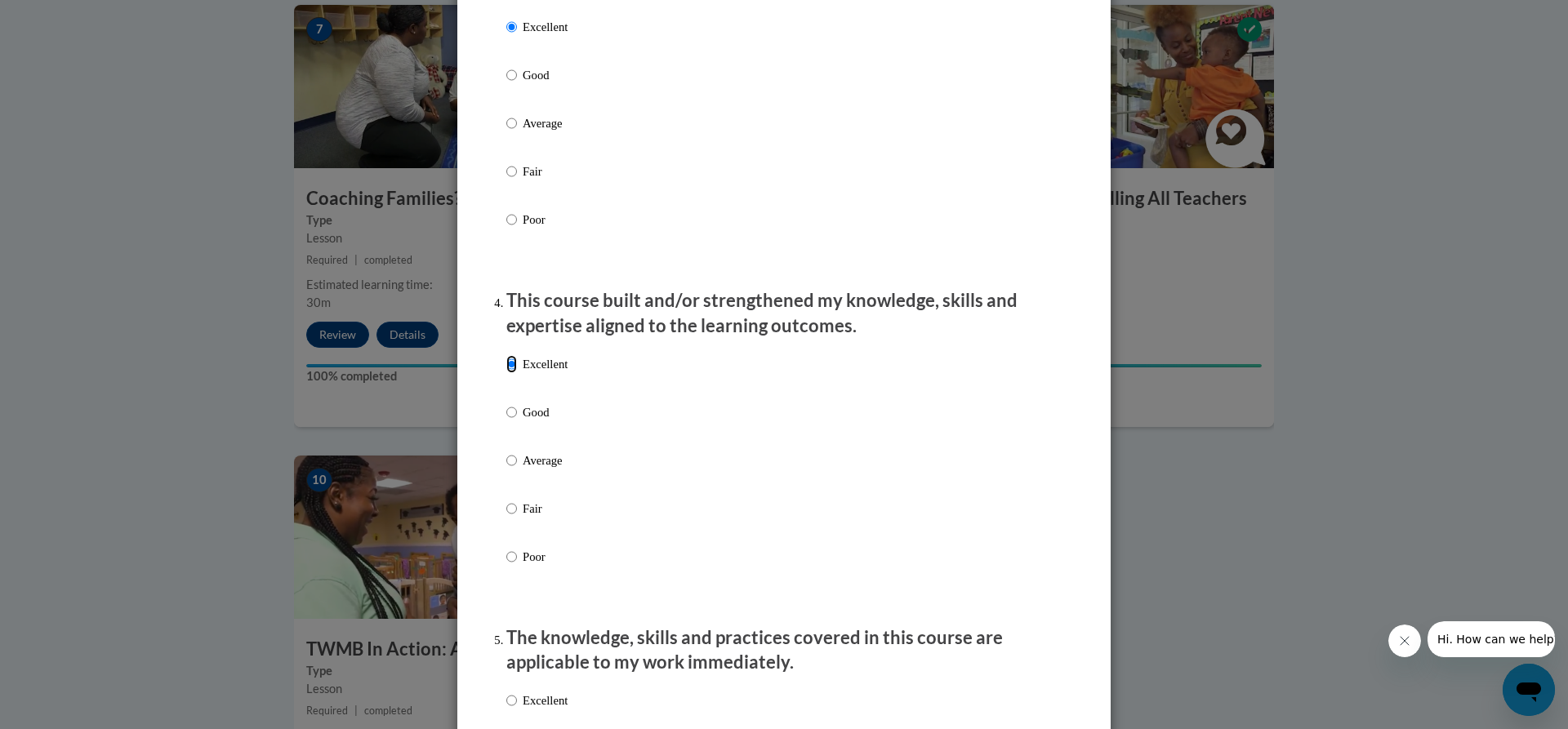
scroll to position [1144, 0]
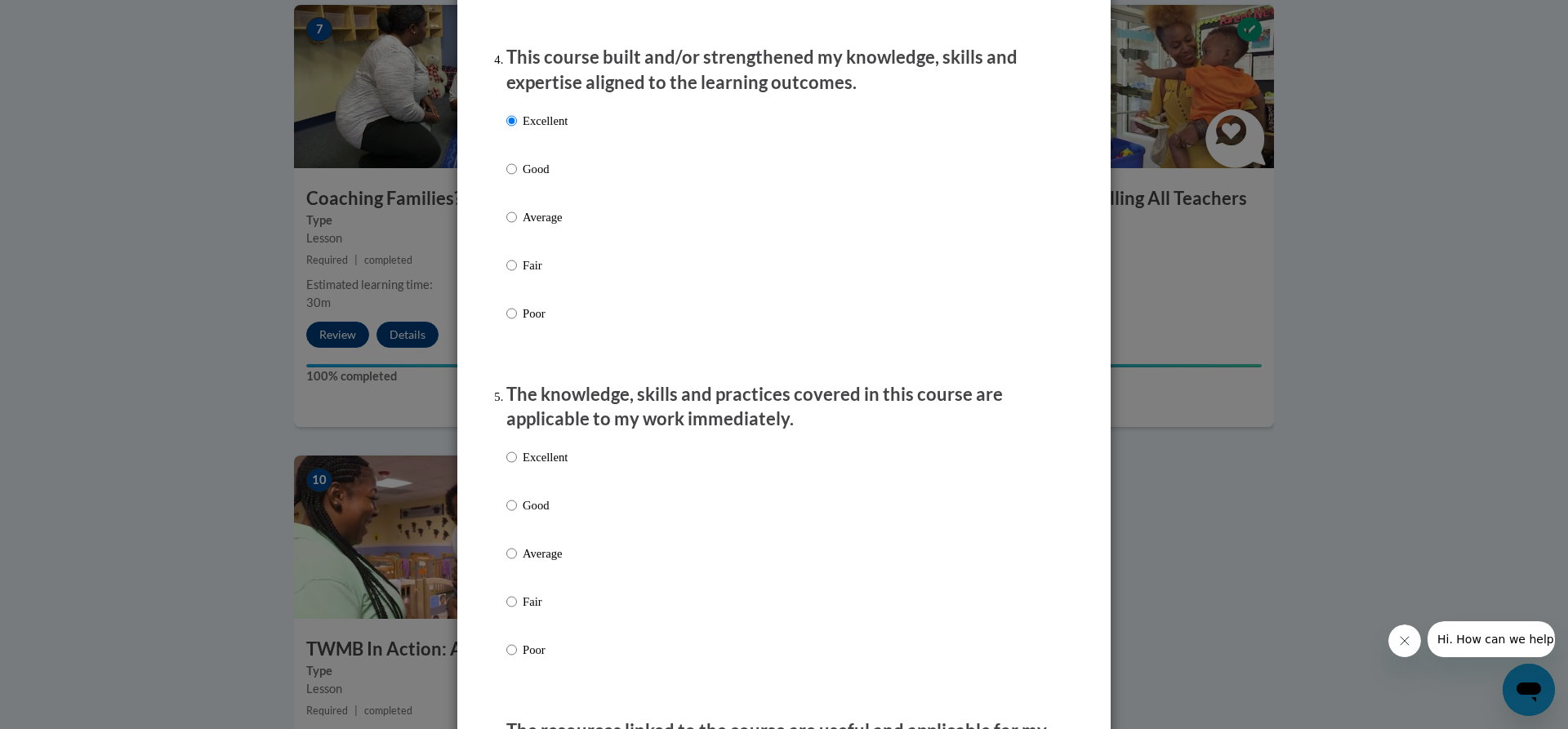
click at [550, 466] on p "Excellent" at bounding box center [545, 457] width 45 height 18
click at [517, 466] on input "Excellent" at bounding box center [512, 457] width 10 height 18
radio input "true"
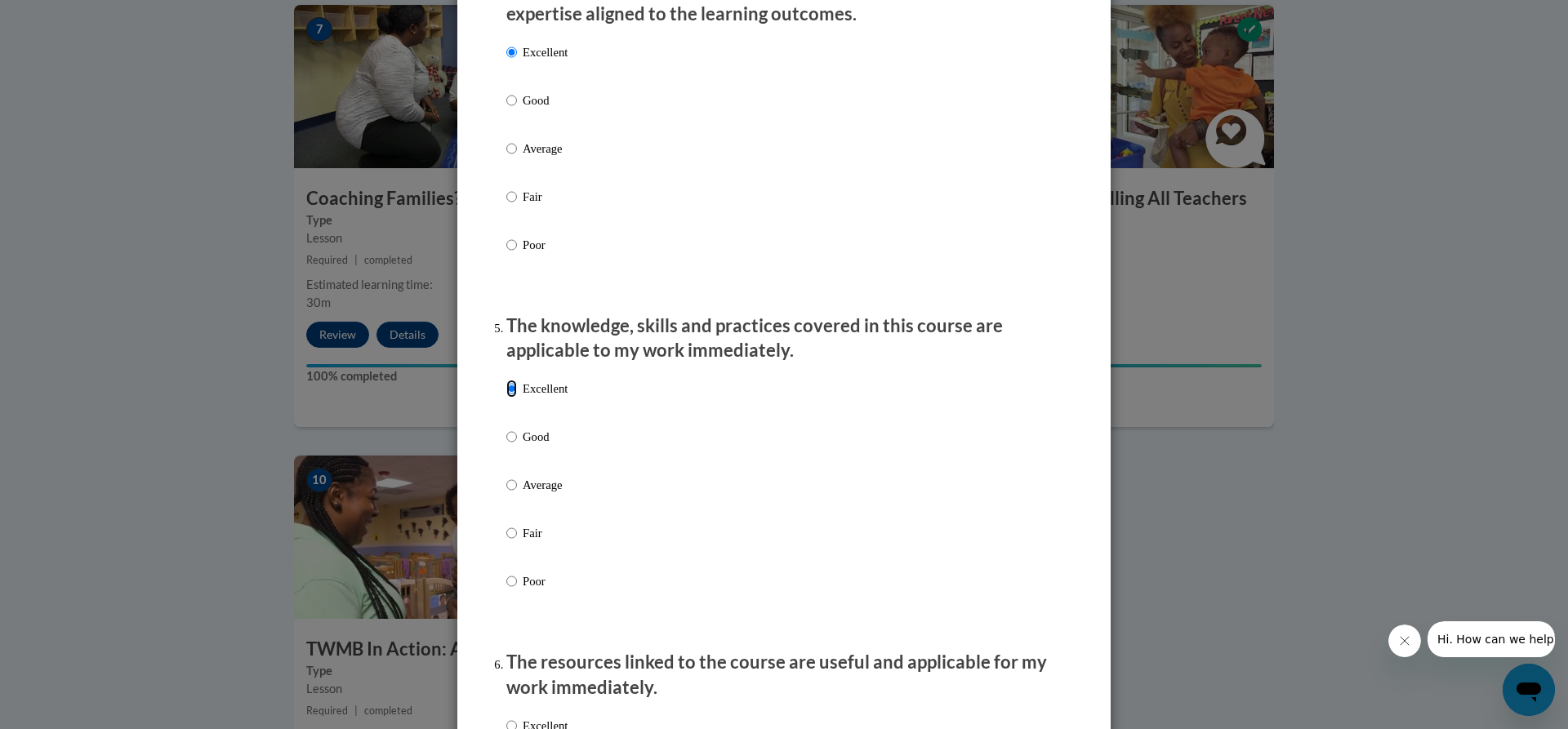
scroll to position [1388, 0]
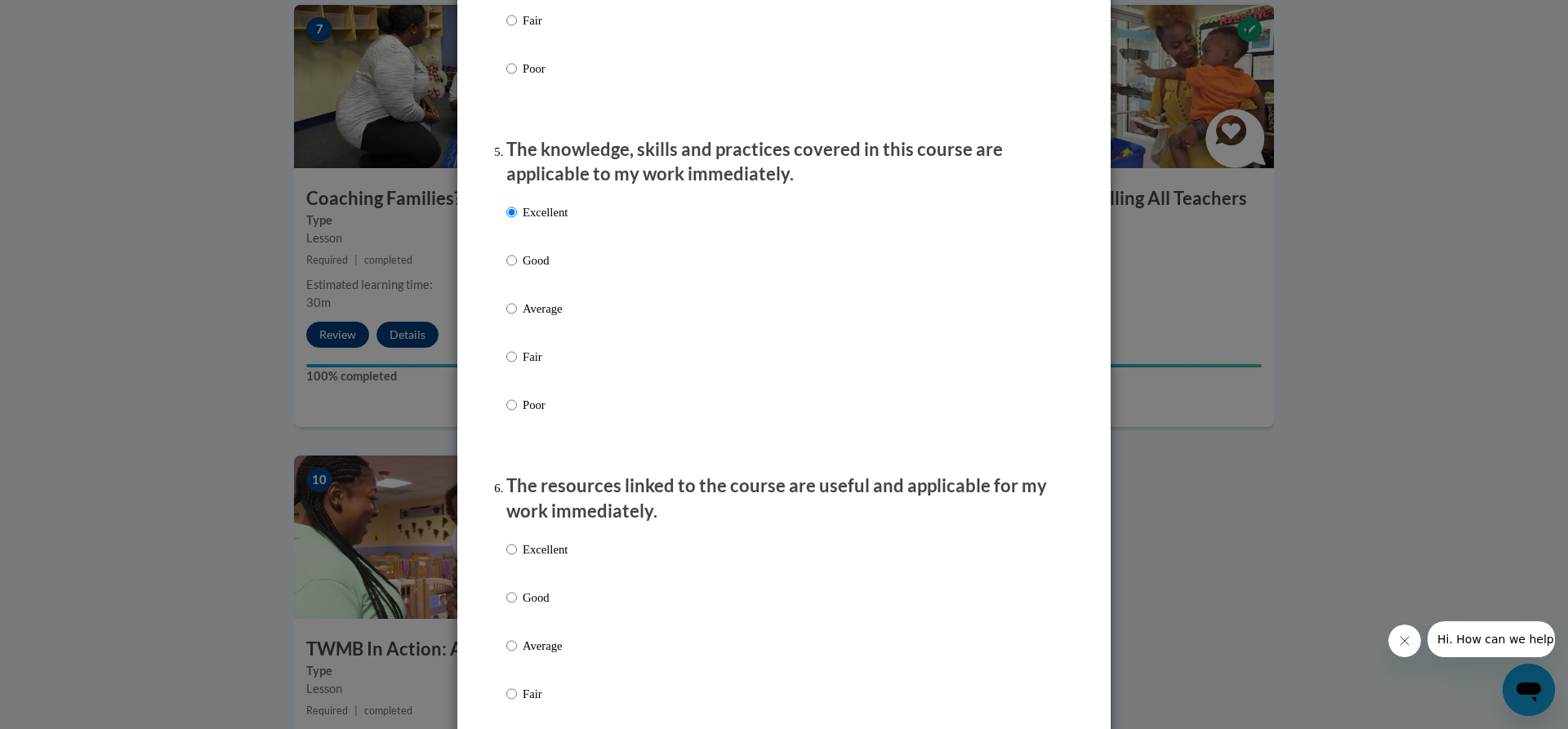
click at [550, 559] on p "Excellent" at bounding box center [545, 550] width 45 height 18
click at [517, 559] on input "Excellent" at bounding box center [512, 550] width 10 height 18
radio input "true"
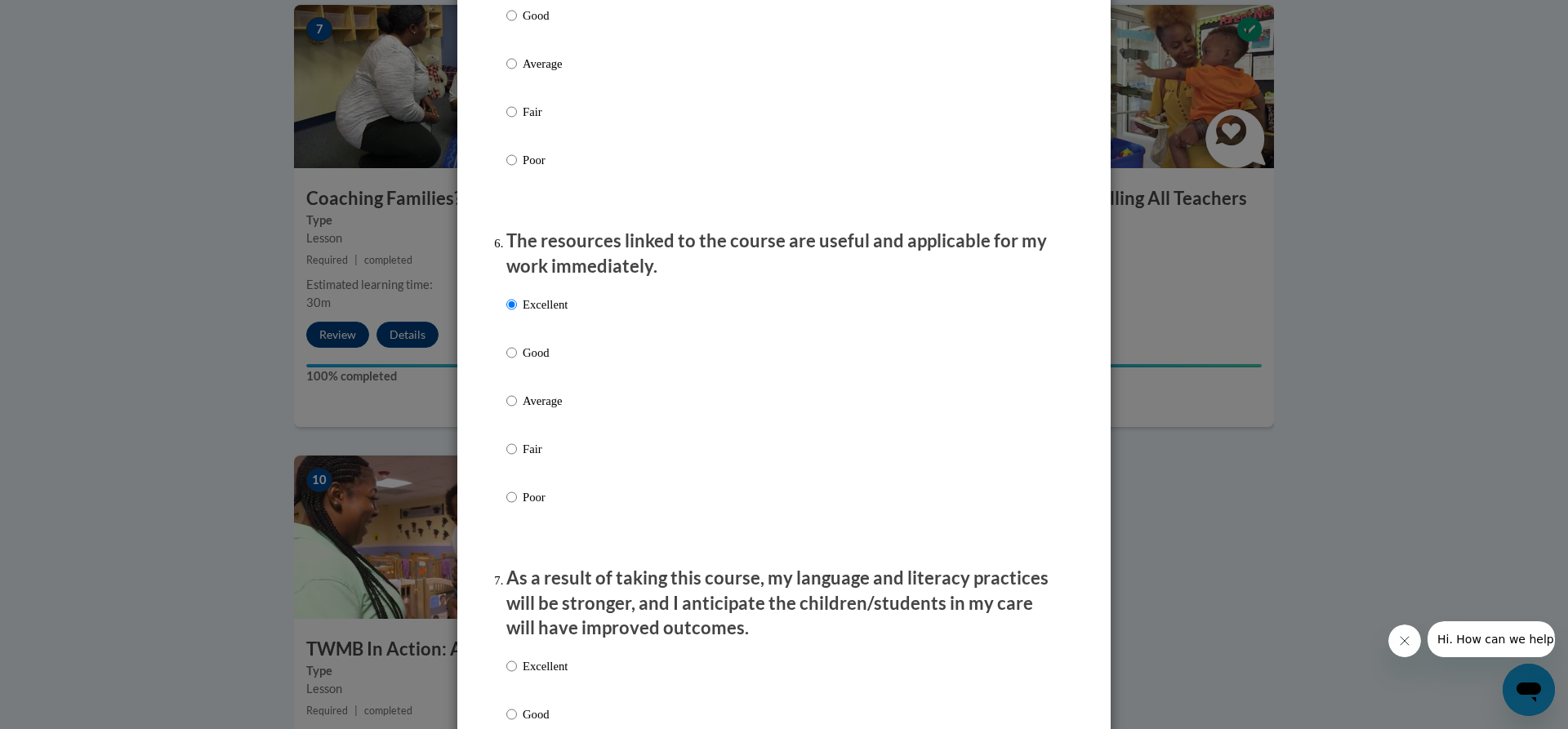
click at [549, 532] on label "Poor" at bounding box center [537, 510] width 61 height 44
click at [517, 507] on input "Poor" at bounding box center [512, 497] width 10 height 18
radio input "true"
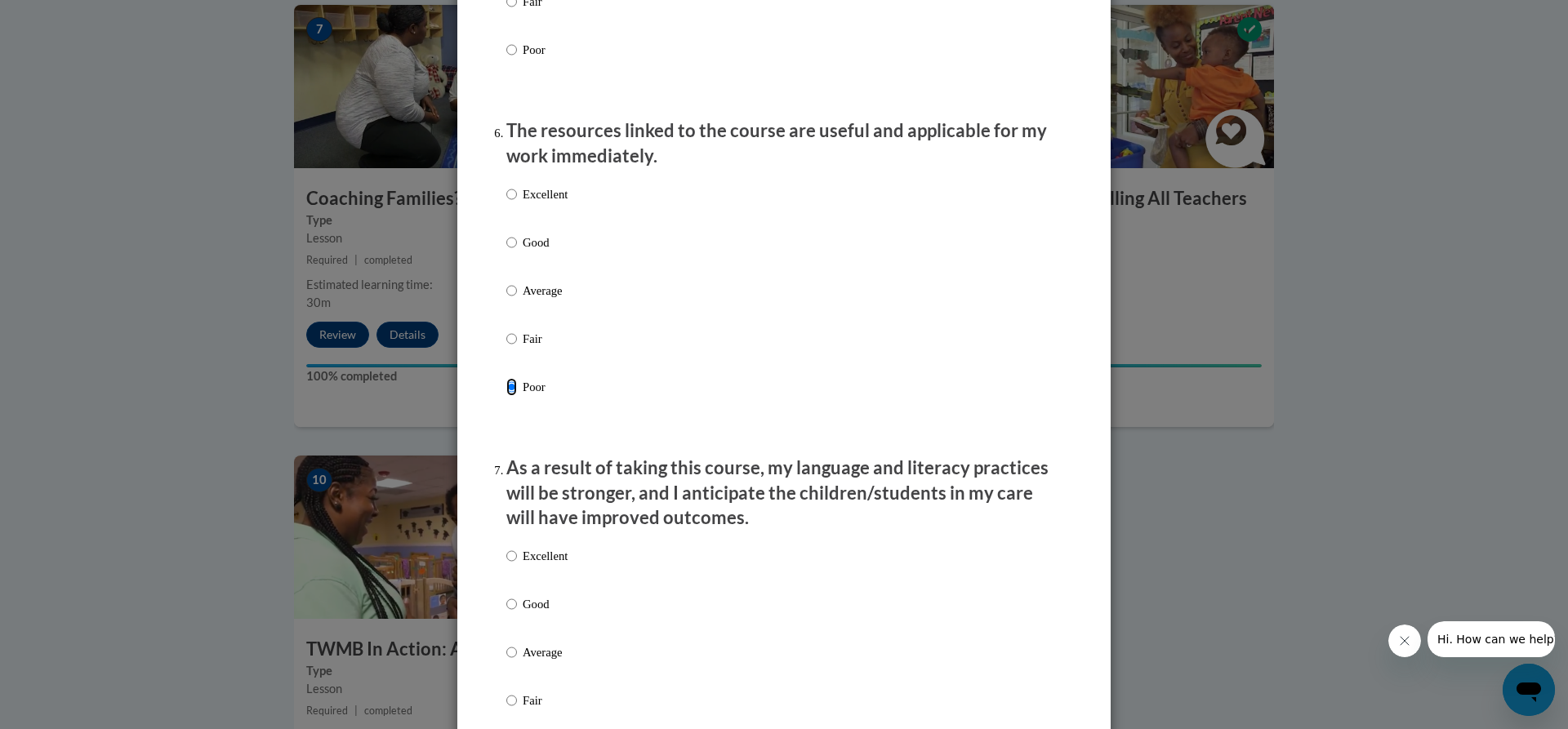
scroll to position [1716, 0]
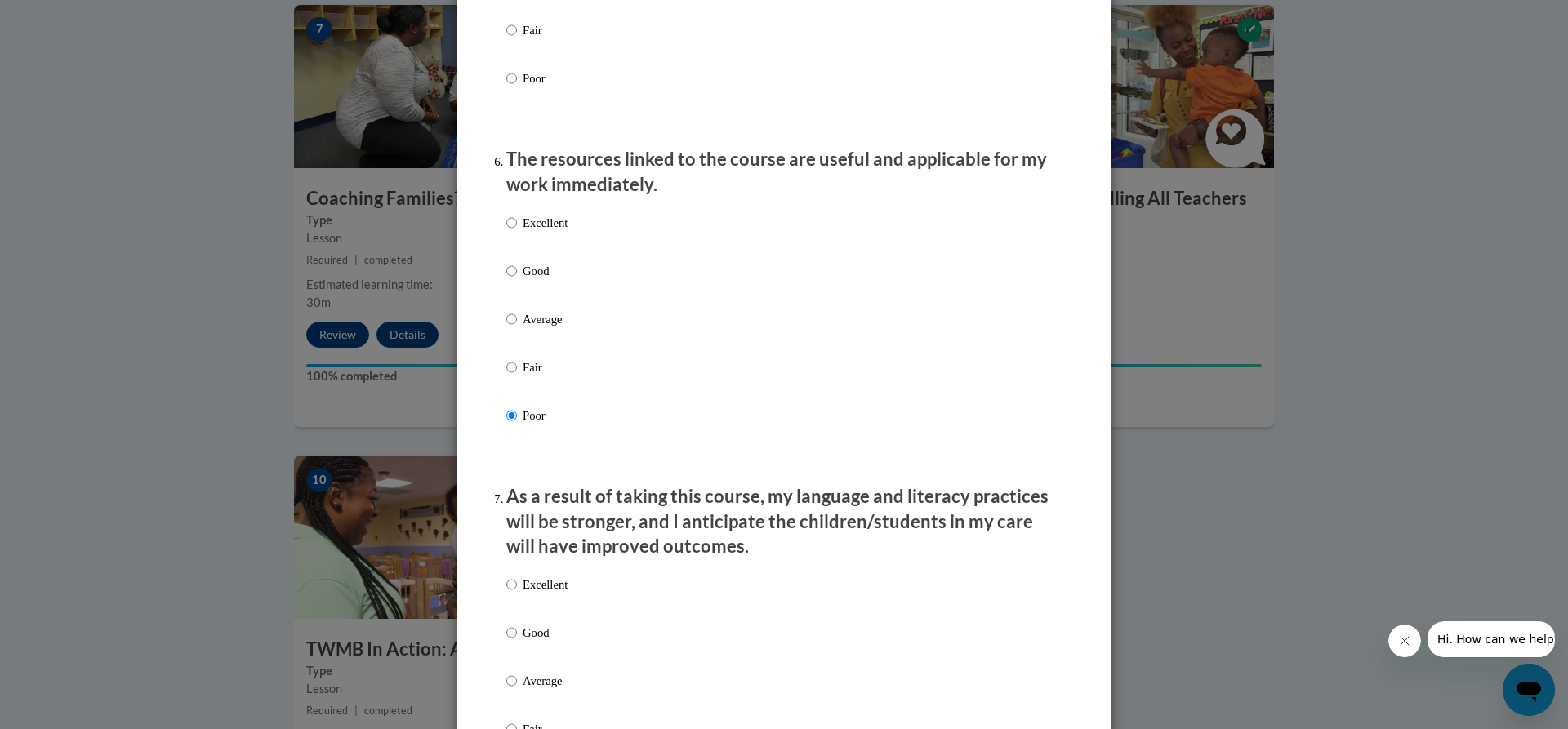
click at [564, 239] on div "Excellent Good Average Fair Poor" at bounding box center [784, 339] width 556 height 266
click at [546, 232] on p "Excellent" at bounding box center [545, 222] width 45 height 18
click at [517, 232] on input "Excellent" at bounding box center [512, 222] width 10 height 18
radio input "true"
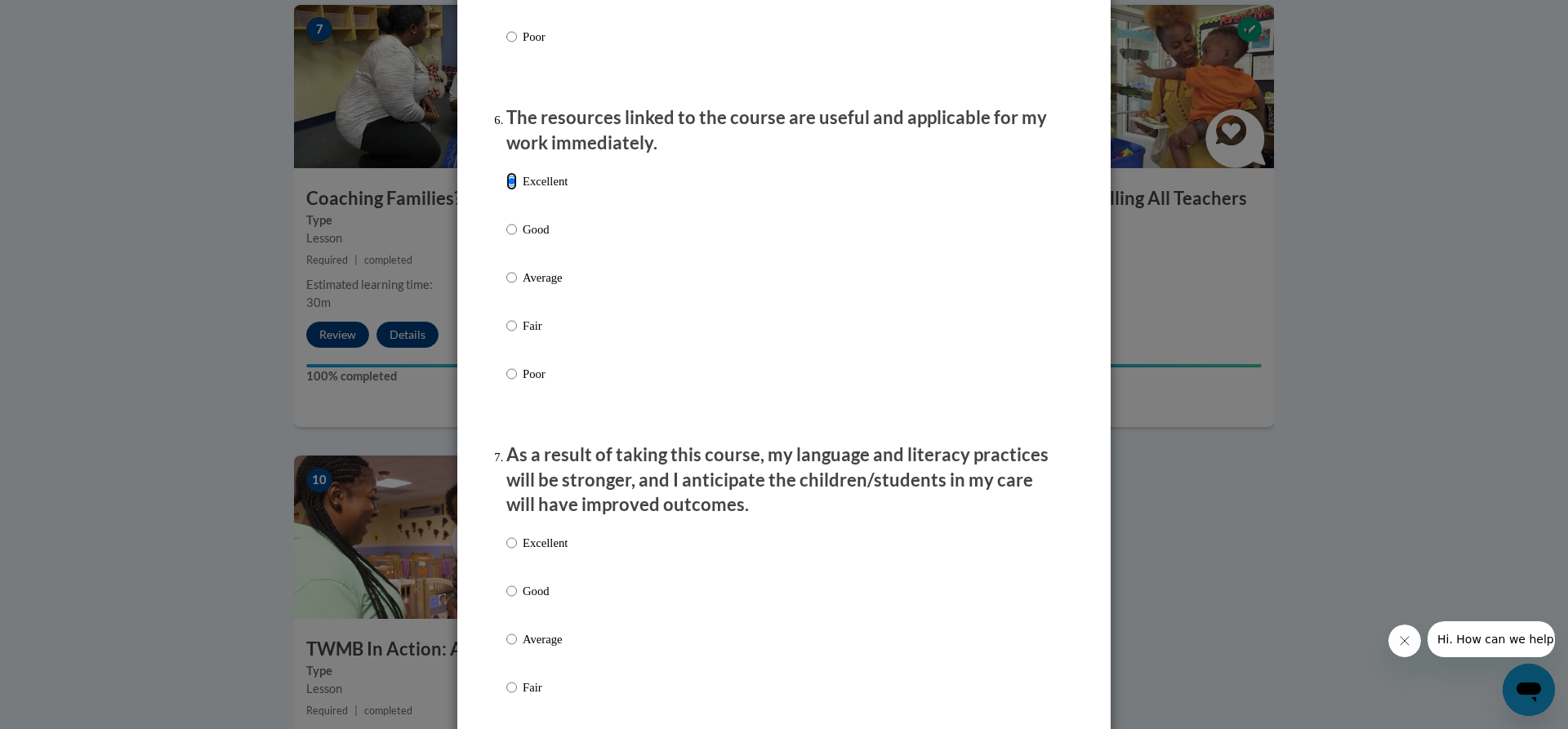
scroll to position [1797, 0]
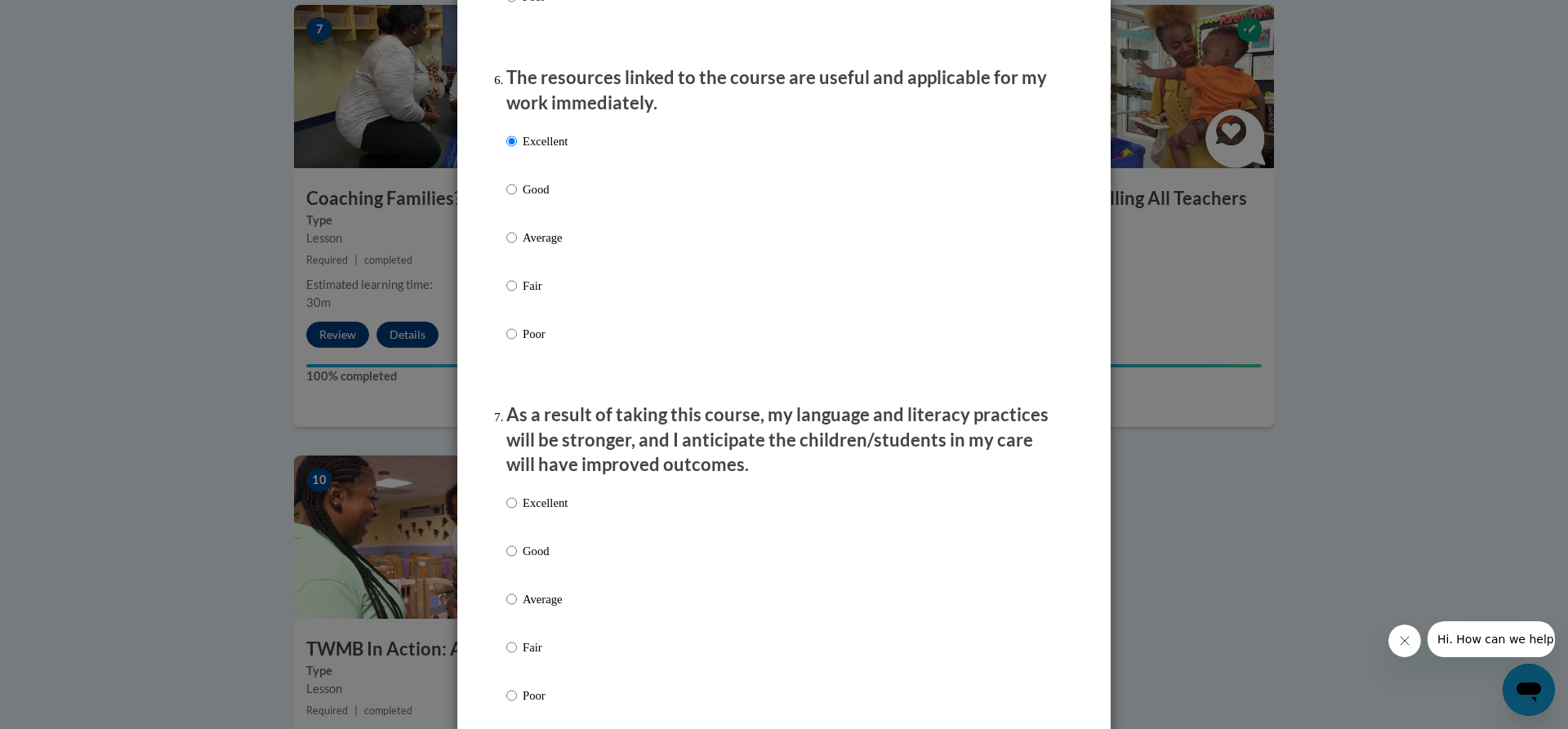
click at [551, 512] on p "Excellent" at bounding box center [545, 502] width 45 height 18
click at [517, 512] on input "Excellent" at bounding box center [512, 502] width 10 height 18
radio input "true"
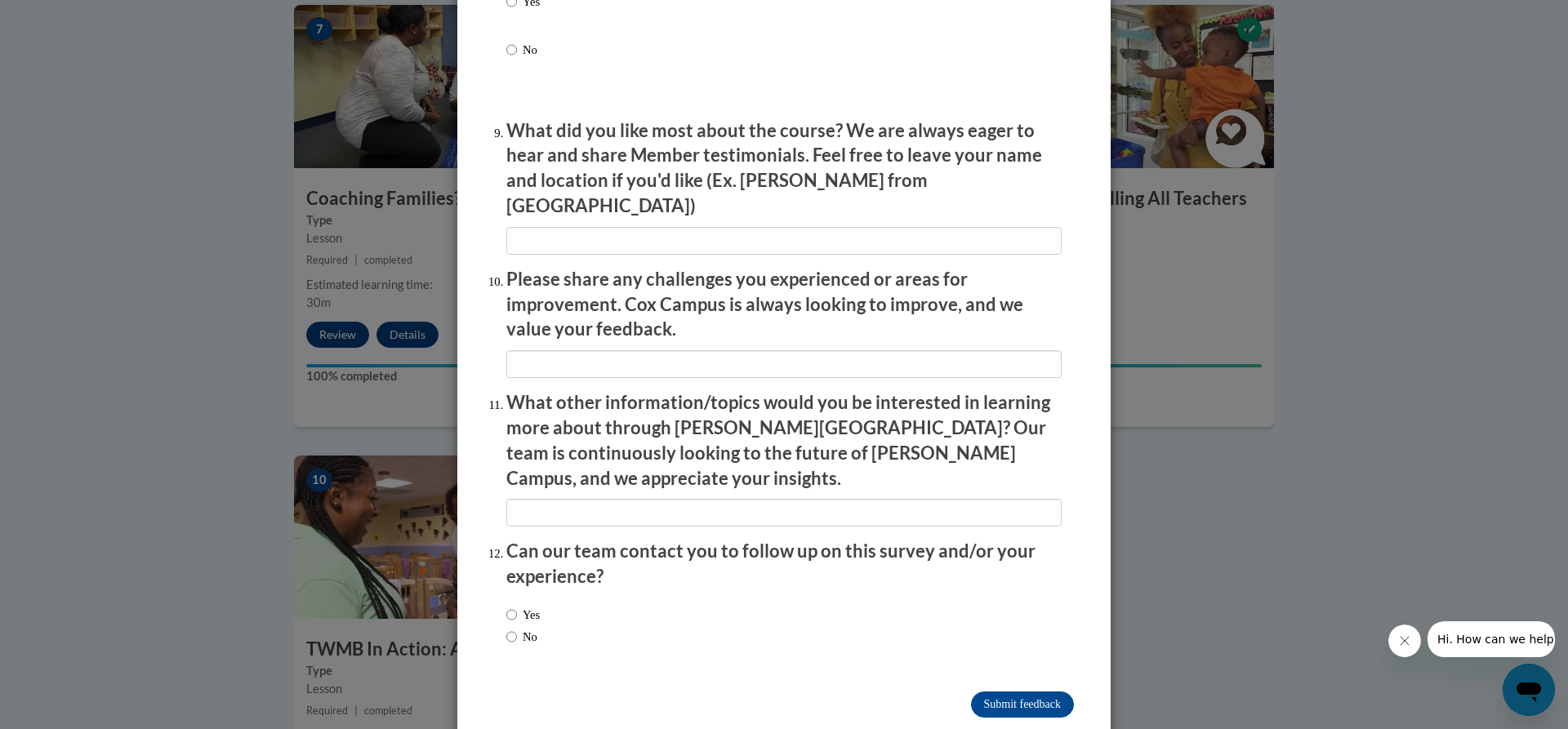
scroll to position [2664, 0]
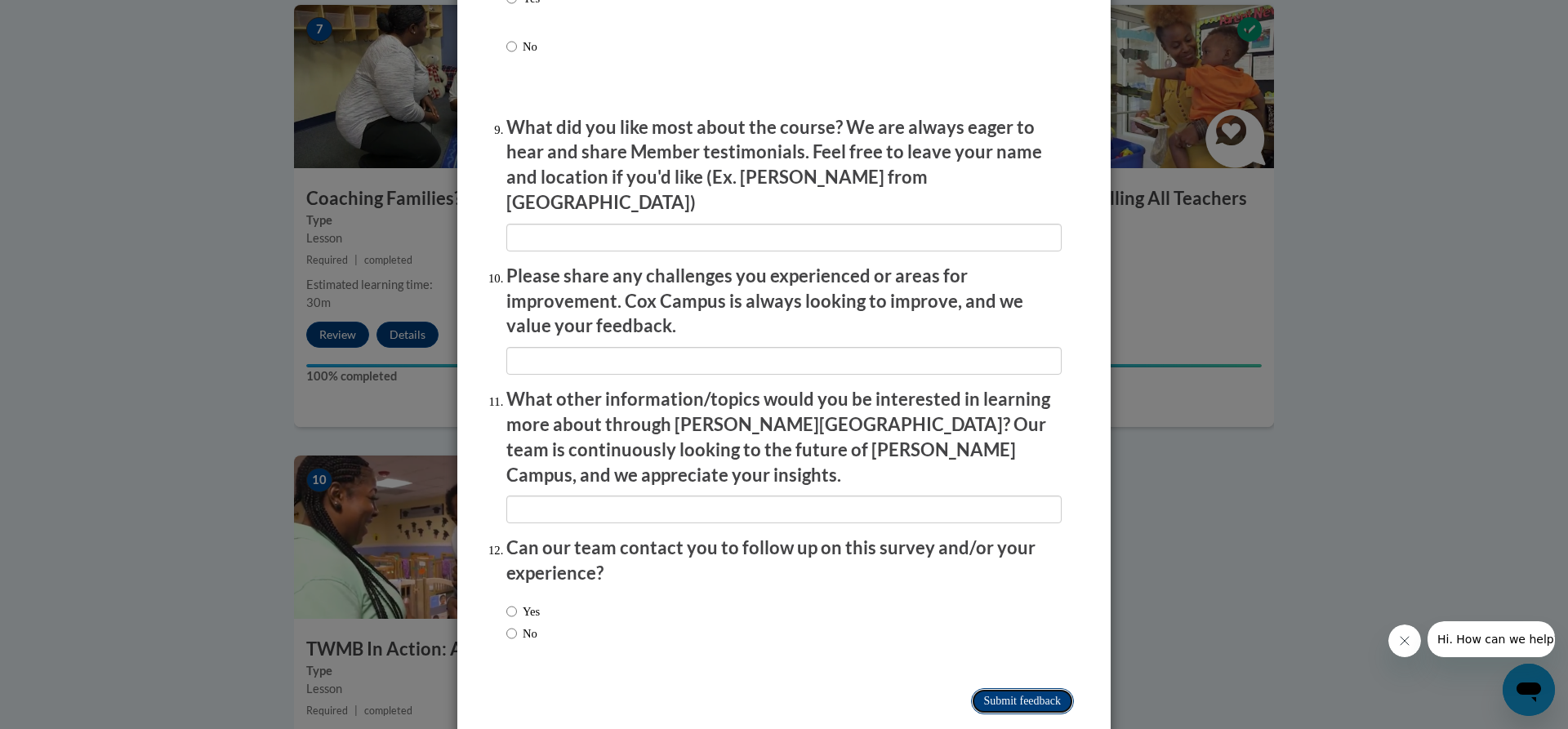
click at [998, 689] on input "Submit feedback" at bounding box center [1023, 702] width 103 height 26
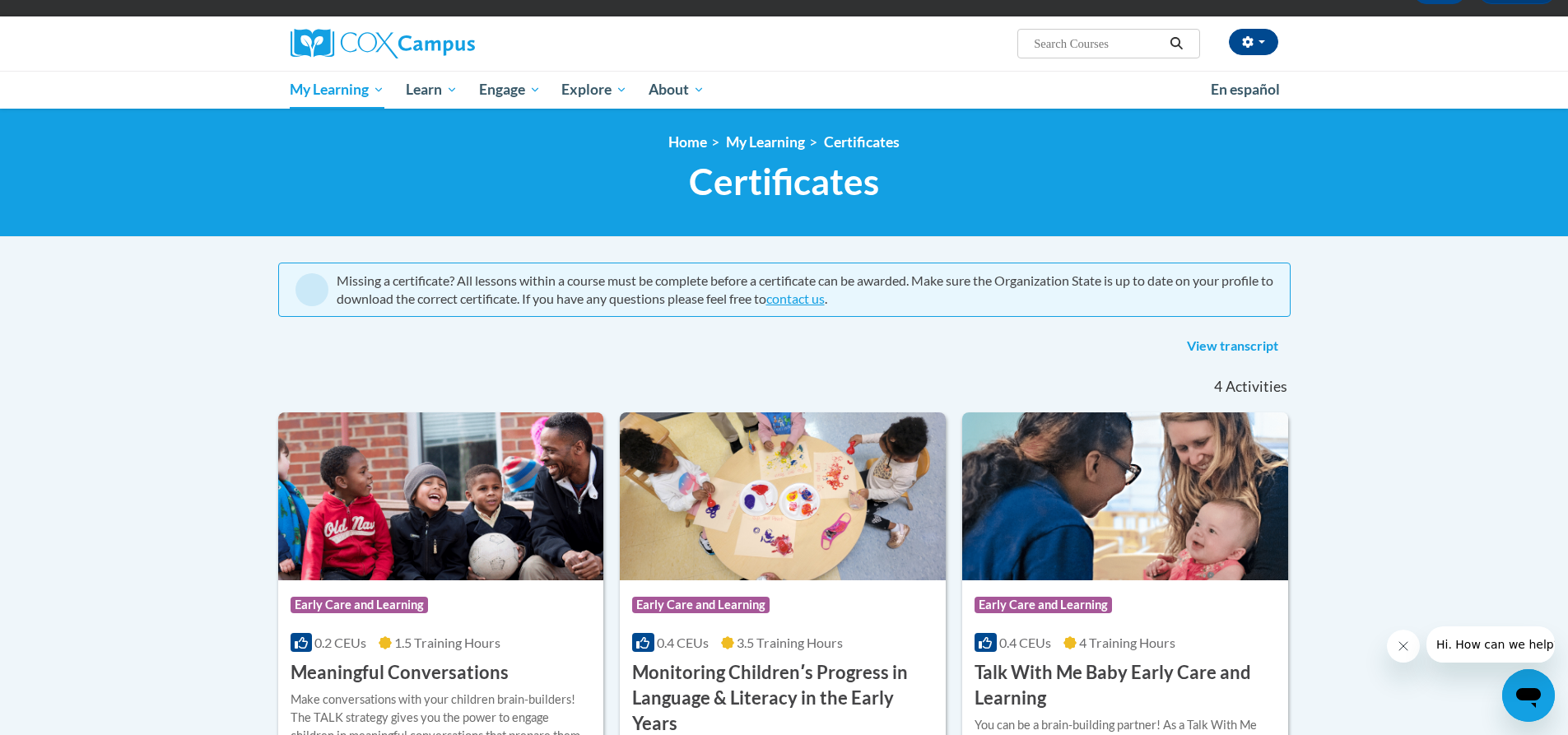
scroll to position [82, 0]
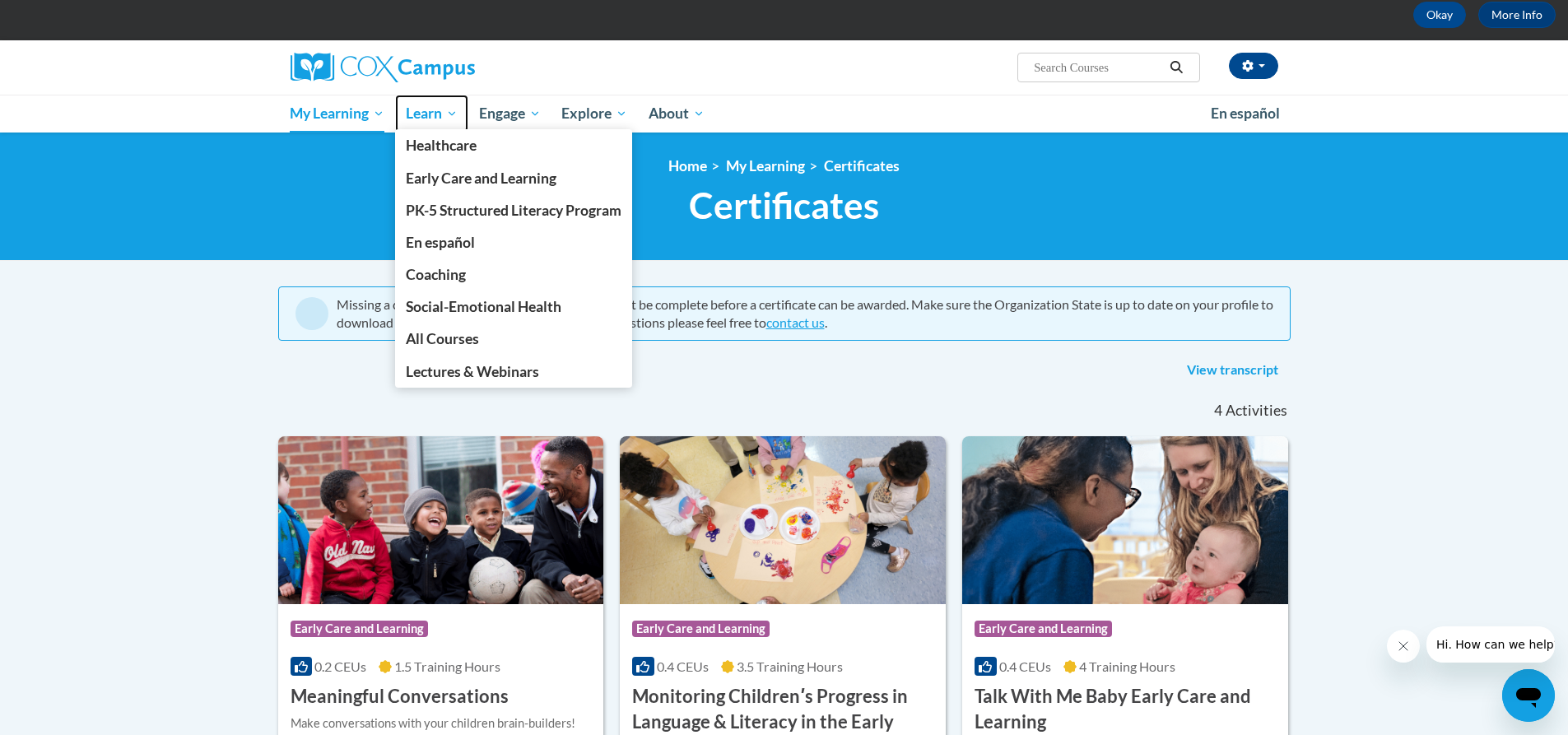
click at [429, 120] on span "Learn" at bounding box center [432, 113] width 52 height 20
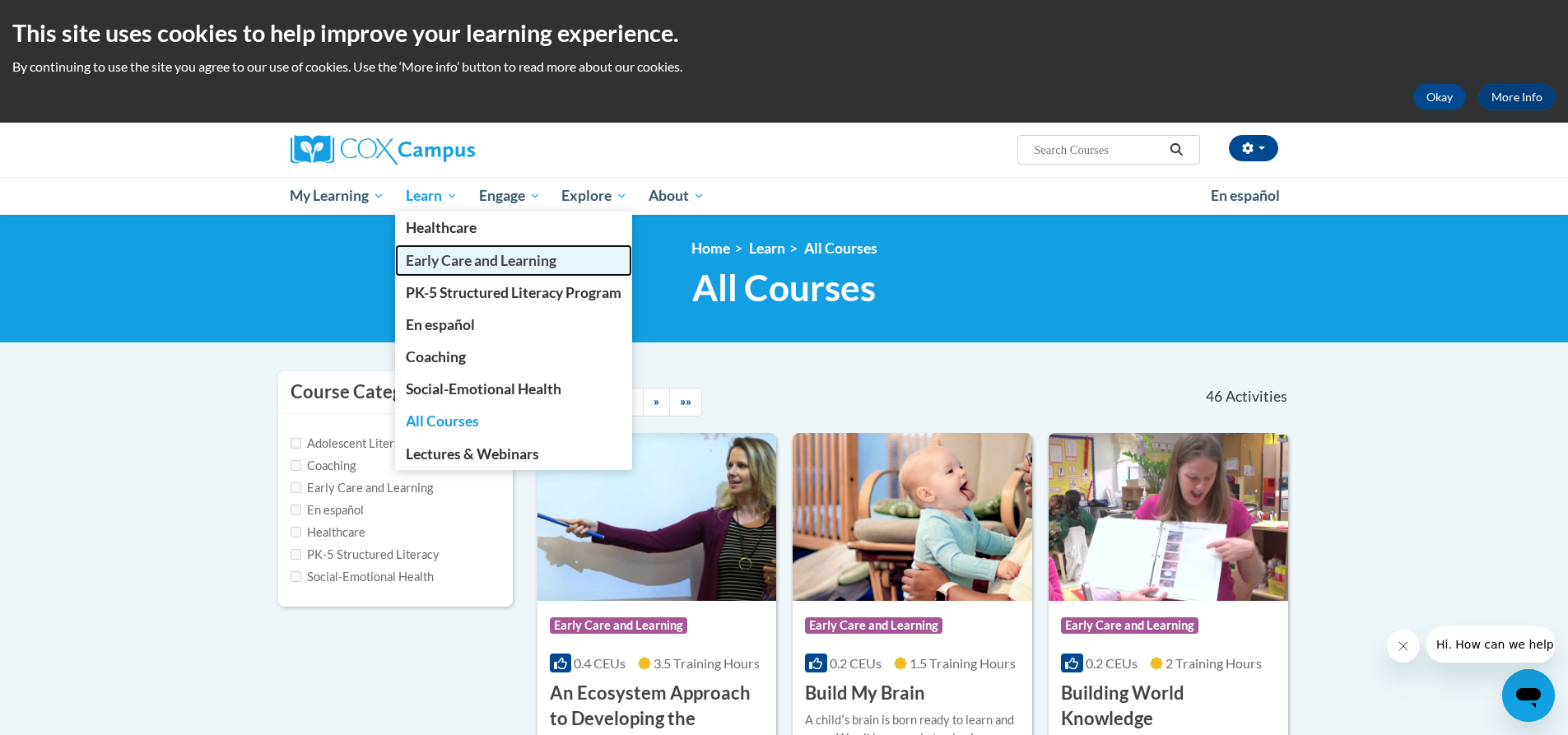
click at [511, 254] on span "Early Care and Learning" at bounding box center [481, 261] width 151 height 17
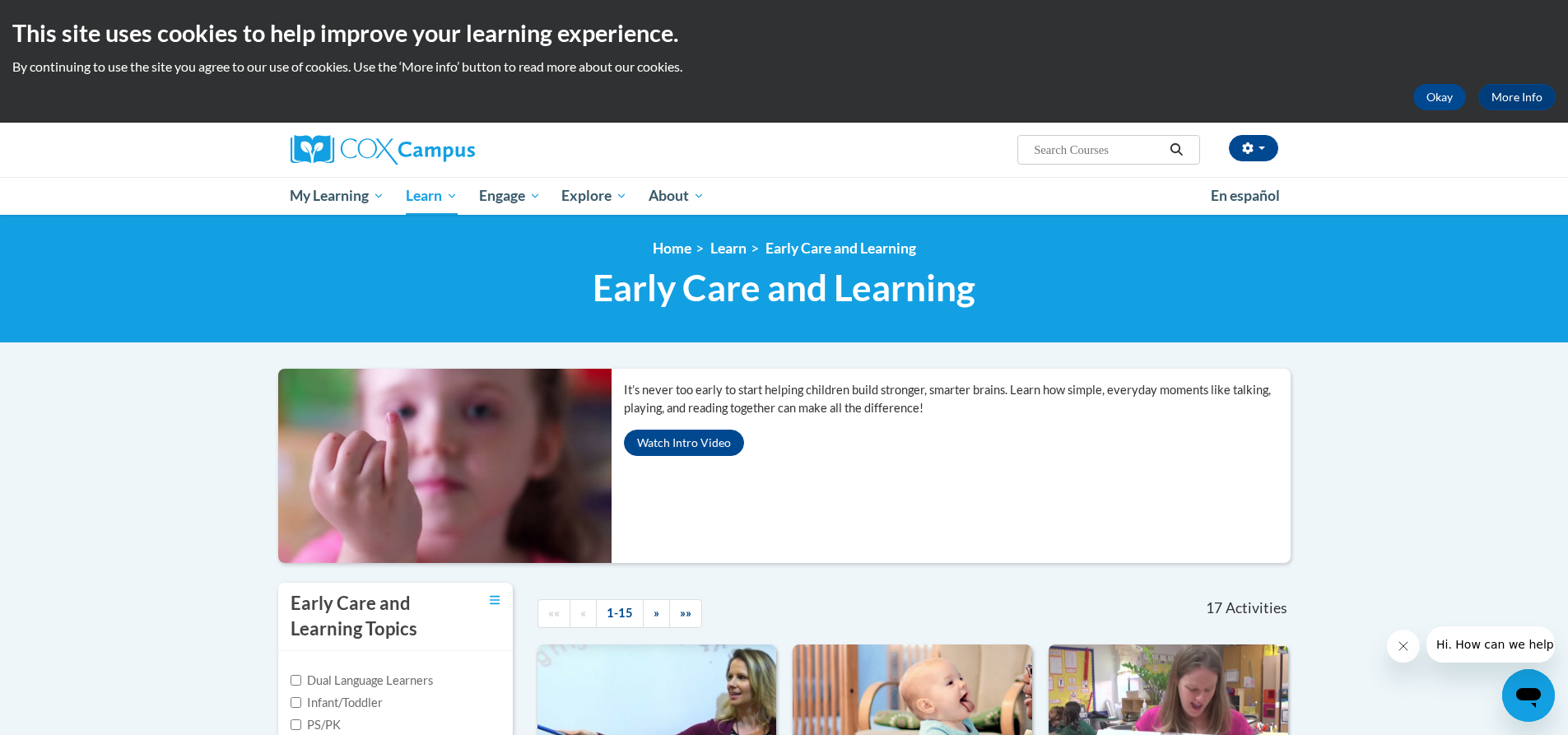
drag, startPoint x: 1070, startPoint y: 364, endPoint x: 1394, endPoint y: 391, distance: 325.1
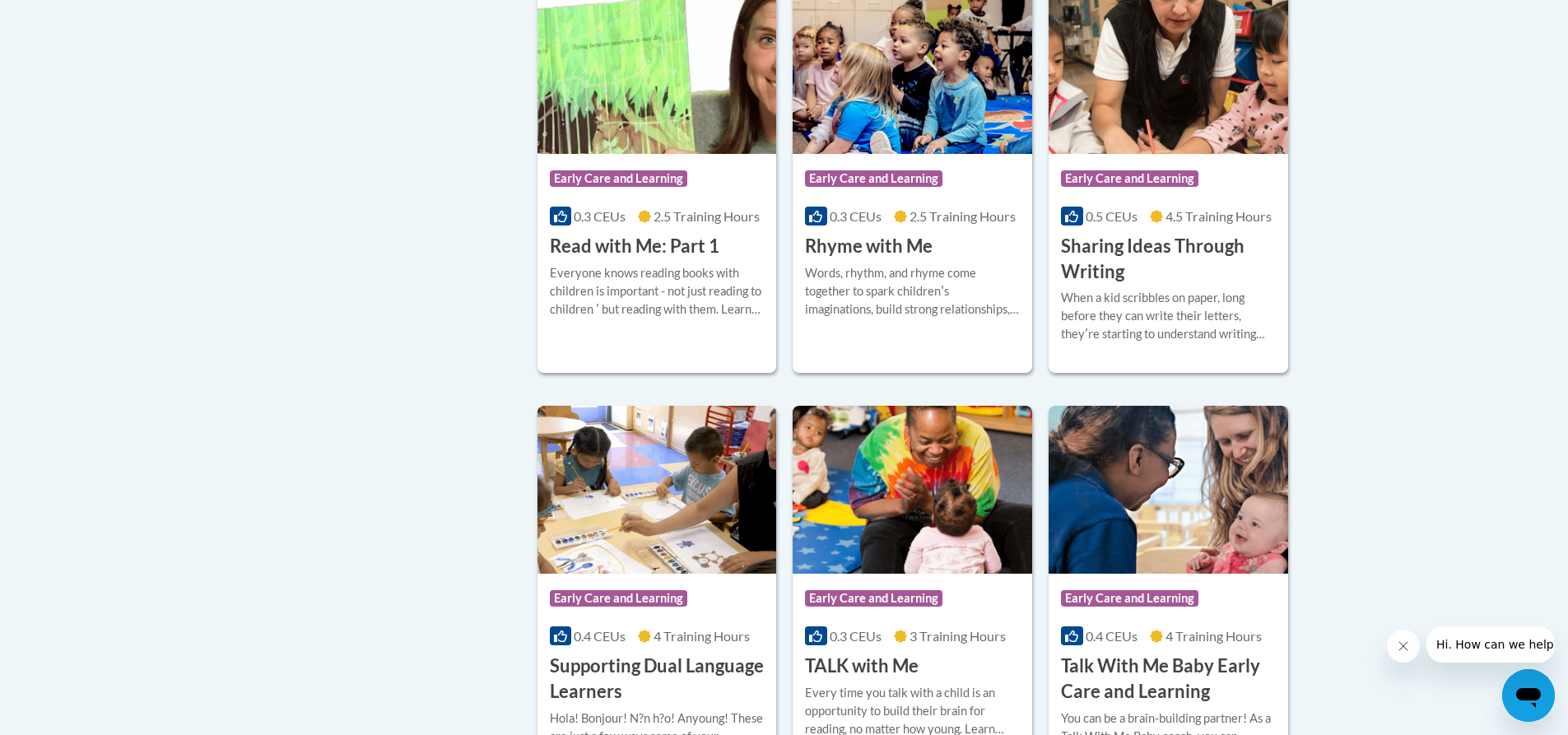
scroll to position [2059, 0]
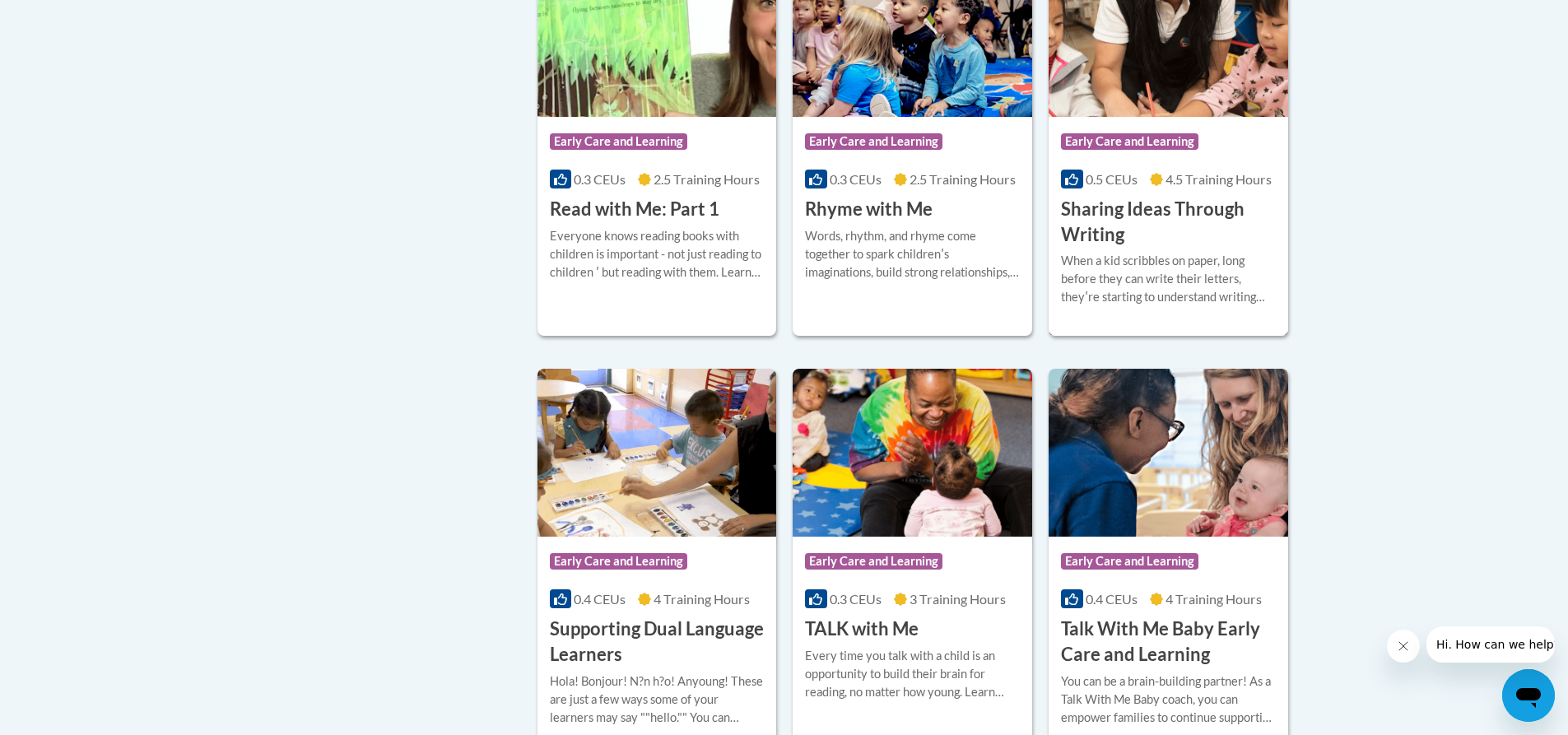
click at [1159, 235] on h3 "Sharing Ideas Through Writing" at bounding box center [1168, 222] width 215 height 51
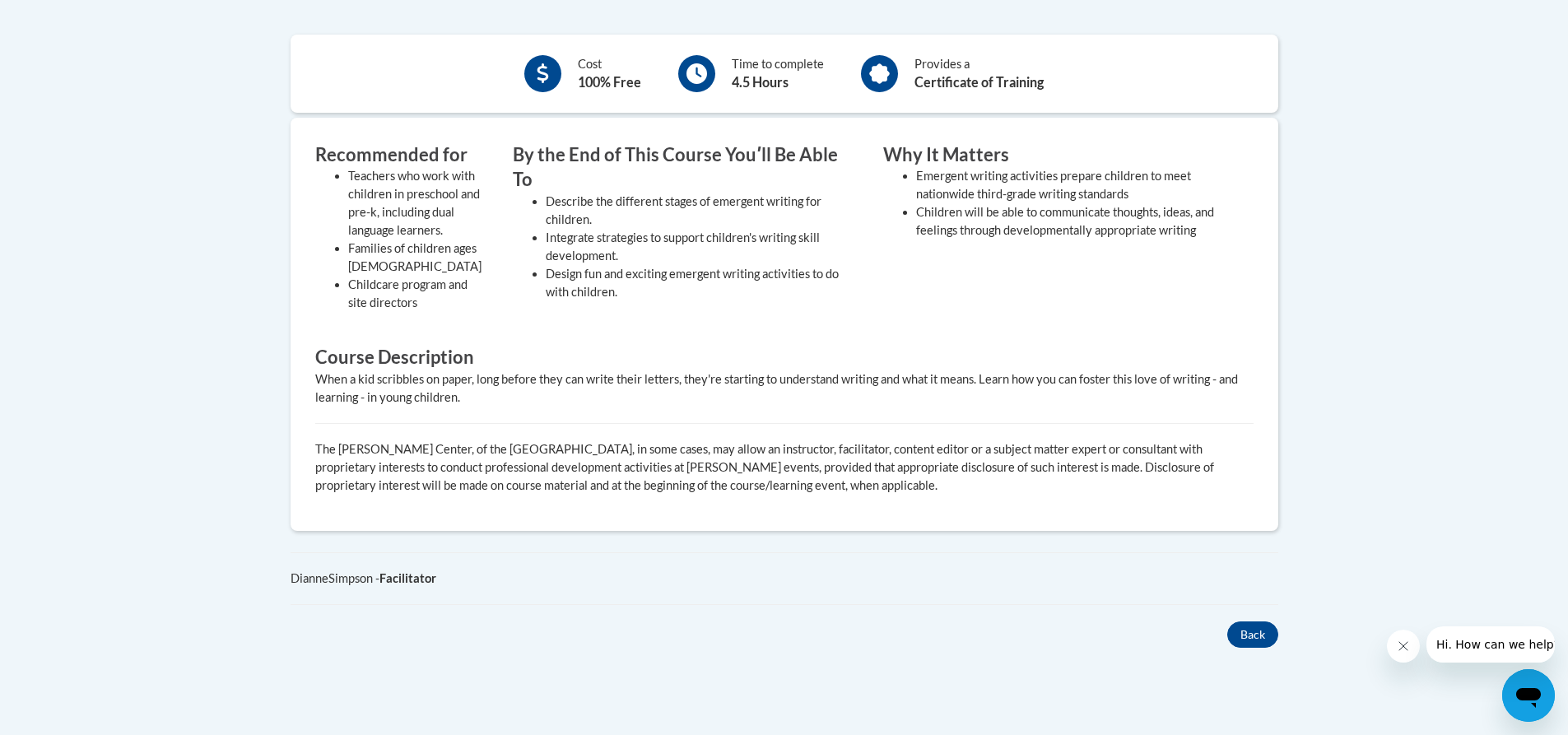
scroll to position [329, 0]
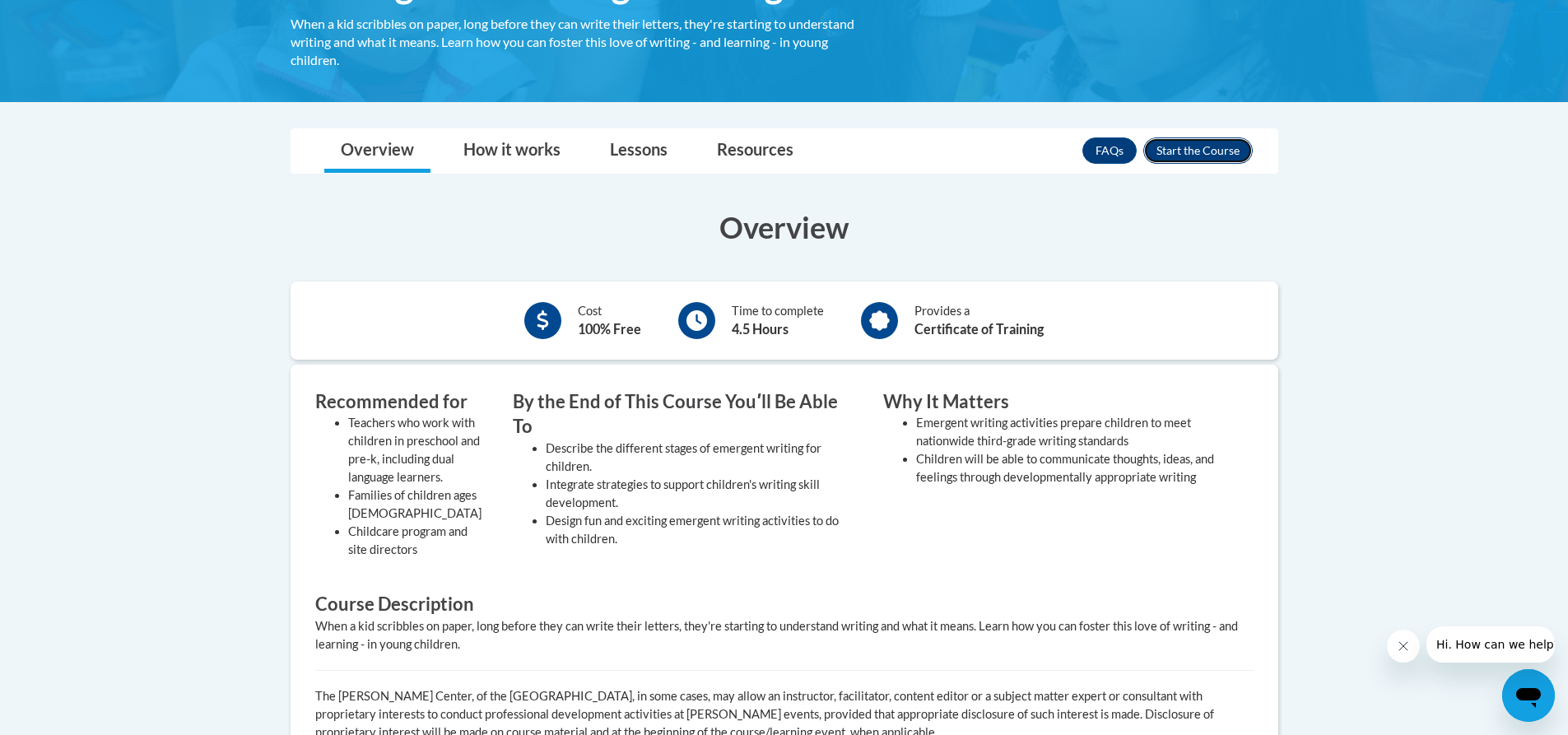
click at [1183, 162] on button "Enroll" at bounding box center [1198, 151] width 110 height 26
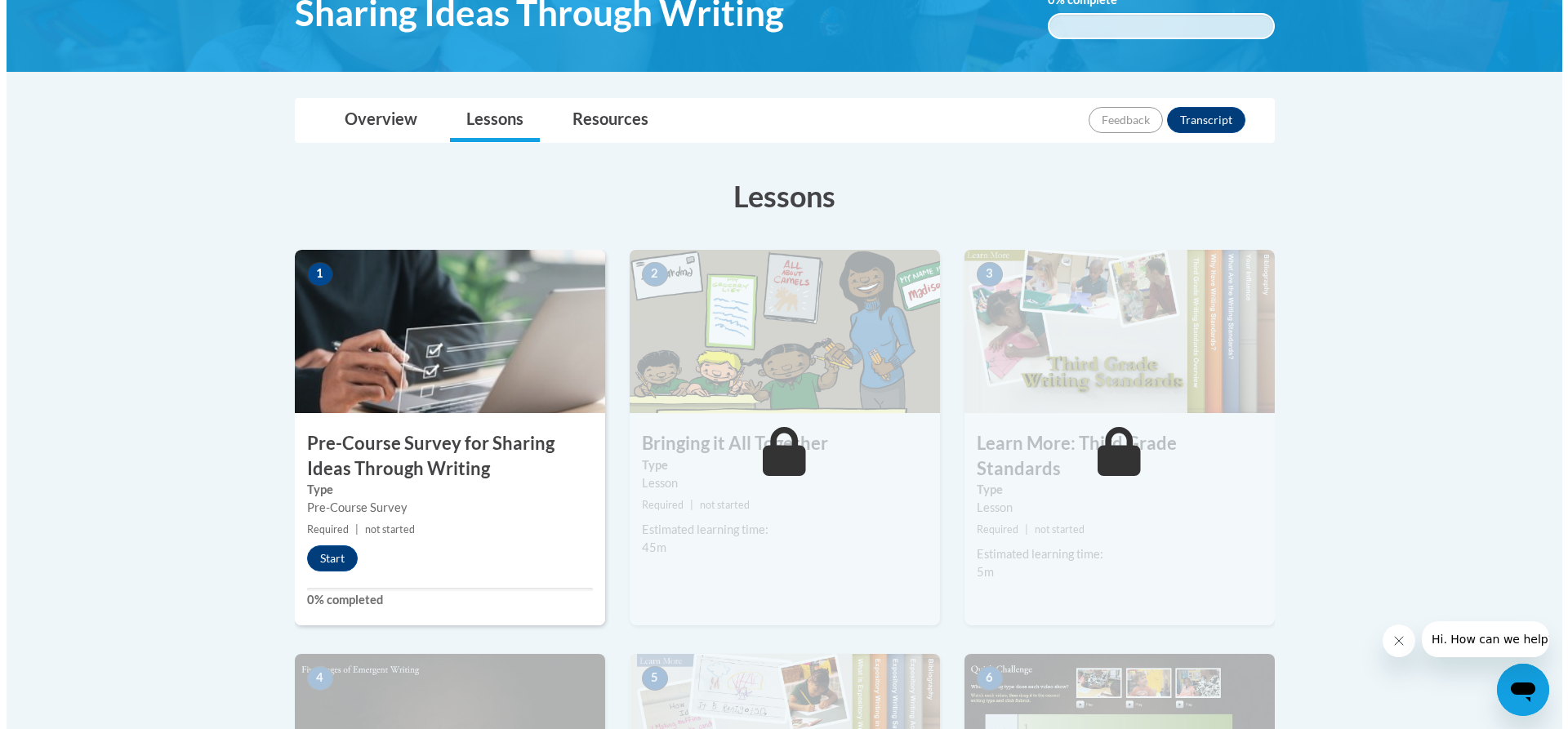
scroll to position [326, 0]
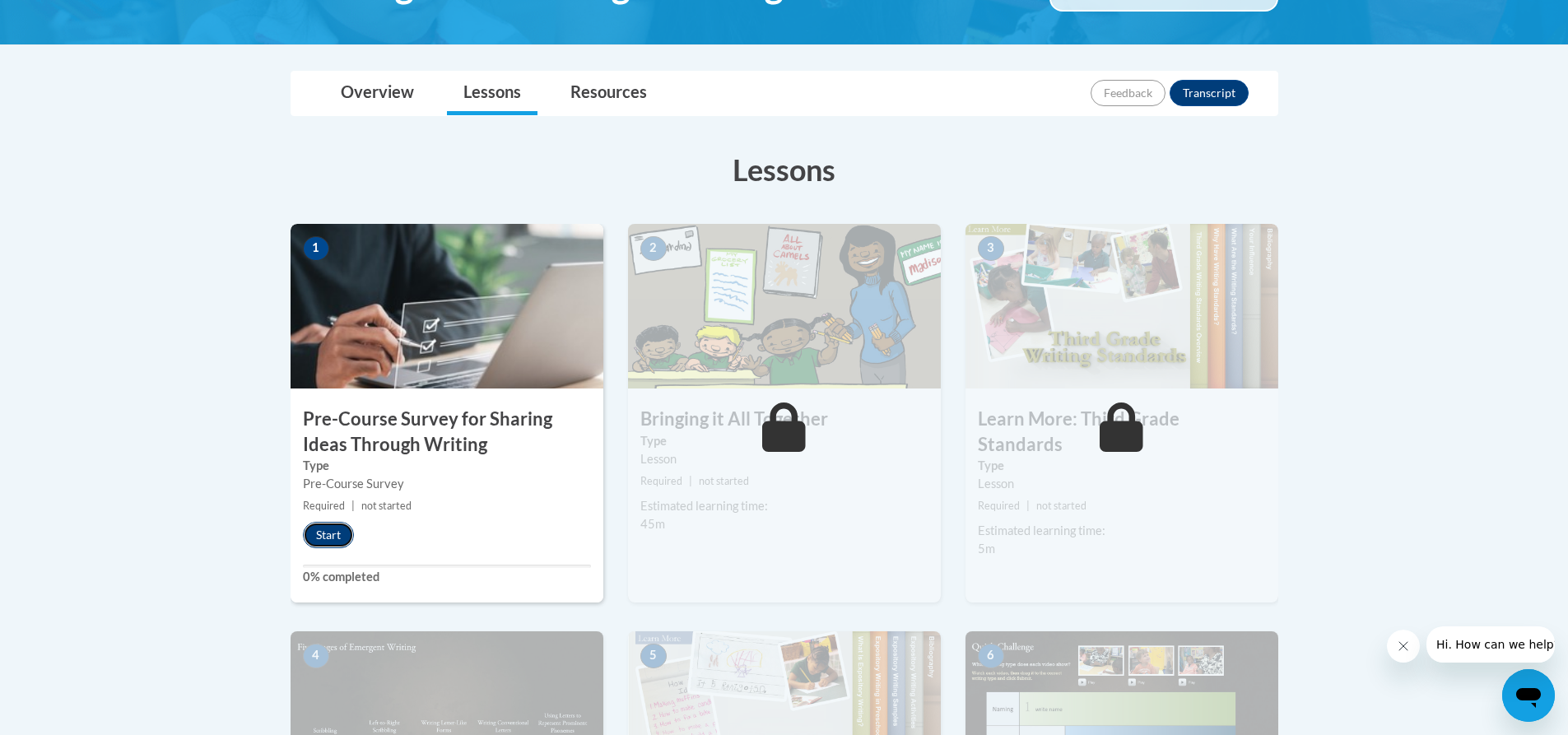
click at [338, 531] on button "Start" at bounding box center [328, 535] width 51 height 26
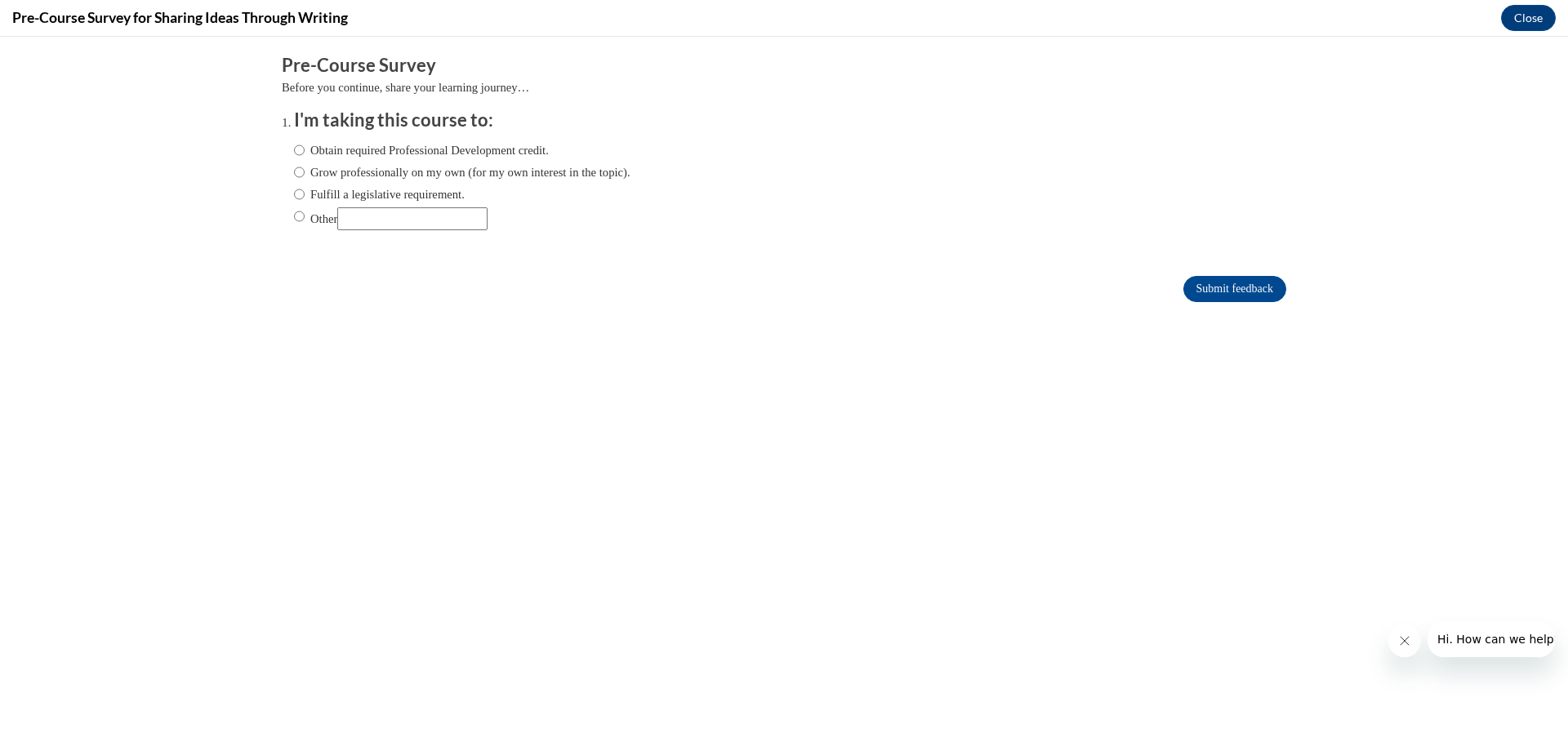
scroll to position [0, 0]
click at [317, 147] on label "Obtain required Professional Development credit." at bounding box center [421, 150] width 255 height 18
click at [305, 147] on input "Obtain required Professional Development credit." at bounding box center [299, 150] width 10 height 18
radio input "true"
click at [1228, 283] on input "Submit feedback" at bounding box center [1235, 289] width 103 height 26
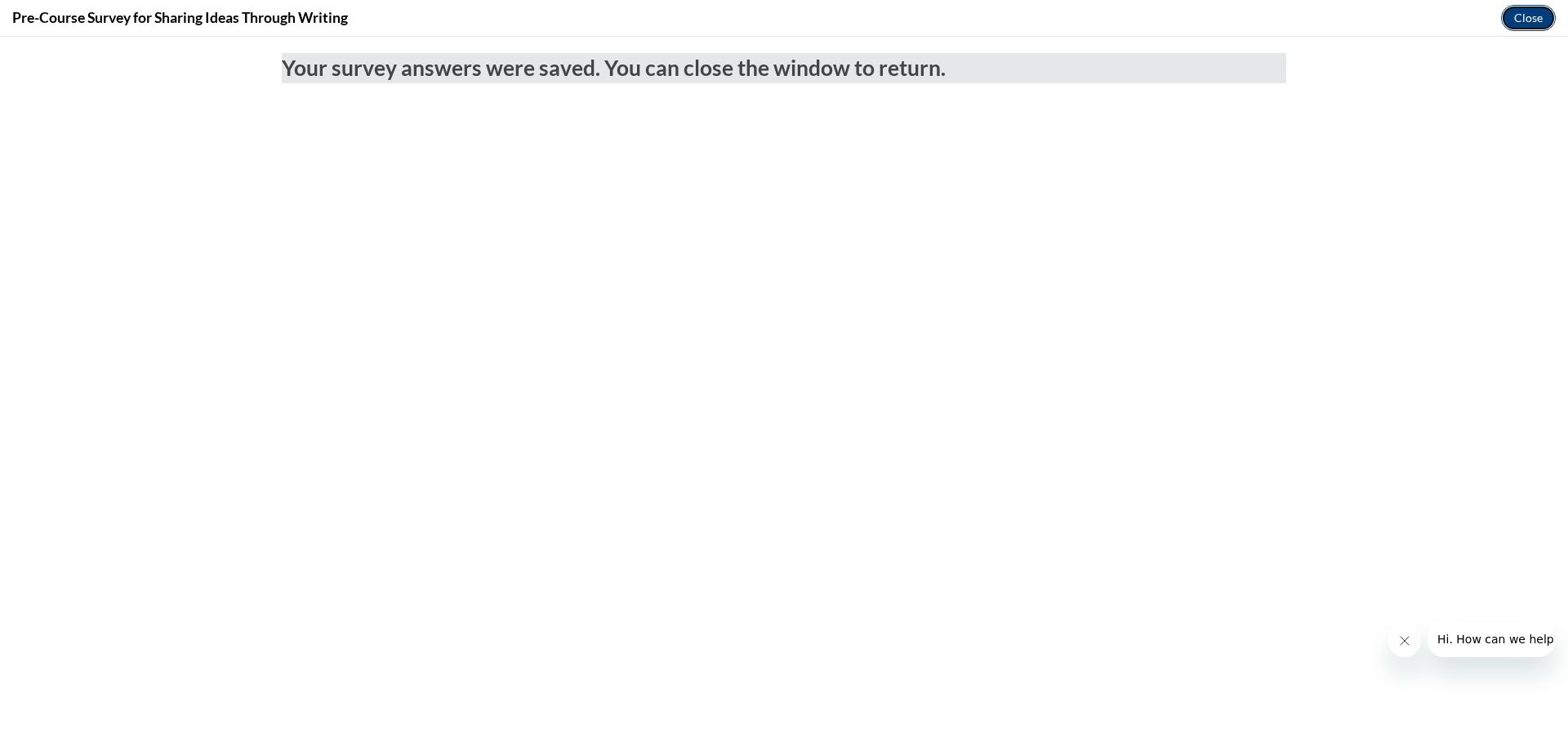
click at [1546, 9] on button "Close" at bounding box center [1528, 18] width 55 height 26
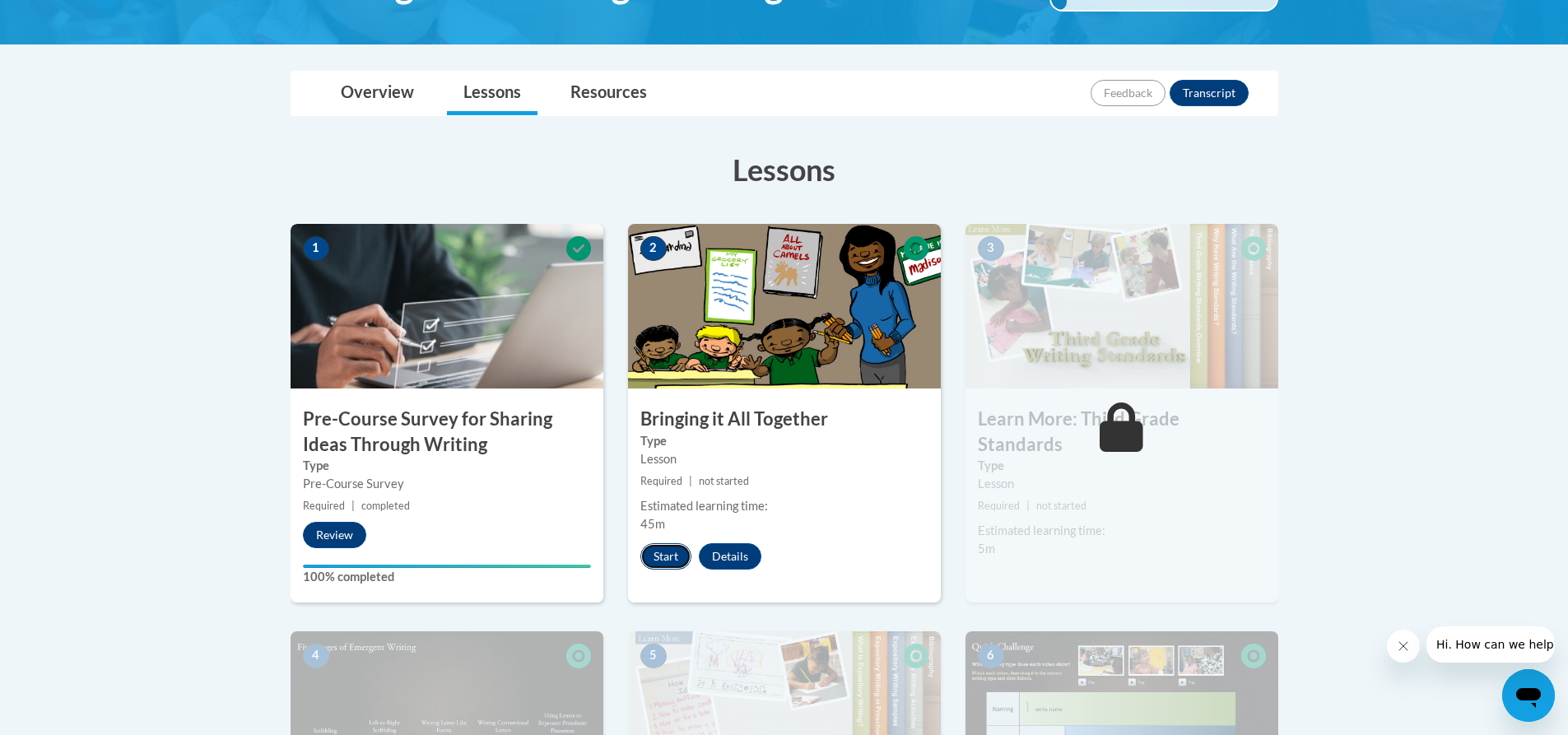
click at [668, 557] on button "Start" at bounding box center [665, 557] width 51 height 26
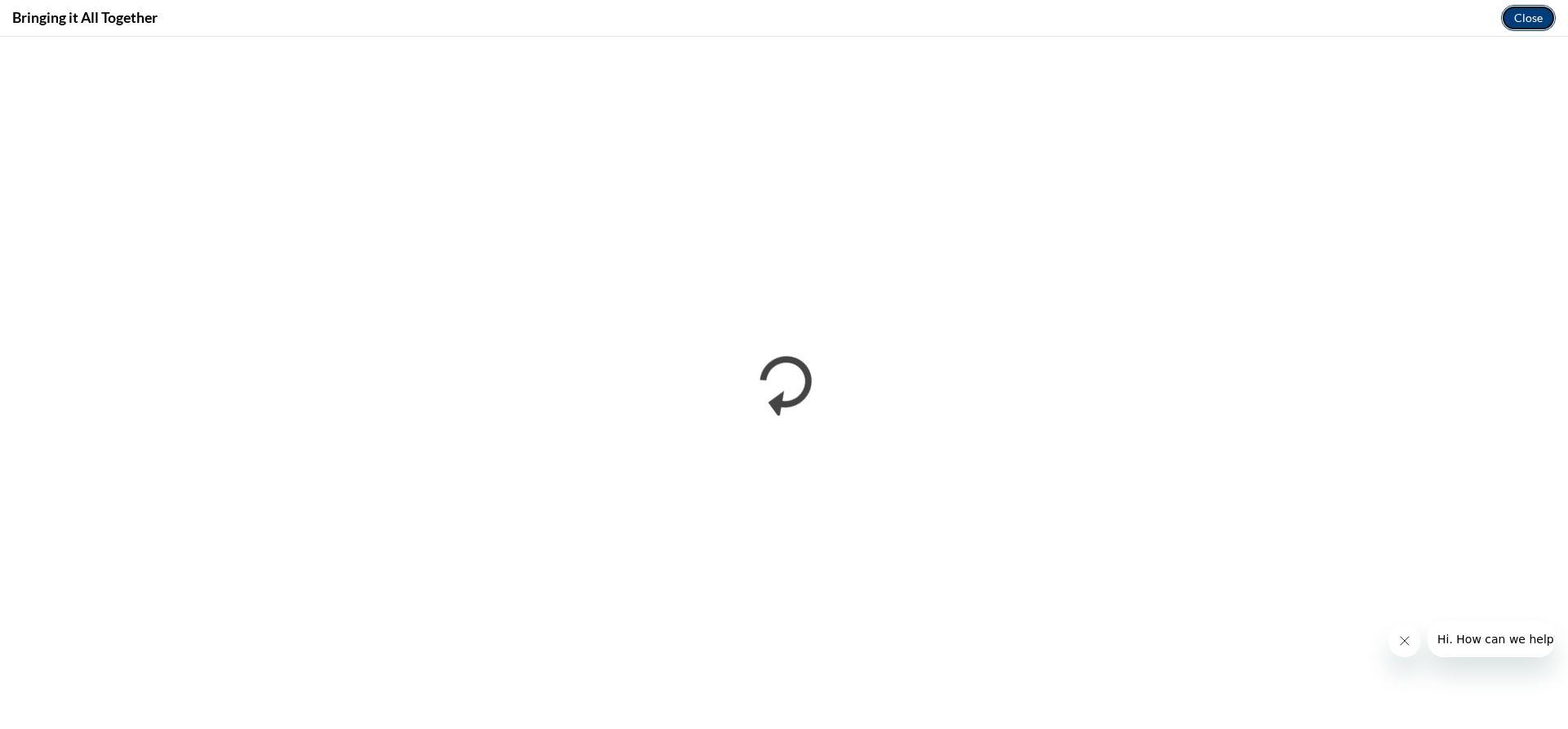
click at [1511, 20] on button "Close" at bounding box center [1528, 18] width 55 height 26
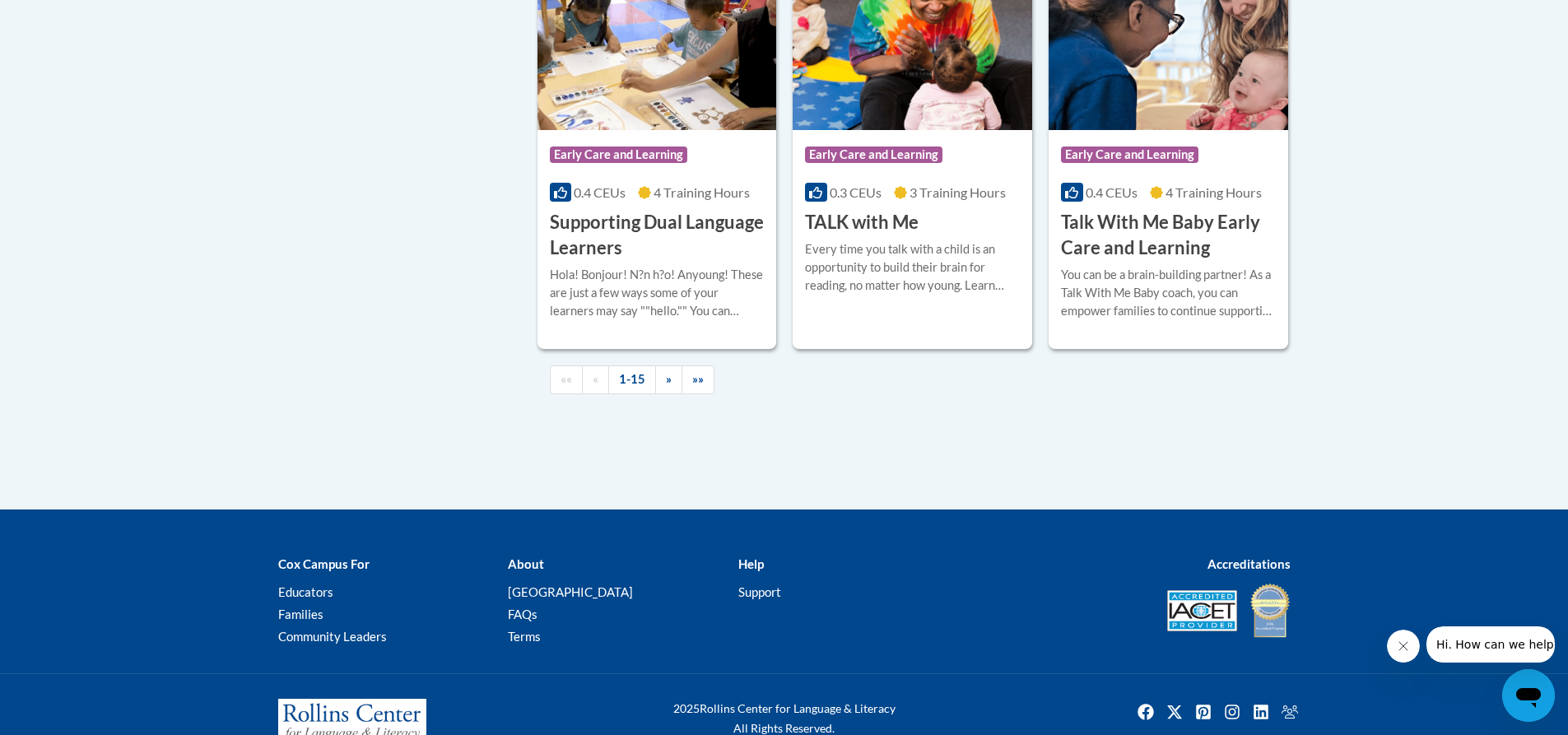
scroll to position [2471, 0]
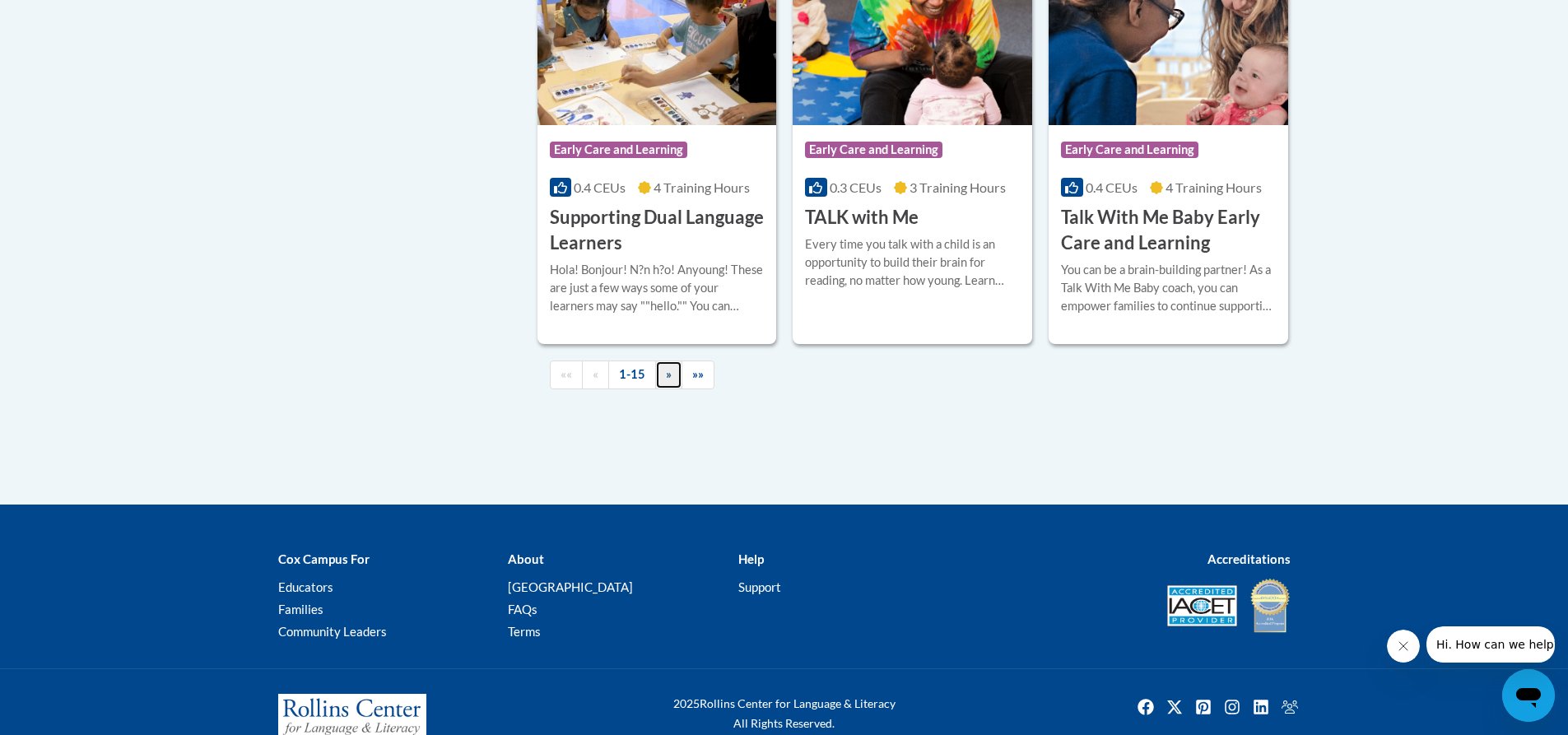
click at [667, 381] on span "»" at bounding box center [669, 374] width 6 height 14
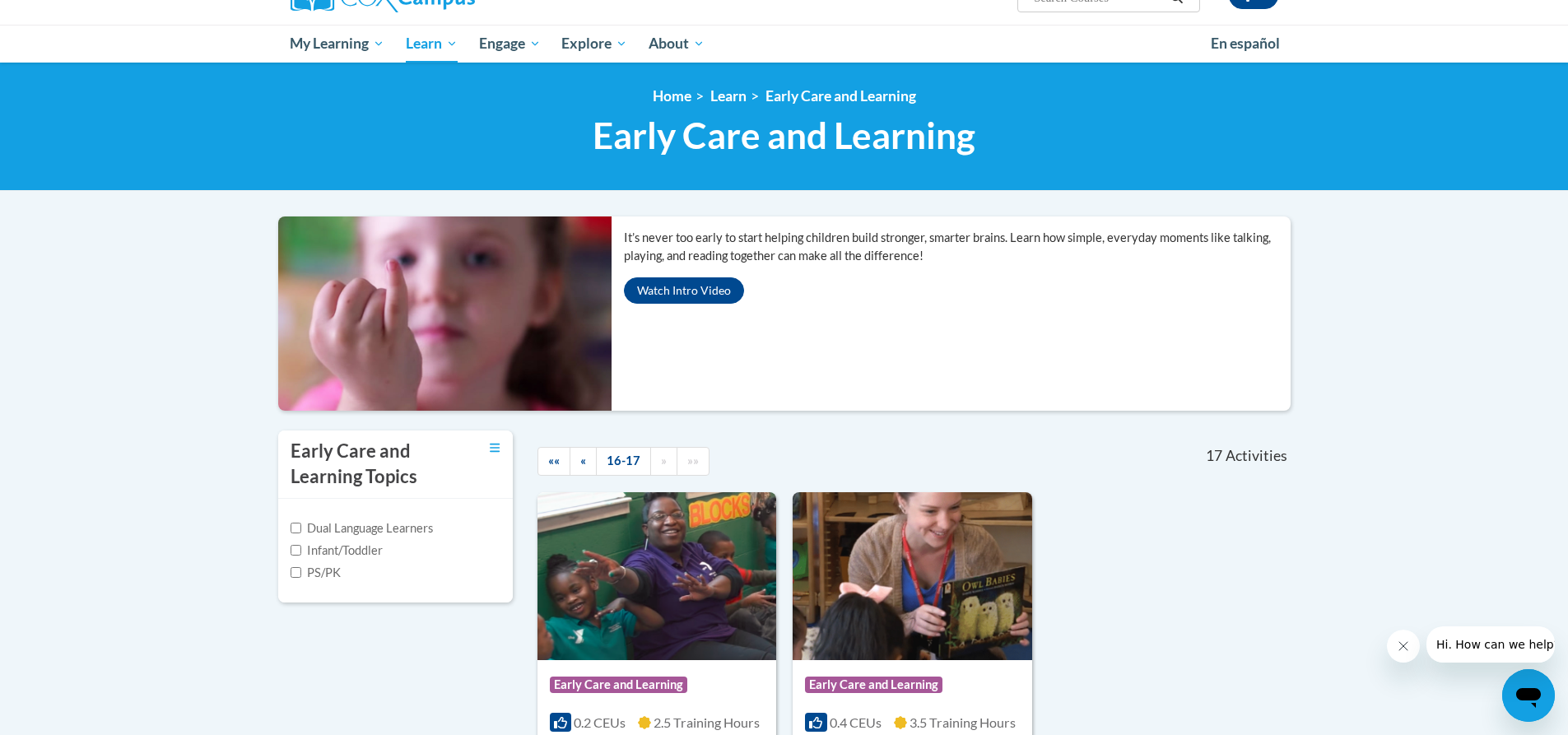
scroll to position [374, 0]
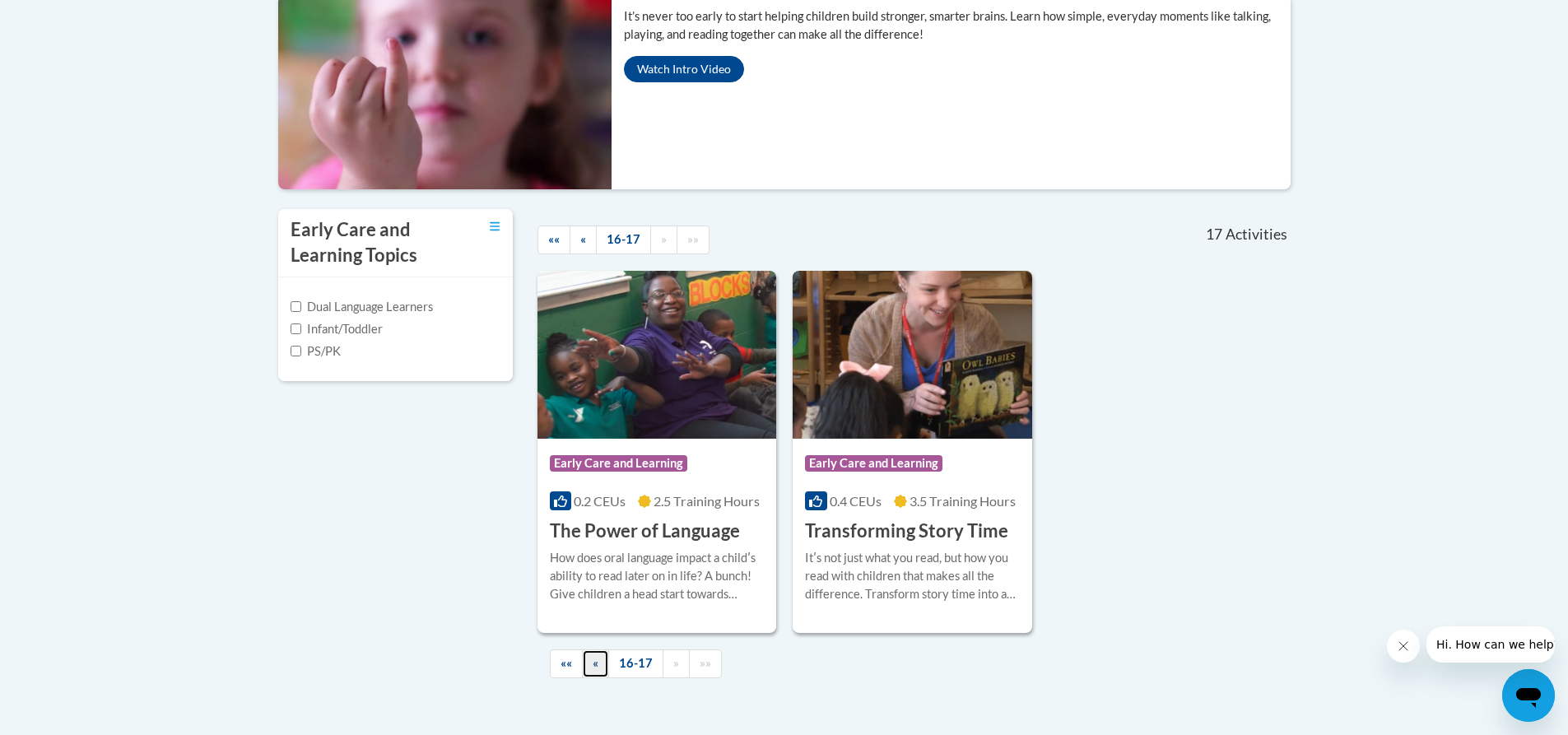
click at [602, 657] on link "«" at bounding box center [595, 664] width 27 height 29
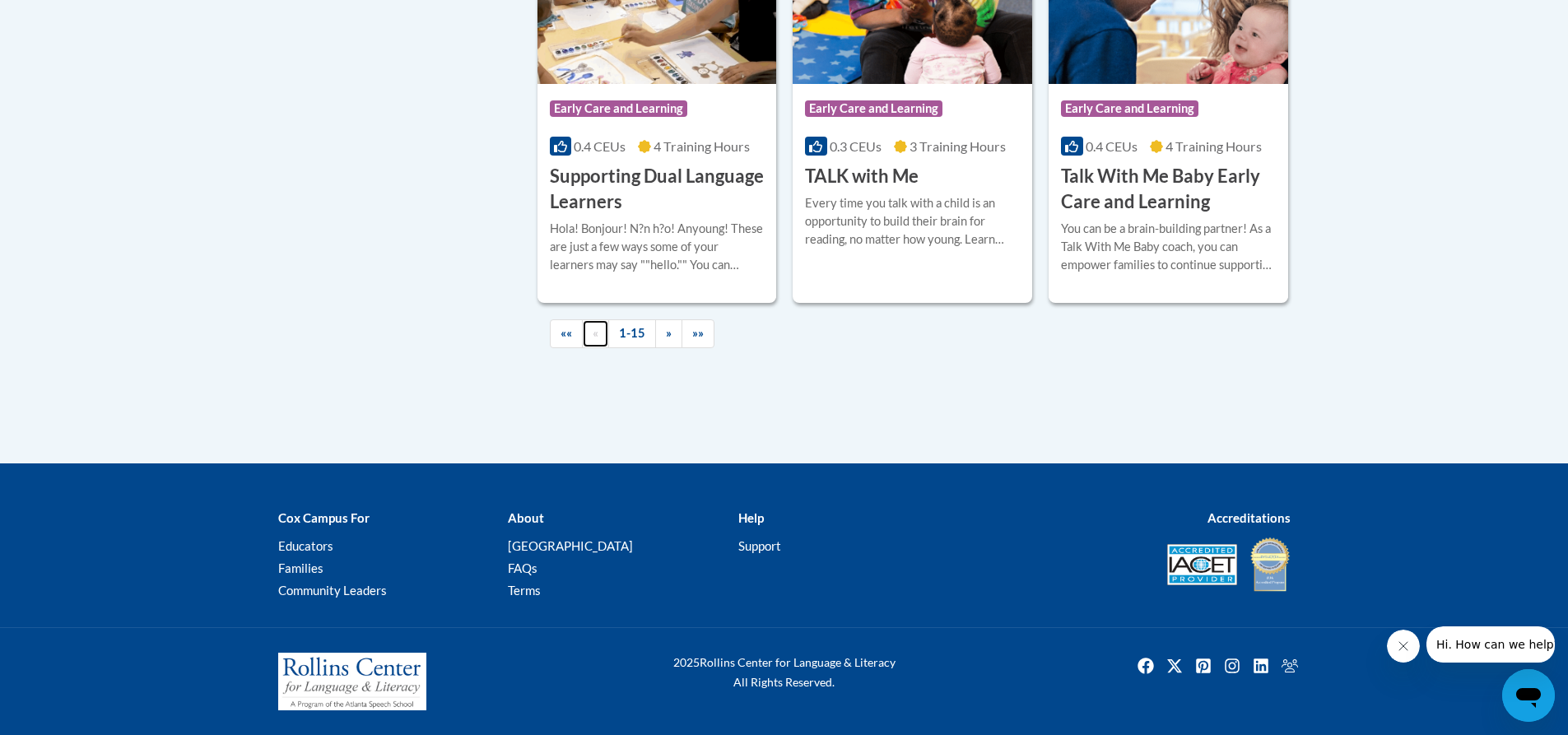
scroll to position [2537, 0]
click at [636, 336] on link "1-15" at bounding box center [632, 333] width 48 height 29
click at [659, 332] on link "»" at bounding box center [668, 333] width 27 height 29
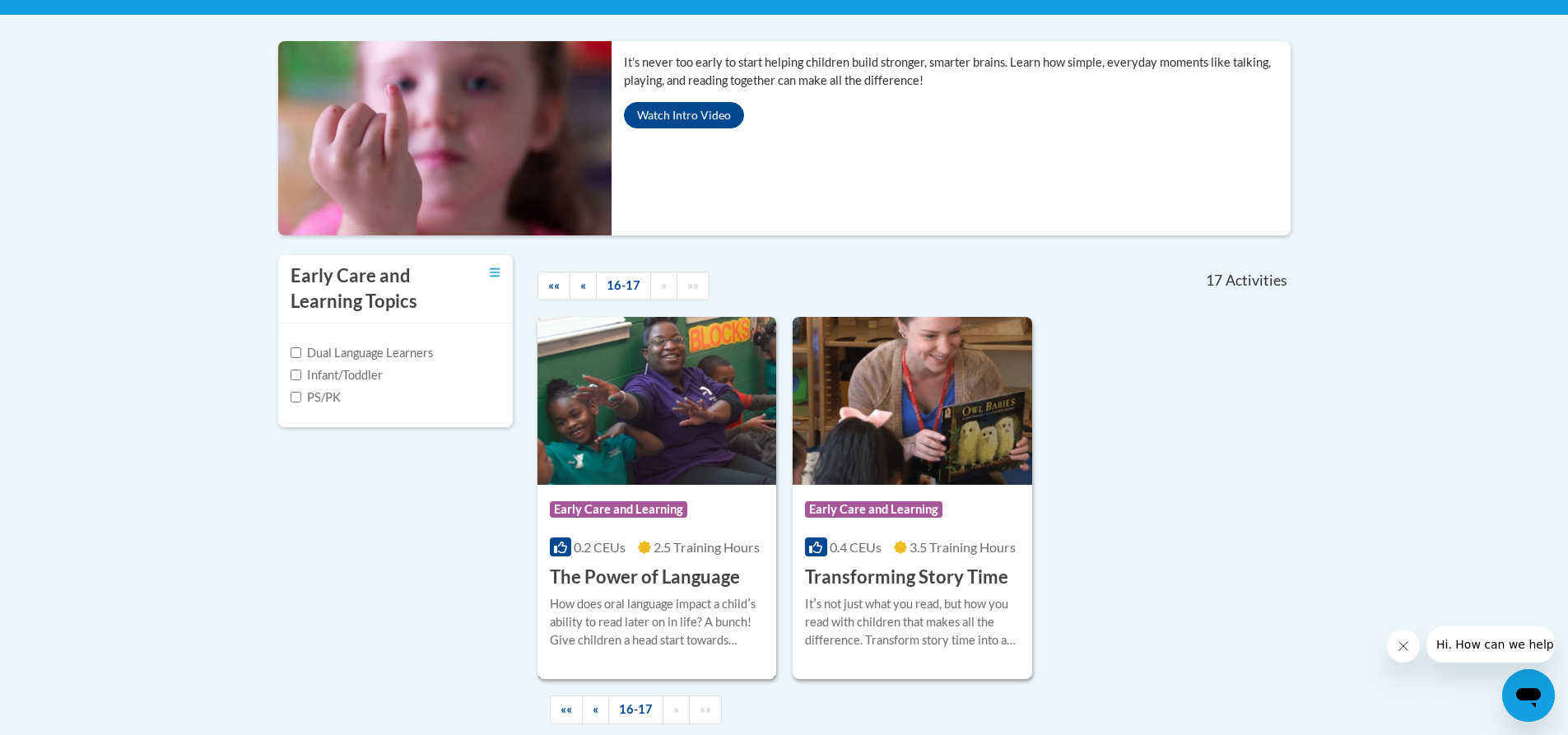
scroll to position [456, 0]
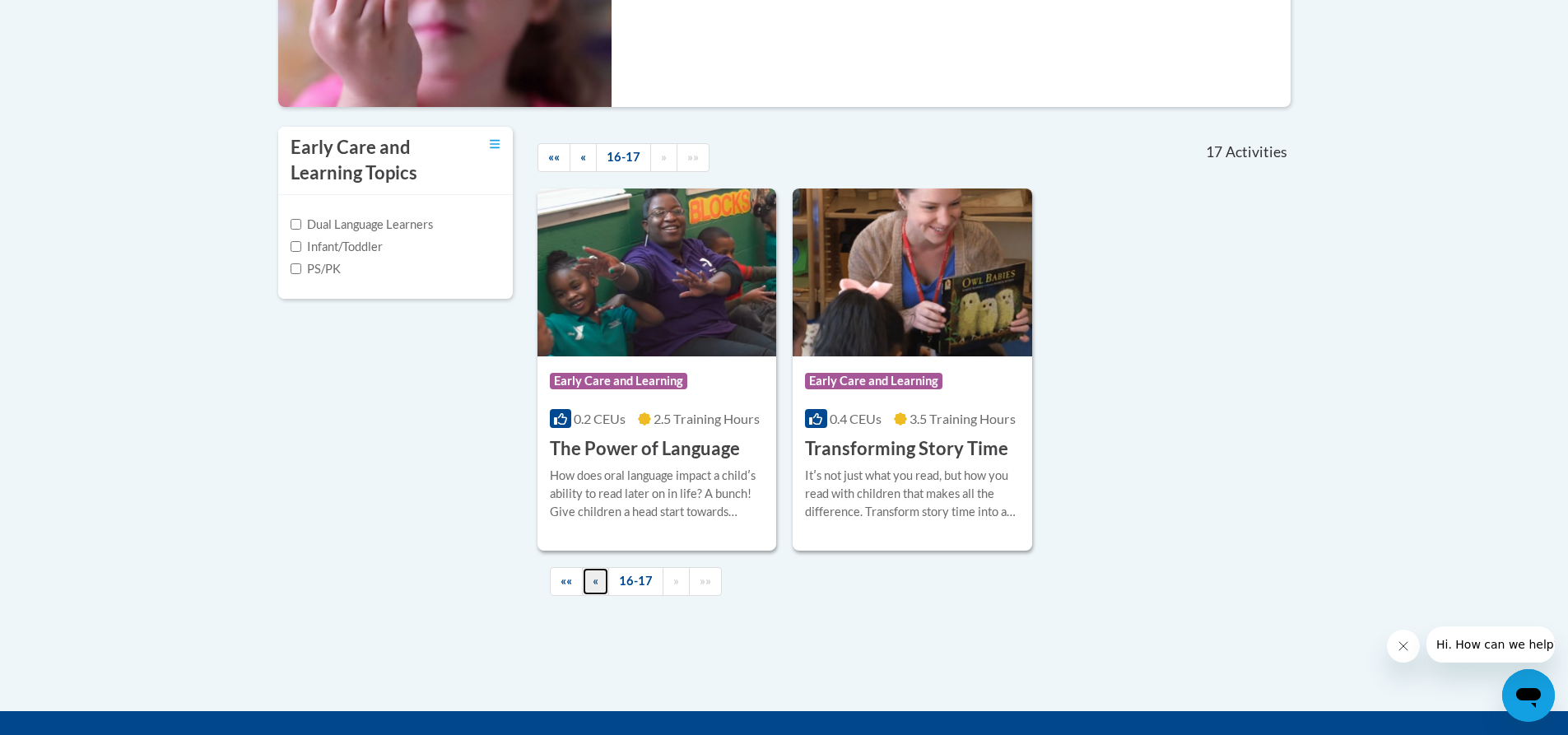
click at [601, 581] on link "«" at bounding box center [595, 581] width 27 height 29
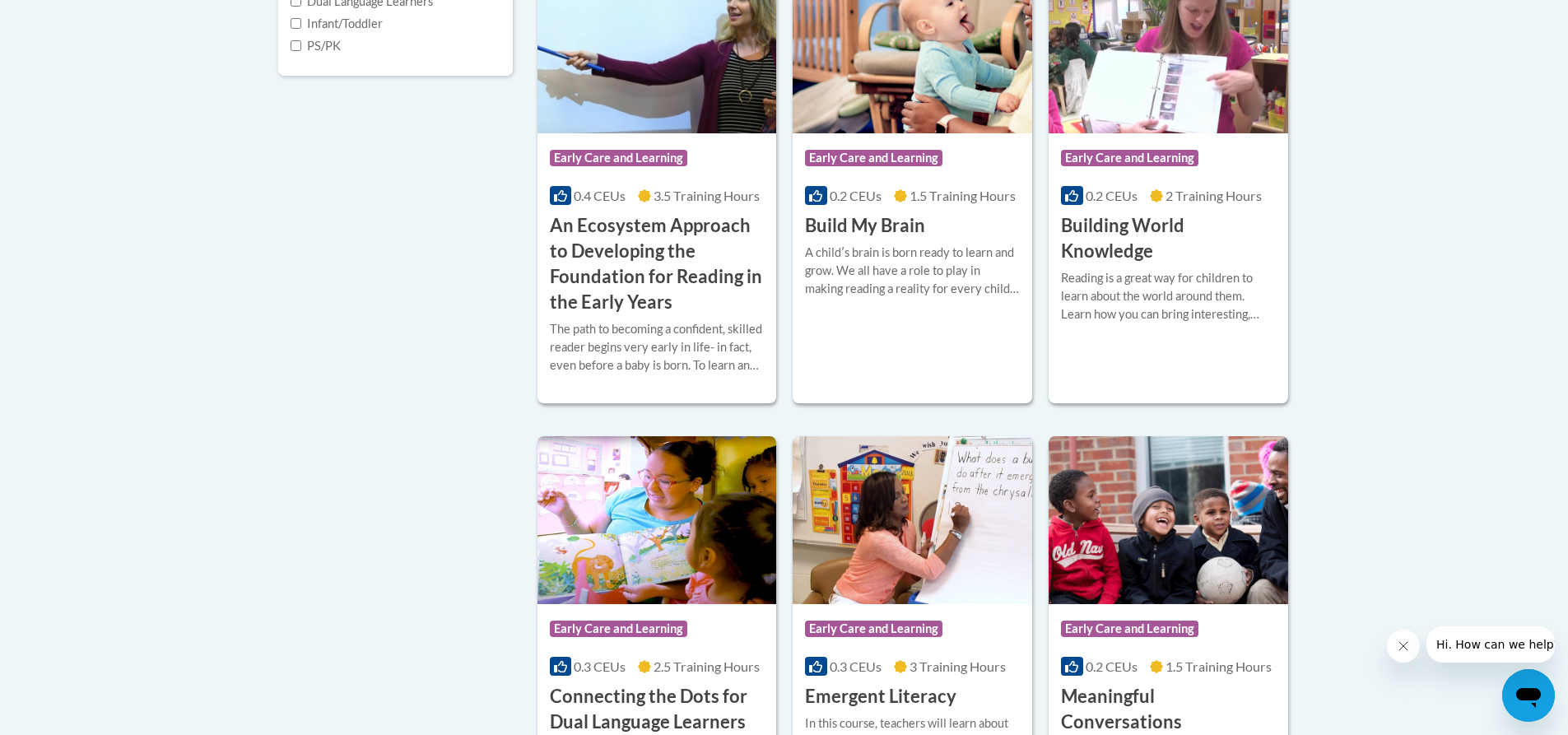
scroll to position [538, 0]
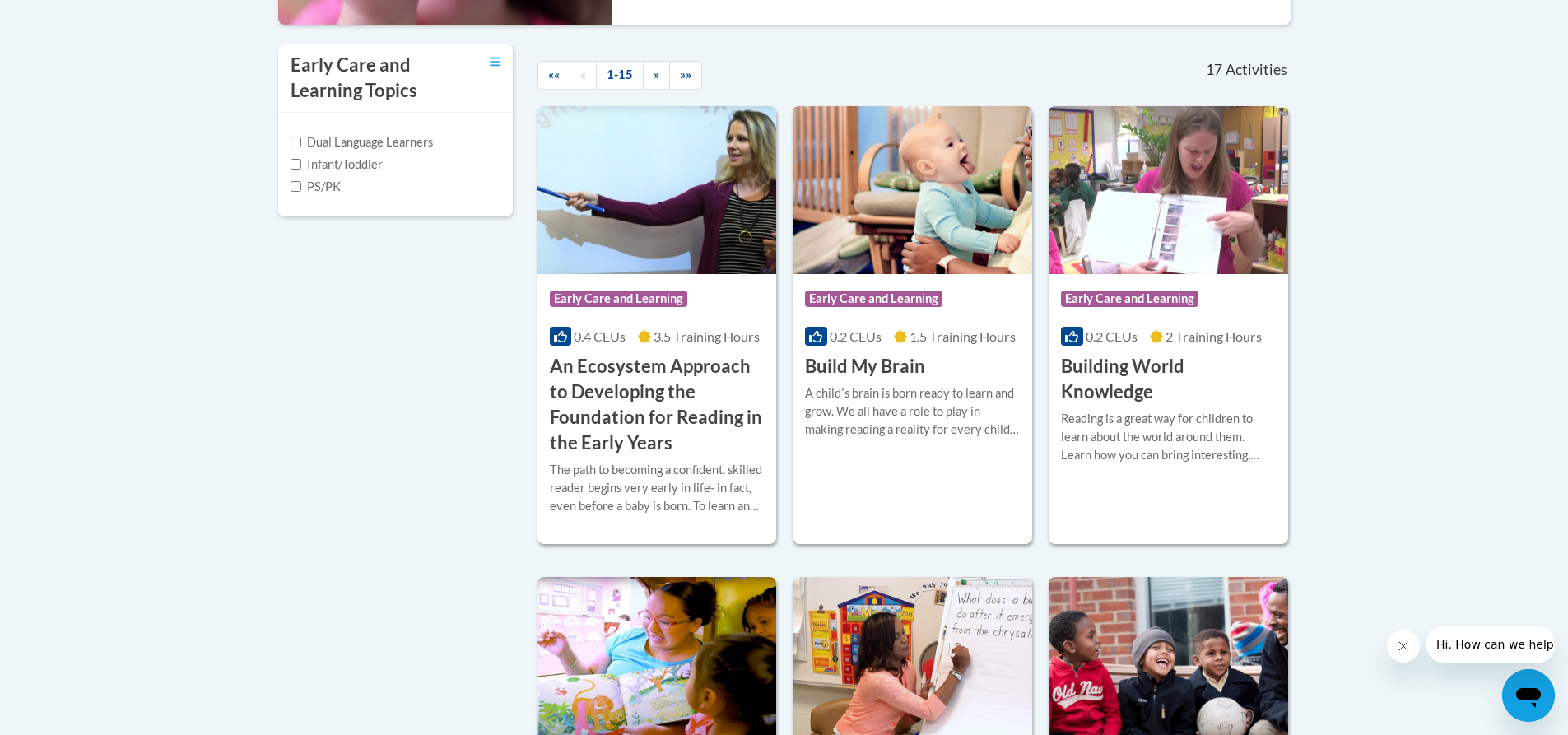
click at [870, 362] on h3 "Build My Brain" at bounding box center [864, 366] width 120 height 25
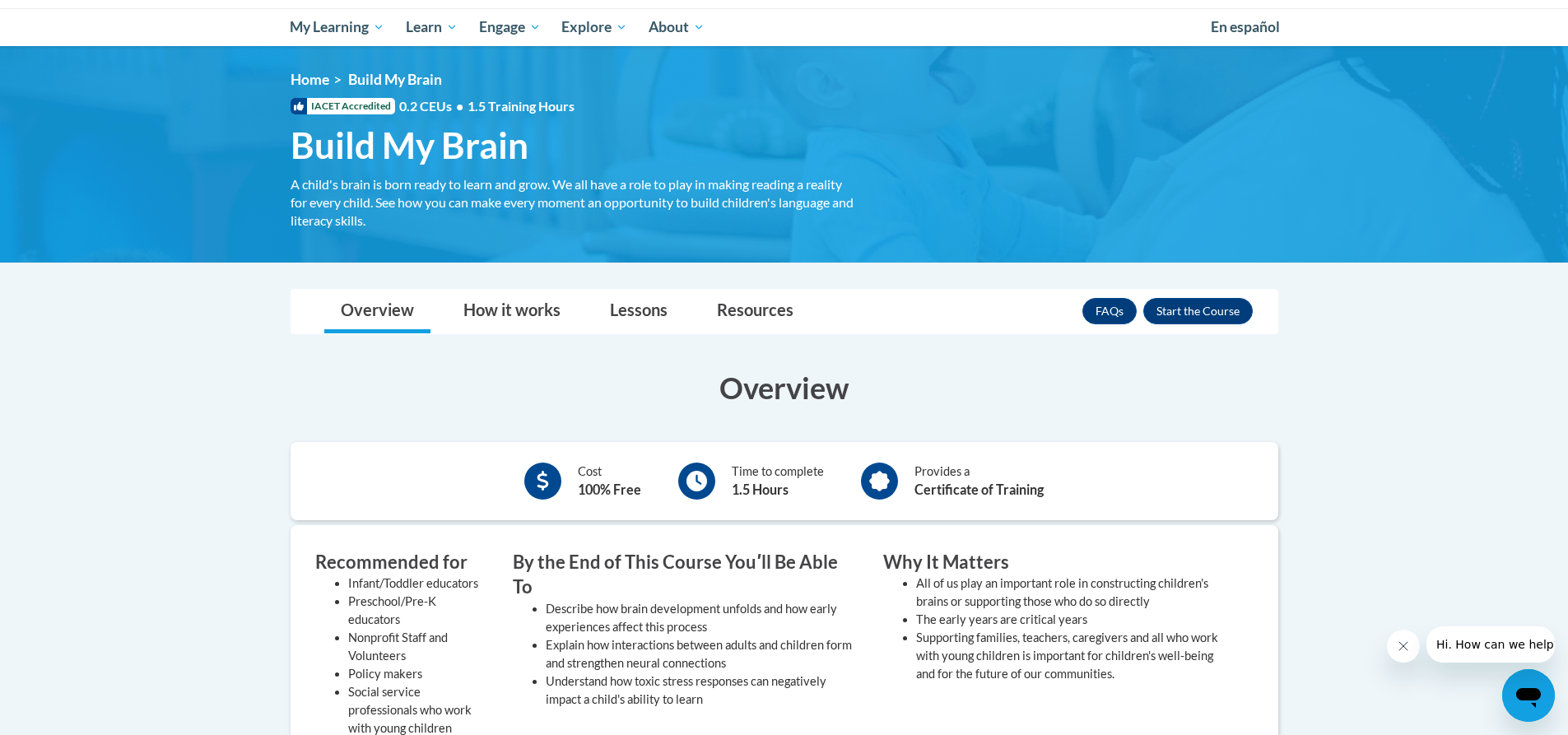
scroll to position [247, 0]
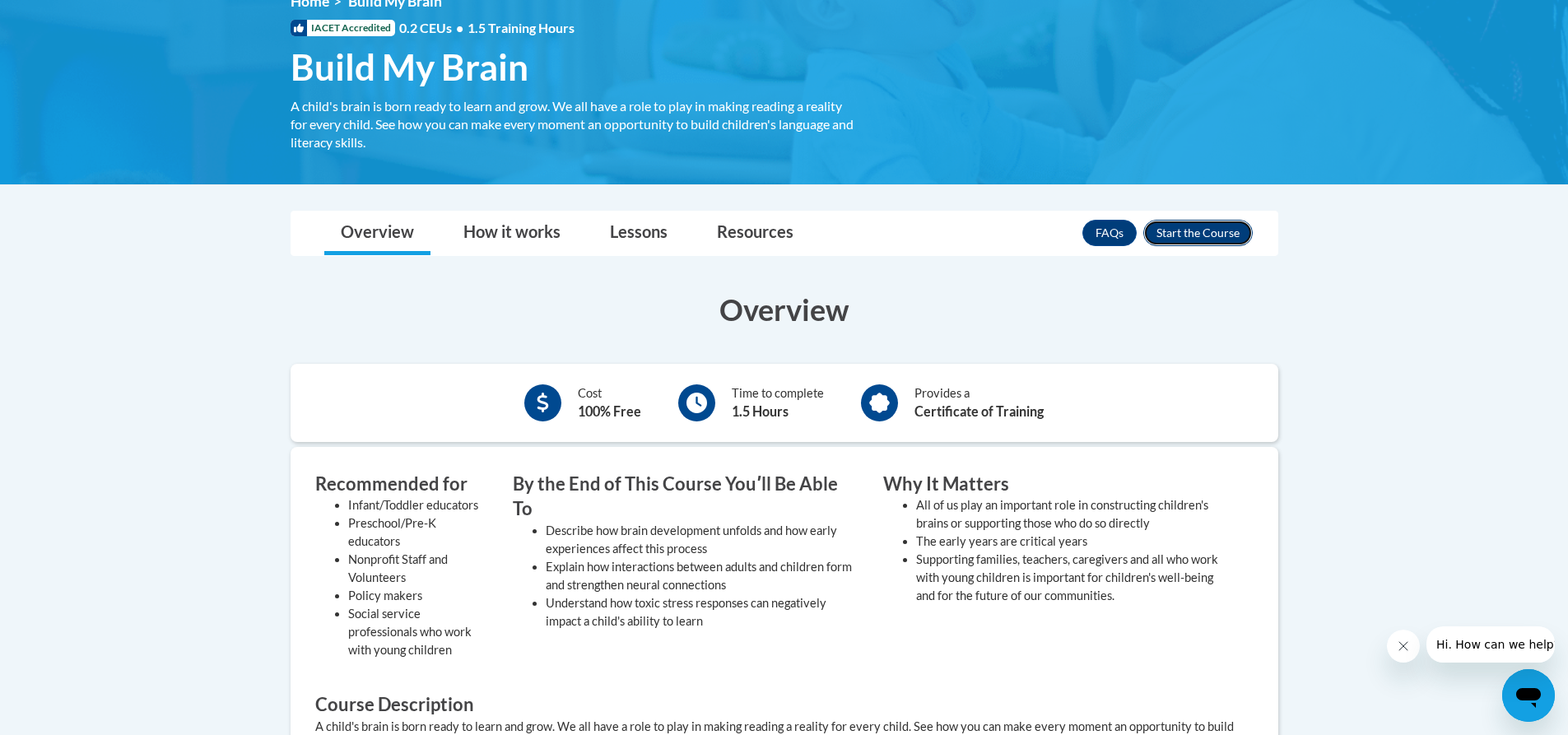
click at [1172, 230] on button "Enroll" at bounding box center [1198, 233] width 110 height 26
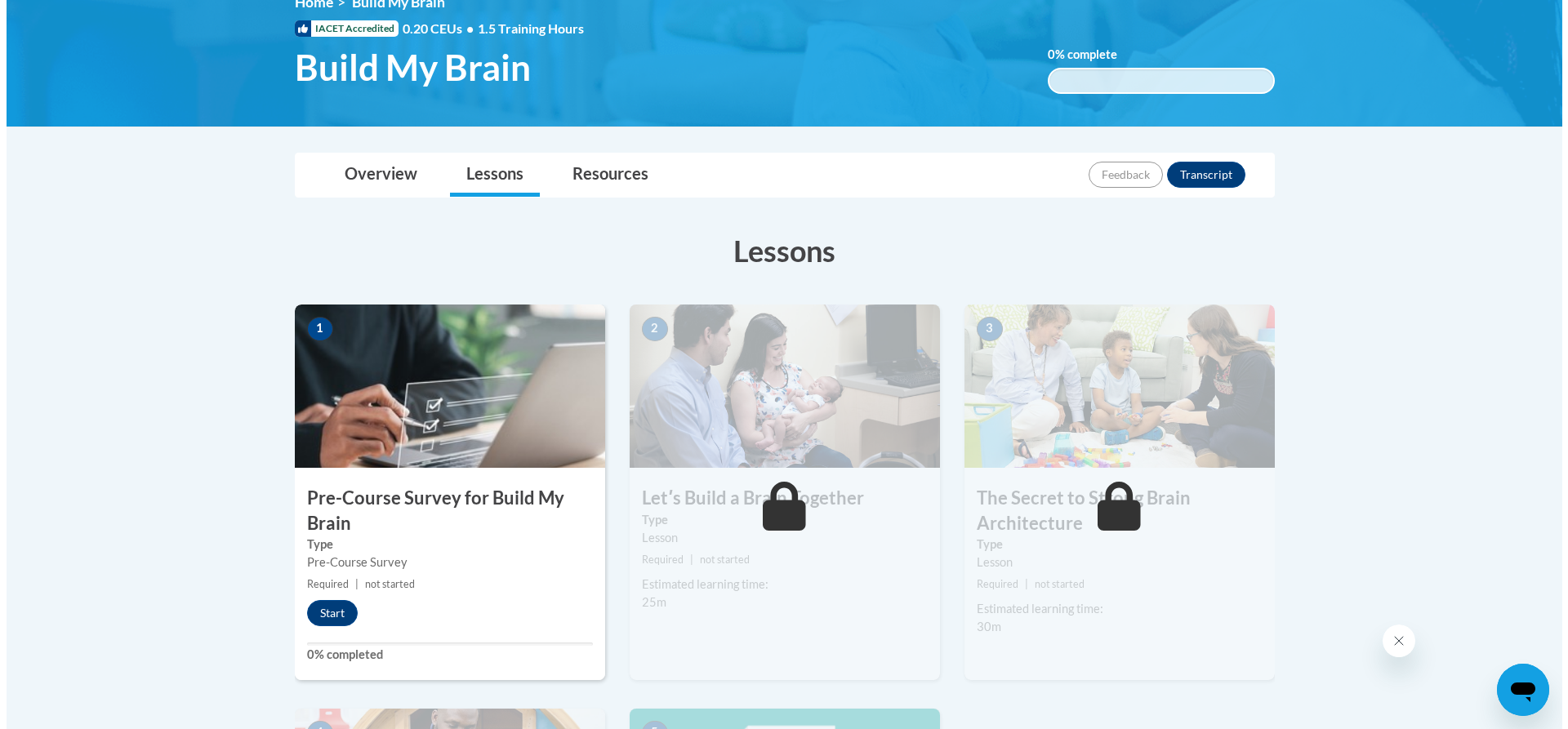
scroll to position [245, 0]
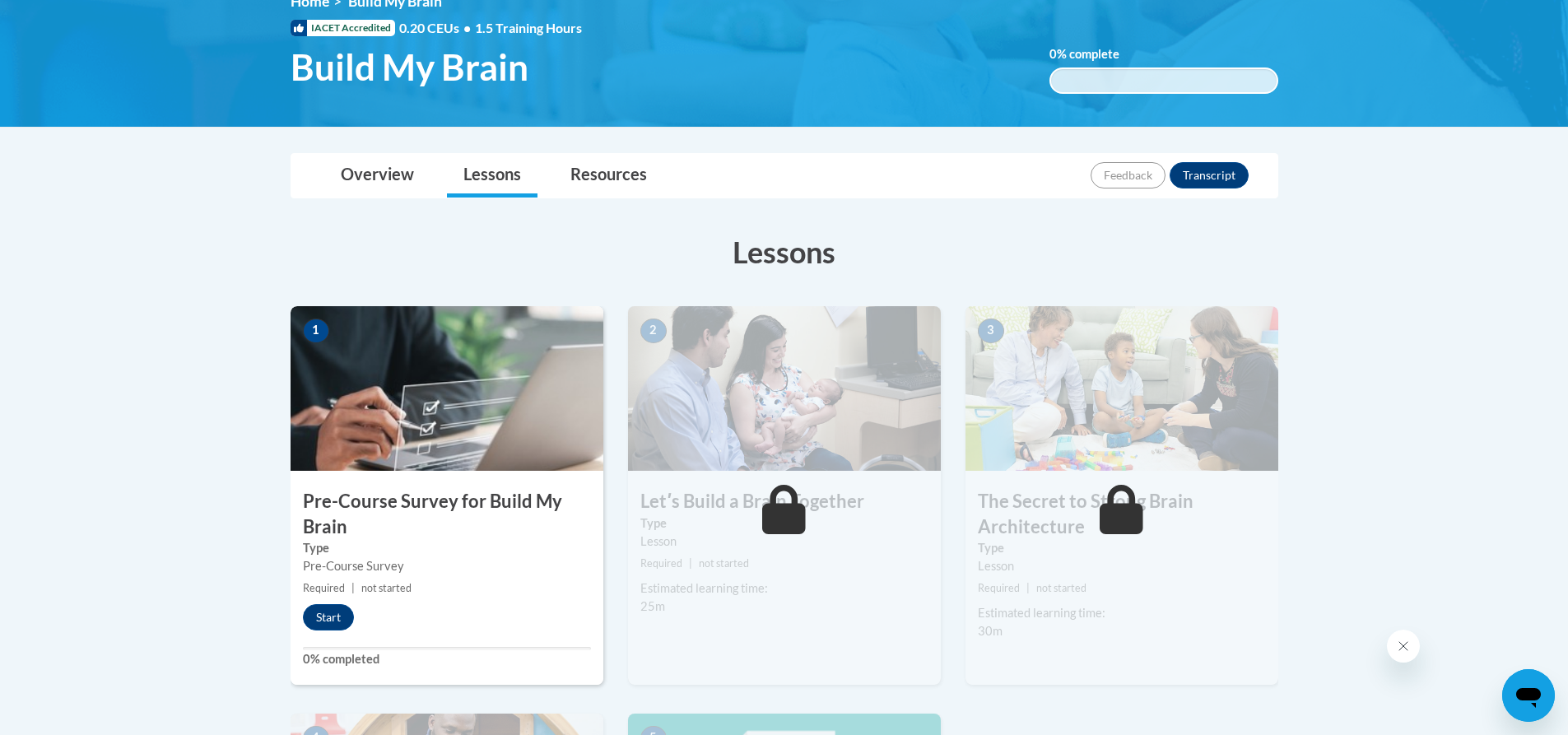
click at [331, 599] on div "1 Pre-Course Survey for Build My Brain Type Pre-Course Survey Required | not st…" at bounding box center [447, 496] width 312 height 379
click at [333, 611] on button "Start" at bounding box center [328, 617] width 51 height 26
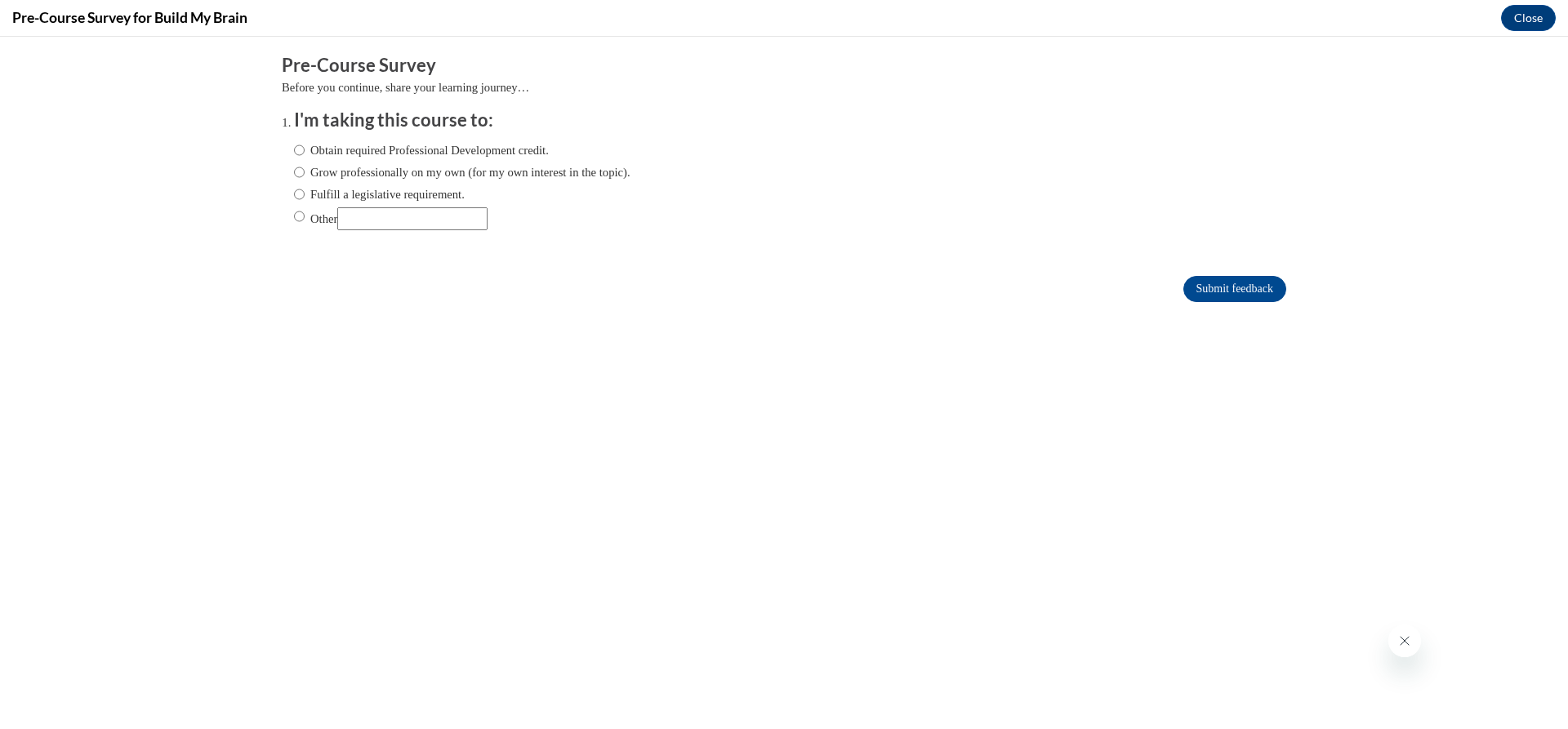
scroll to position [0, 0]
click at [403, 145] on label "Obtain required Professional Development credit." at bounding box center [421, 150] width 255 height 18
click at [305, 145] on input "Obtain required Professional Development credit." at bounding box center [299, 150] width 10 height 18
radio input "true"
click at [1194, 295] on input "Submit feedback" at bounding box center [1235, 289] width 103 height 26
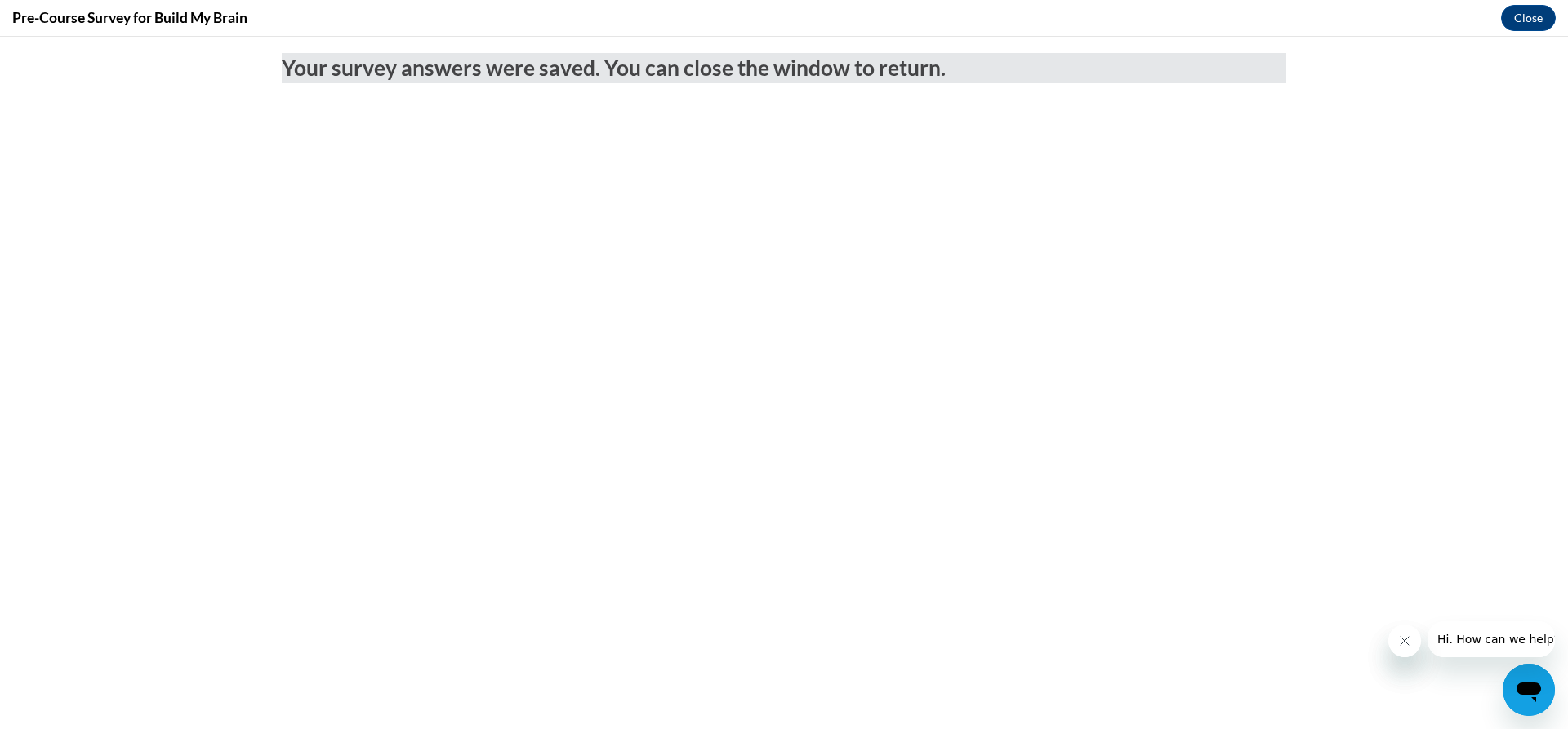
click at [1501, 12] on div "Pre-Course Survey for Build My Brain Close" at bounding box center [784, 18] width 1568 height 37
click at [1511, 13] on button "Close" at bounding box center [1528, 18] width 55 height 26
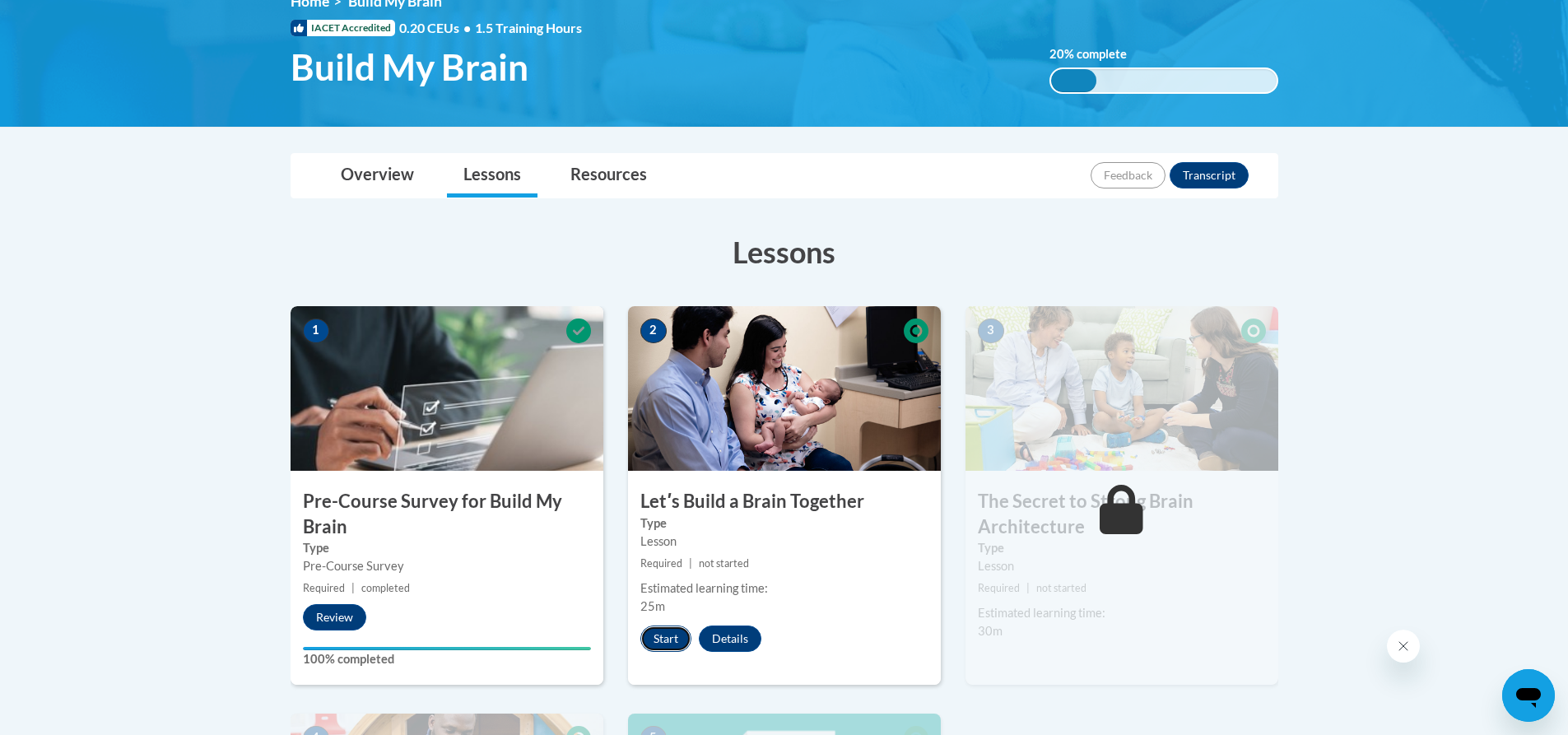
click at [672, 637] on button "Start" at bounding box center [665, 639] width 51 height 26
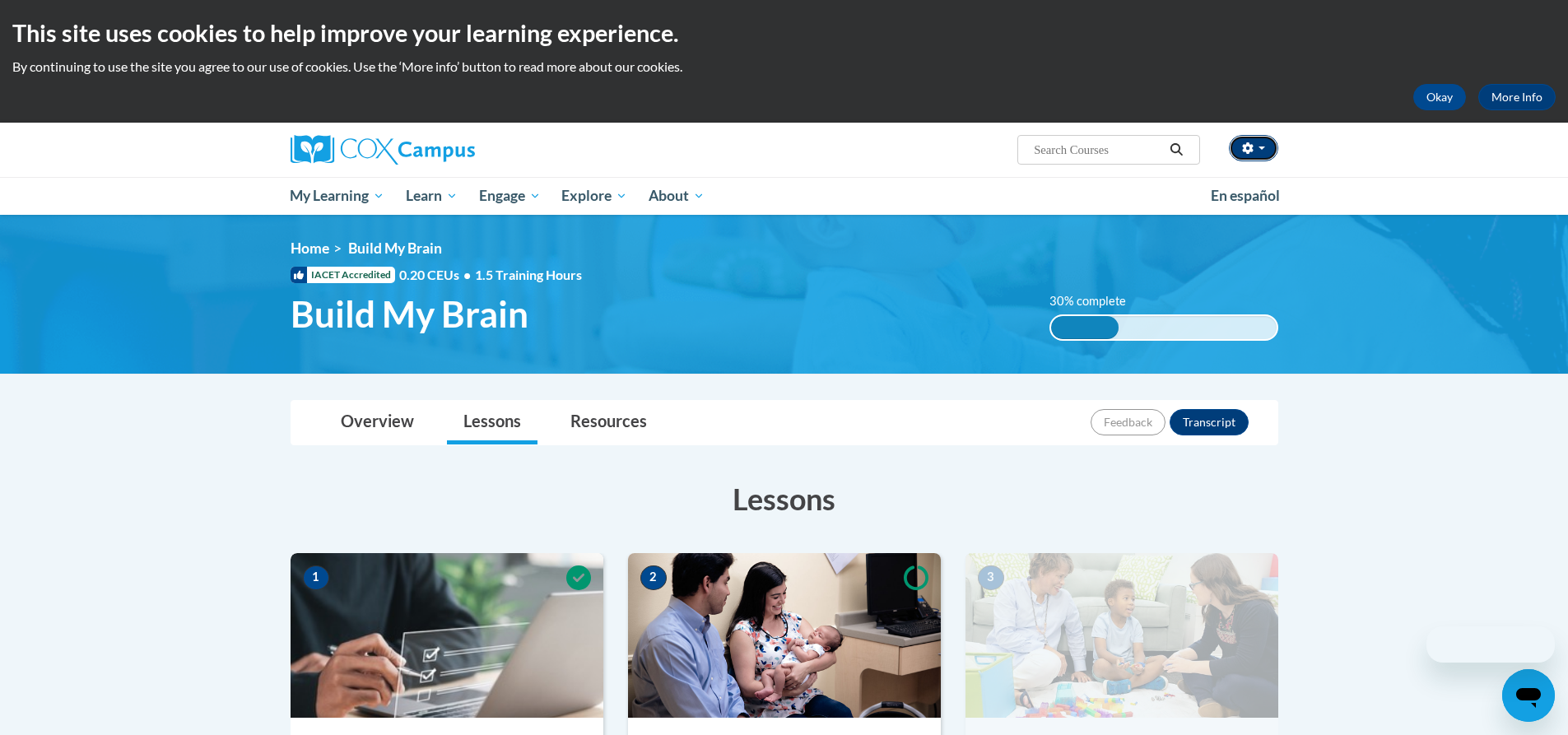
click at [1245, 145] on icon "button" at bounding box center [1247, 148] width 10 height 11
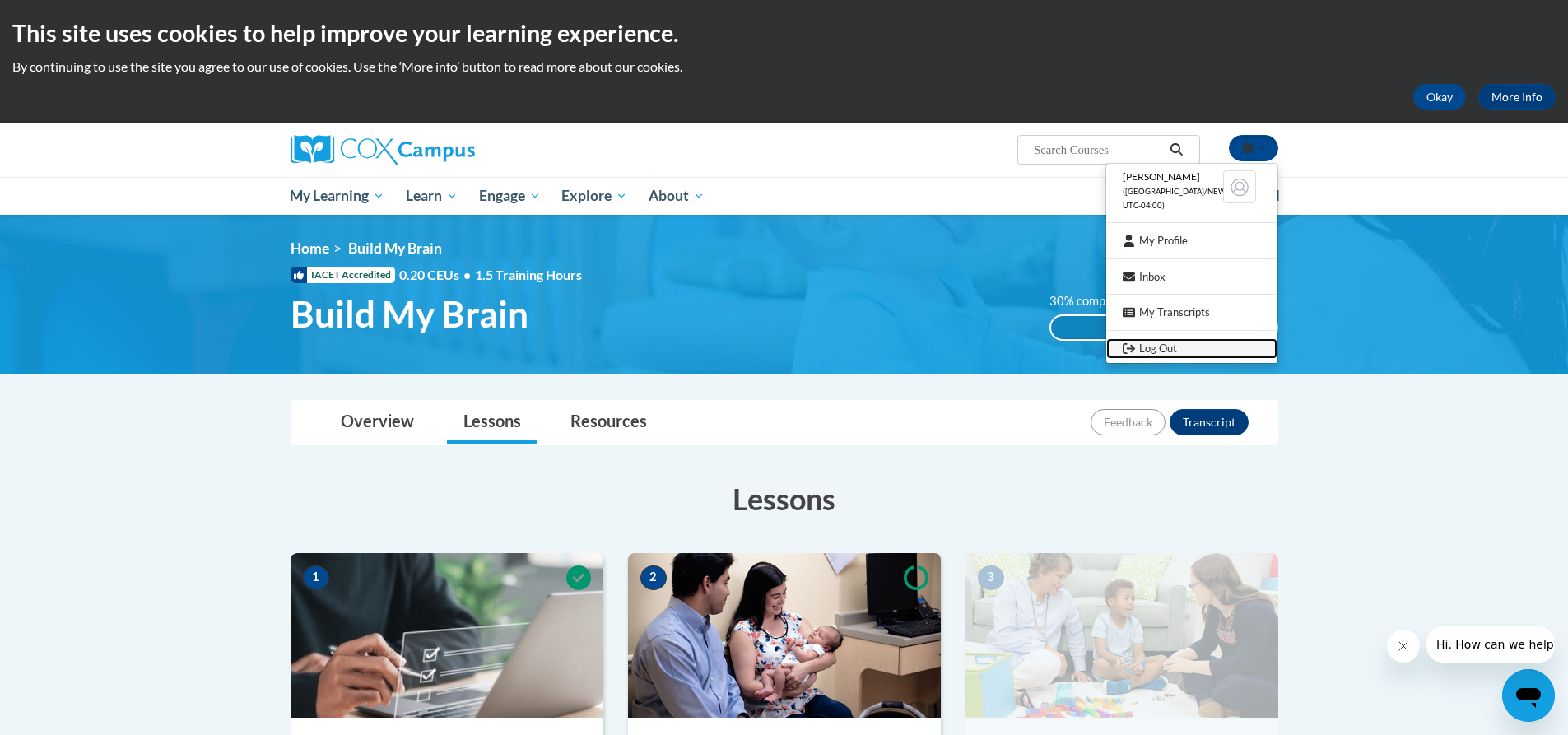
click at [1160, 354] on link "Log Out" at bounding box center [1192, 349] width 171 height 21
